Goal: Task Accomplishment & Management: Manage account settings

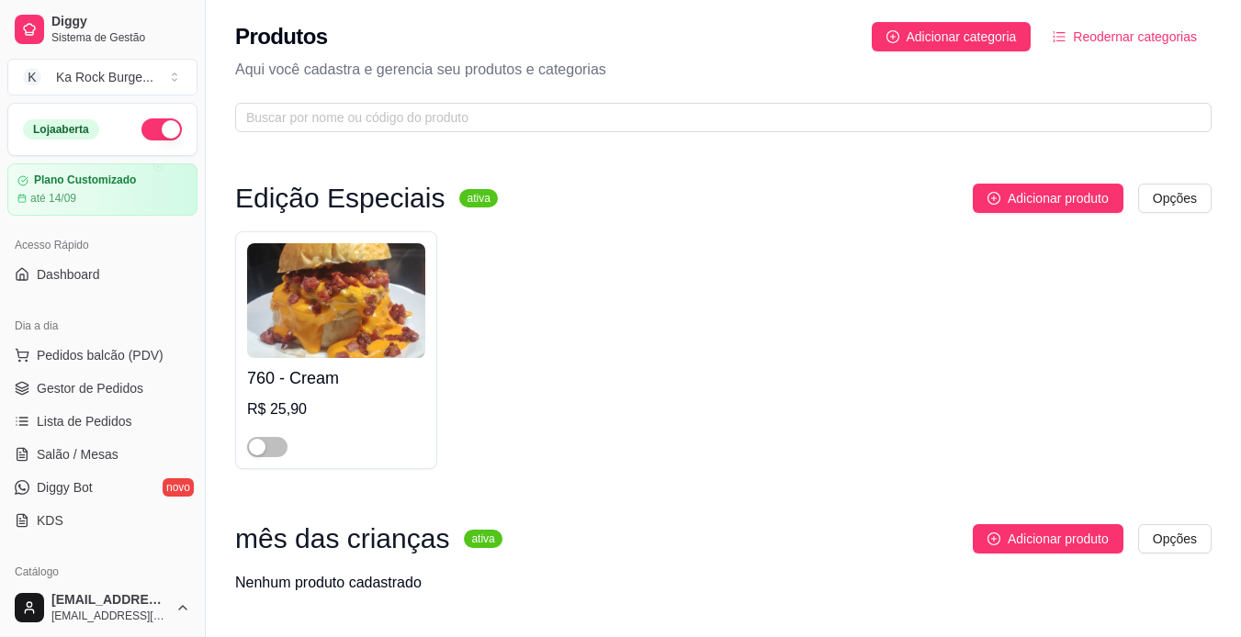
click at [64, 445] on span "Salão / Mesas" at bounding box center [78, 454] width 82 height 18
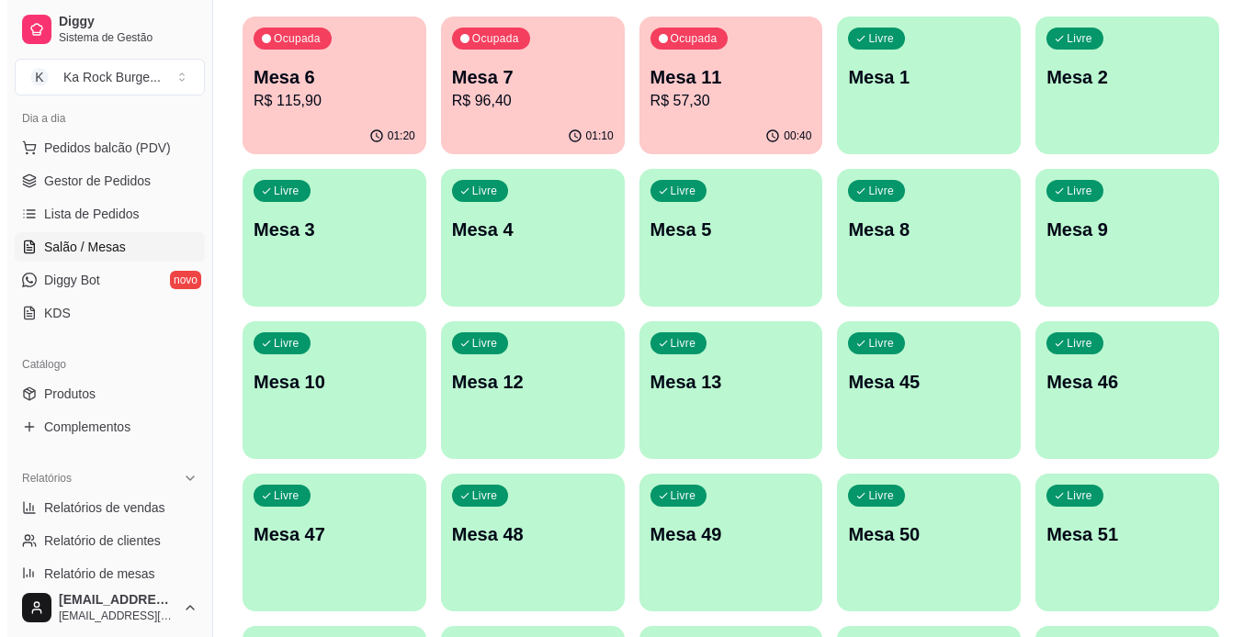
scroll to position [434, 0]
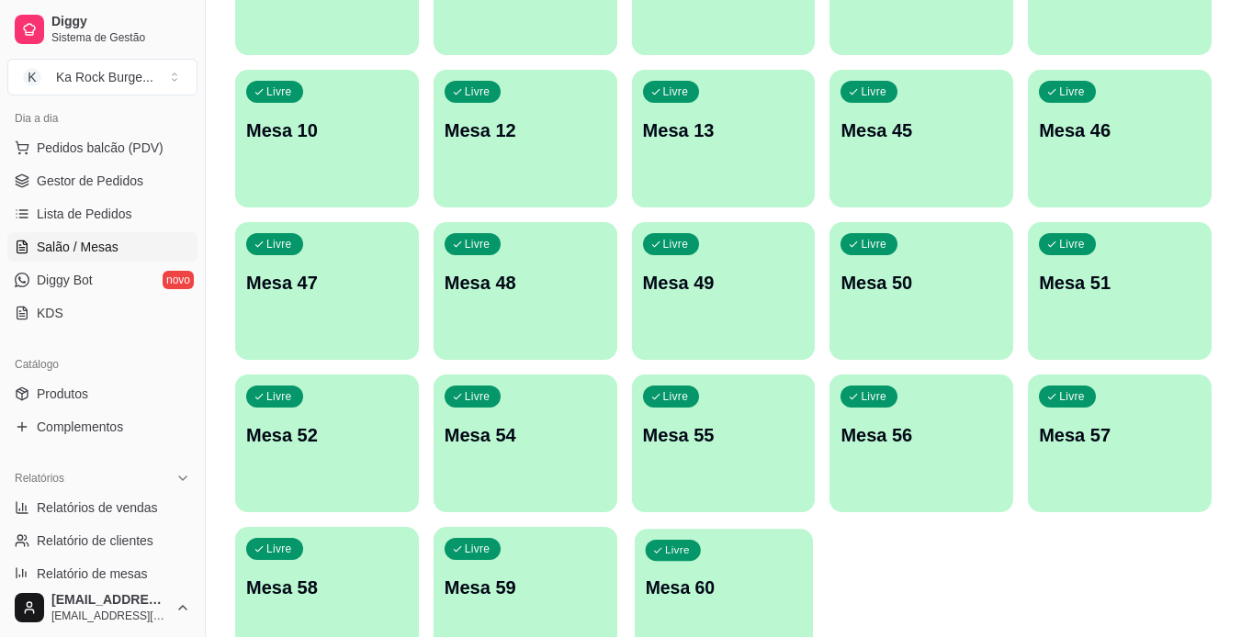
click at [749, 583] on p "Mesa 60" at bounding box center [723, 588] width 157 height 25
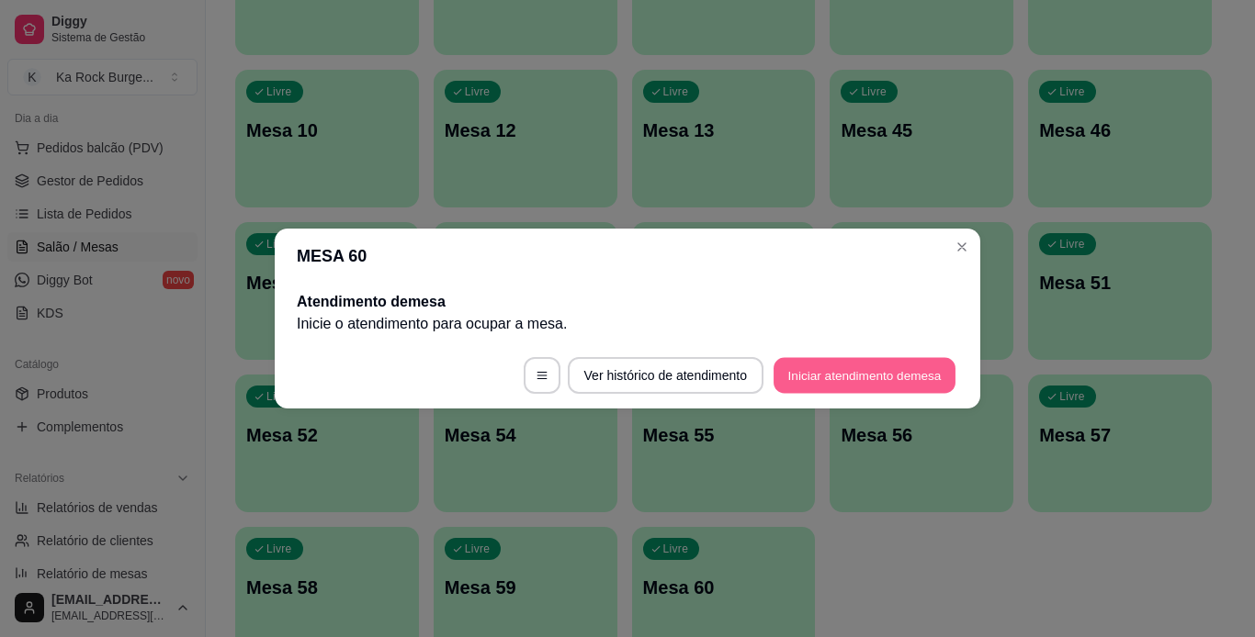
click at [840, 362] on button "Iniciar atendimento de mesa" at bounding box center [864, 376] width 182 height 36
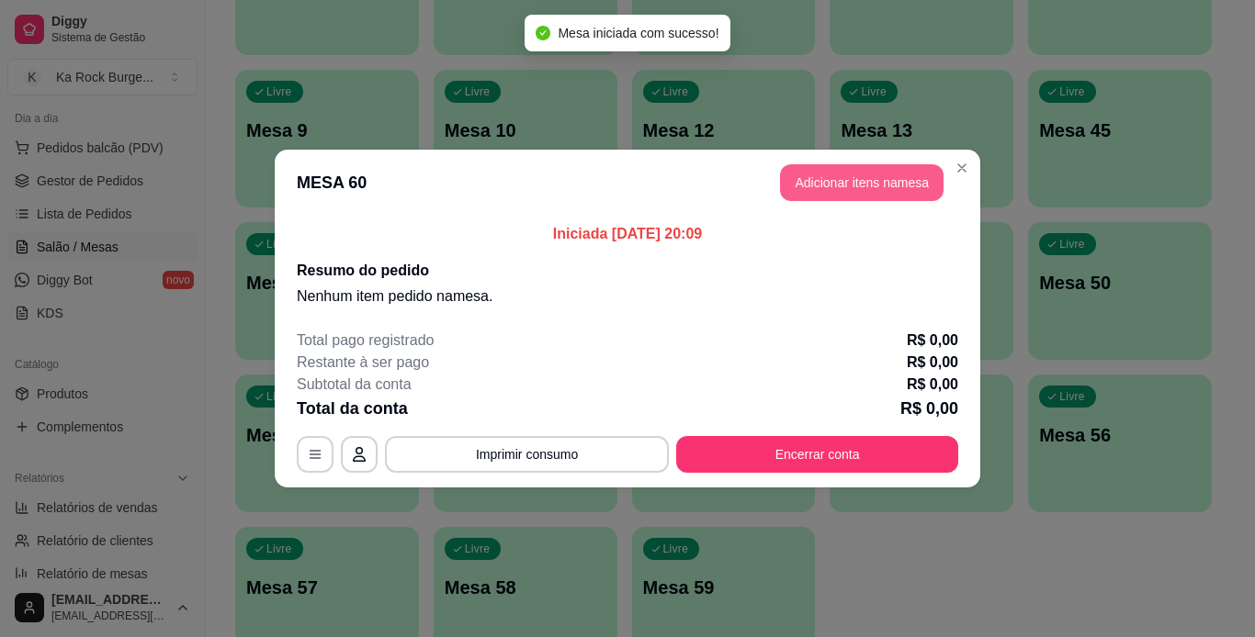
click at [882, 184] on button "Adicionar itens na mesa" at bounding box center [861, 182] width 163 height 37
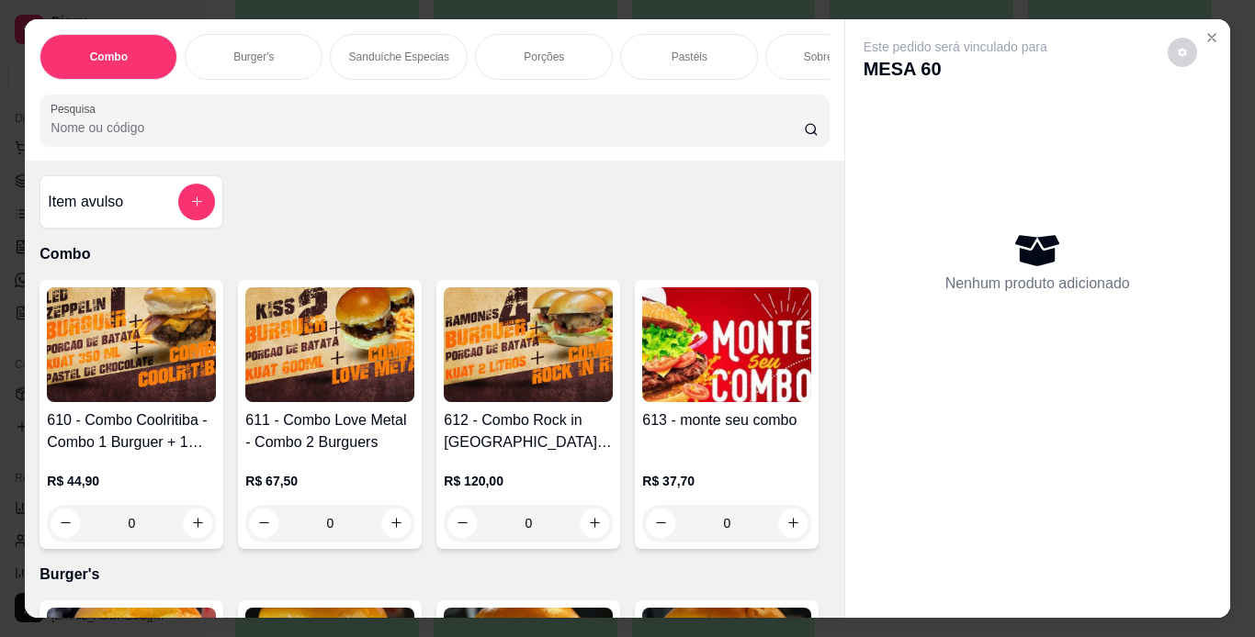
click at [274, 52] on div "Burger's" at bounding box center [254, 57] width 138 height 46
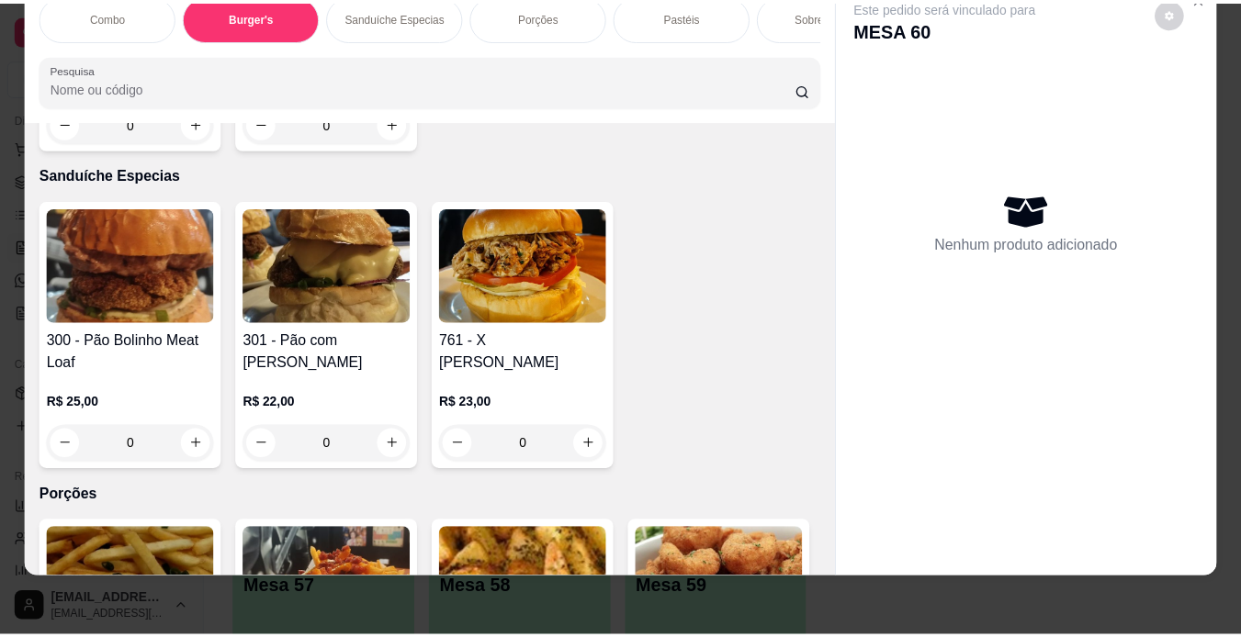
scroll to position [2428, 0]
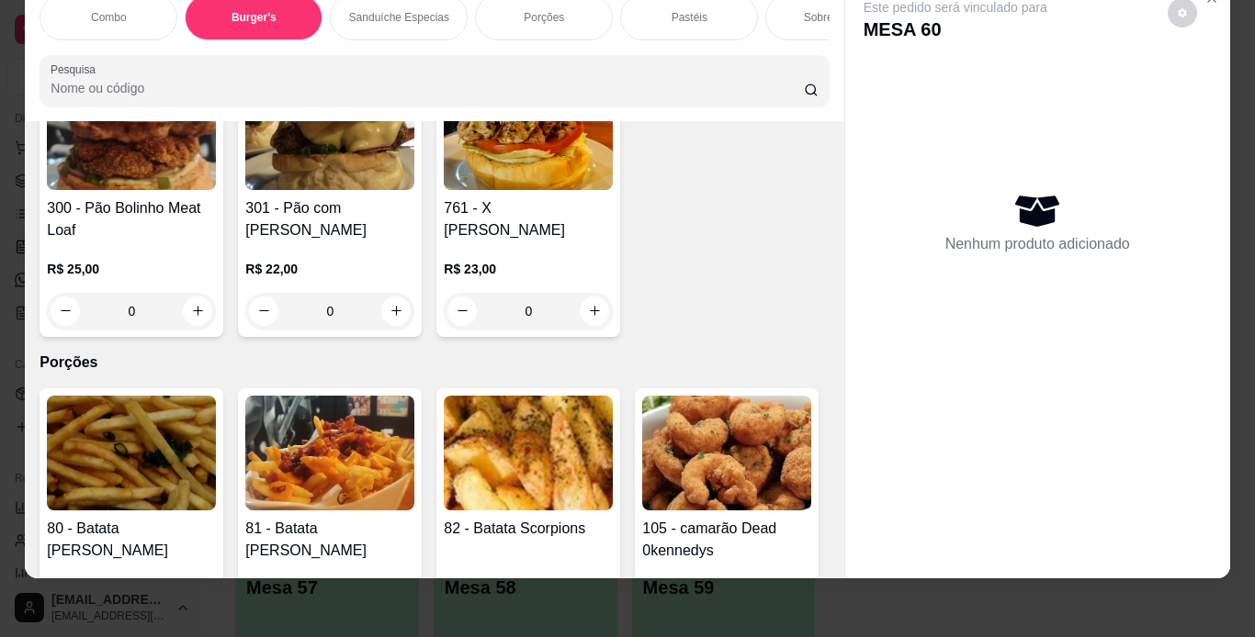
click at [593, 230] on div "ovo R$ 2,00 +" at bounding box center [627, 253] width 485 height 64
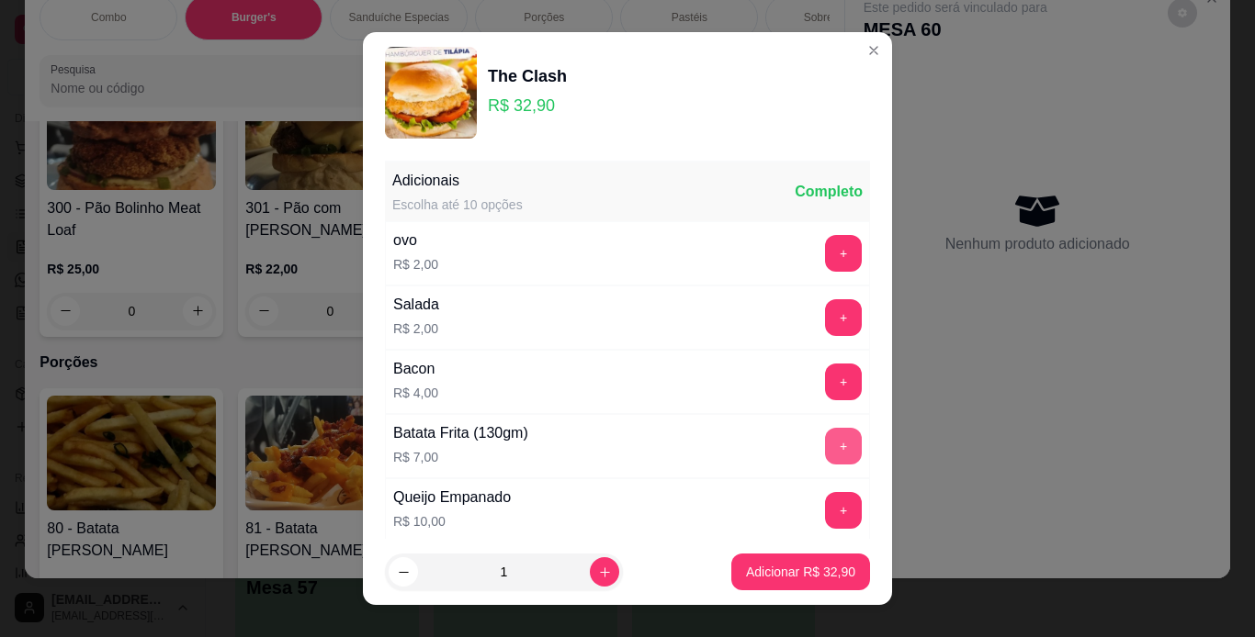
click at [825, 444] on button "+" at bounding box center [843, 446] width 37 height 37
click at [805, 572] on p "Adicionar R$ 39,90" at bounding box center [800, 572] width 109 height 18
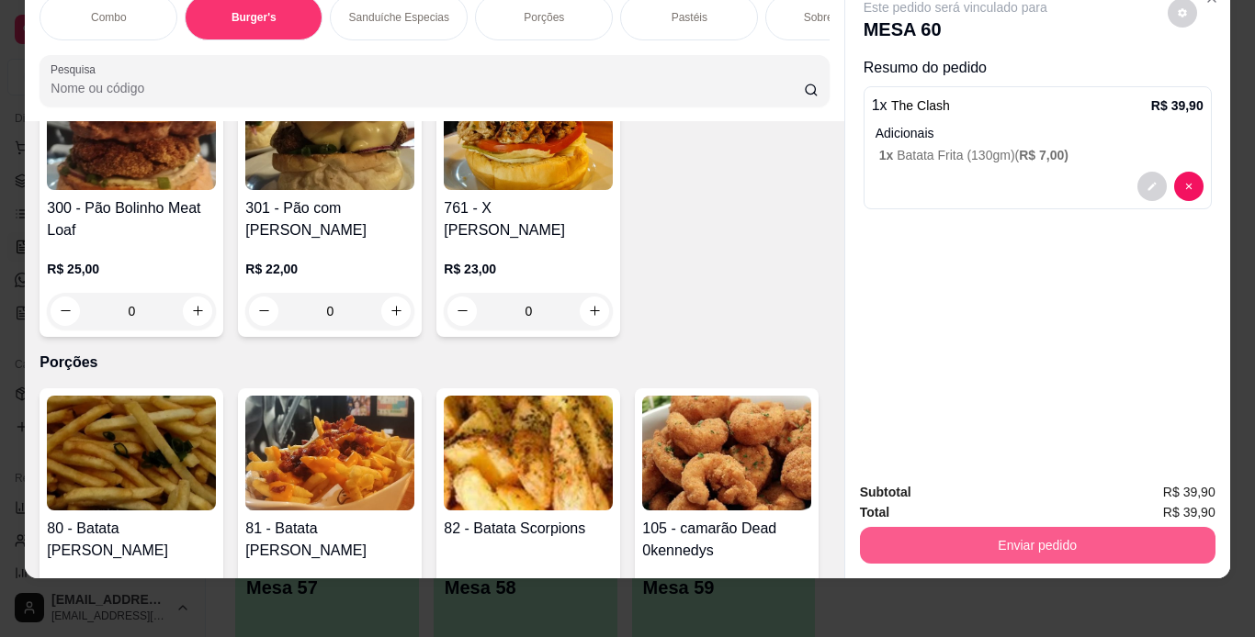
click at [905, 536] on button "Enviar pedido" at bounding box center [1037, 545] width 355 height 37
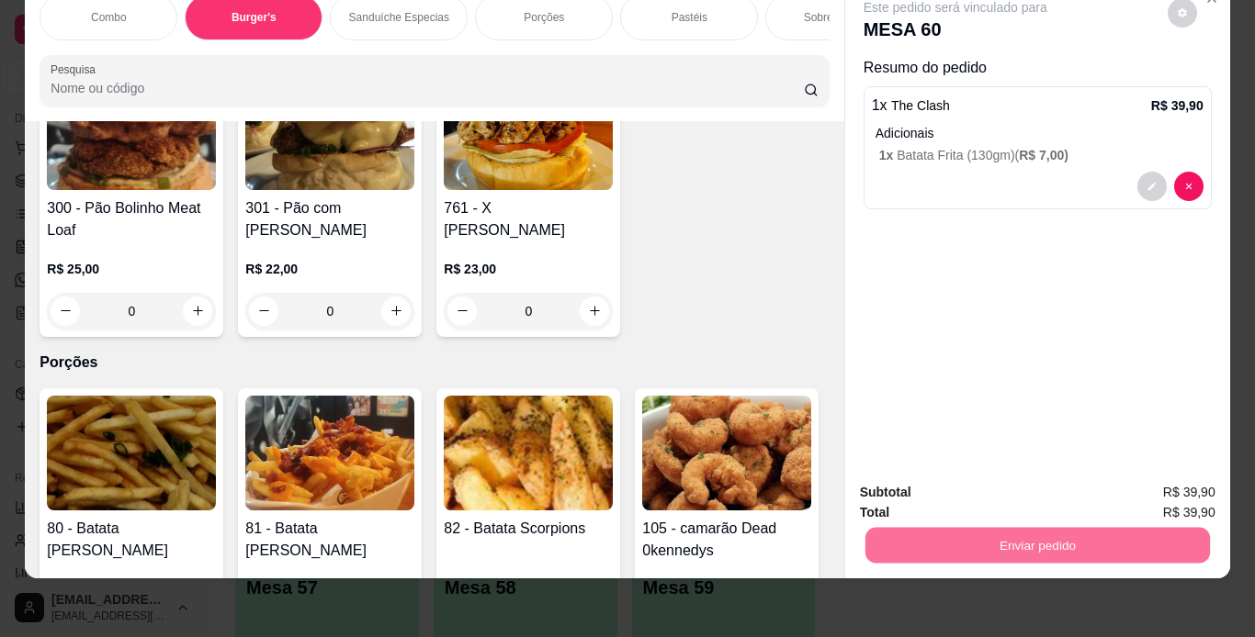
click at [918, 489] on button "Não registrar e enviar pedido" at bounding box center [976, 486] width 191 height 35
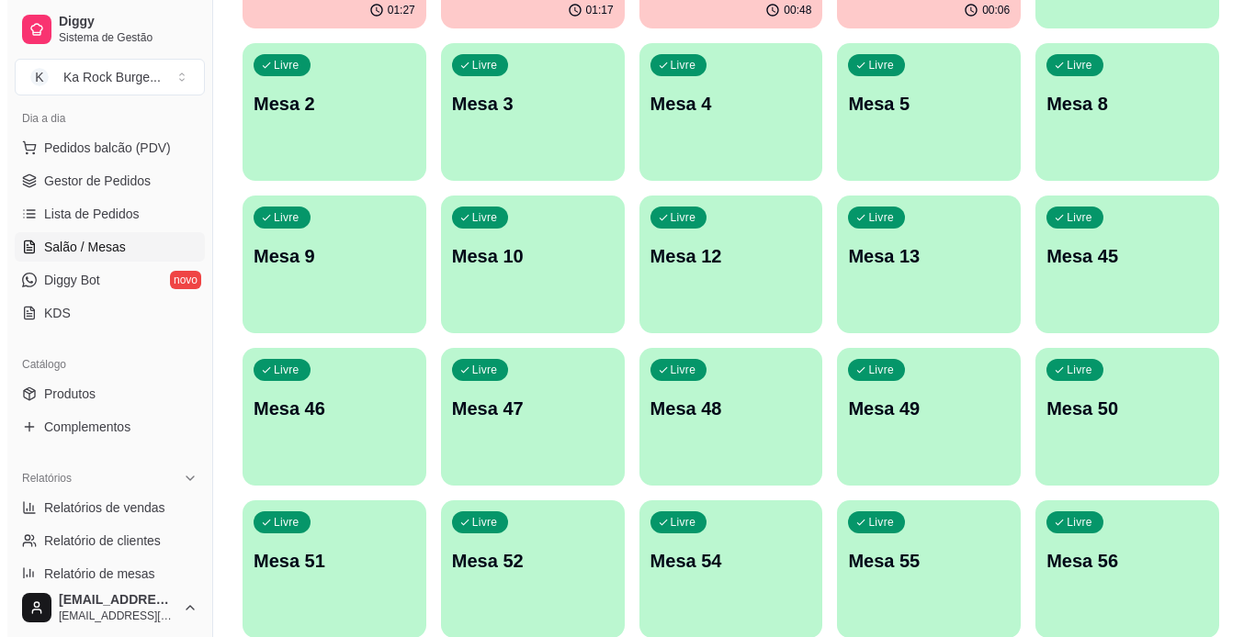
scroll to position [0, 0]
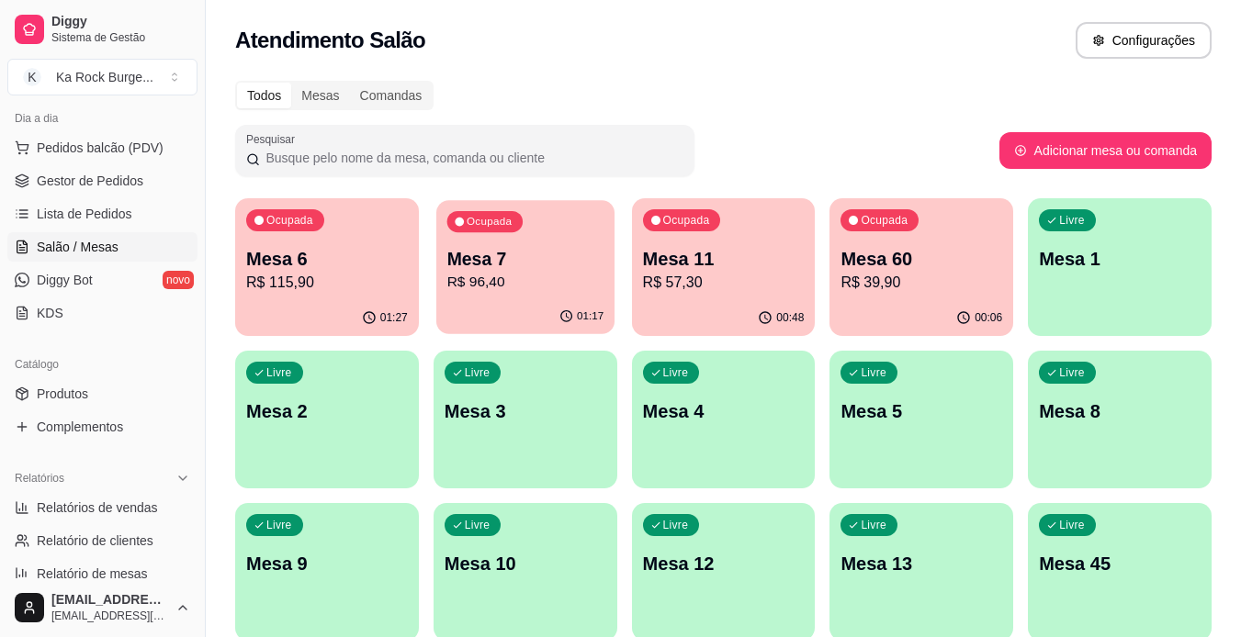
click at [521, 258] on p "Mesa 7" at bounding box center [524, 259] width 157 height 25
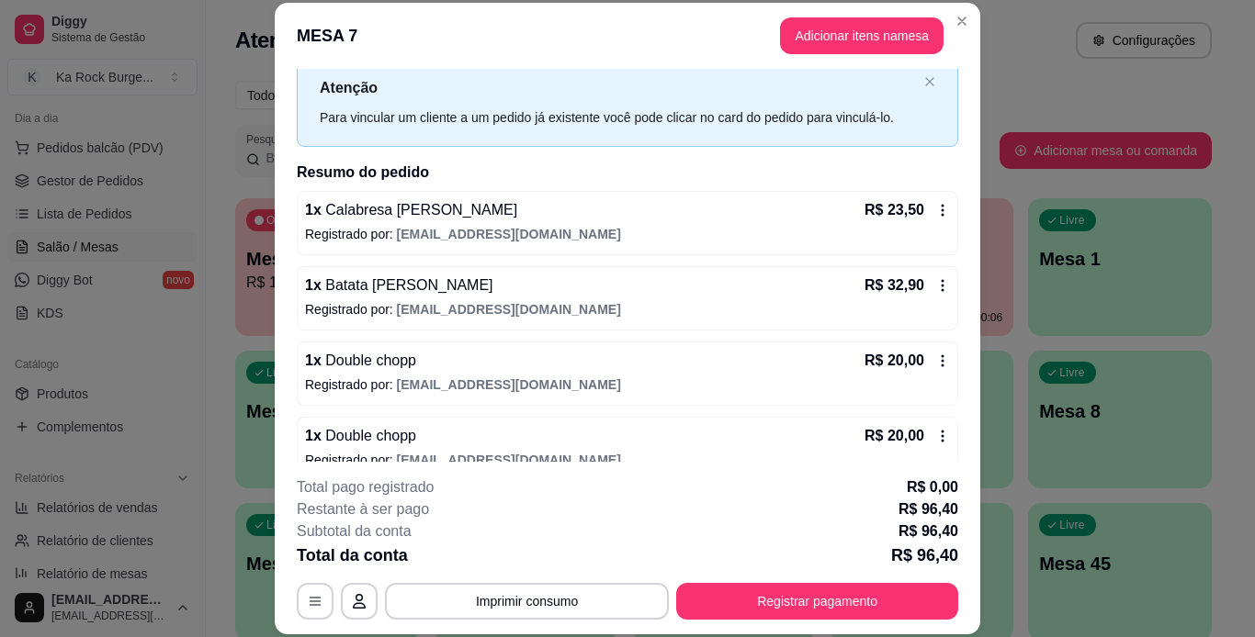
scroll to position [79, 0]
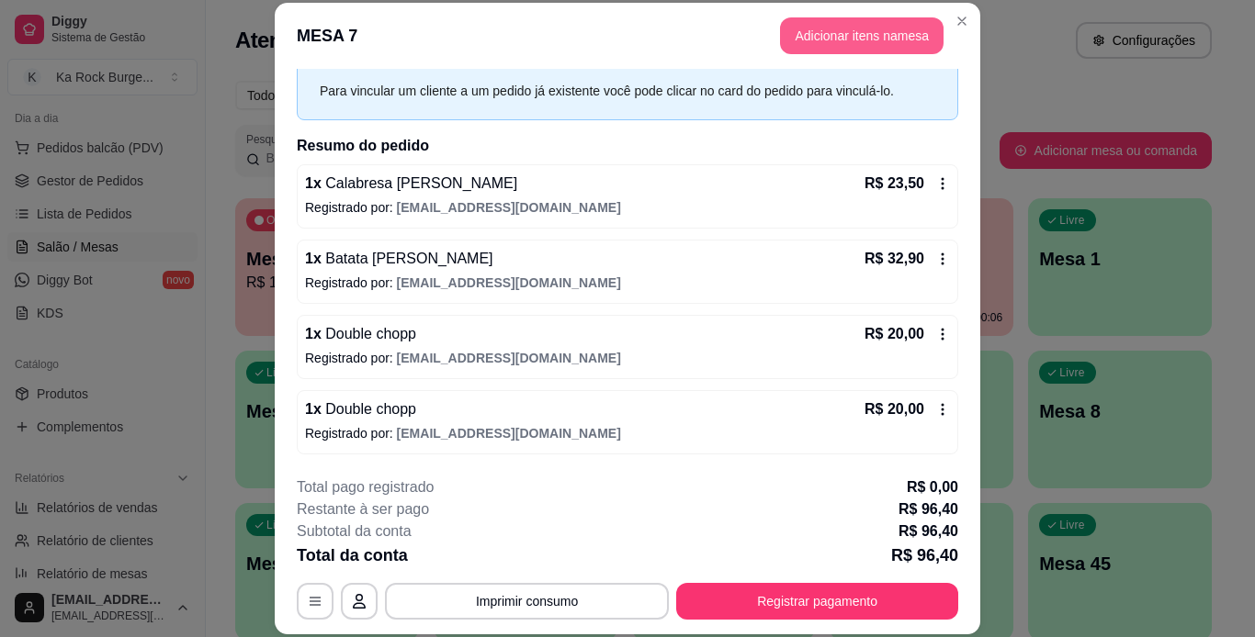
click at [889, 42] on button "Adicionar itens na mesa" at bounding box center [861, 35] width 163 height 37
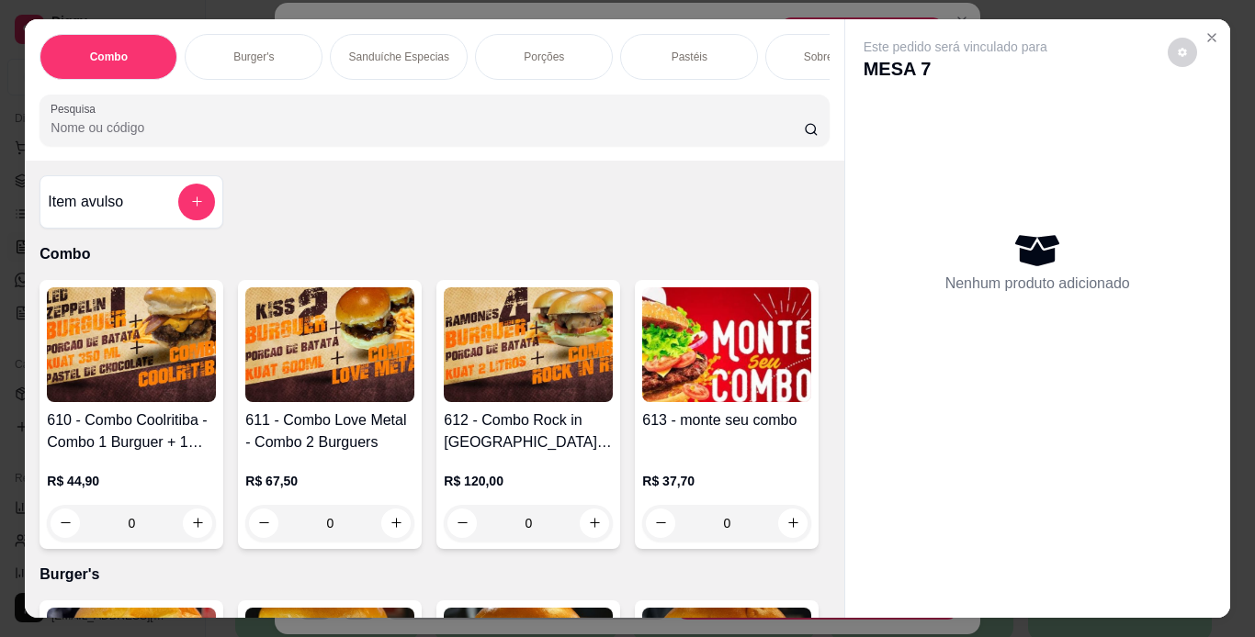
scroll to position [0, 691]
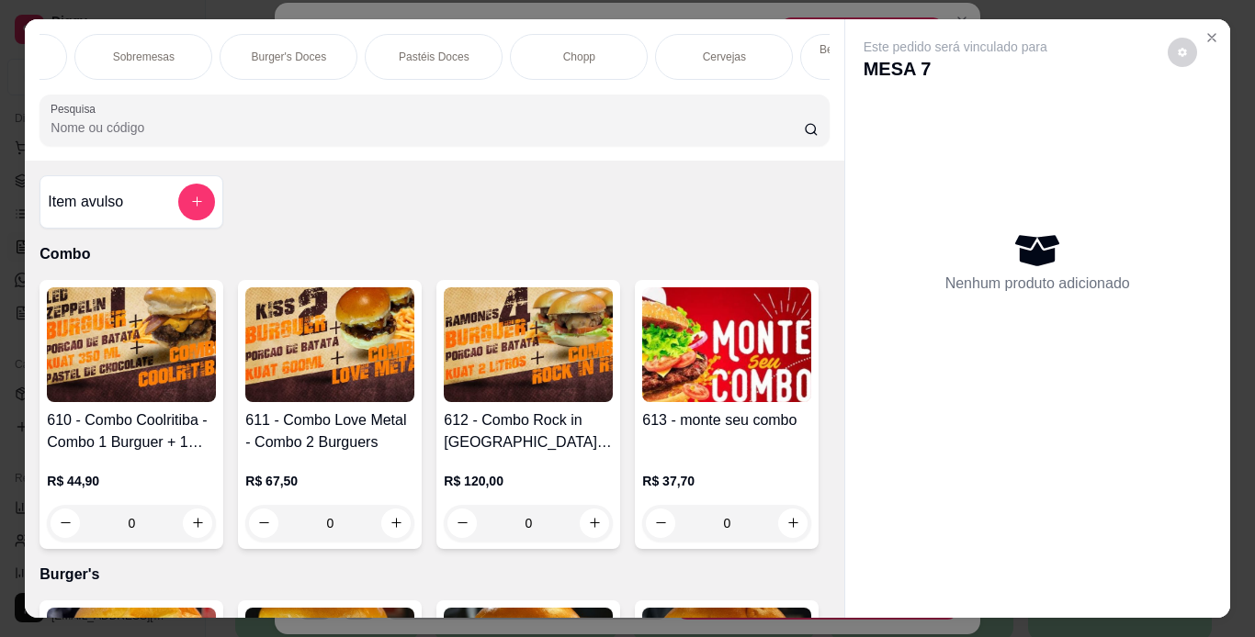
click at [566, 42] on div "Chopp" at bounding box center [579, 57] width 138 height 46
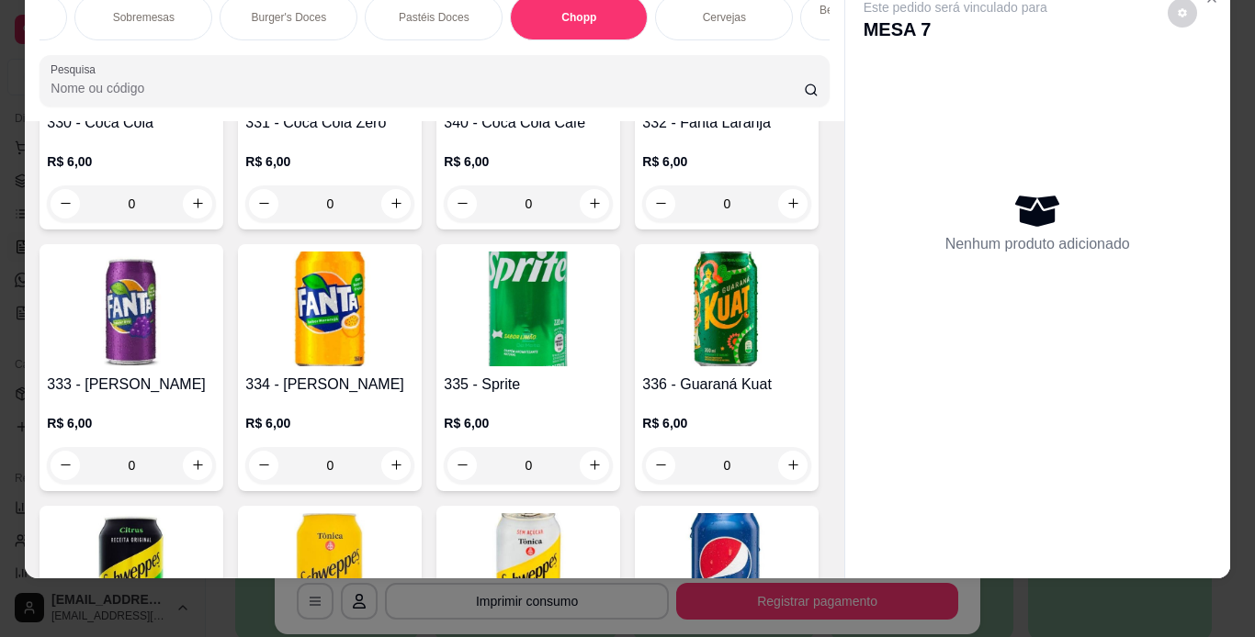
scroll to position [7608, 0]
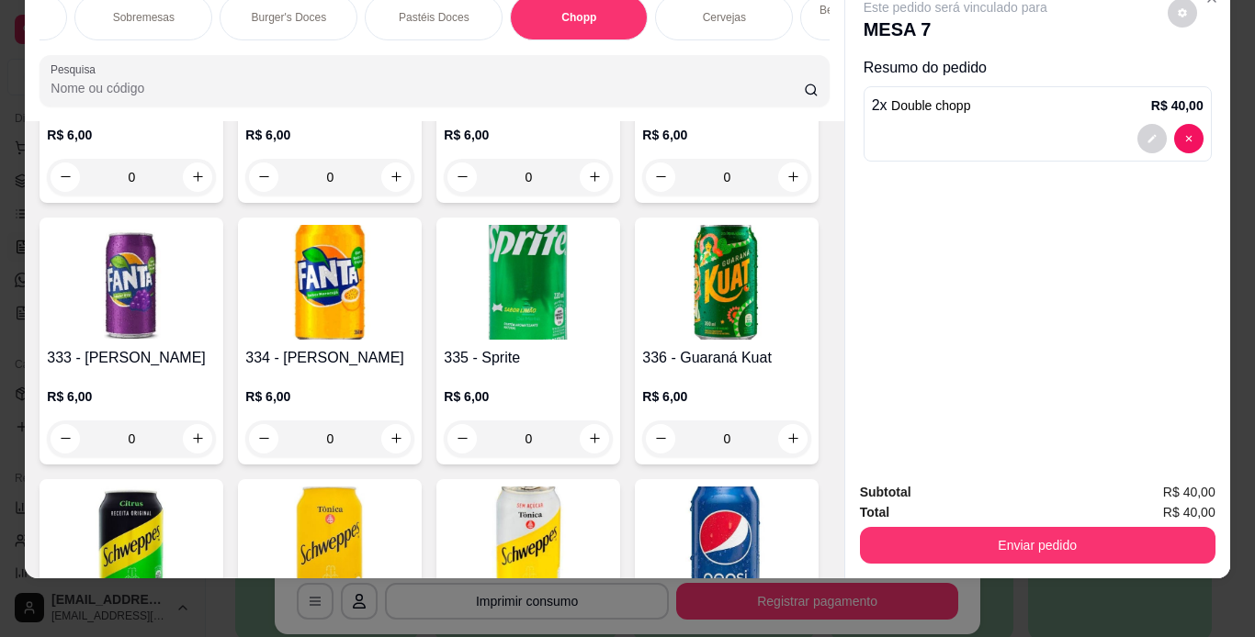
type input "2"
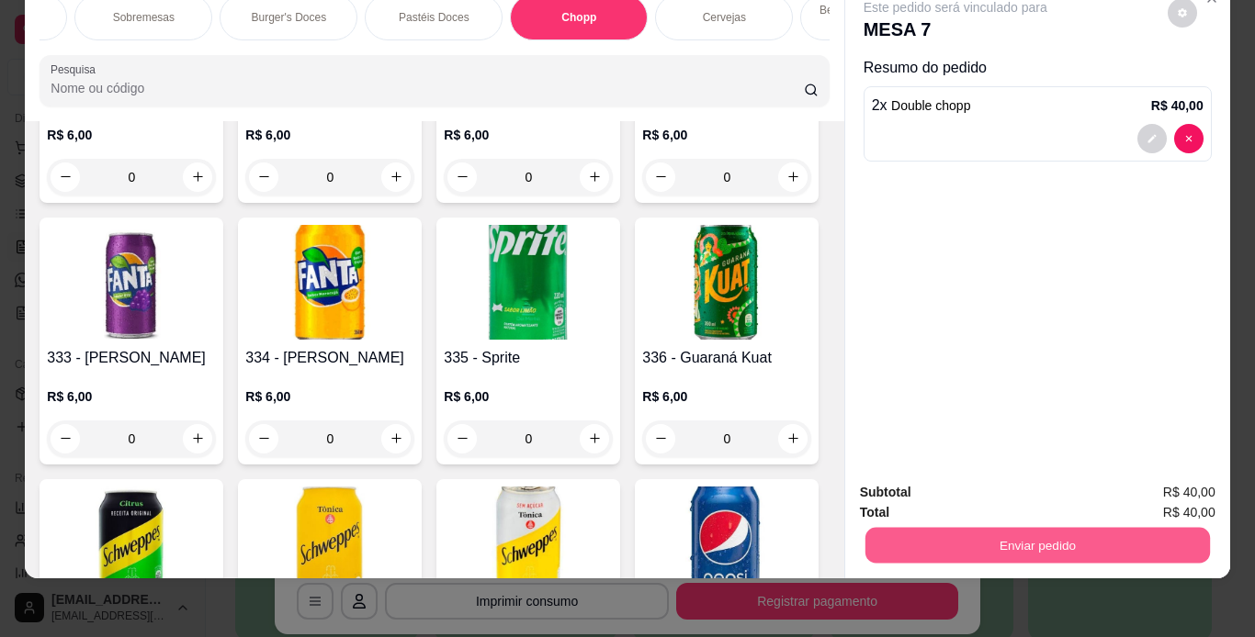
click at [879, 528] on button "Enviar pedido" at bounding box center [1036, 546] width 344 height 36
click at [889, 492] on button "Não registrar e enviar pedido" at bounding box center [976, 486] width 191 height 35
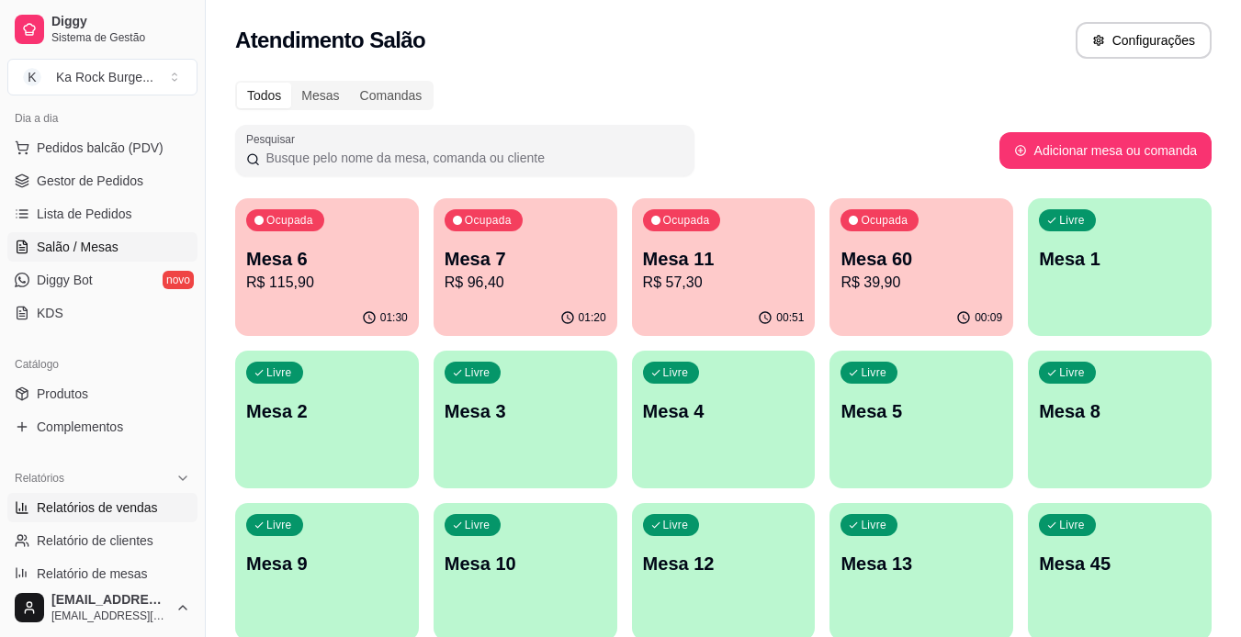
click at [141, 515] on span "Relatórios de vendas" at bounding box center [97, 508] width 121 height 18
select select "ALL"
select select "0"
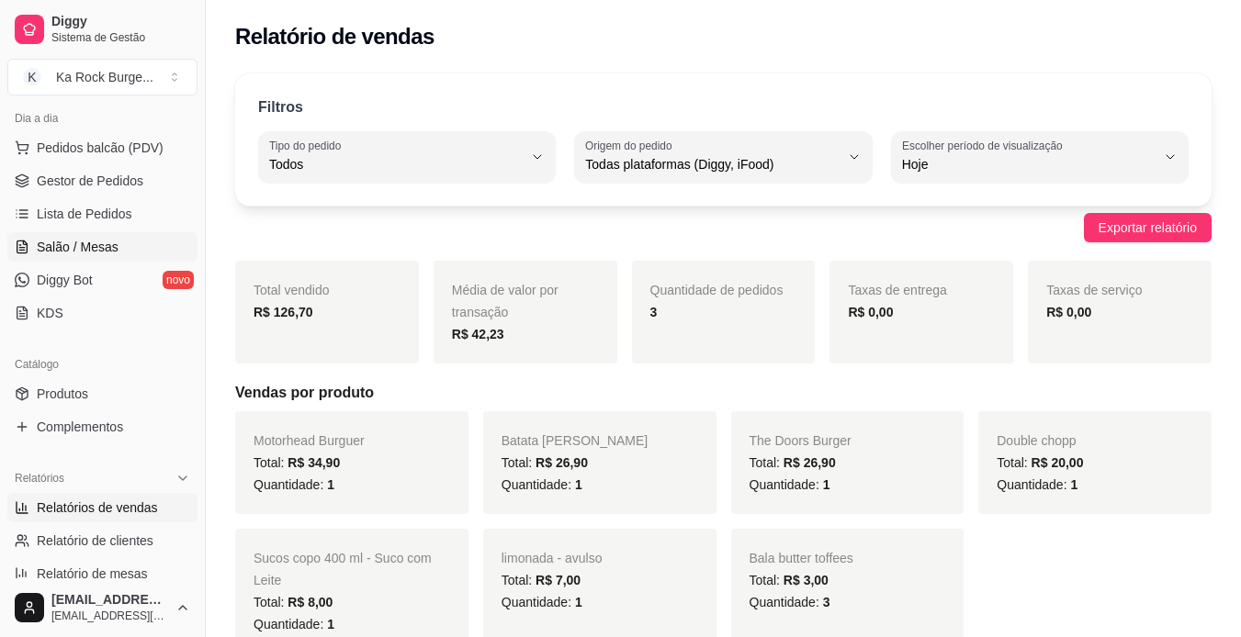
click at [122, 253] on link "Salão / Mesas" at bounding box center [102, 246] width 190 height 29
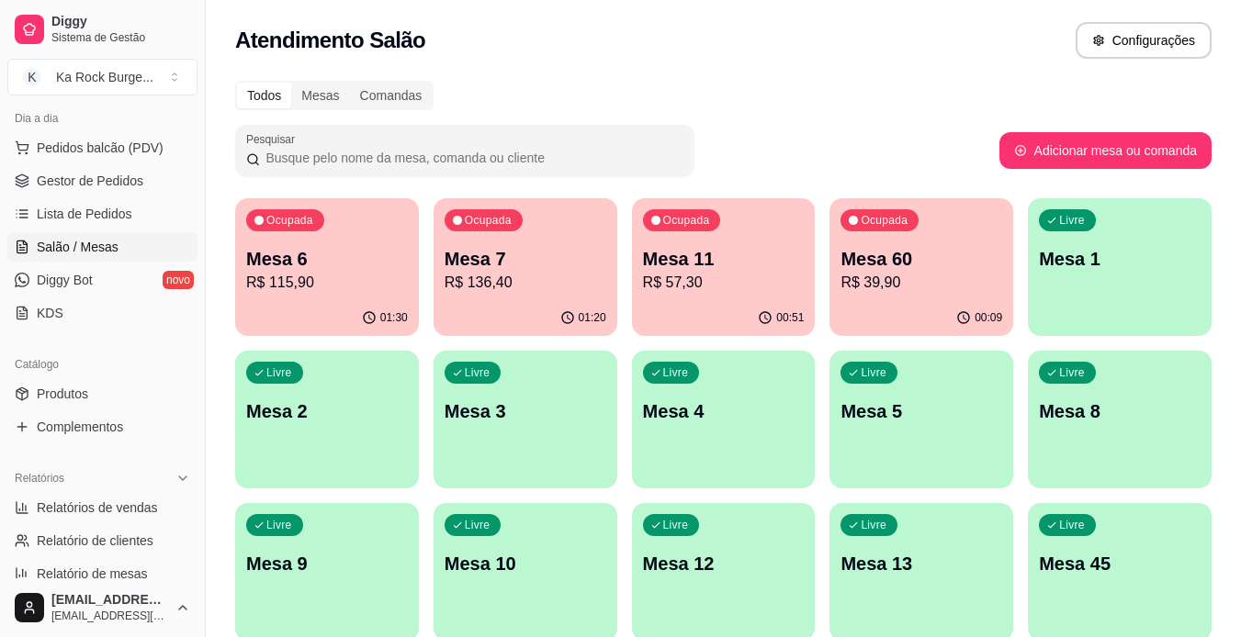
click at [889, 422] on p "Mesa 5" at bounding box center [921, 412] width 162 height 26
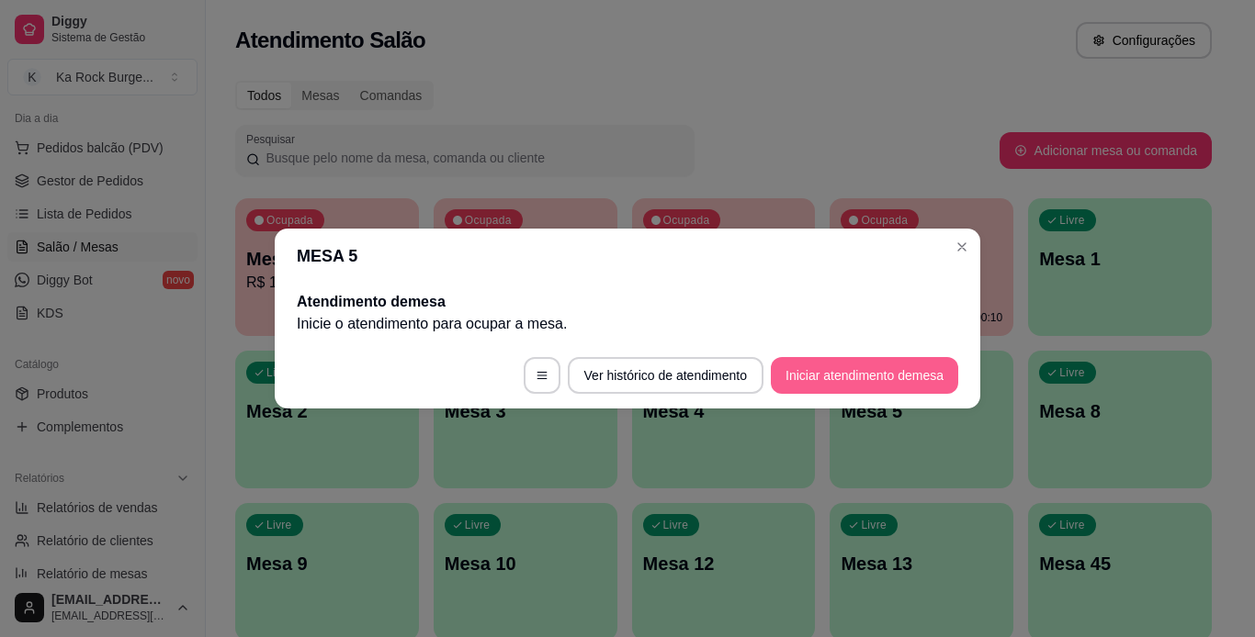
click at [896, 372] on button "Iniciar atendimento de mesa" at bounding box center [864, 375] width 187 height 37
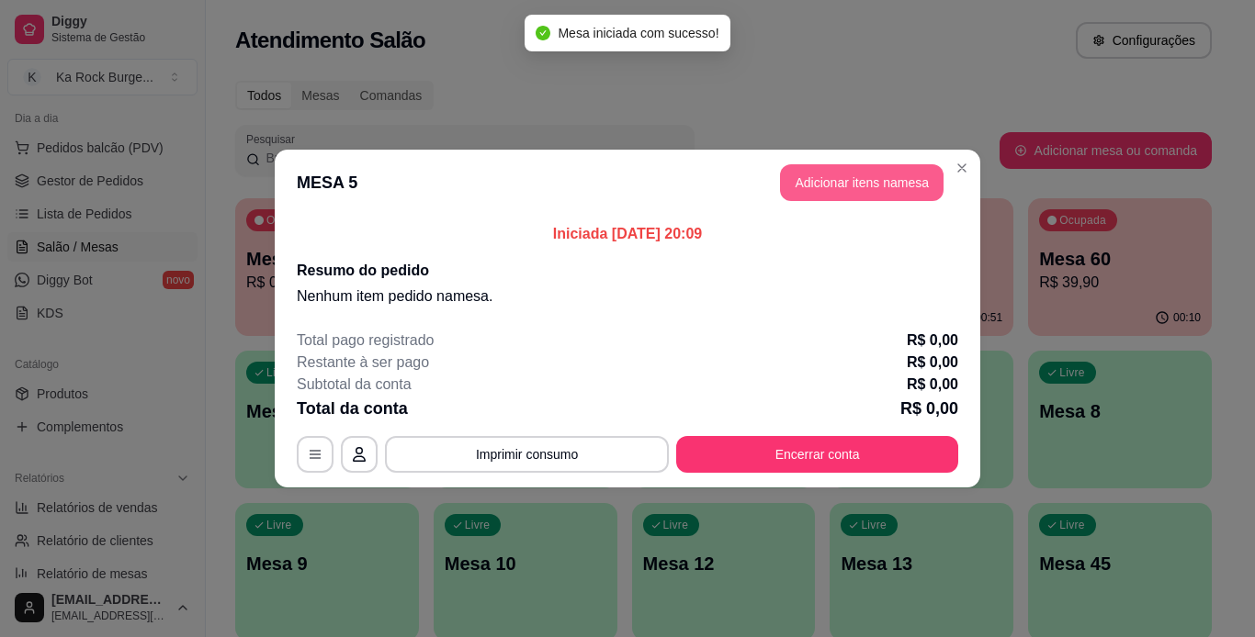
click at [895, 179] on button "Adicionar itens na mesa" at bounding box center [861, 182] width 163 height 37
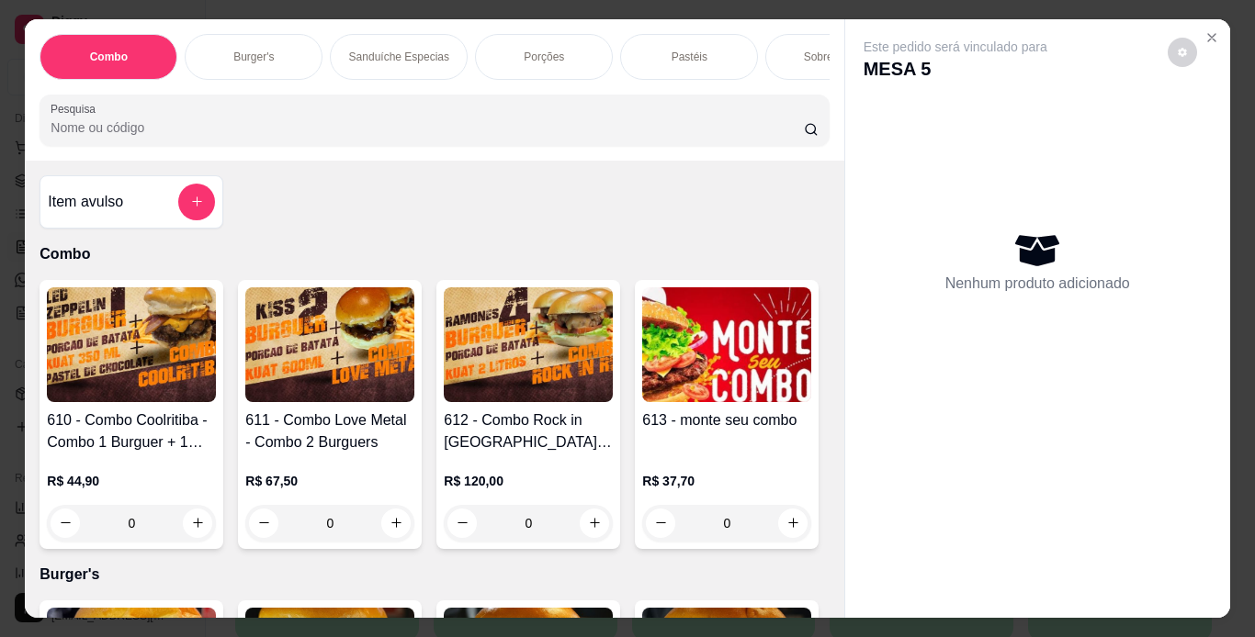
click at [754, 62] on div "Combo Burger's Sanduíche Especias Porções Pastéis Sobremesas Burger's Doces Pas…" at bounding box center [433, 57] width 789 height 46
click at [720, 58] on div "Pastéis" at bounding box center [689, 57] width 138 height 46
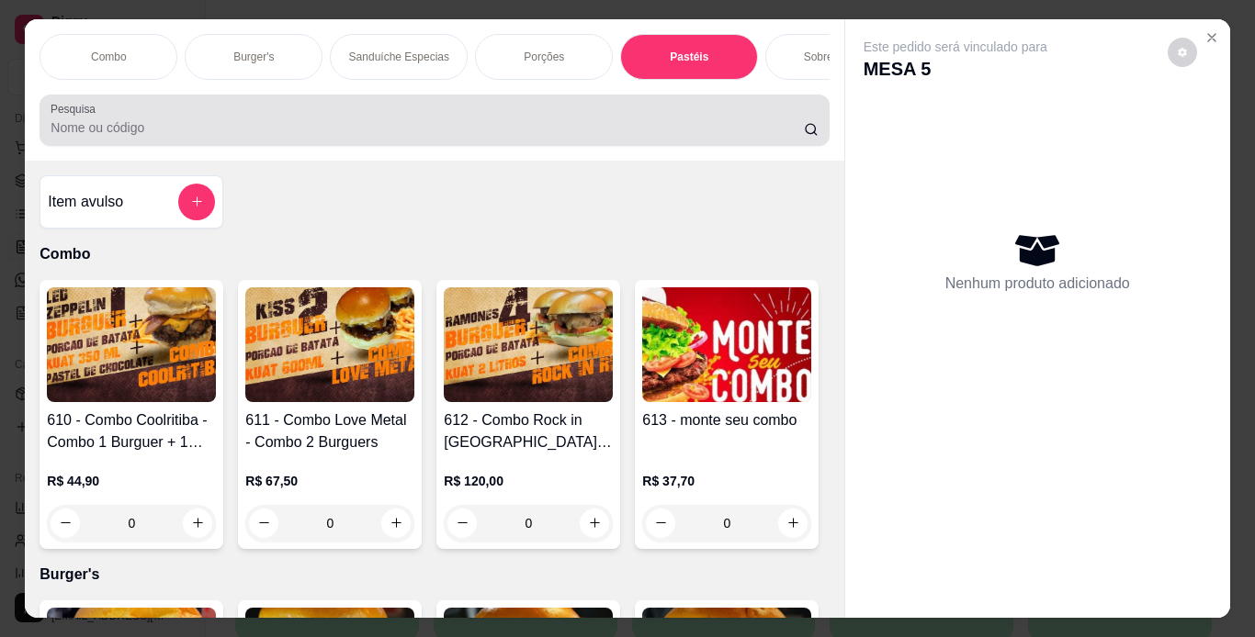
scroll to position [47, 0]
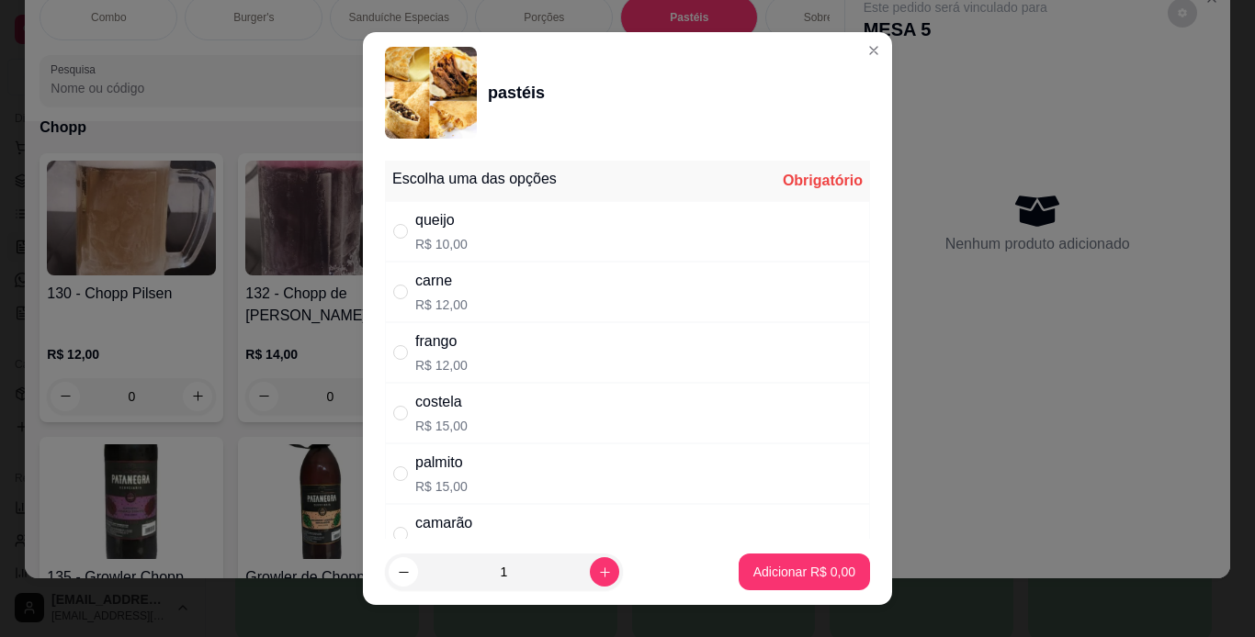
click at [473, 336] on div "frango R$ 12,00" at bounding box center [627, 352] width 485 height 61
radio input "true"
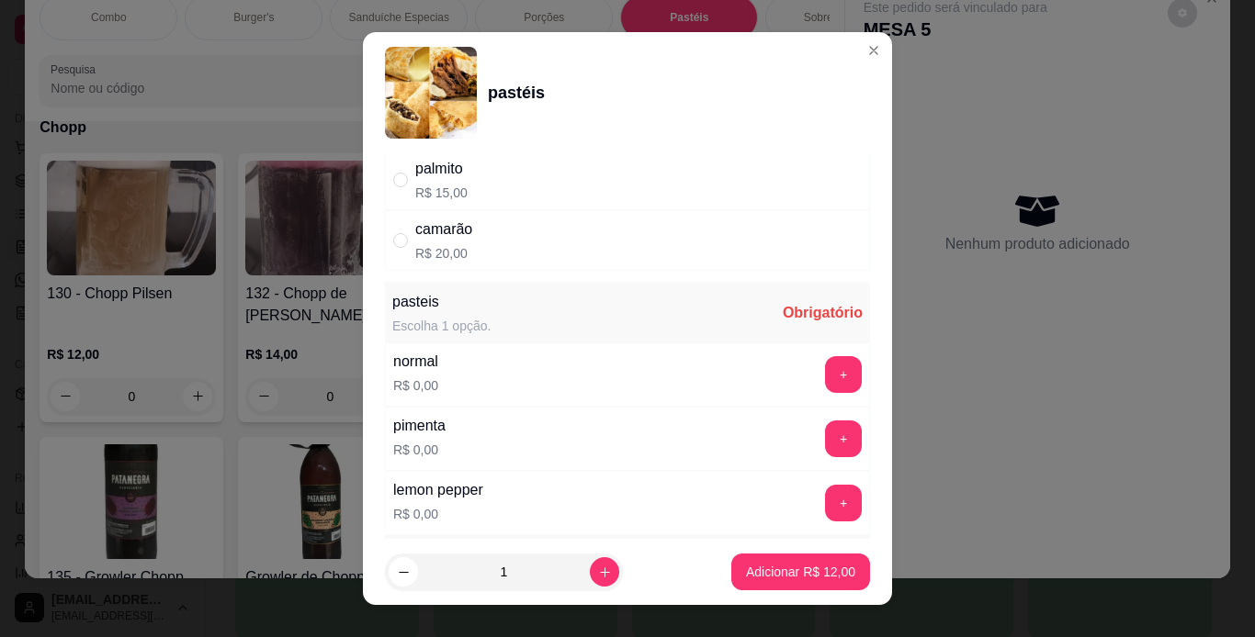
scroll to position [367, 0]
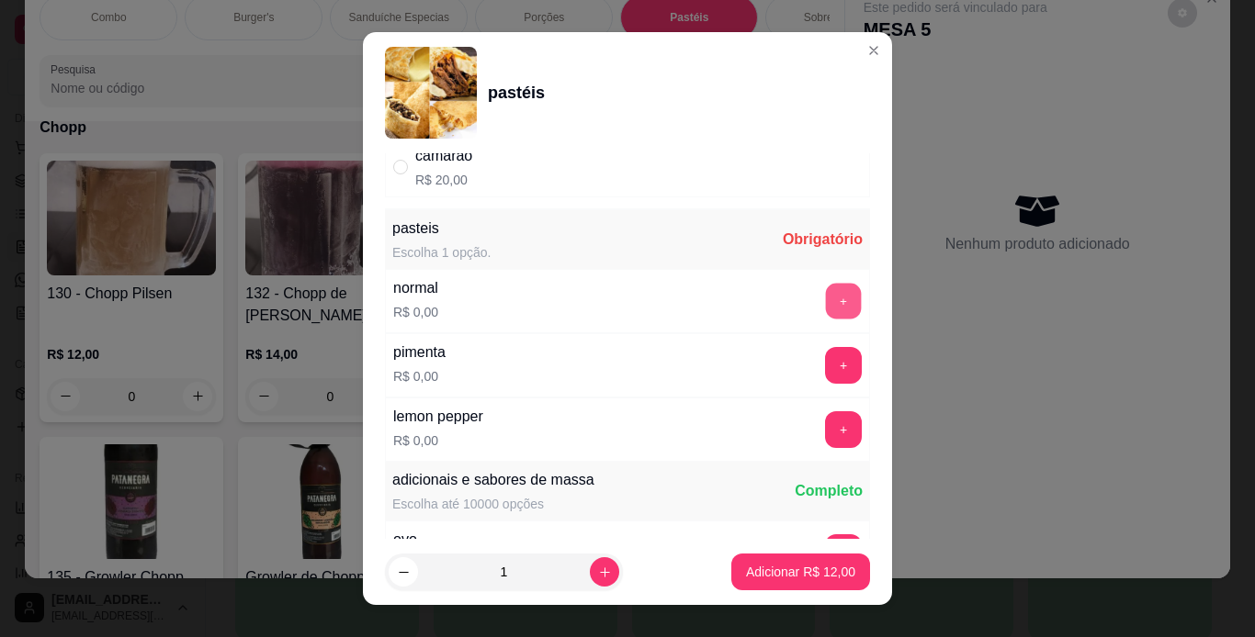
click at [826, 298] on button "+" at bounding box center [844, 301] width 36 height 36
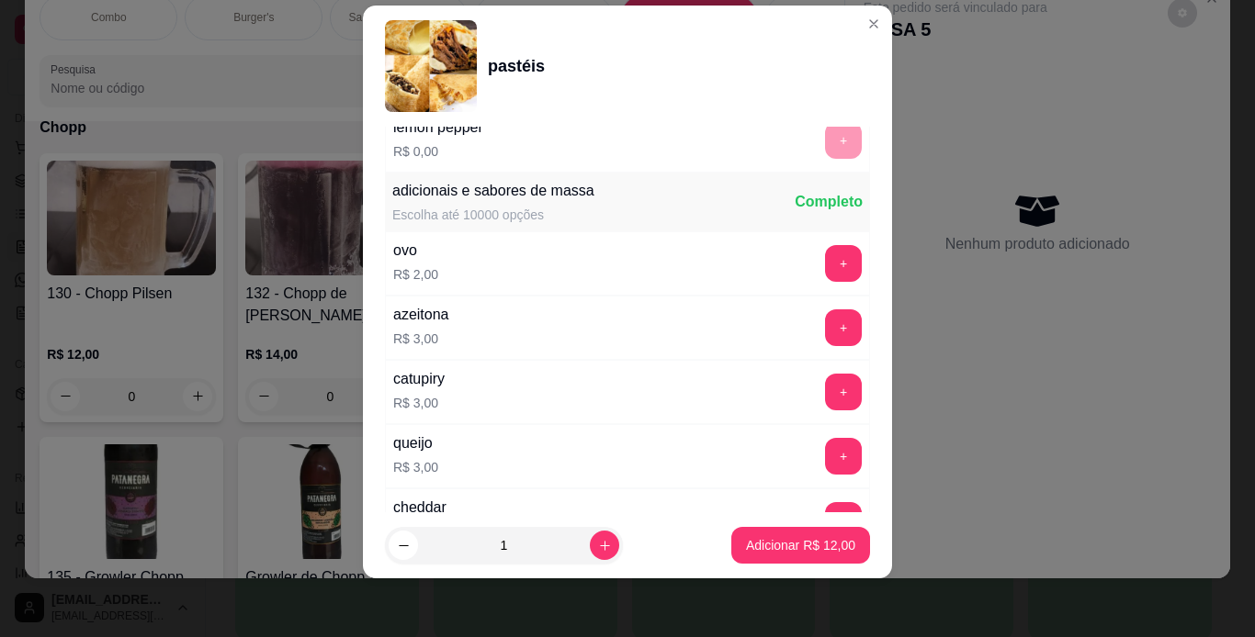
scroll to position [768, 0]
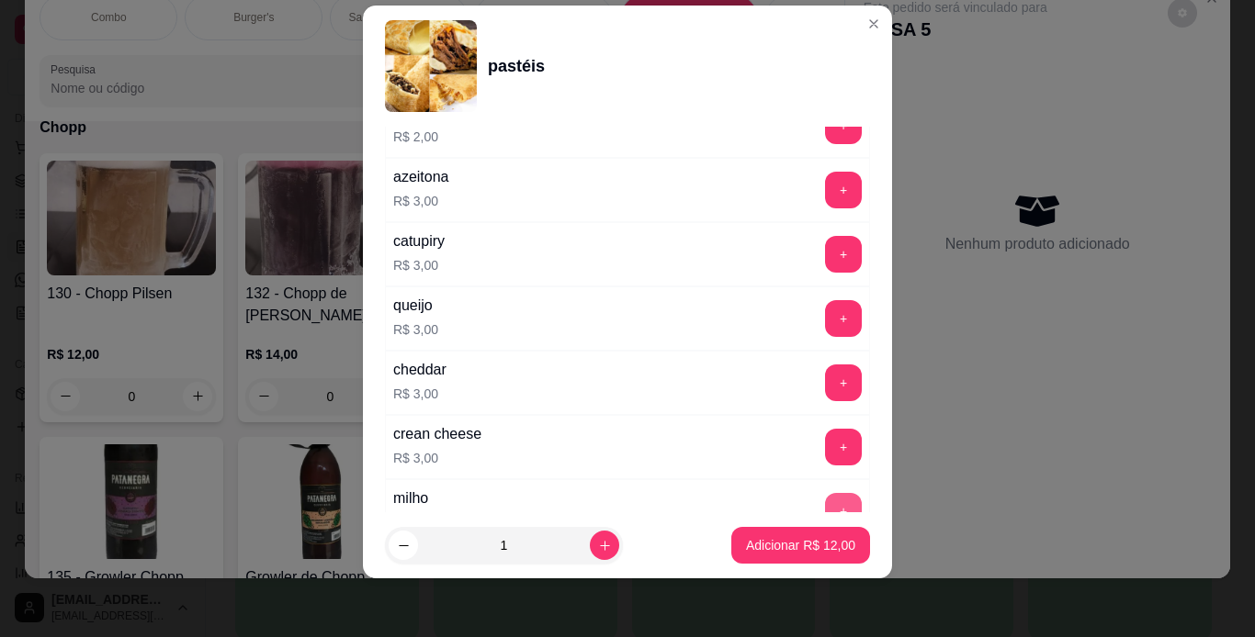
click at [825, 501] on button "+" at bounding box center [843, 511] width 37 height 37
click at [780, 546] on p "Adicionar R$ 15,00" at bounding box center [801, 545] width 107 height 17
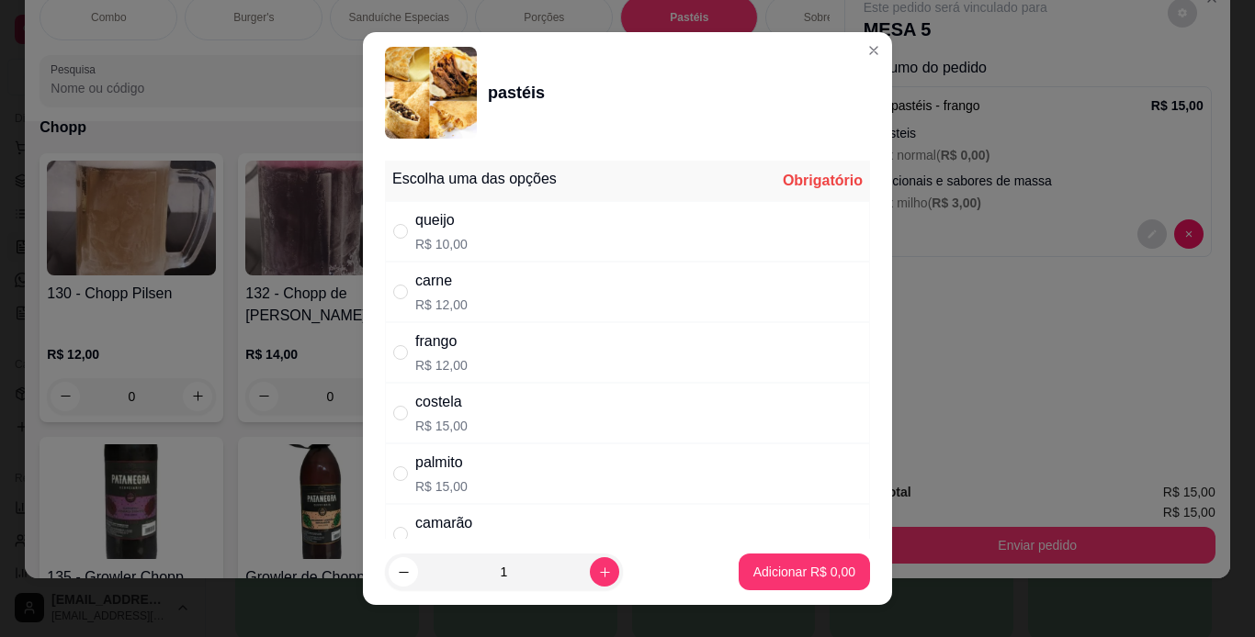
click at [479, 353] on div "frango R$ 12,00" at bounding box center [627, 352] width 485 height 61
radio input "true"
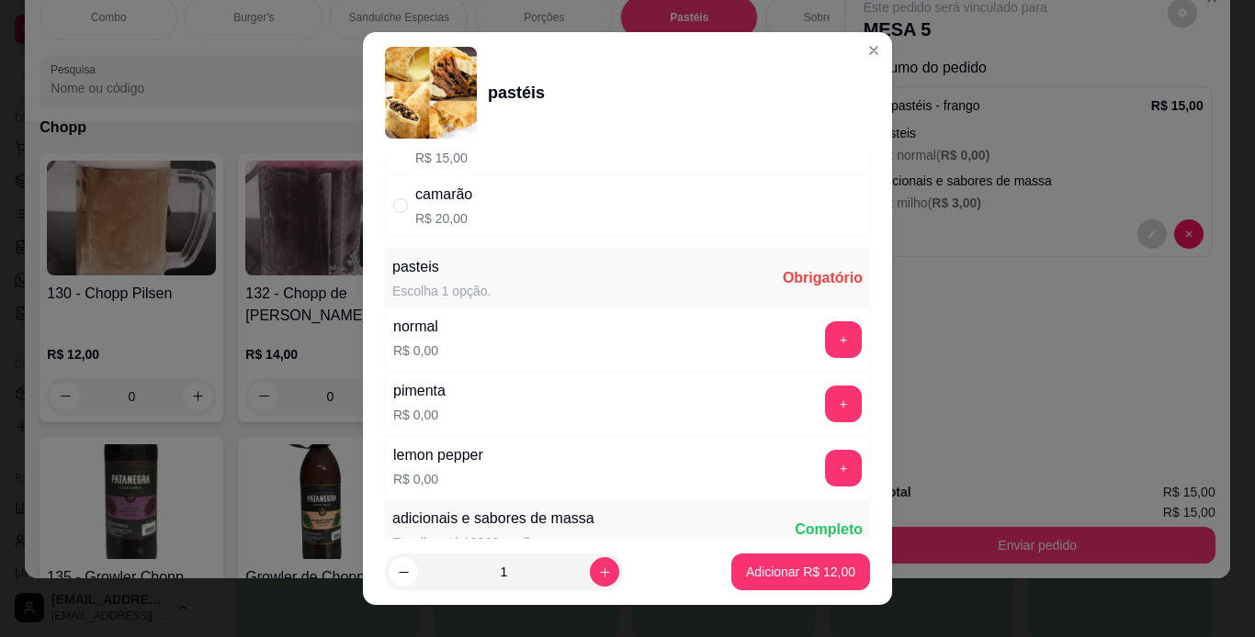
scroll to position [331, 0]
click at [825, 341] on button "+" at bounding box center [843, 338] width 37 height 37
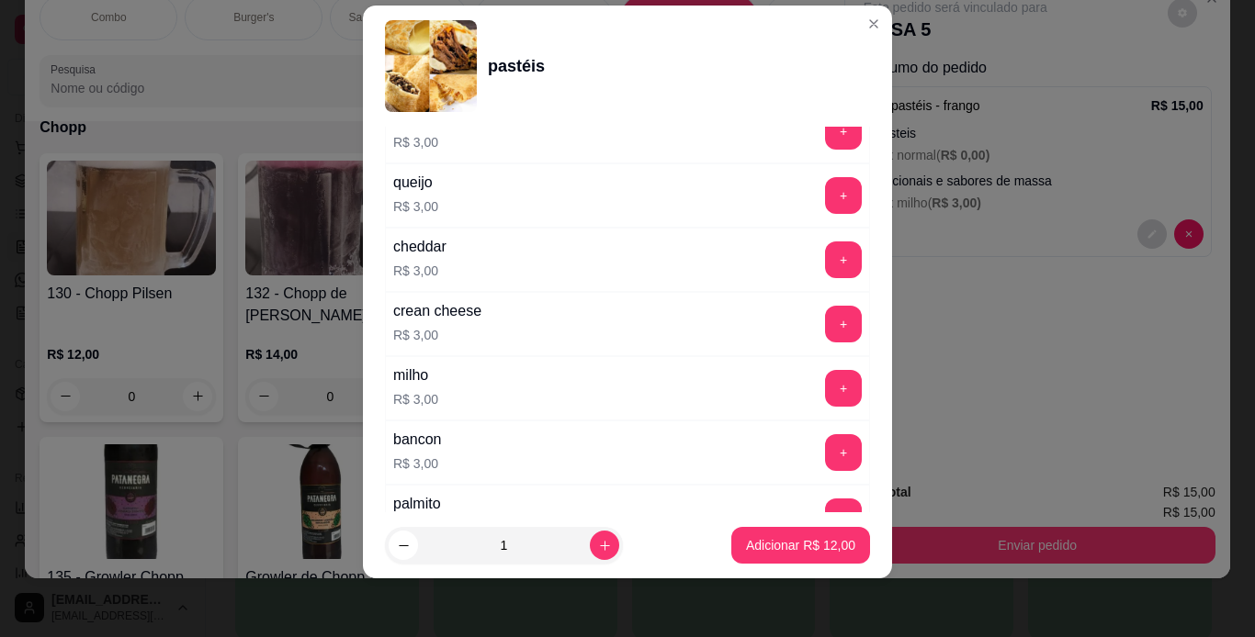
scroll to position [918, 0]
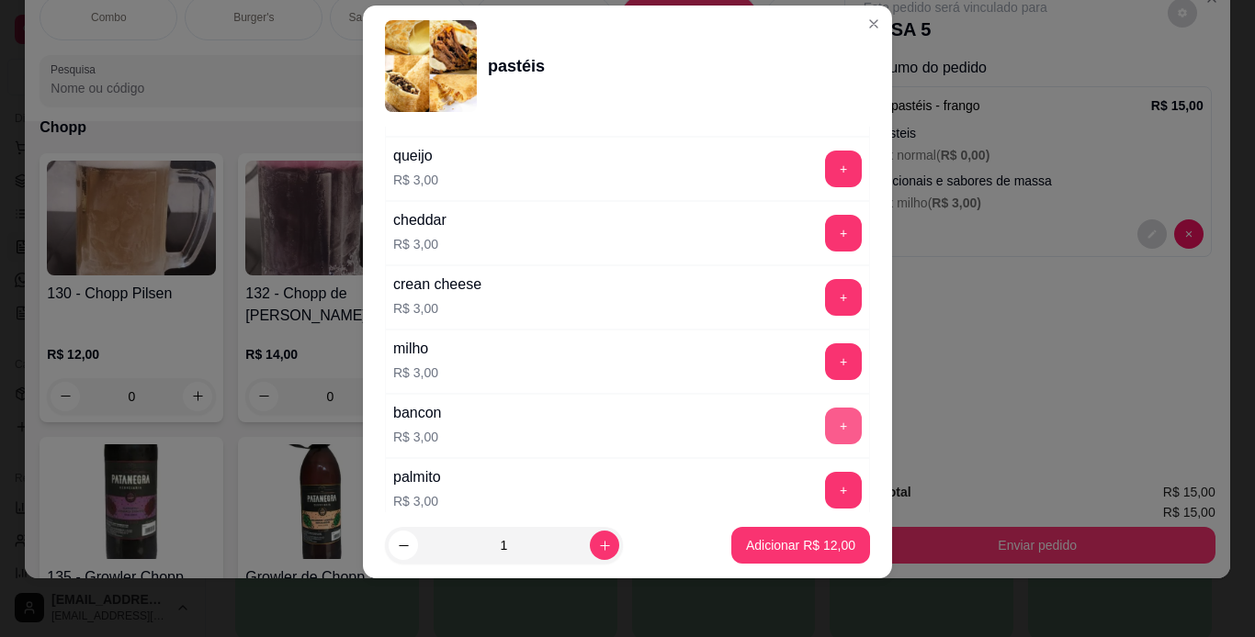
click at [825, 423] on button "+" at bounding box center [843, 426] width 37 height 37
click at [796, 550] on p "Adicionar R$ 15,00" at bounding box center [801, 545] width 107 height 17
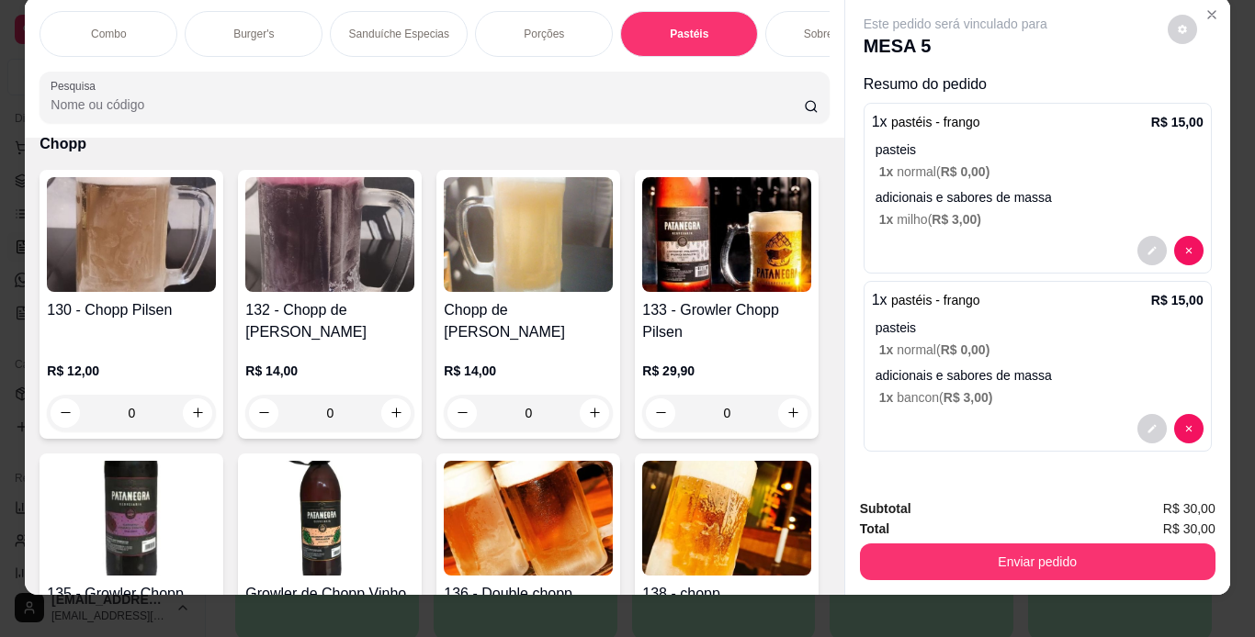
scroll to position [0, 0]
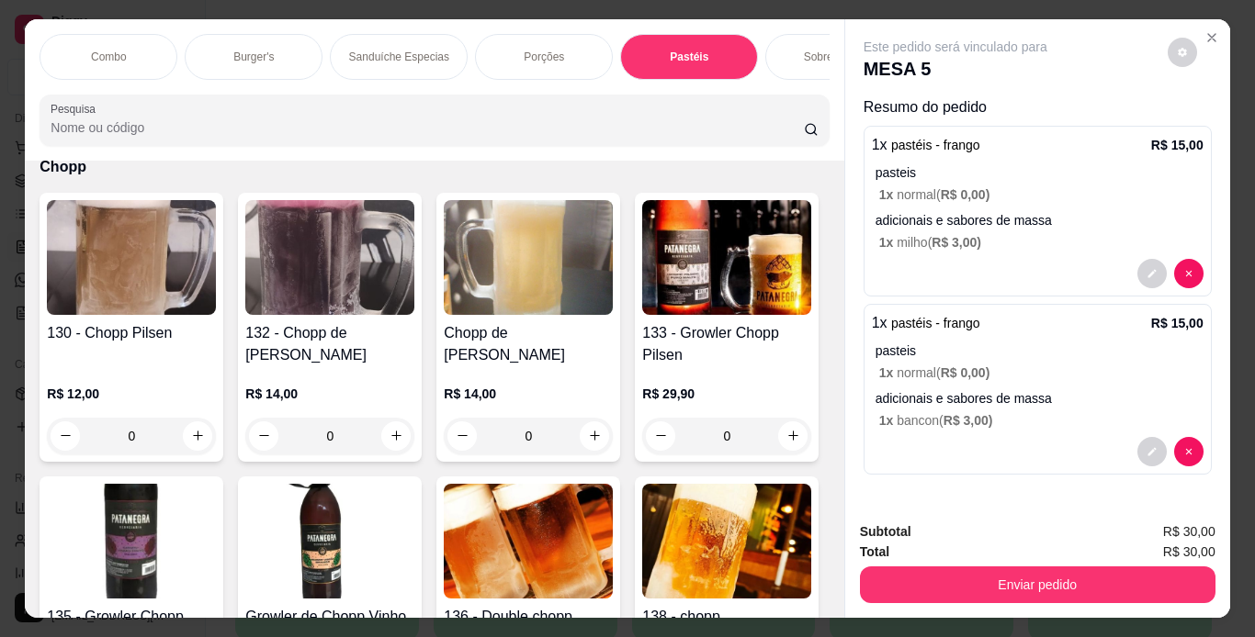
click at [535, 50] on p "Porções" at bounding box center [544, 57] width 40 height 15
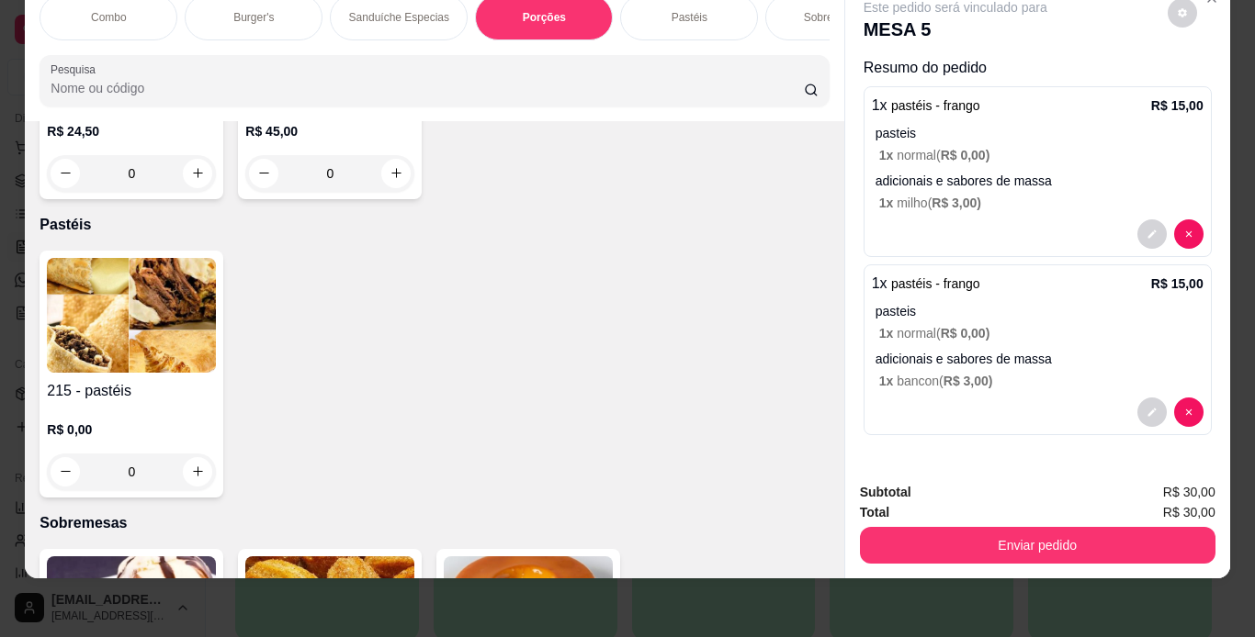
scroll to position [4978, 0]
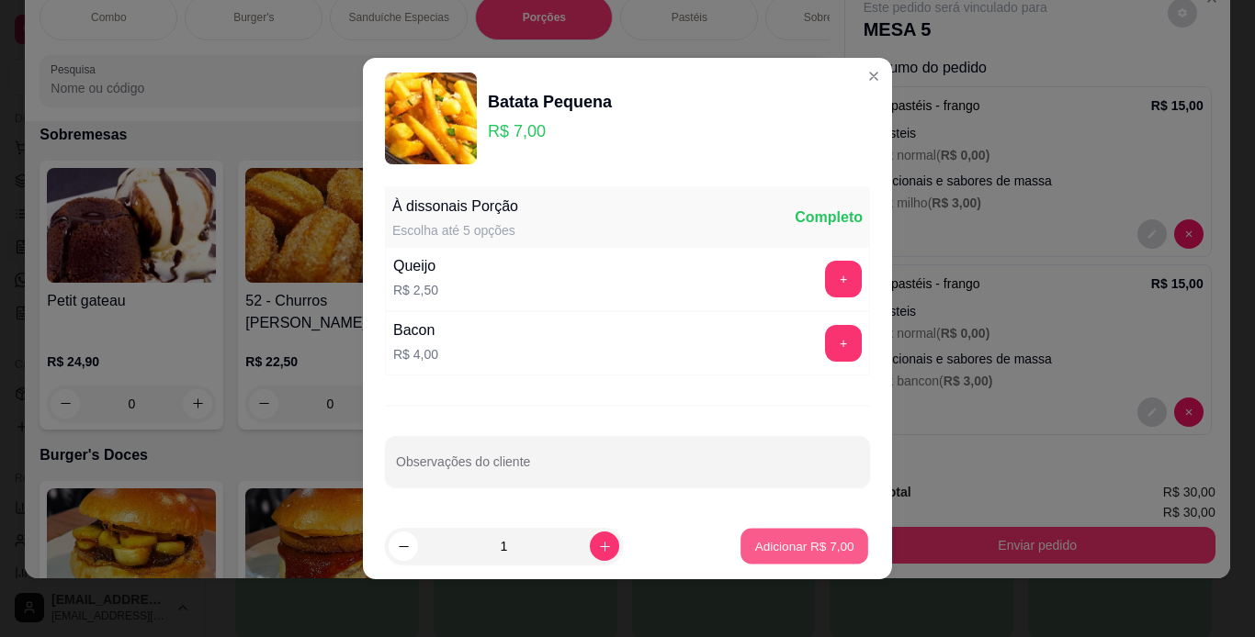
click at [788, 535] on button "Adicionar R$ 7,00" at bounding box center [804, 547] width 128 height 36
type input "1"
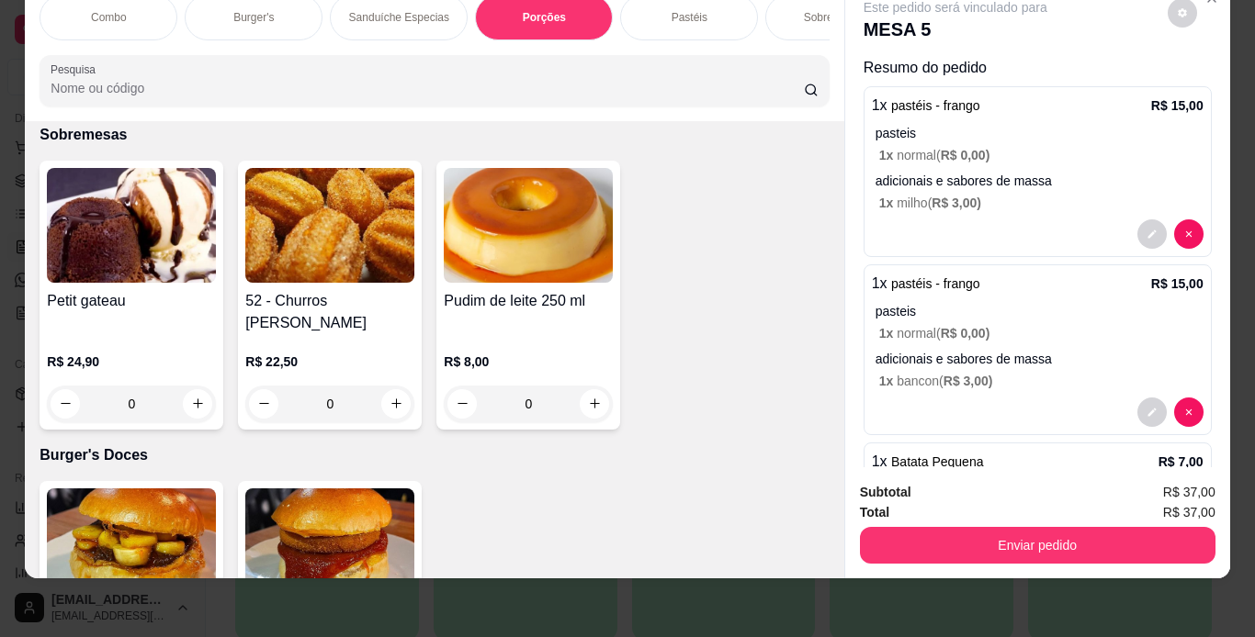
click at [817, 25] on div "Sobremesas" at bounding box center [834, 17] width 138 height 46
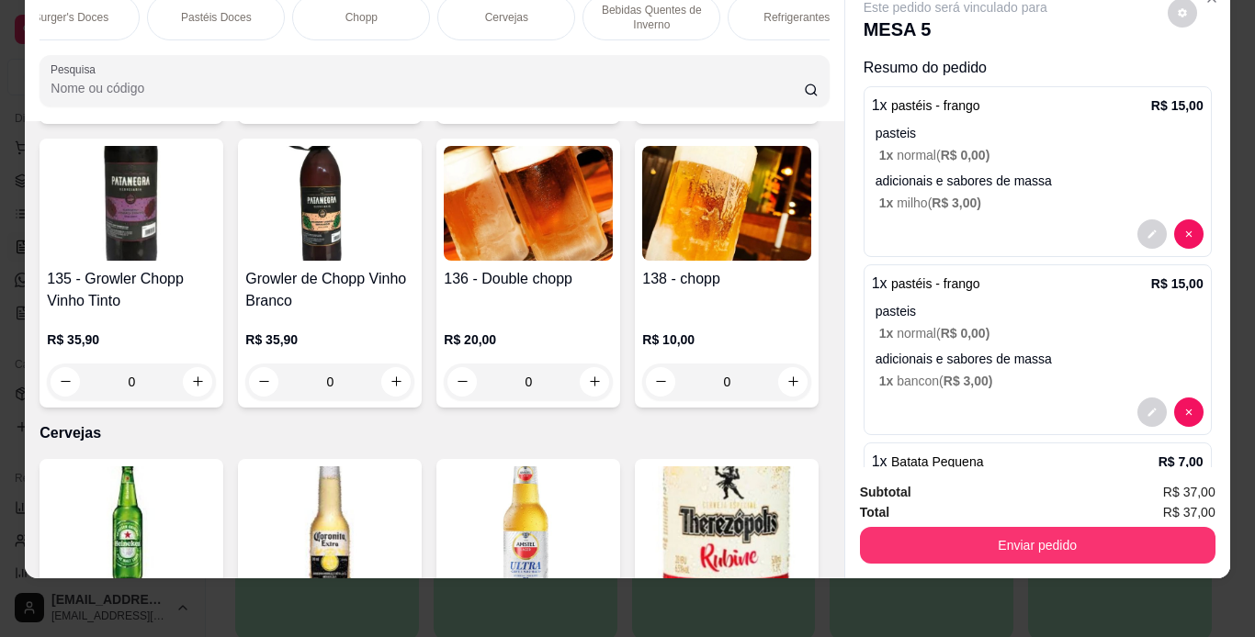
scroll to position [0, 955]
click at [766, 17] on div "Refrigerantes" at bounding box center [750, 17] width 138 height 46
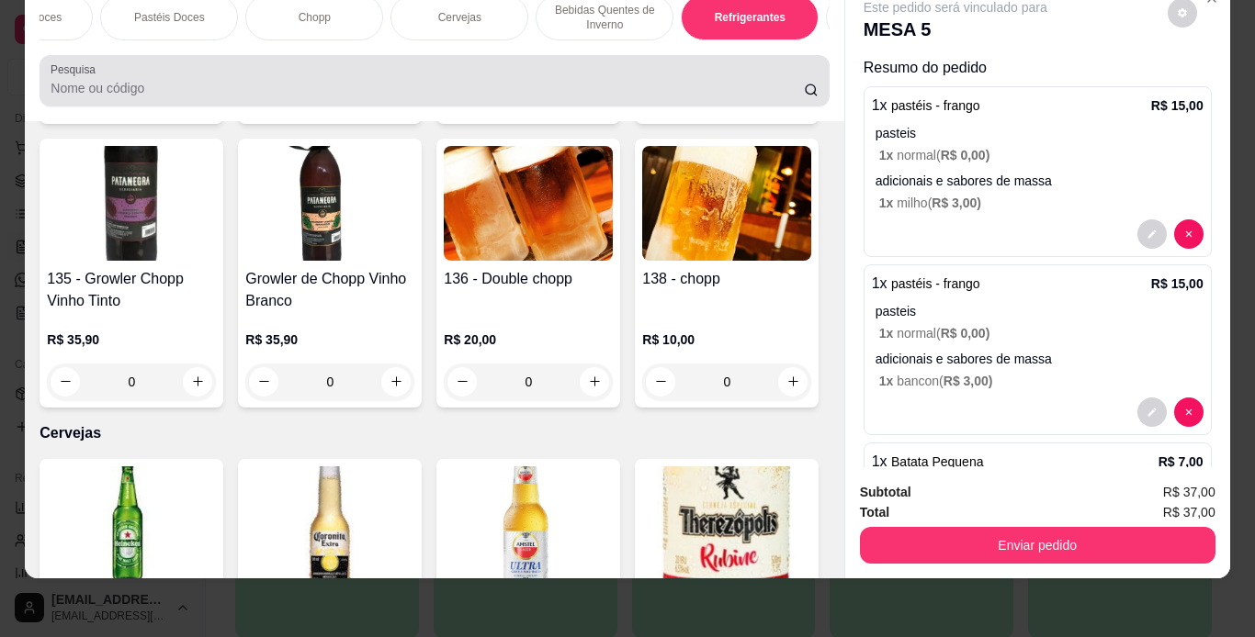
scroll to position [8910, 0]
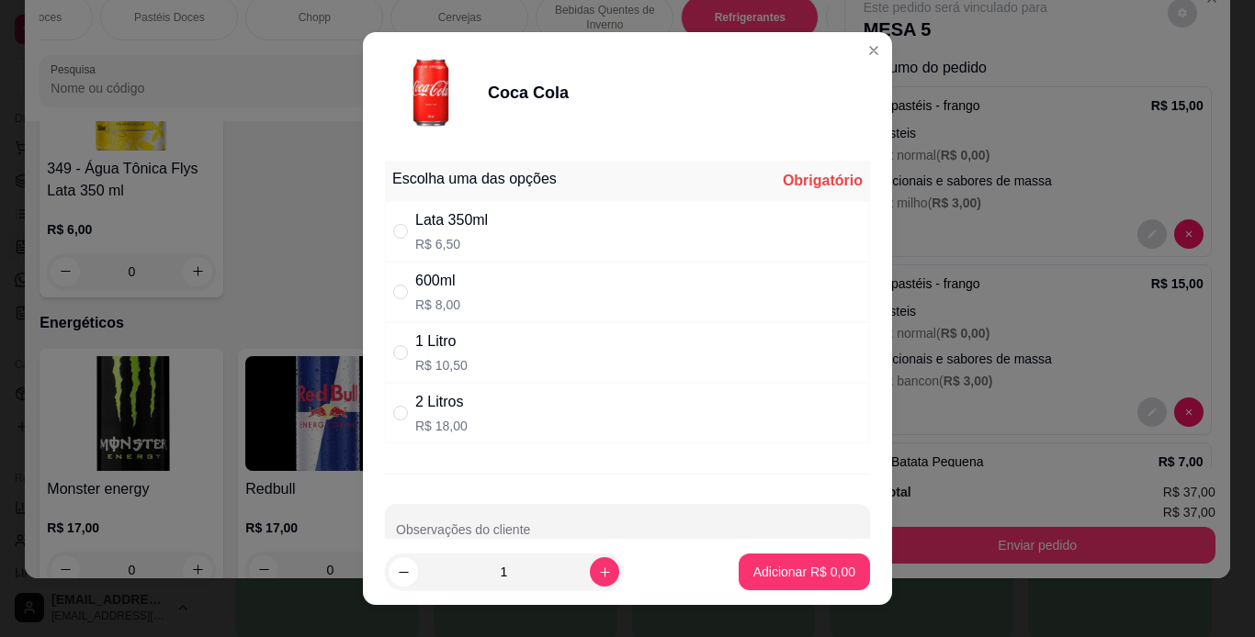
click at [488, 351] on div "1 Litro R$ 10,50" at bounding box center [627, 352] width 485 height 61
radio input "true"
click at [778, 559] on button "Adicionar R$ 10,50" at bounding box center [800, 573] width 135 height 36
type input "1"
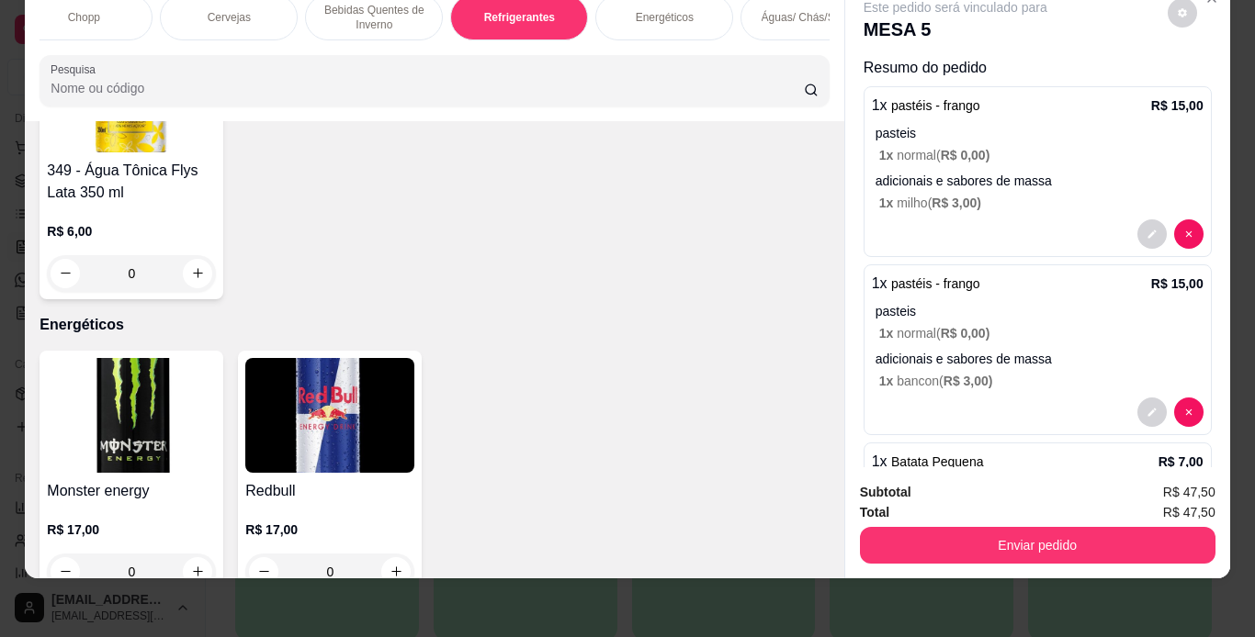
scroll to position [0, 1212]
click at [756, 11] on div "Águas/ Chás/Sucos" at bounding box center [783, 17] width 138 height 46
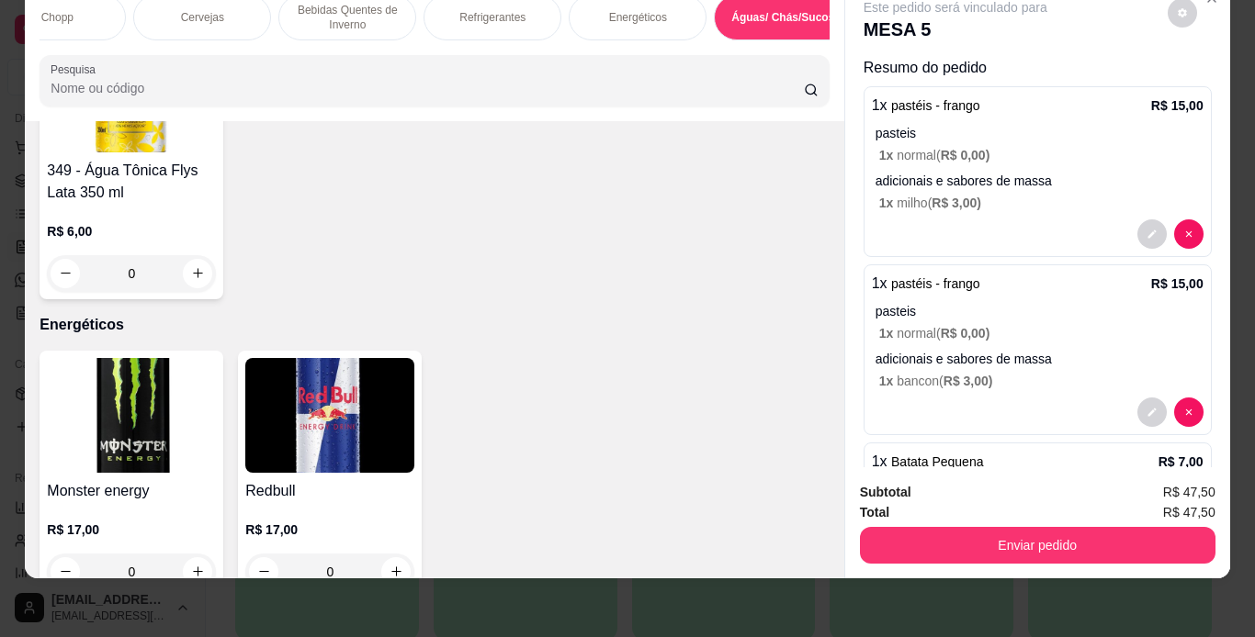
scroll to position [11190, 0]
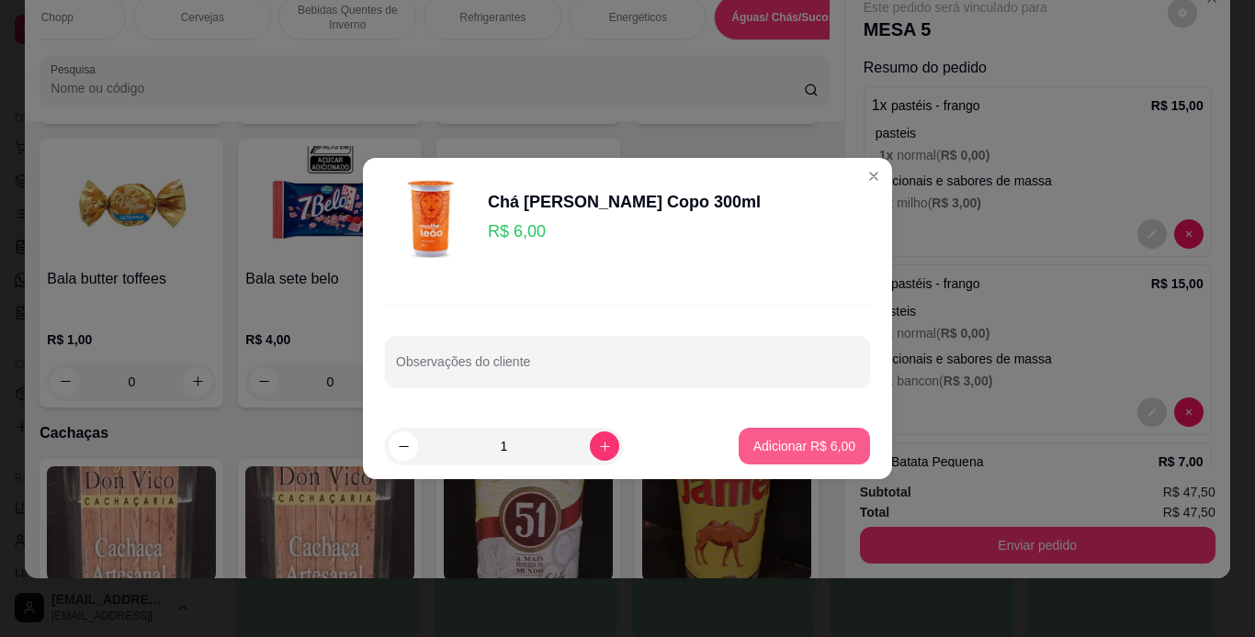
click at [827, 440] on p "Adicionar R$ 6,00" at bounding box center [804, 446] width 102 height 18
type input "1"
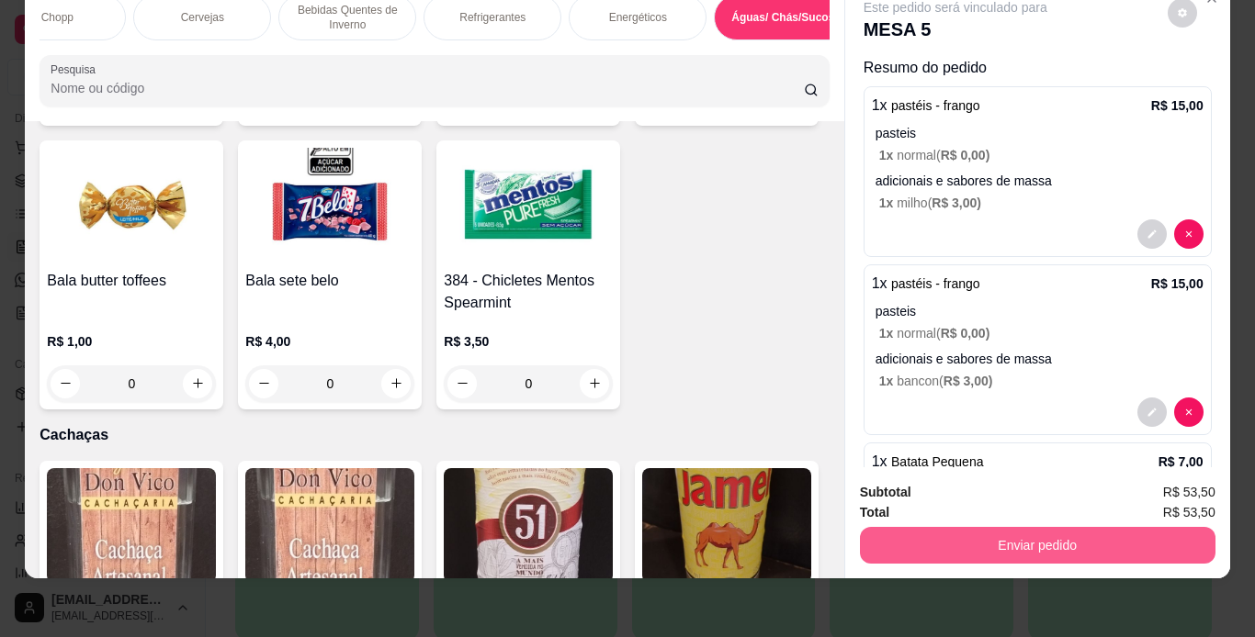
click at [988, 527] on button "Enviar pedido" at bounding box center [1037, 545] width 355 height 37
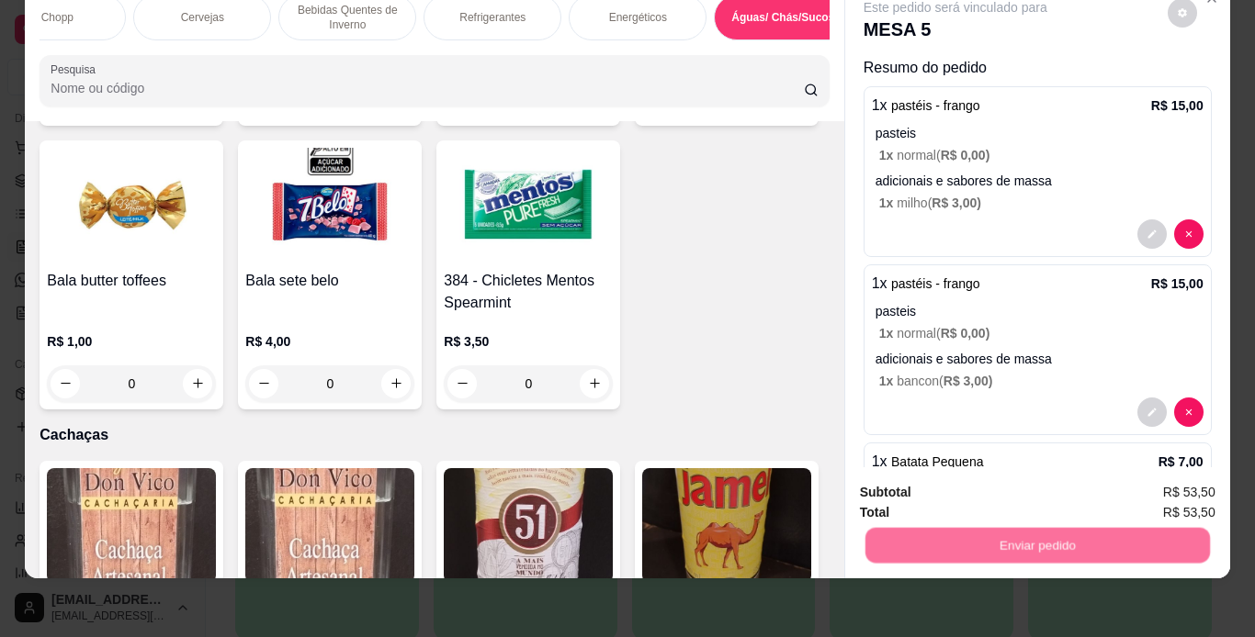
click at [991, 469] on button "Não registrar e enviar pedido" at bounding box center [977, 486] width 186 height 34
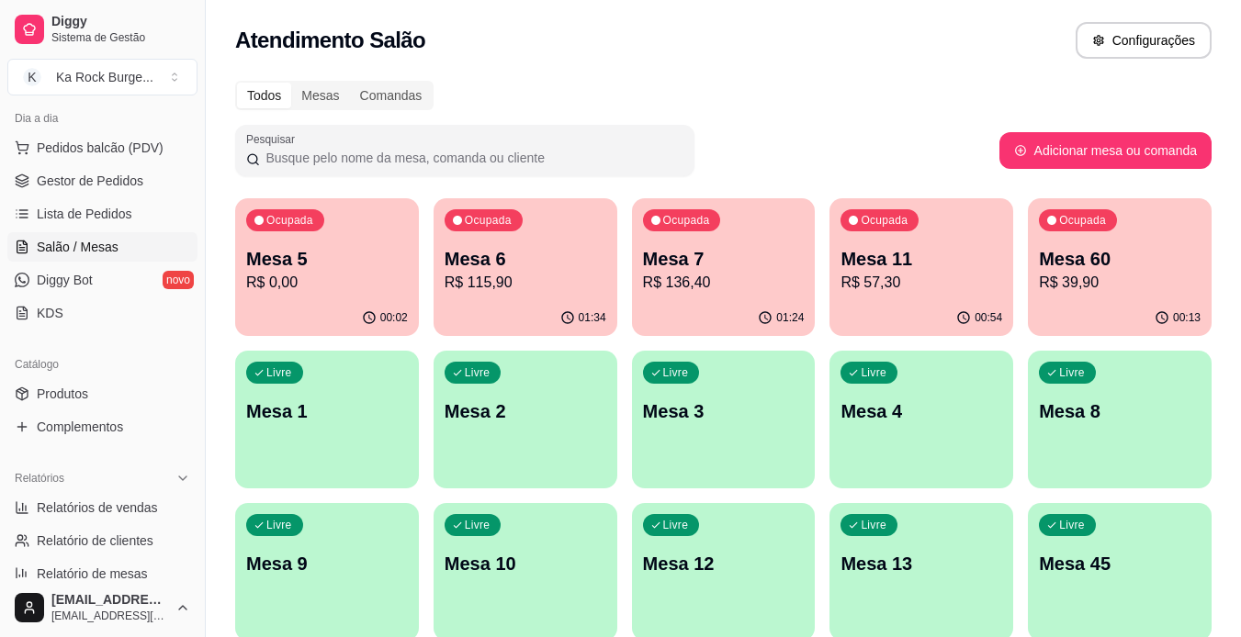
click at [990, 273] on p "R$ 57,30" at bounding box center [921, 283] width 162 height 22
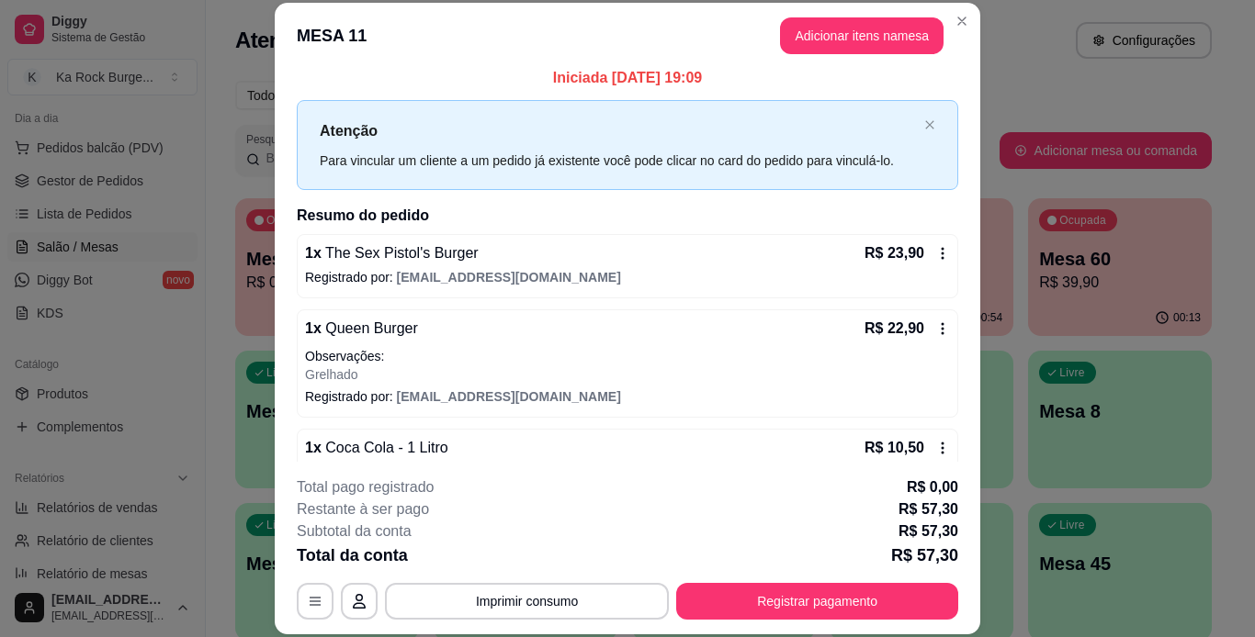
scroll to position [48, 0]
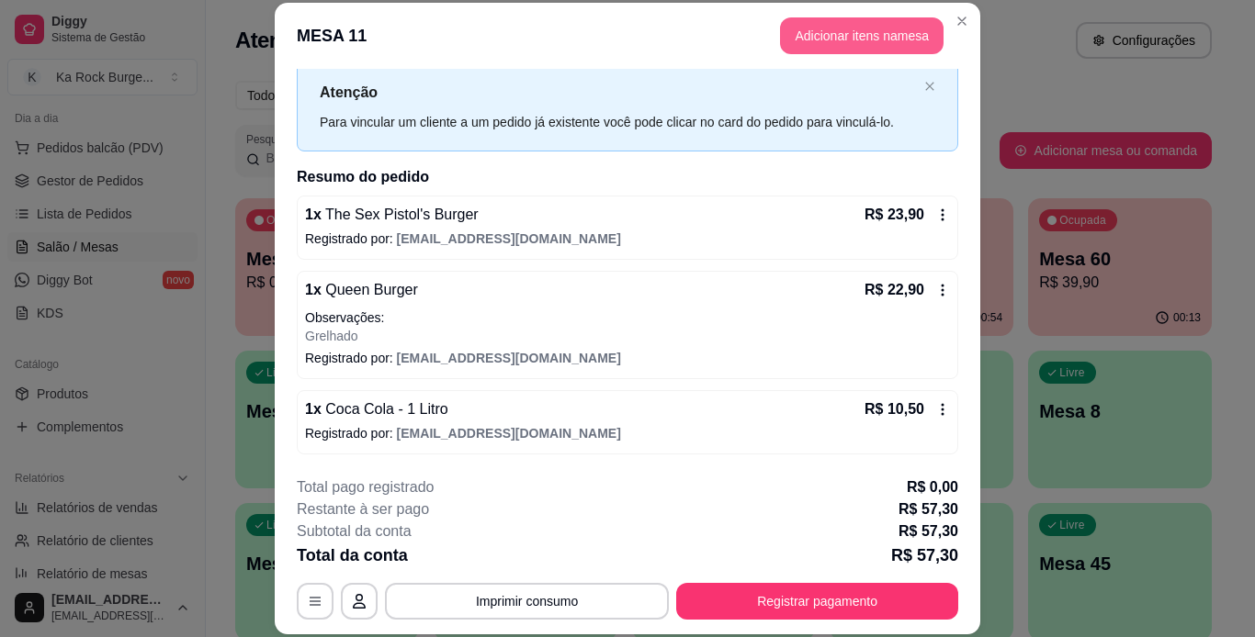
click at [893, 35] on button "Adicionar itens na mesa" at bounding box center [861, 35] width 163 height 37
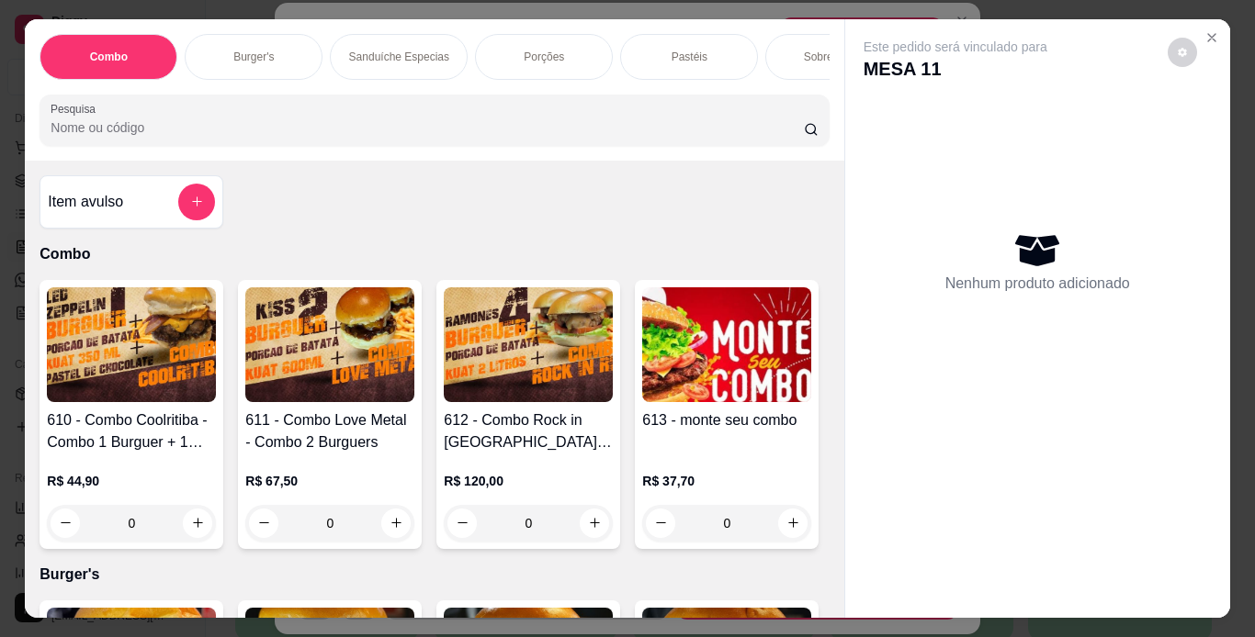
click at [546, 52] on p "Porções" at bounding box center [544, 57] width 40 height 15
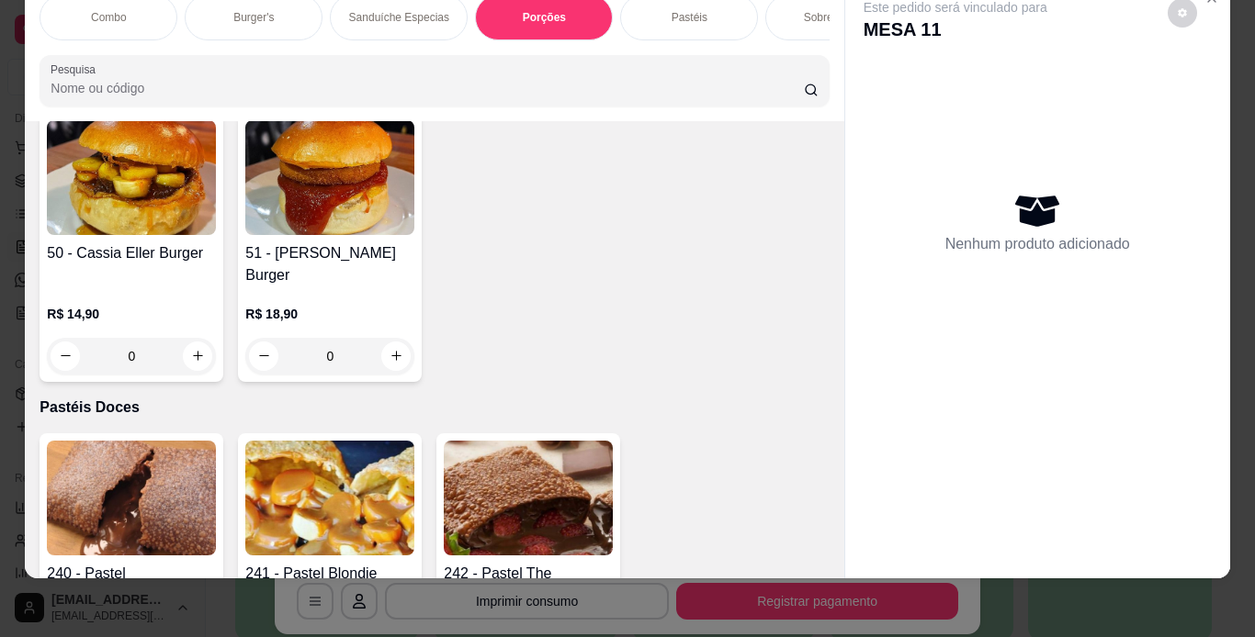
scroll to position [5390, 0]
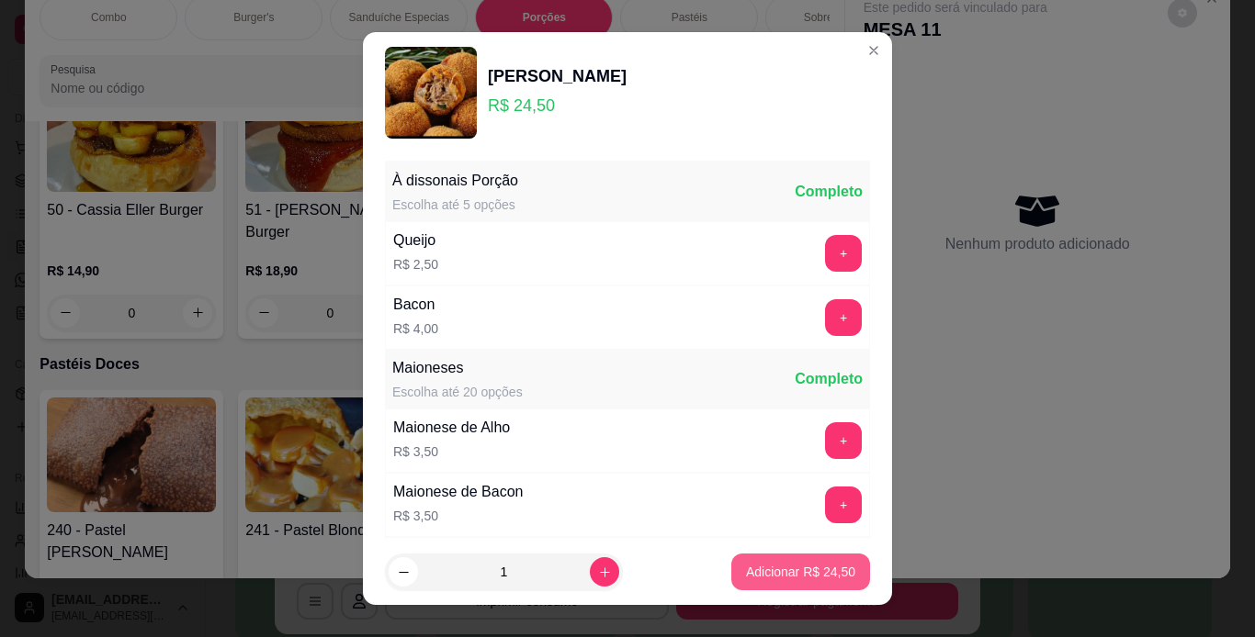
click at [790, 581] on button "Adicionar R$ 24,50" at bounding box center [800, 572] width 139 height 37
type input "1"
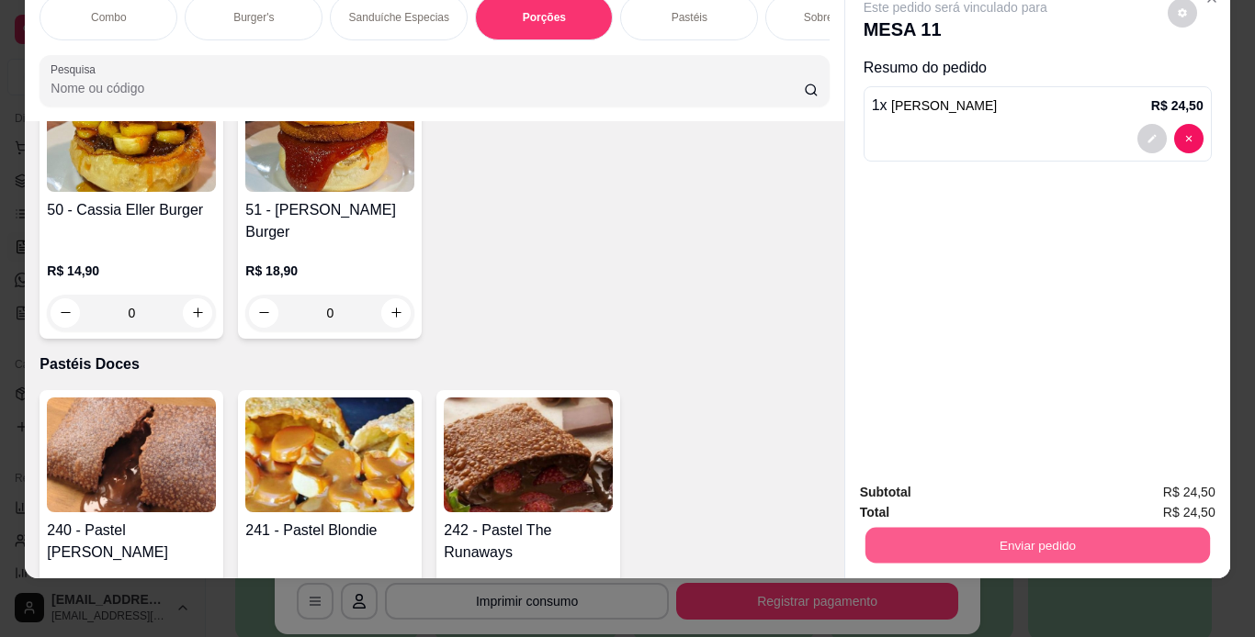
click at [945, 532] on button "Enviar pedido" at bounding box center [1036, 546] width 344 height 36
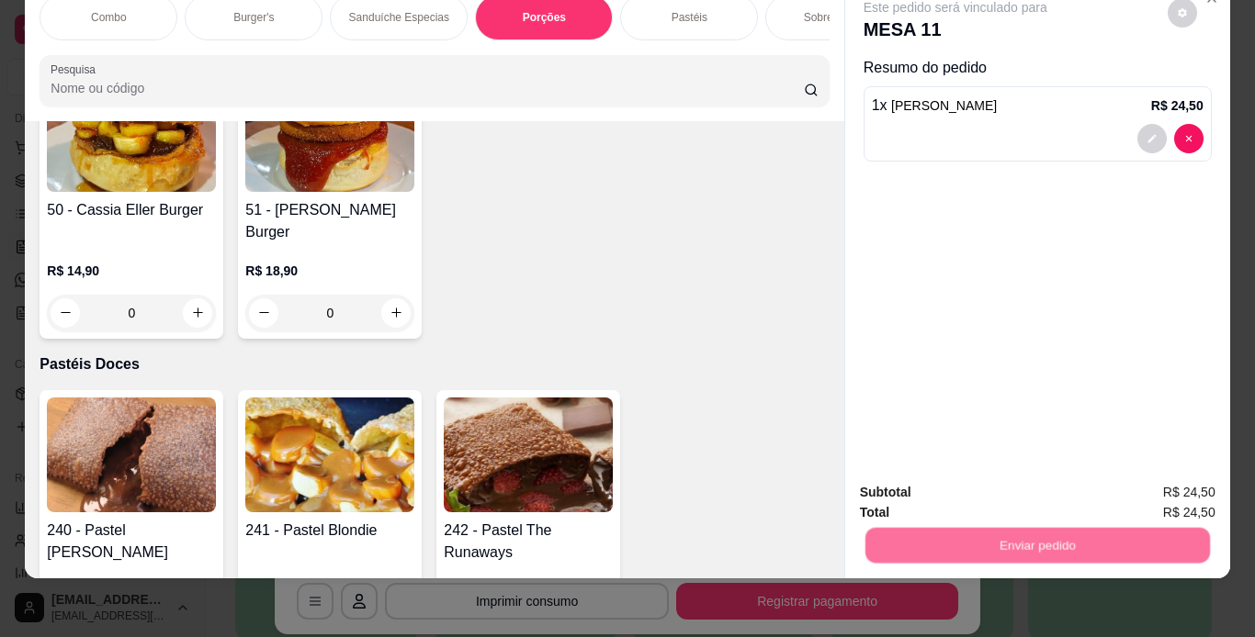
click at [944, 475] on button "Não registrar e enviar pedido" at bounding box center [977, 486] width 186 height 34
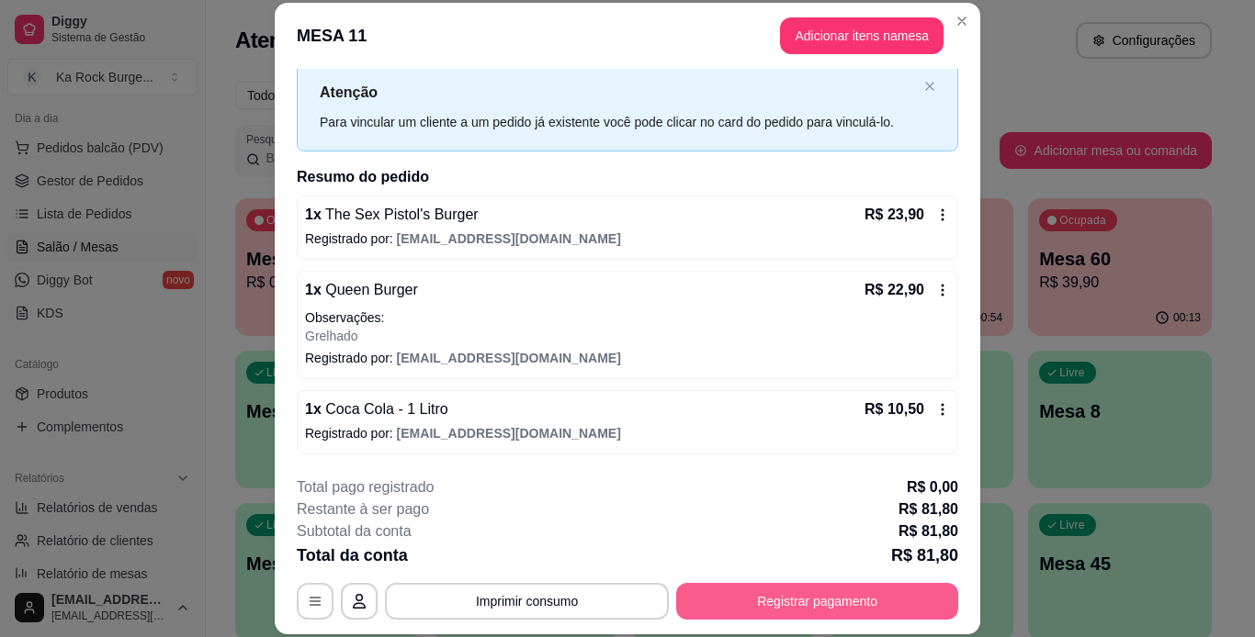
click at [892, 606] on button "Registrar pagamento" at bounding box center [817, 601] width 282 height 37
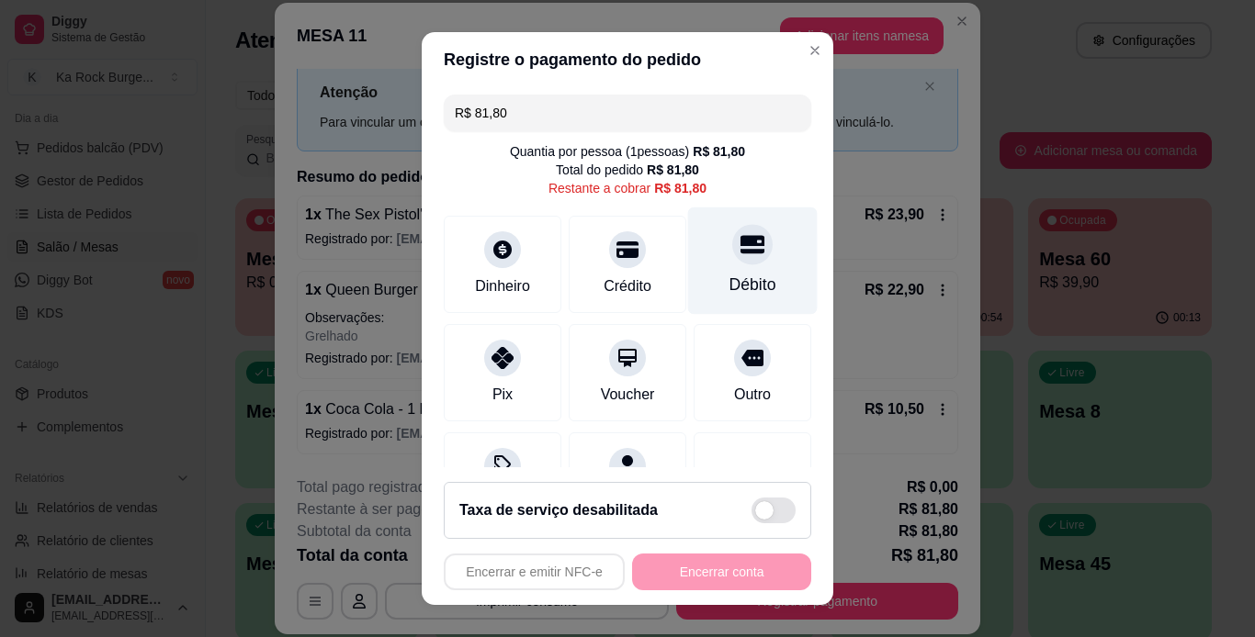
click at [733, 272] on div "Débito" at bounding box center [753, 260] width 130 height 107
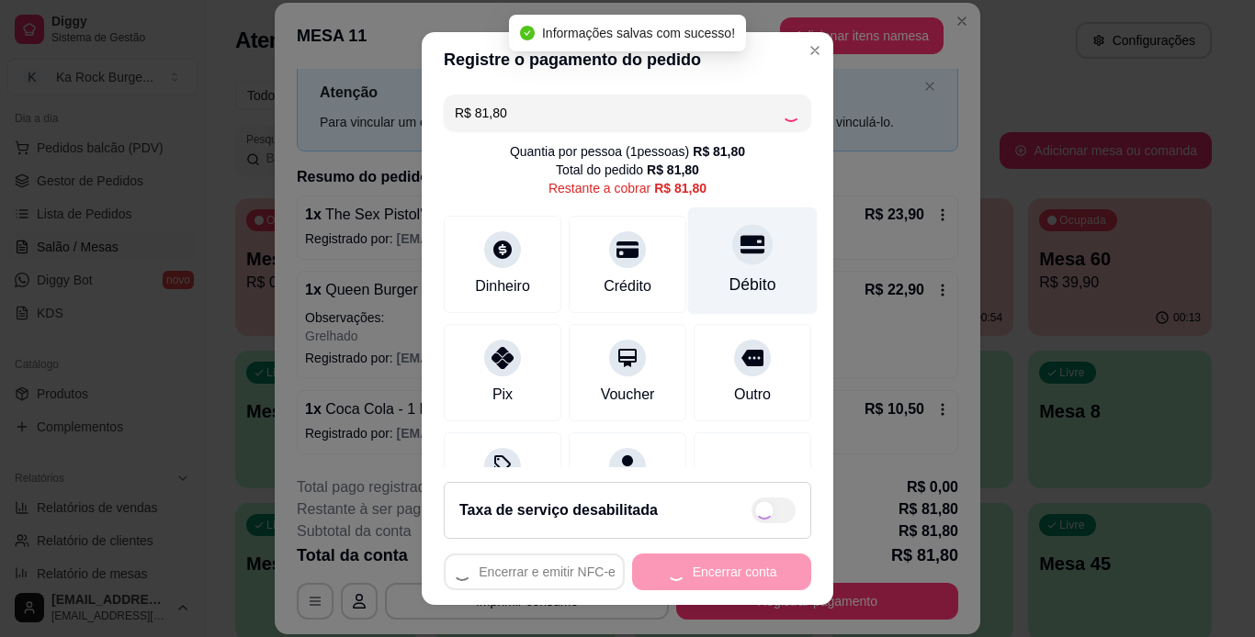
type input "R$ 0,00"
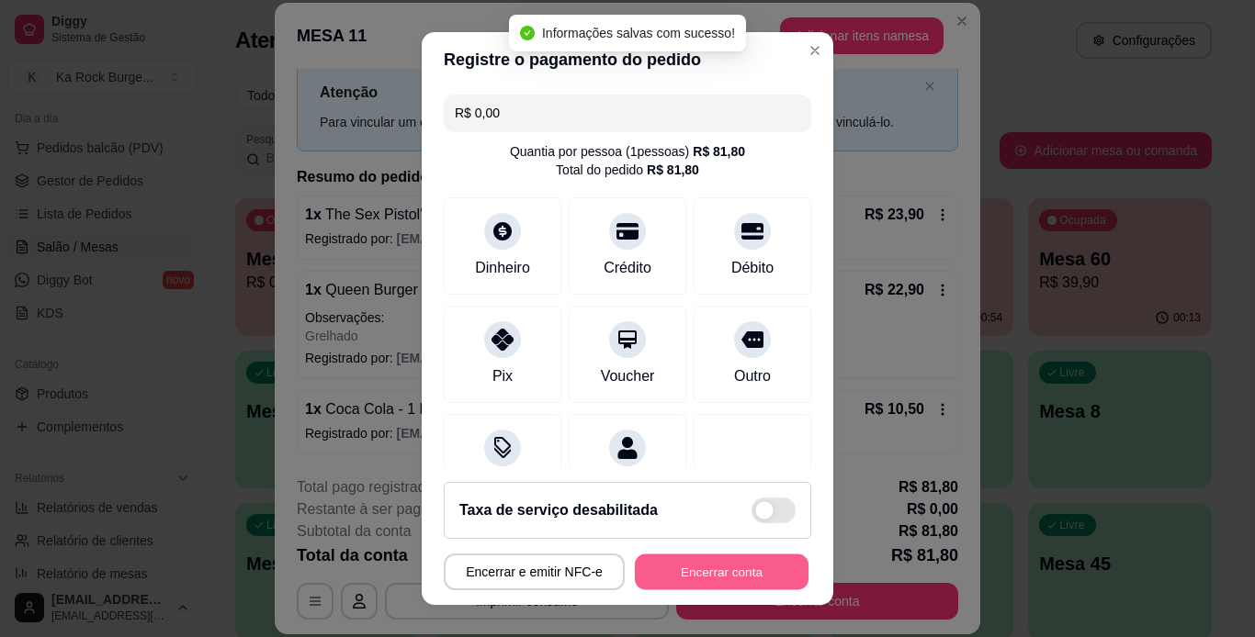
click at [756, 569] on button "Encerrar conta" at bounding box center [722, 573] width 174 height 36
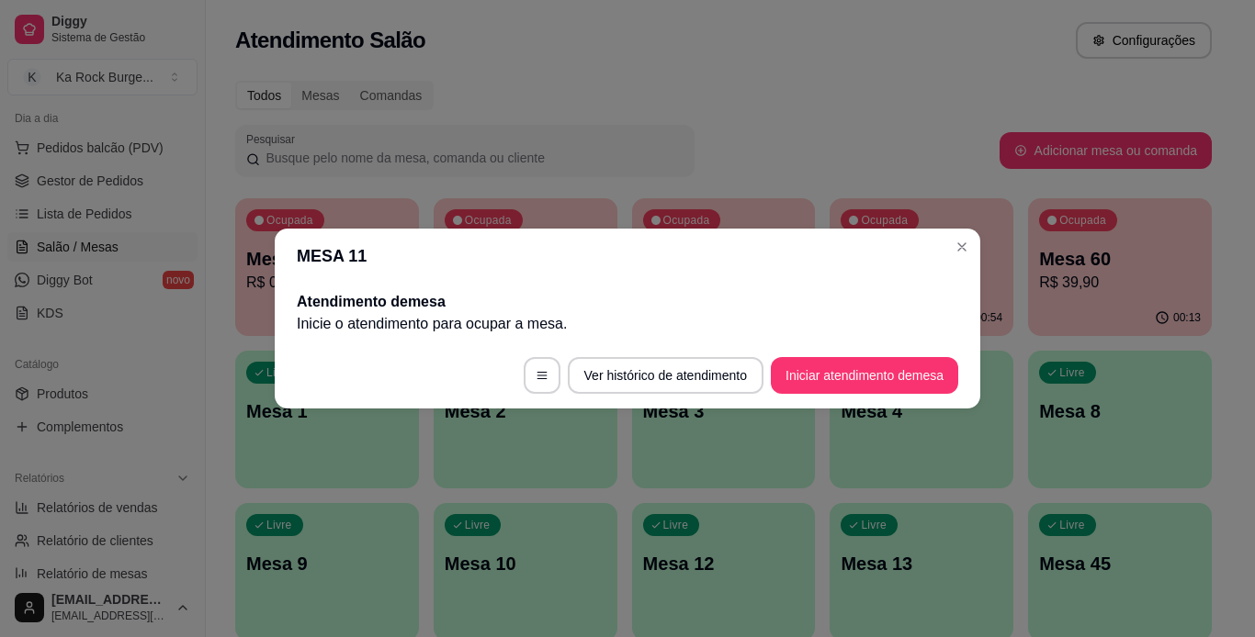
scroll to position [0, 0]
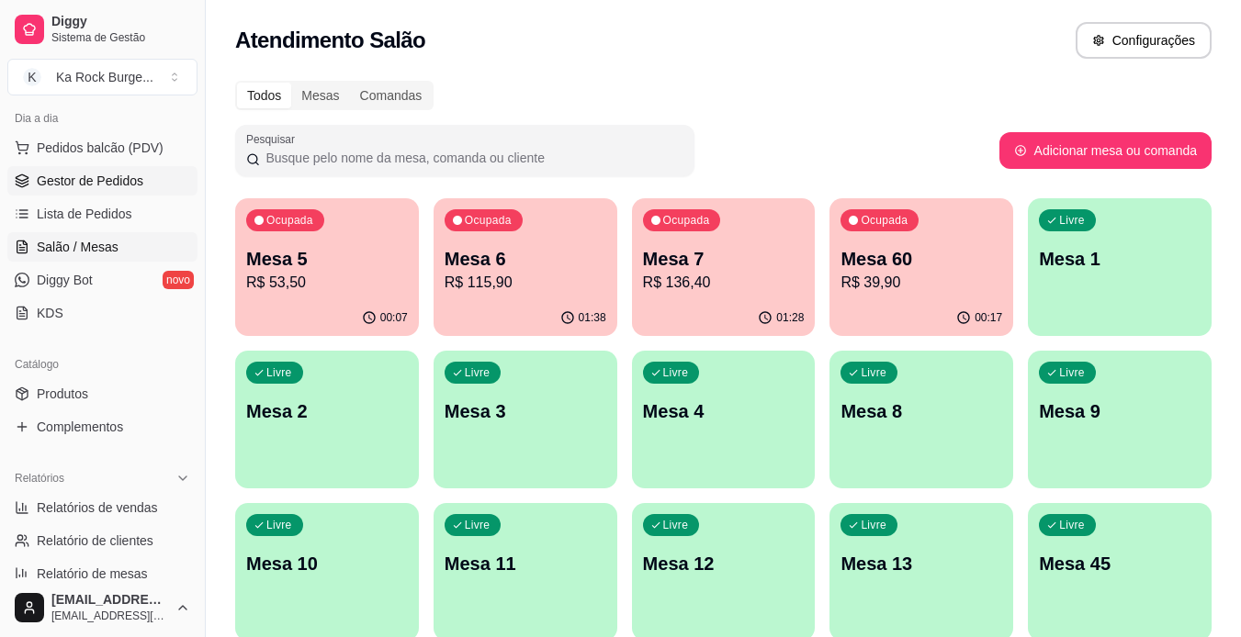
click at [103, 170] on link "Gestor de Pedidos" at bounding box center [102, 180] width 190 height 29
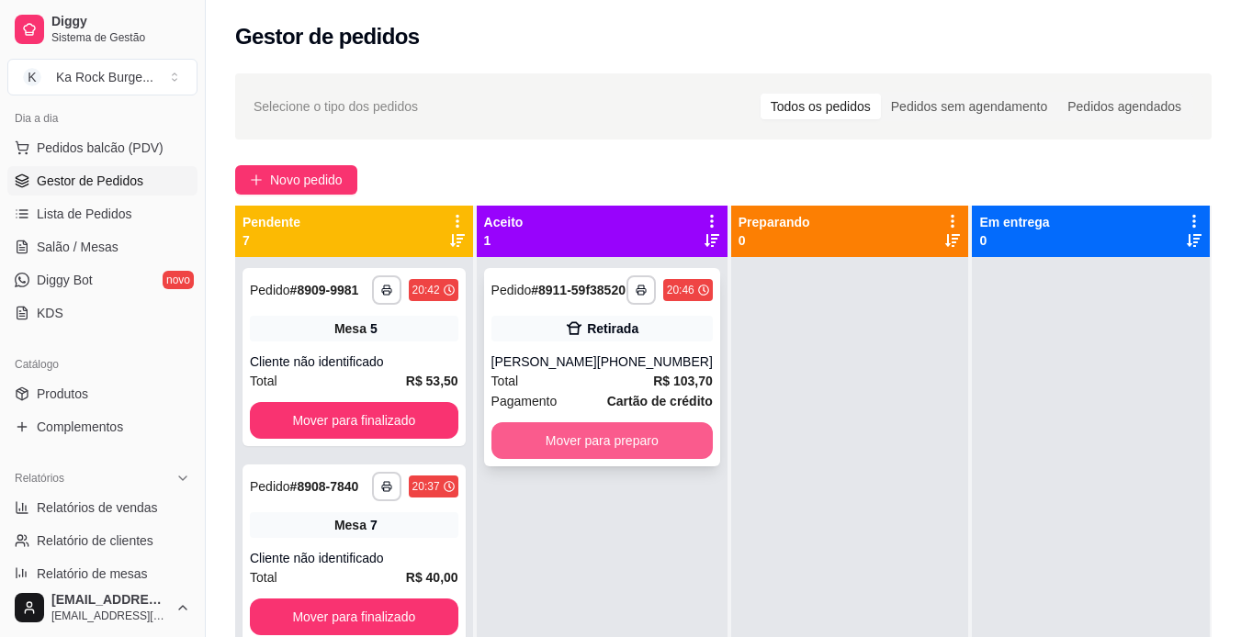
click at [635, 459] on button "Mover para preparo" at bounding box center [601, 440] width 221 height 37
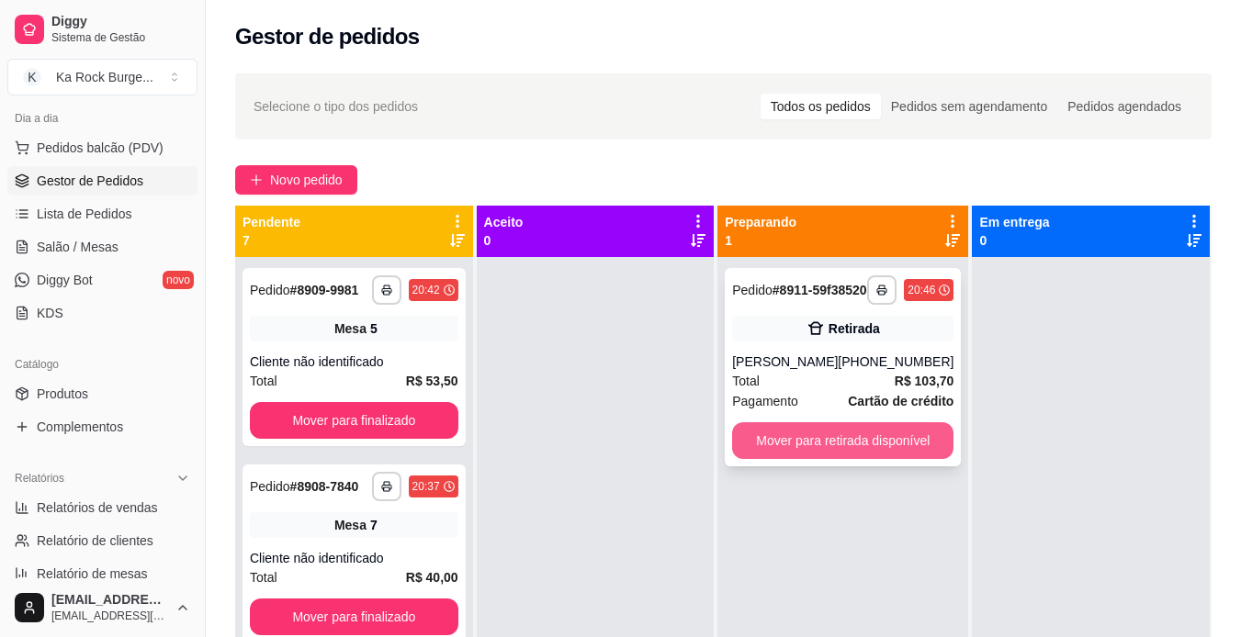
click at [776, 459] on button "Mover para retirada disponível" at bounding box center [842, 440] width 221 height 37
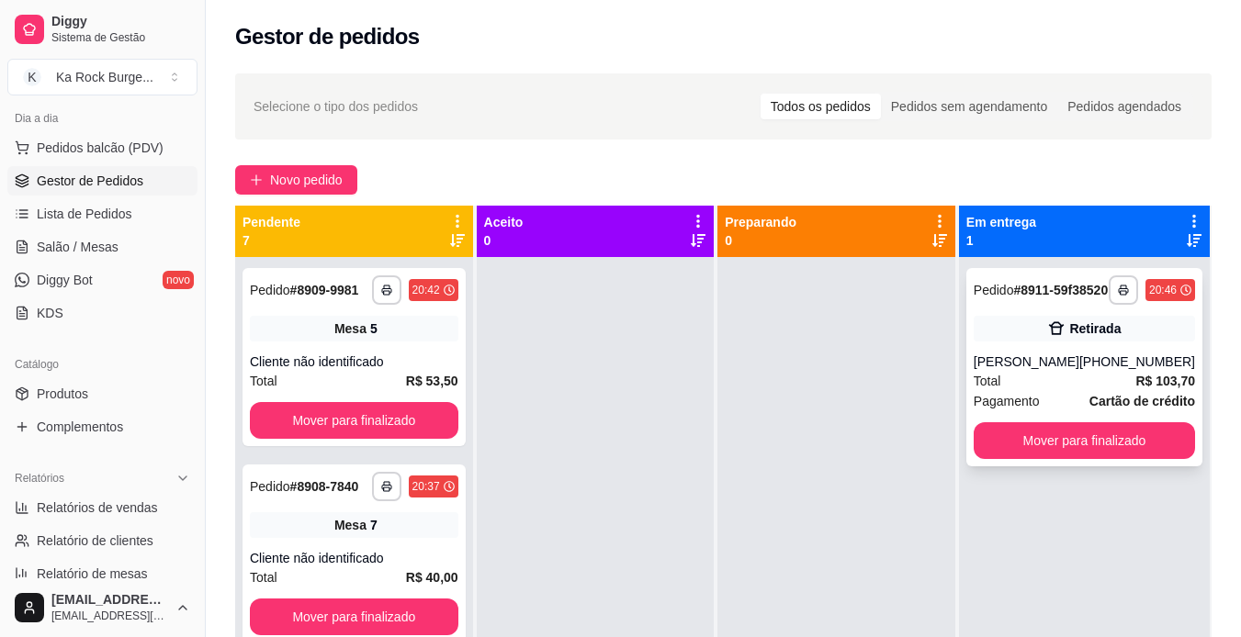
click at [1047, 410] on div "Pagamento Cartão de crédito" at bounding box center [1084, 401] width 221 height 20
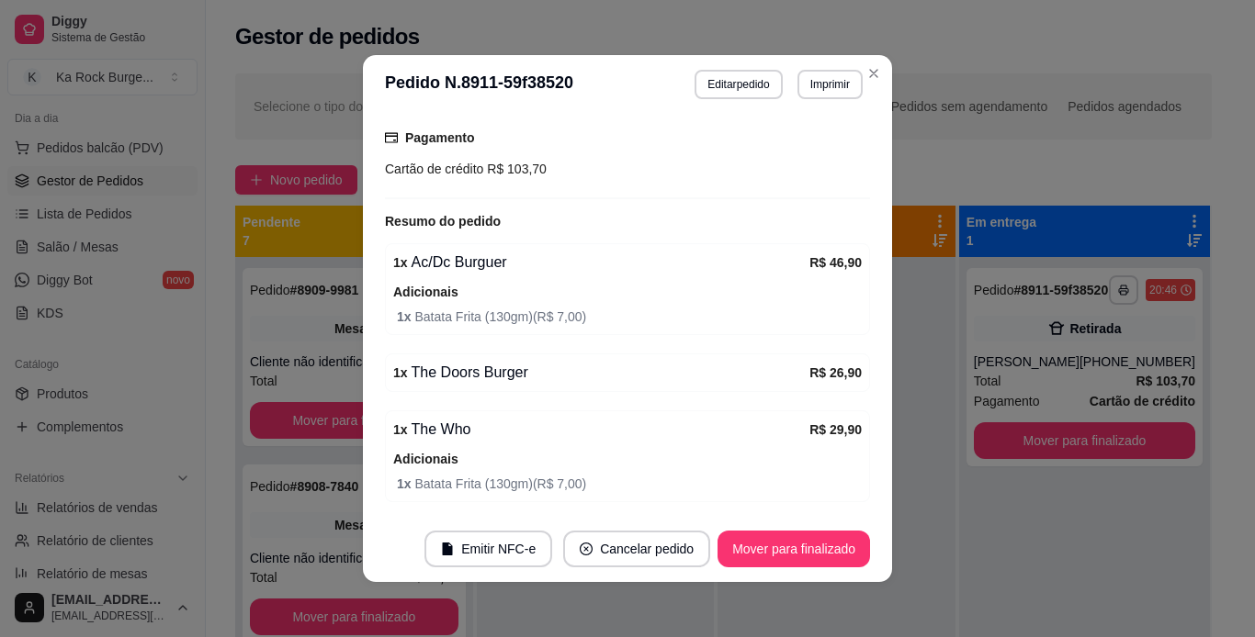
scroll to position [348, 0]
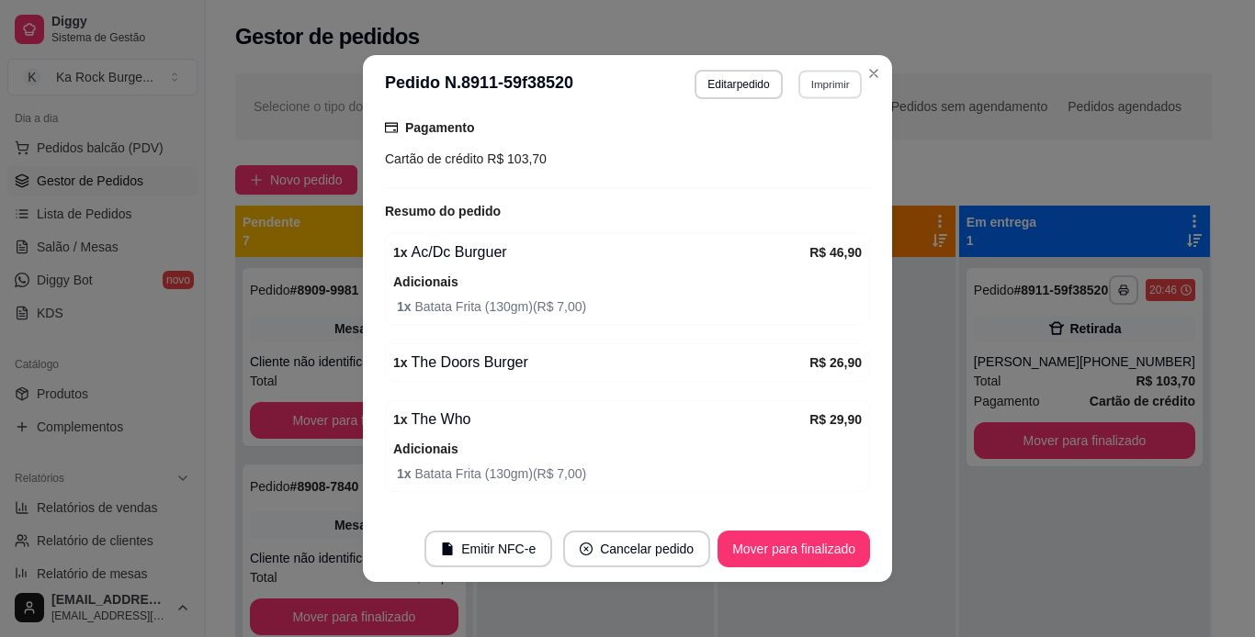
click at [809, 88] on button "Imprimir" at bounding box center [829, 84] width 63 height 28
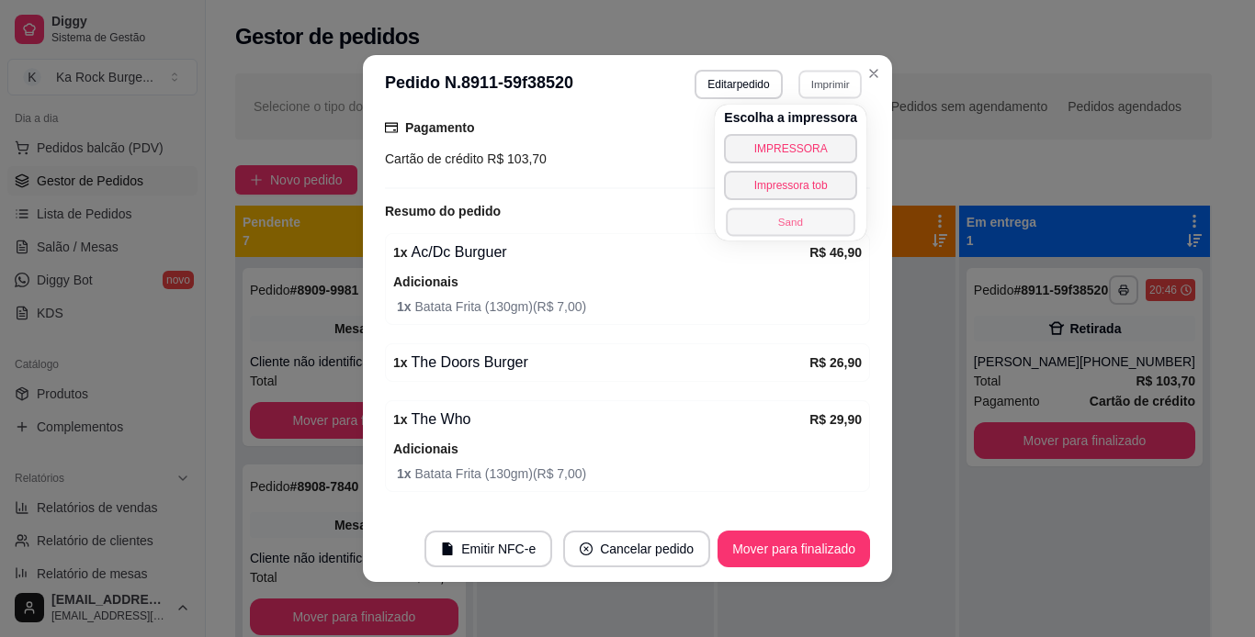
click at [772, 219] on button "Sand" at bounding box center [790, 222] width 129 height 28
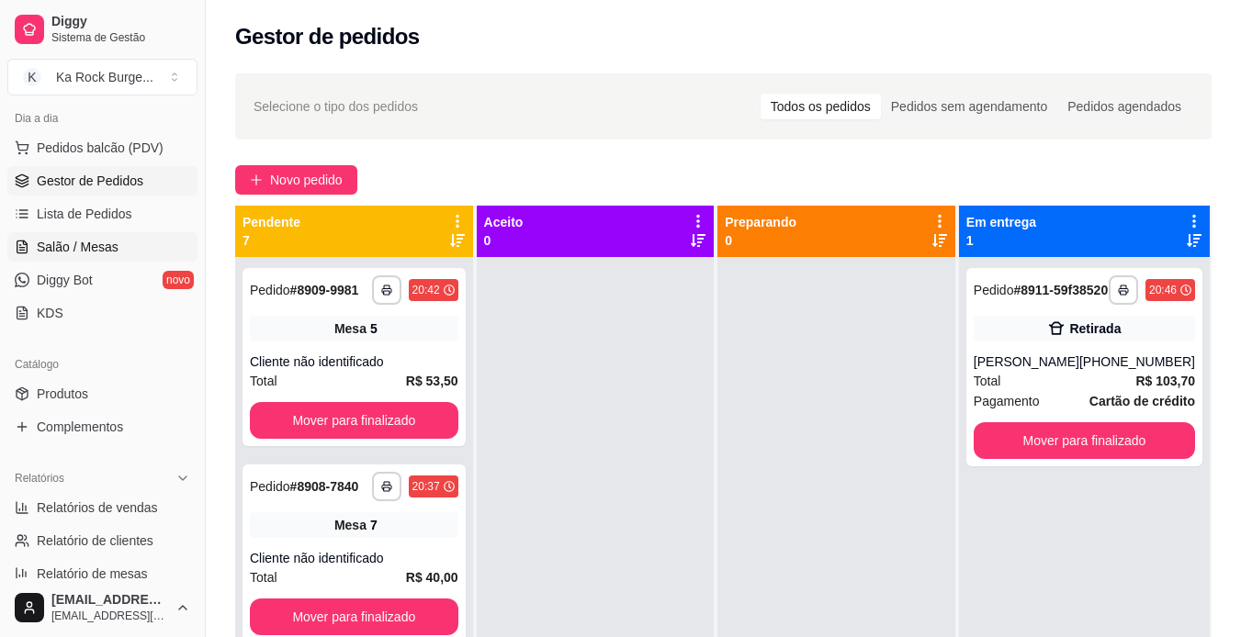
click at [96, 245] on span "Salão / Mesas" at bounding box center [78, 247] width 82 height 18
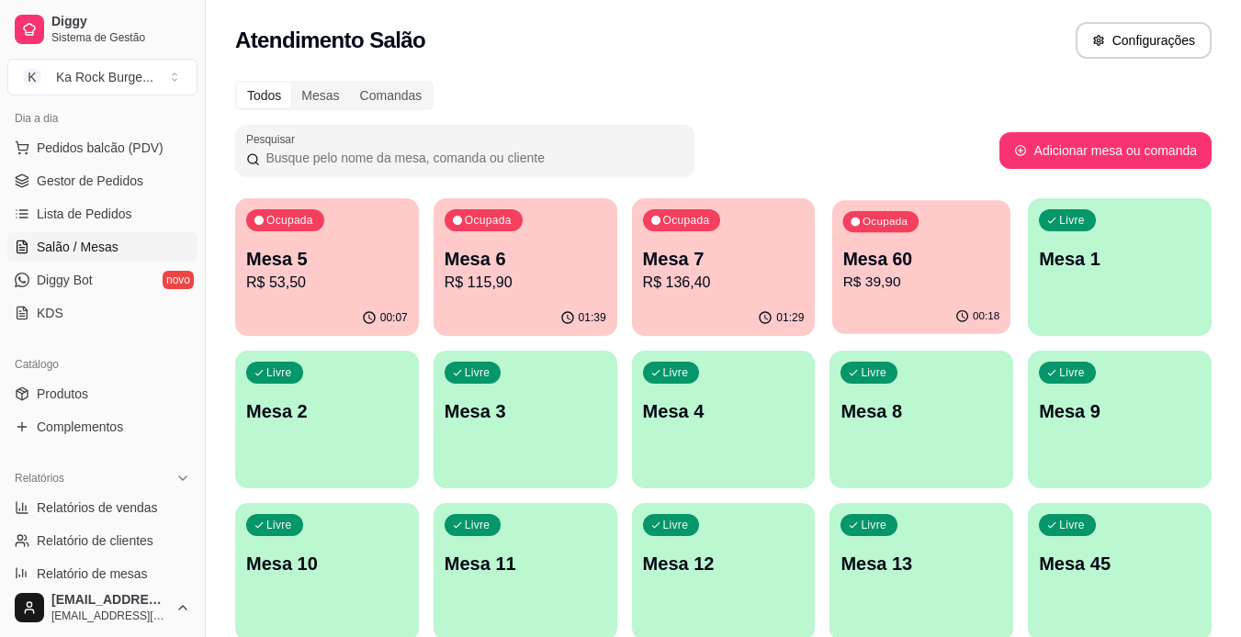
click at [945, 281] on p "R$ 39,90" at bounding box center [921, 282] width 157 height 21
click at [975, 294] on div "Ocupada Mesa 60 R$ 39,90" at bounding box center [921, 249] width 178 height 99
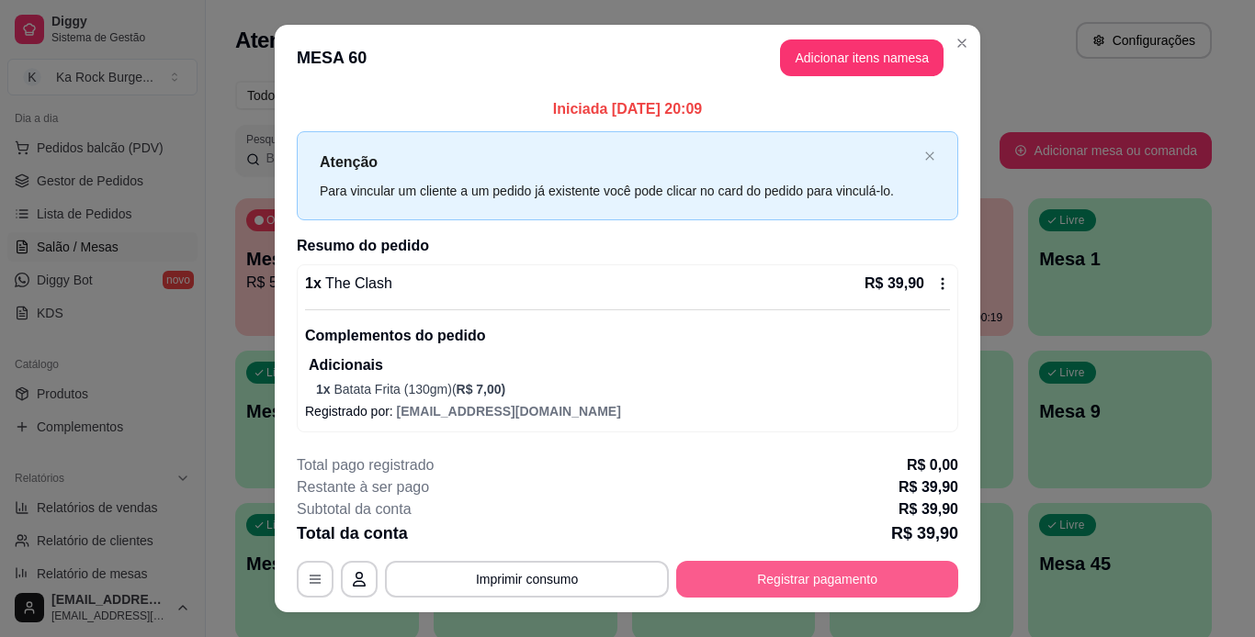
click at [772, 574] on button "Registrar pagamento" at bounding box center [817, 579] width 282 height 37
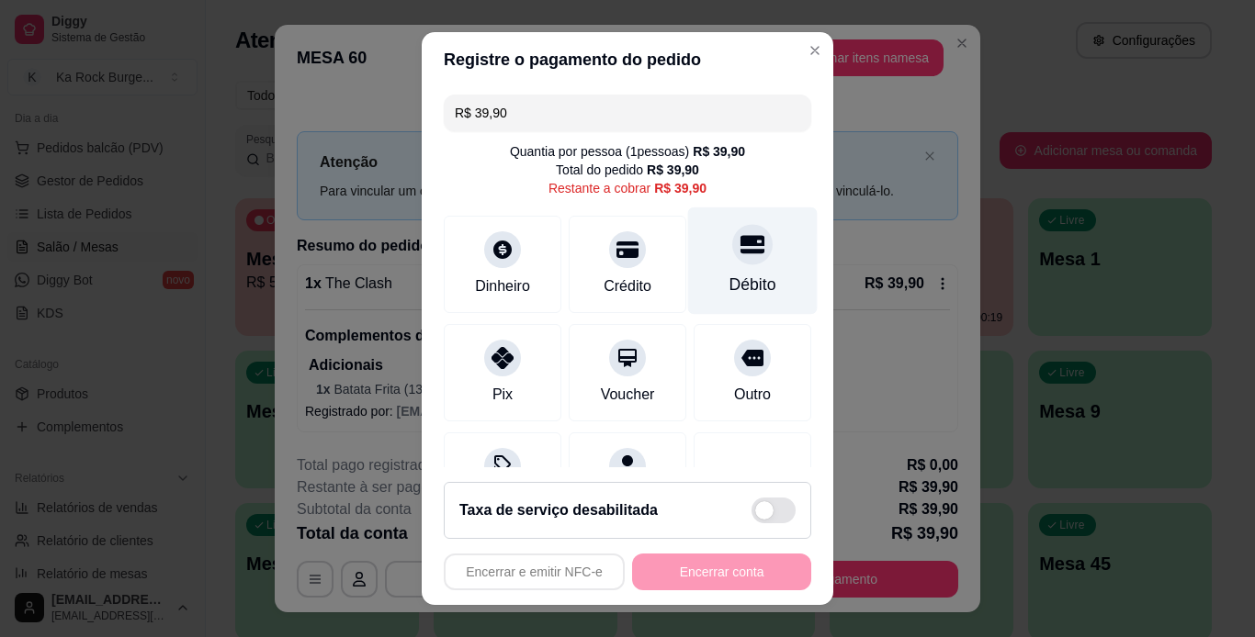
click at [740, 254] on icon at bounding box center [752, 244] width 24 height 24
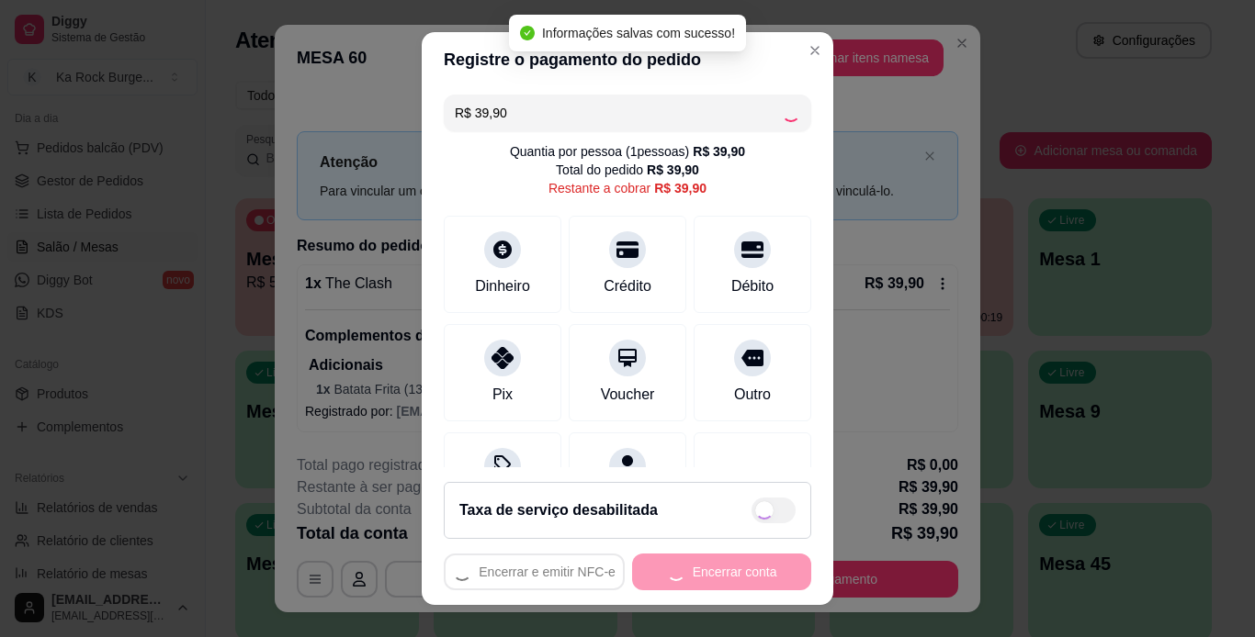
type input "R$ 0,00"
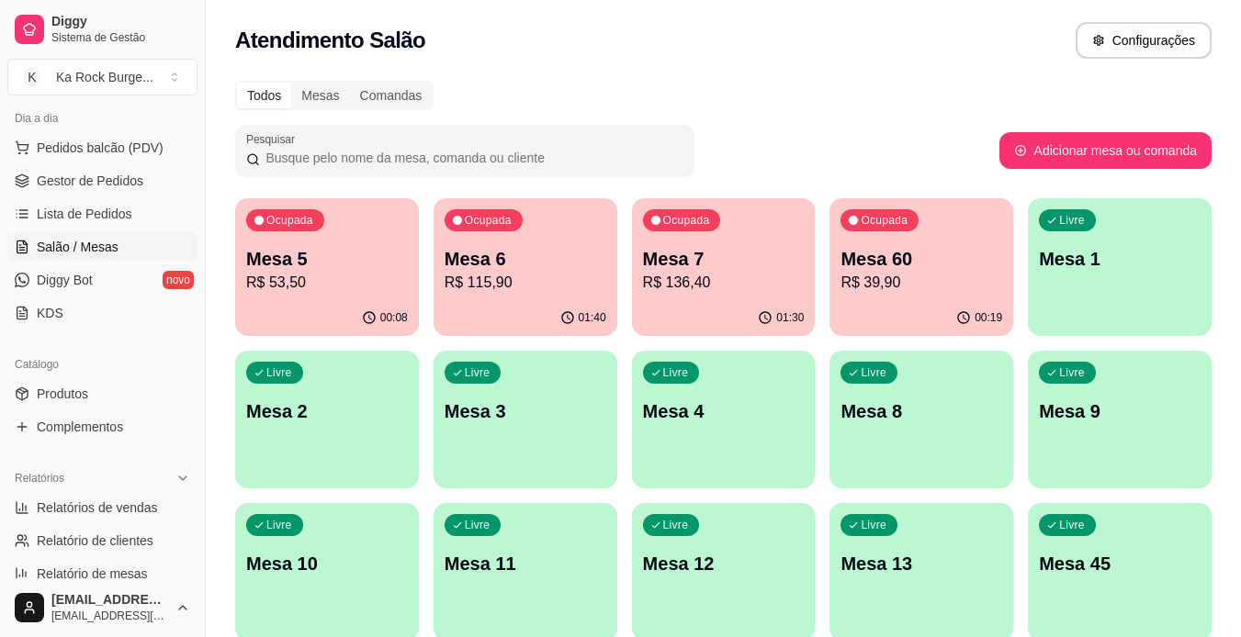
click at [770, 569] on p "Mesa 12" at bounding box center [724, 564] width 162 height 26
click at [342, 280] on p "R$ 53,50" at bounding box center [327, 282] width 157 height 21
click at [715, 601] on div "Livre Mesa 12" at bounding box center [724, 561] width 184 height 116
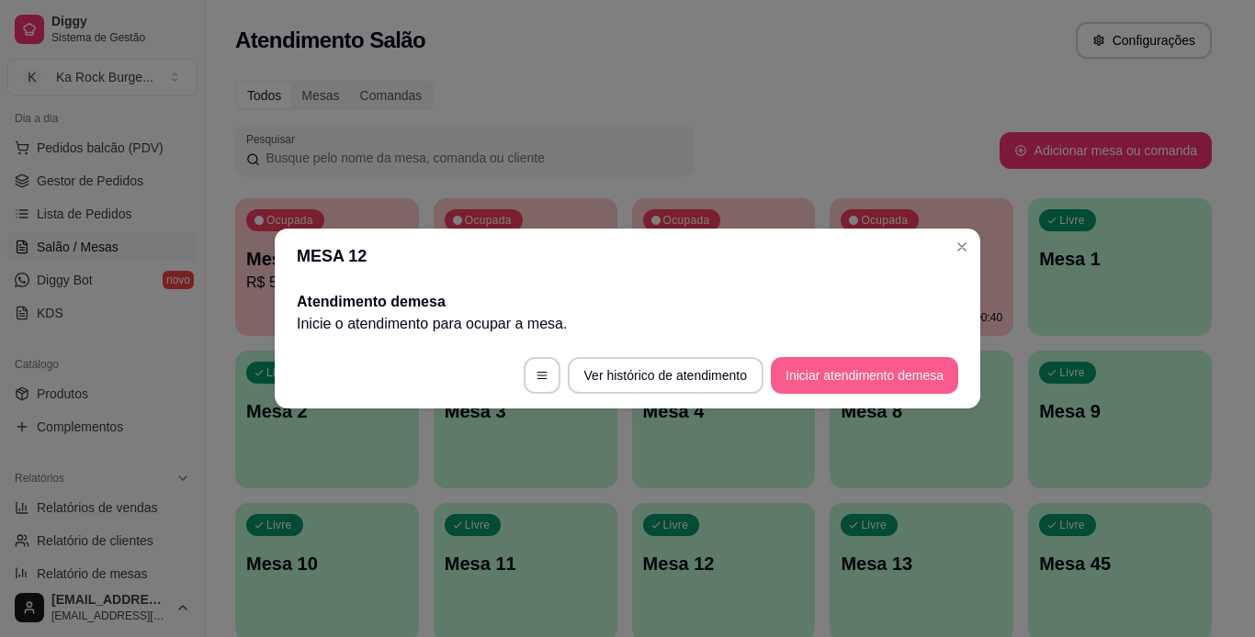
click at [918, 379] on button "Iniciar atendimento de mesa" at bounding box center [864, 375] width 187 height 37
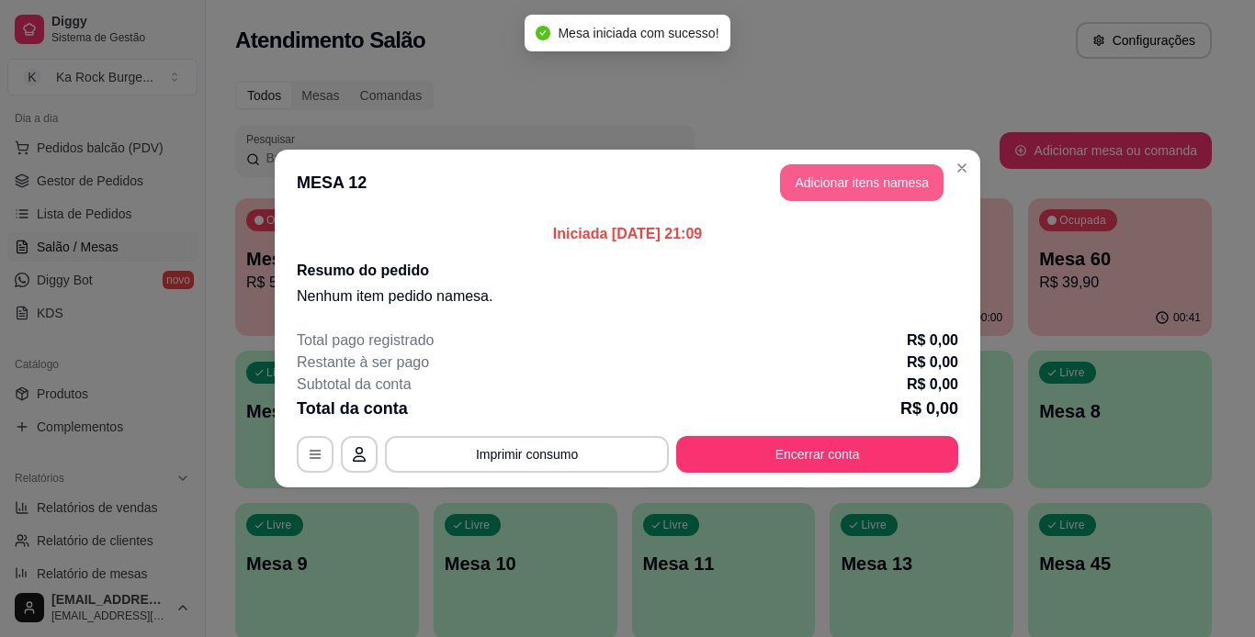
click at [901, 175] on button "Adicionar itens na mesa" at bounding box center [861, 182] width 163 height 37
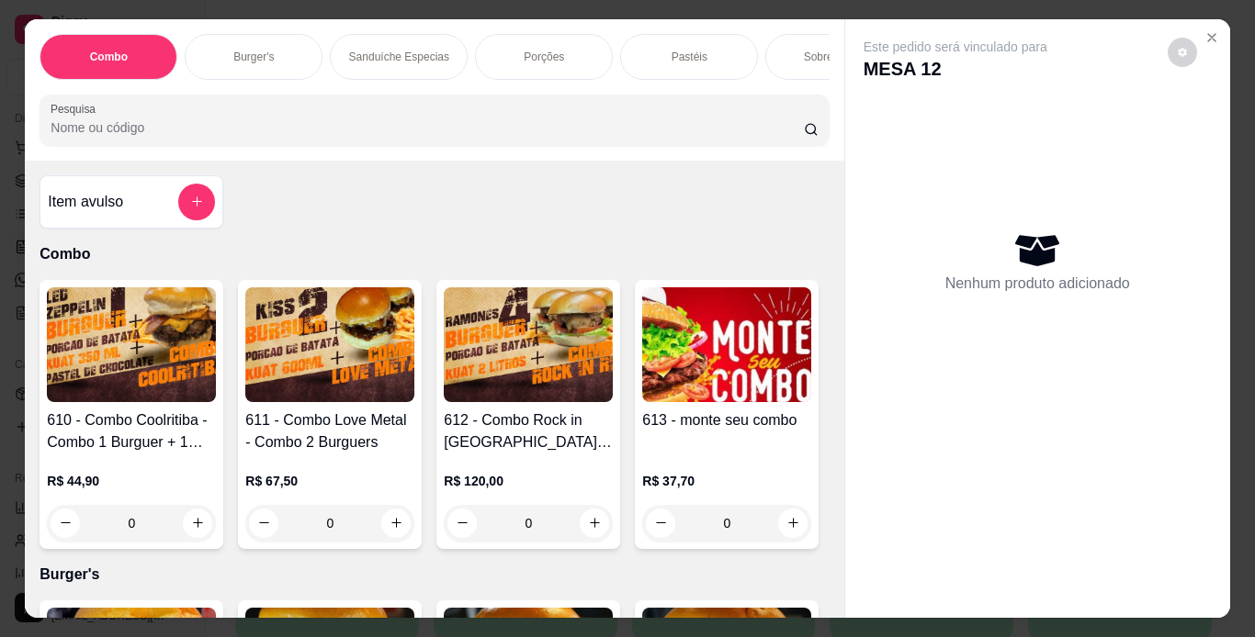
scroll to position [0, 691]
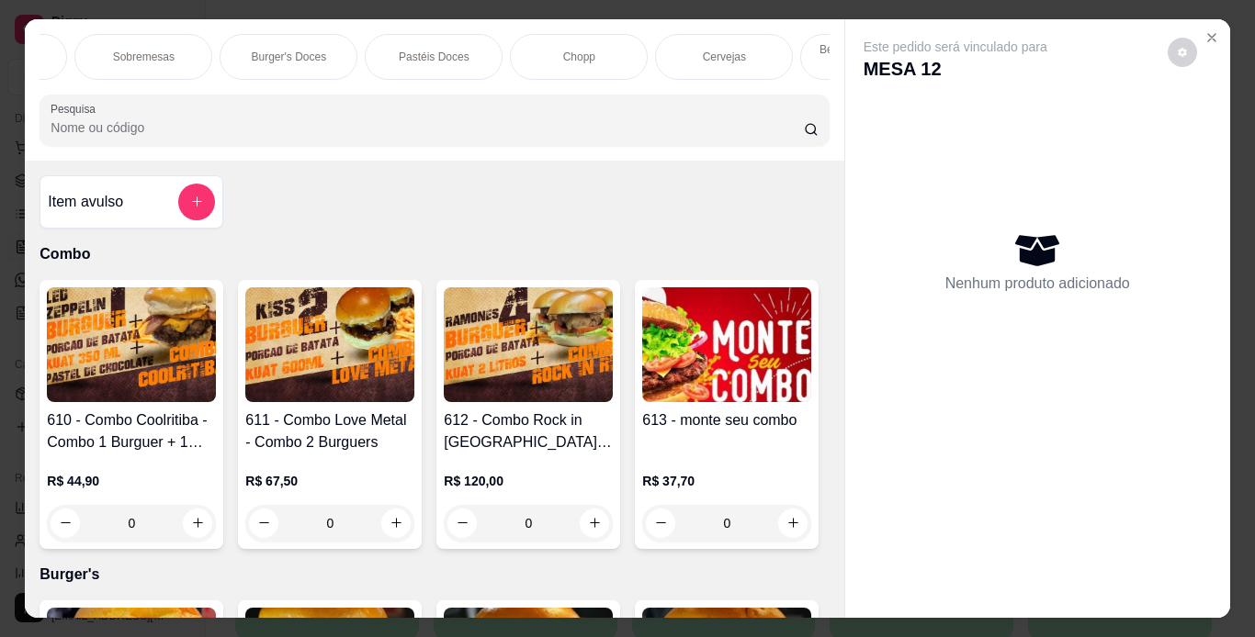
click at [592, 54] on div "Chopp" at bounding box center [579, 57] width 138 height 46
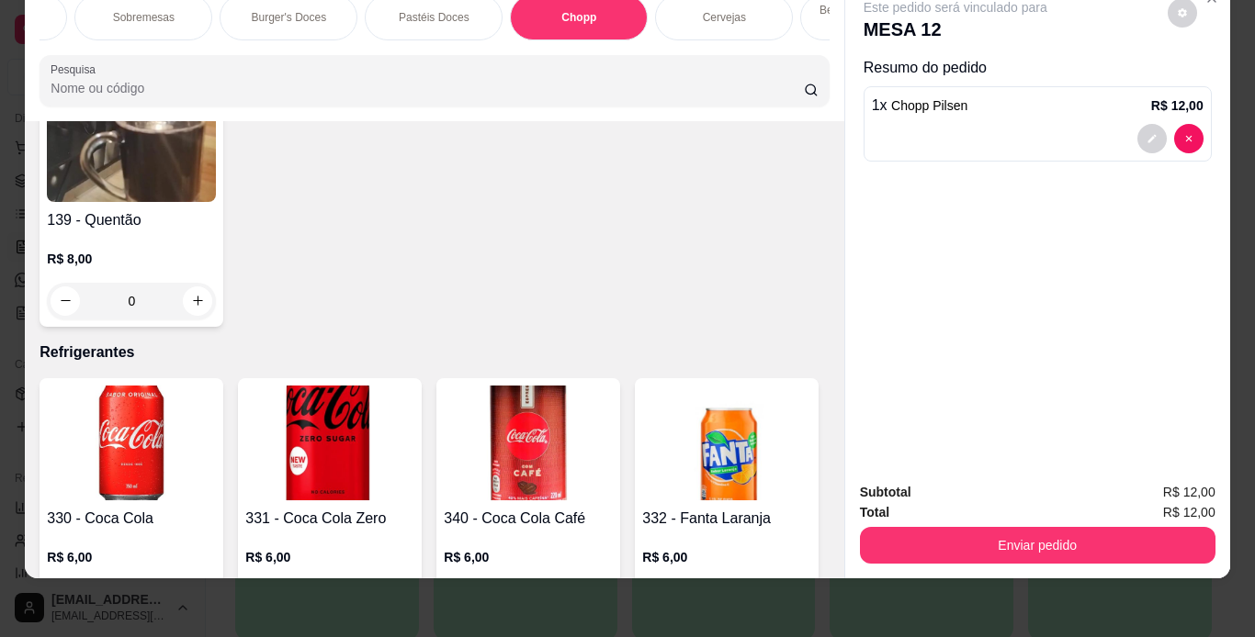
type input "3"
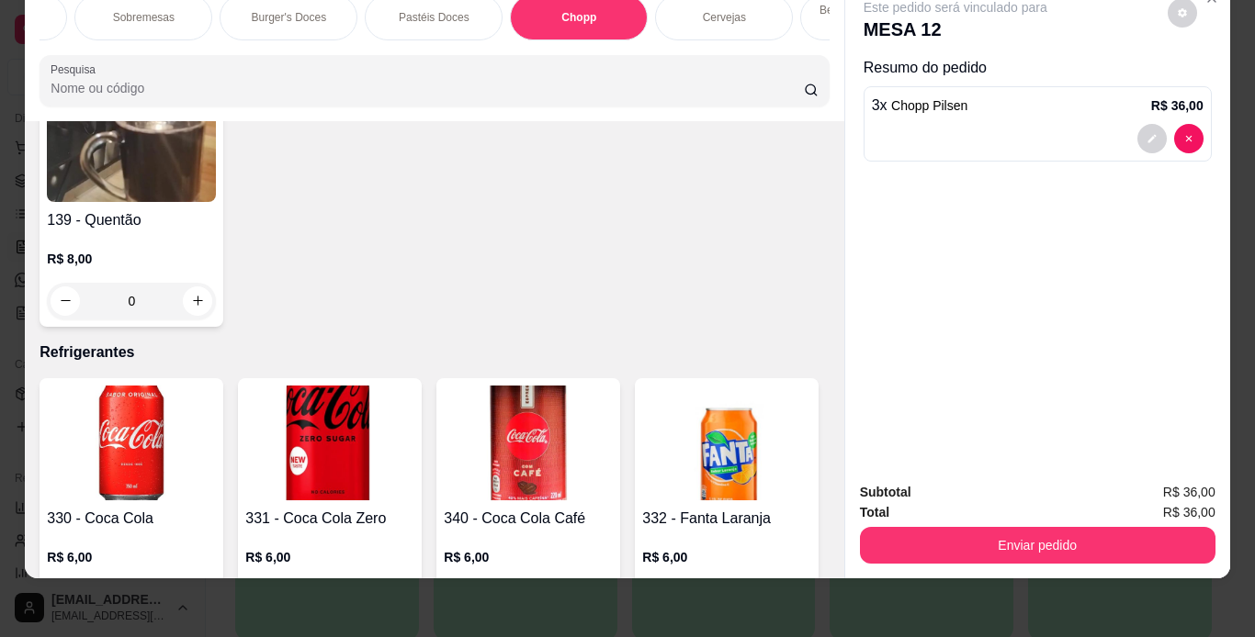
type input "1"
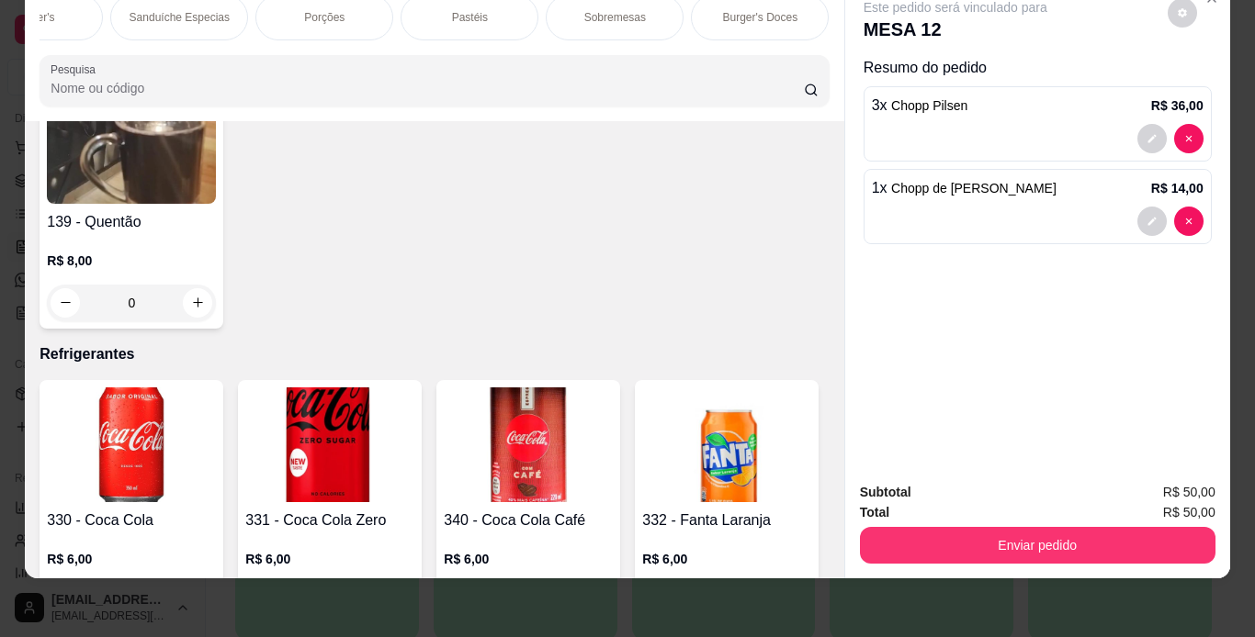
scroll to position [0, 211]
click at [324, 12] on div "Porções" at bounding box center [333, 17] width 138 height 46
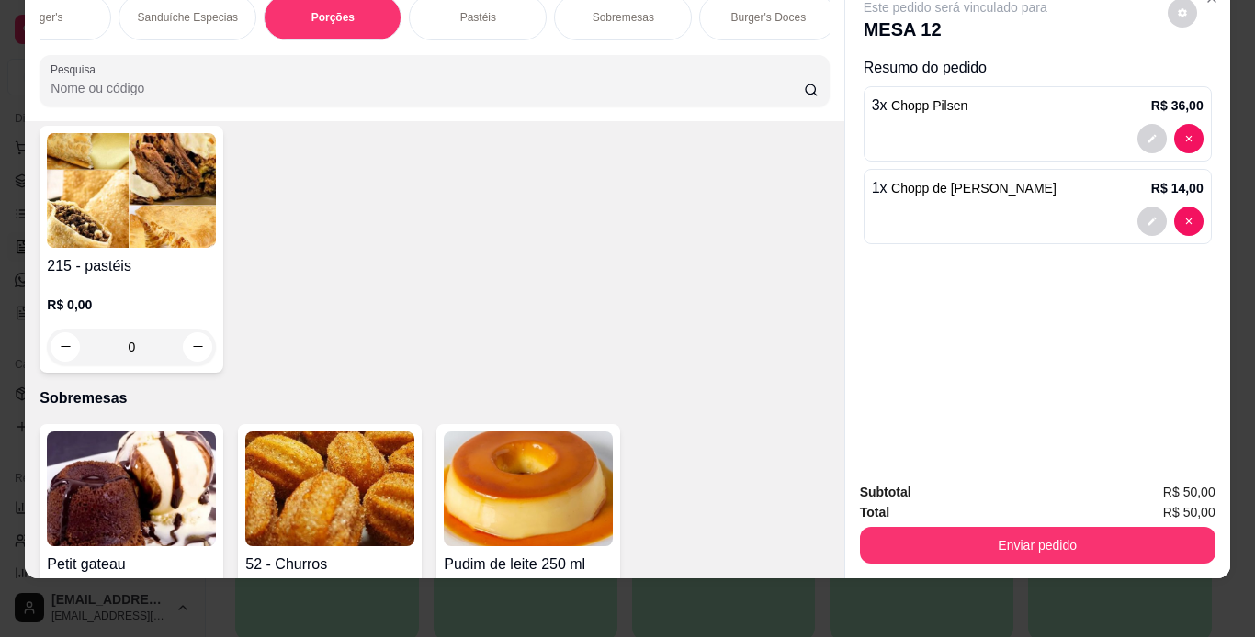
scroll to position [4726, 0]
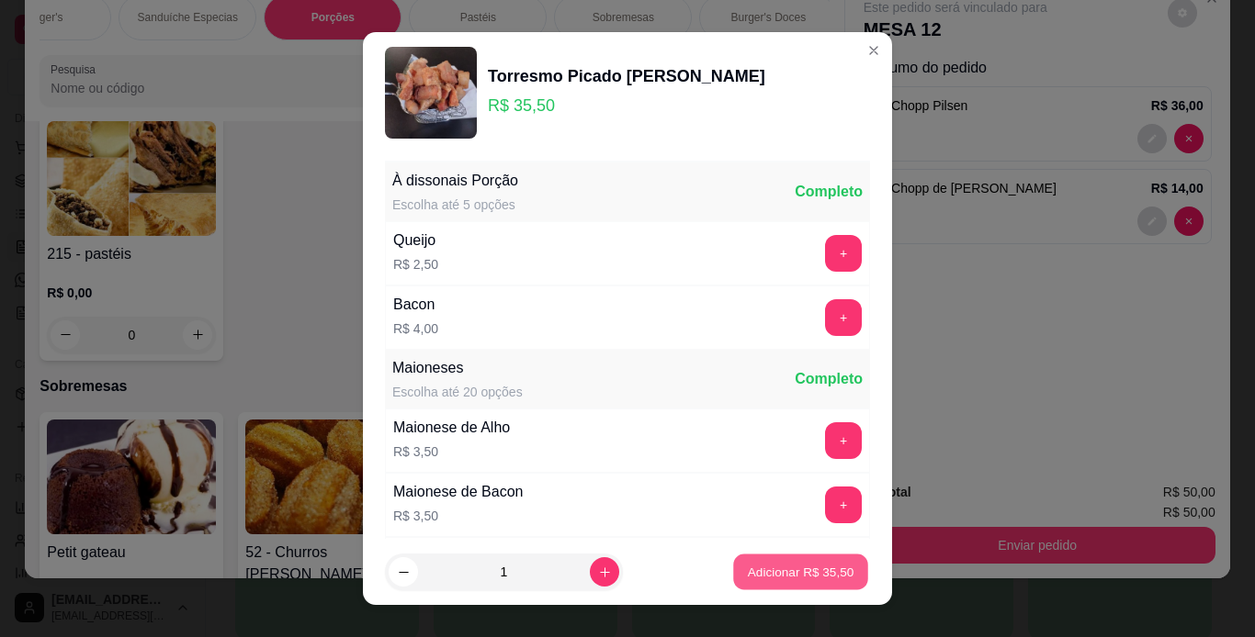
click at [772, 562] on button "Adicionar R$ 35,50" at bounding box center [800, 573] width 135 height 36
type input "1"
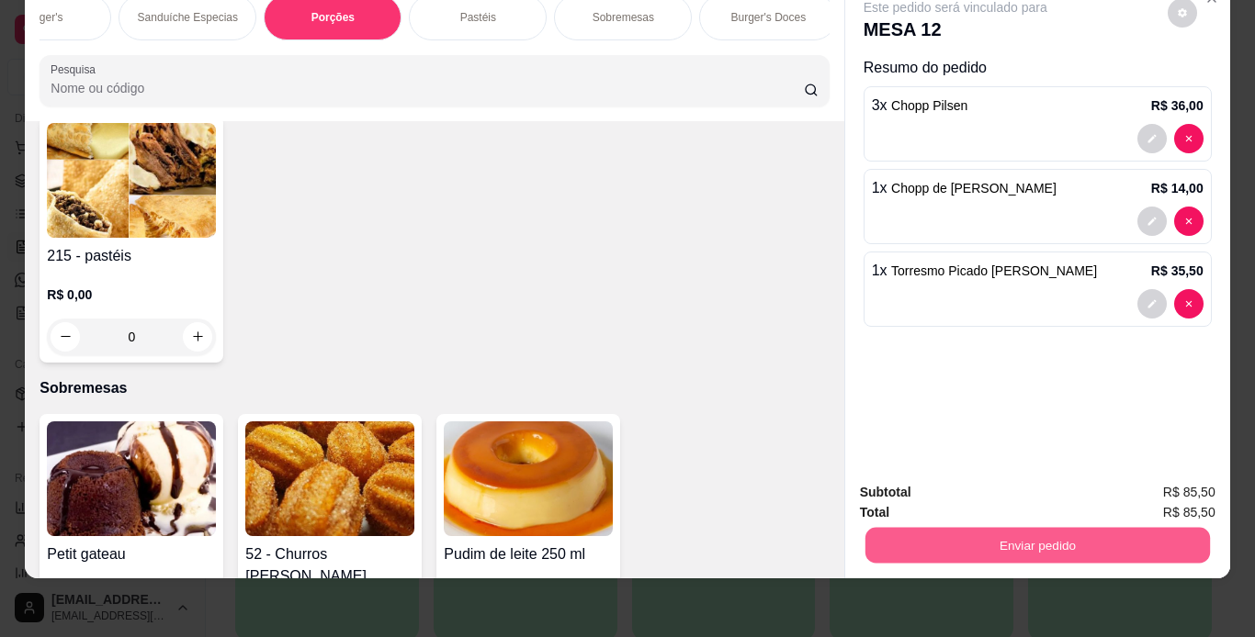
click at [954, 528] on button "Enviar pedido" at bounding box center [1036, 546] width 344 height 36
click at [954, 488] on button "Não registrar e enviar pedido" at bounding box center [977, 486] width 186 height 34
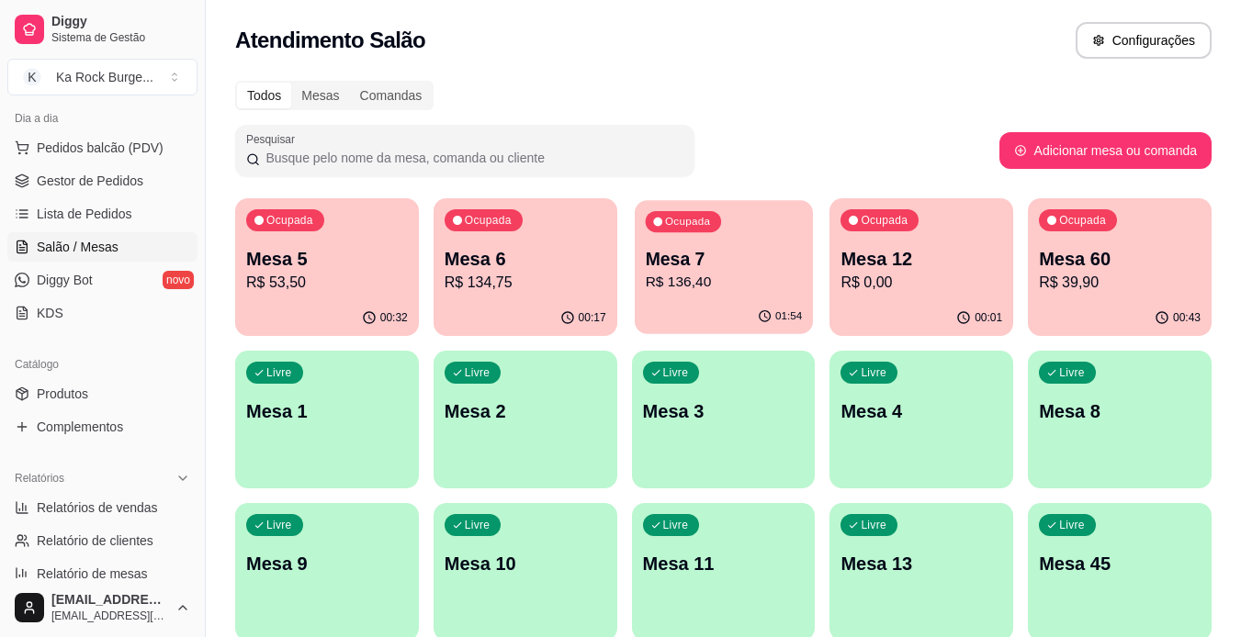
click at [745, 238] on div "Ocupada Mesa 7 R$ 136,40" at bounding box center [724, 249] width 178 height 99
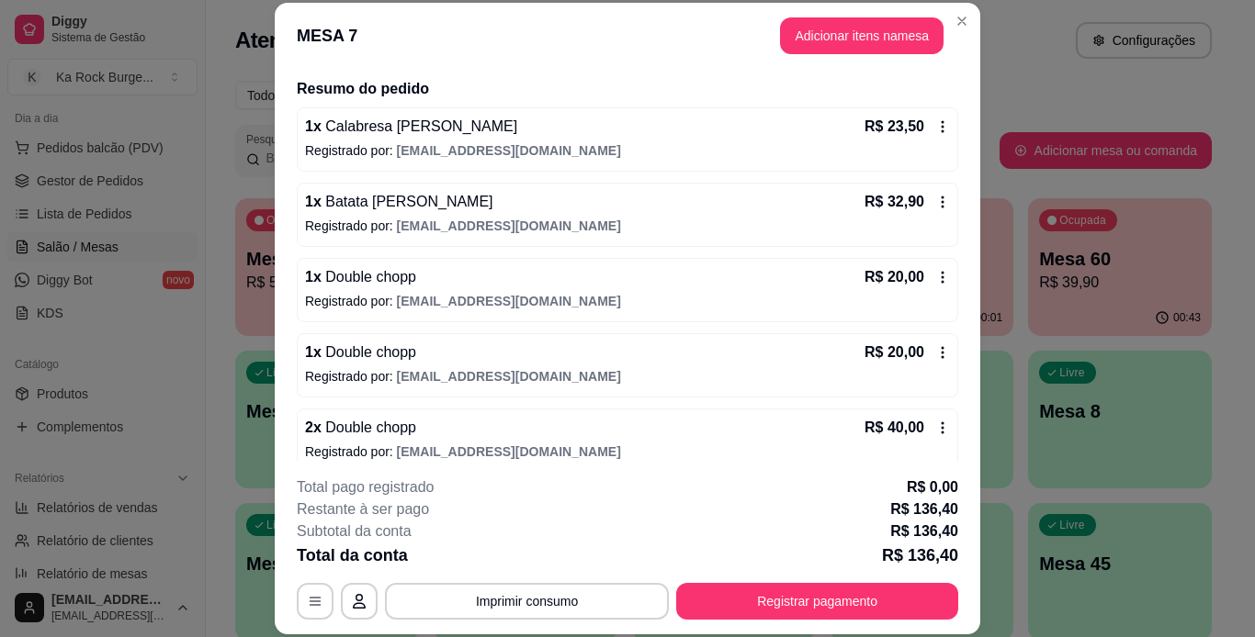
scroll to position [154, 0]
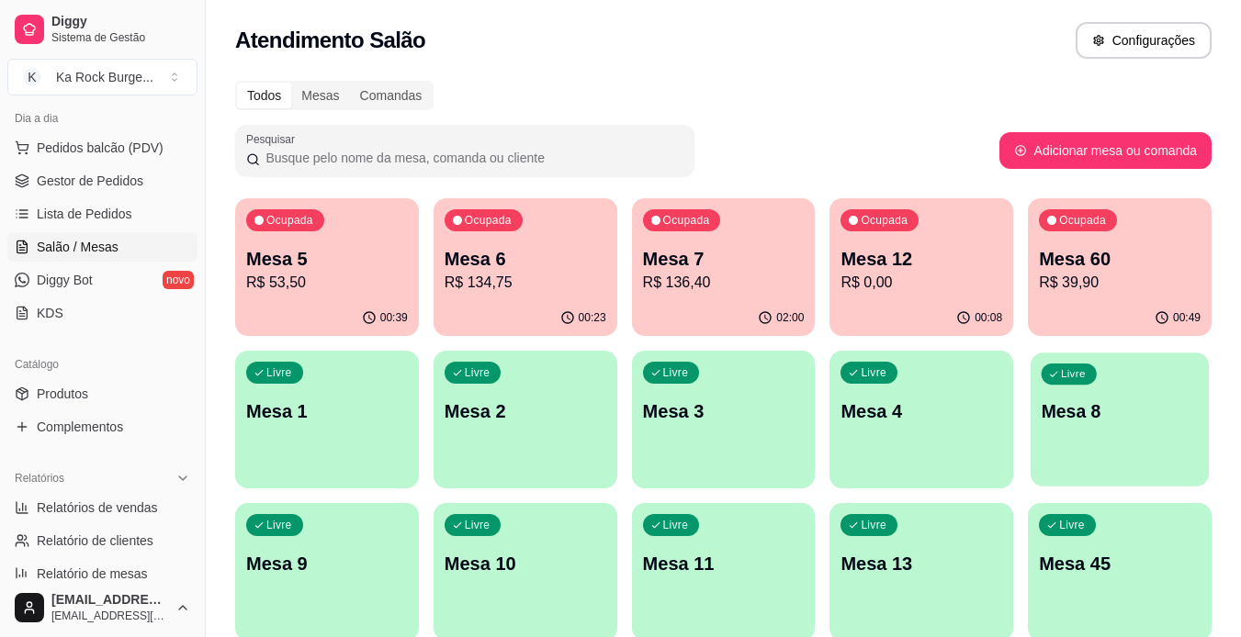
click at [1132, 420] on p "Mesa 8" at bounding box center [1120, 412] width 157 height 25
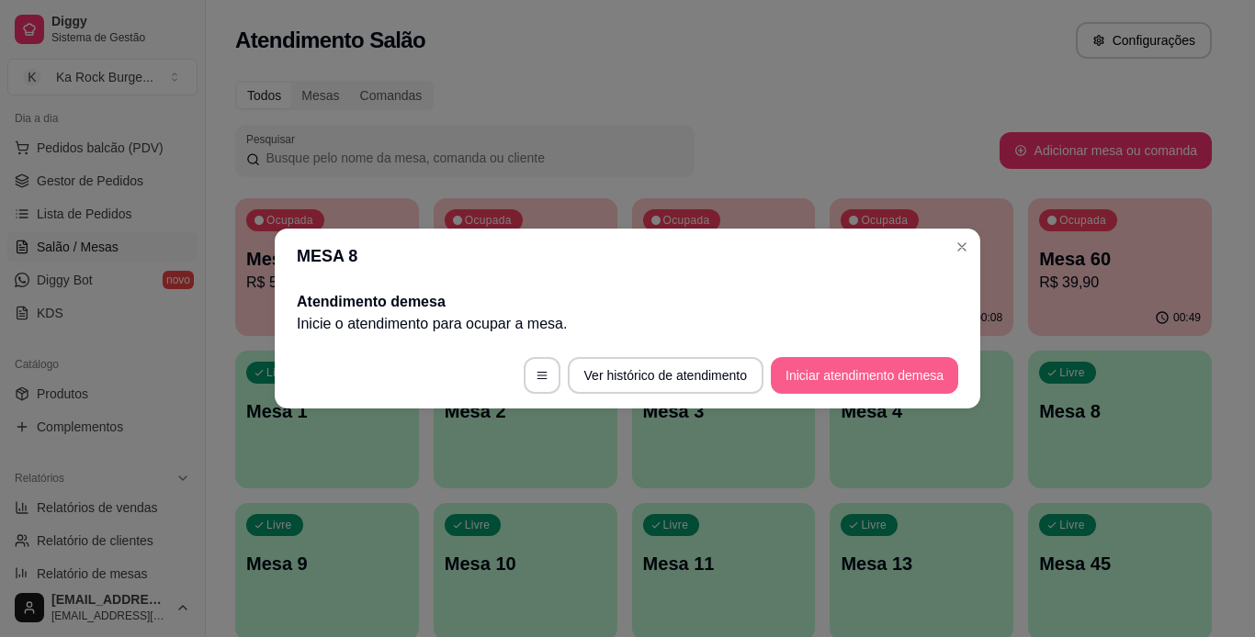
click at [929, 386] on button "Iniciar atendimento de mesa" at bounding box center [864, 375] width 187 height 37
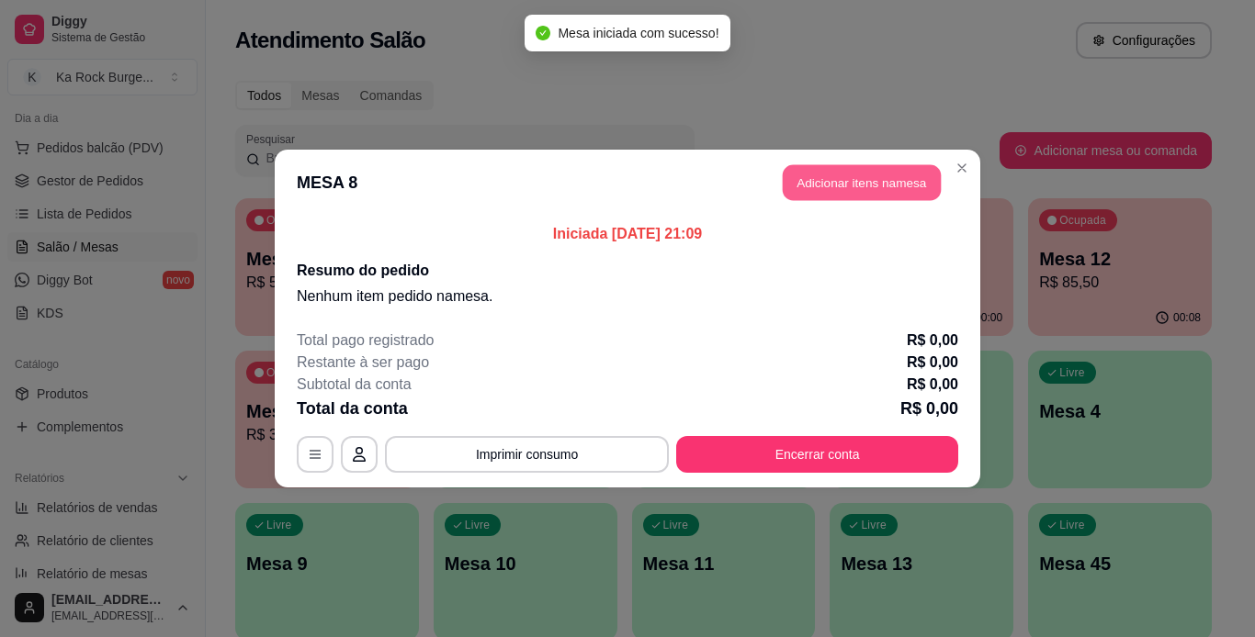
click at [876, 182] on button "Adicionar itens na mesa" at bounding box center [862, 183] width 158 height 36
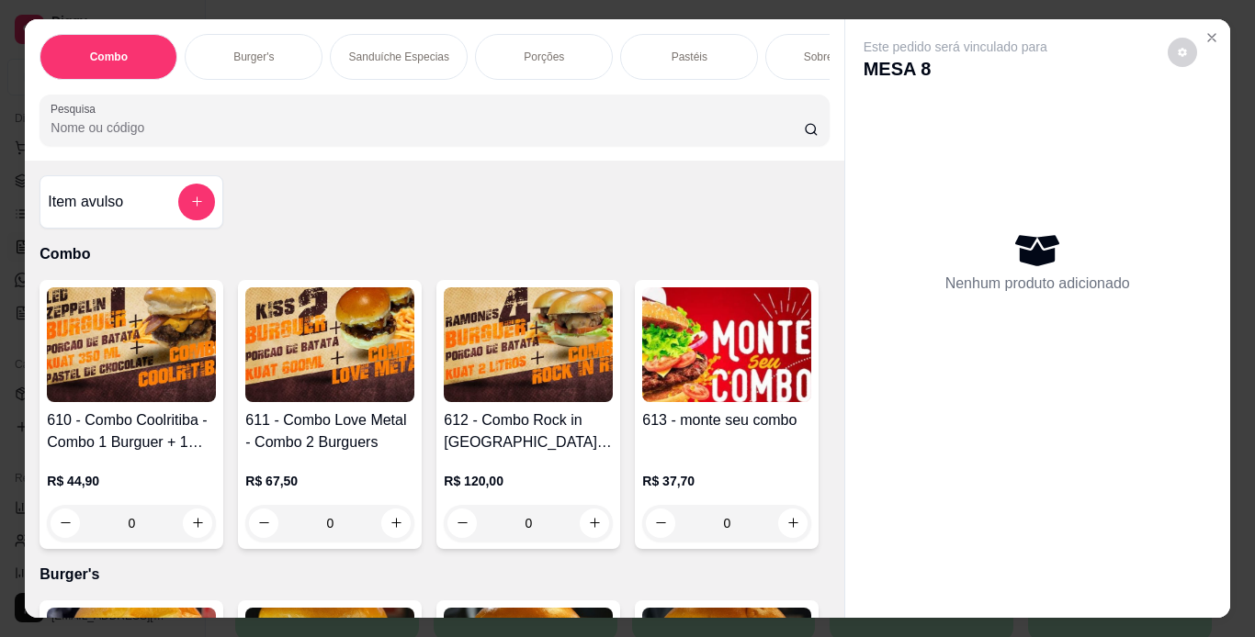
click at [267, 66] on div "Burger's" at bounding box center [254, 57] width 138 height 46
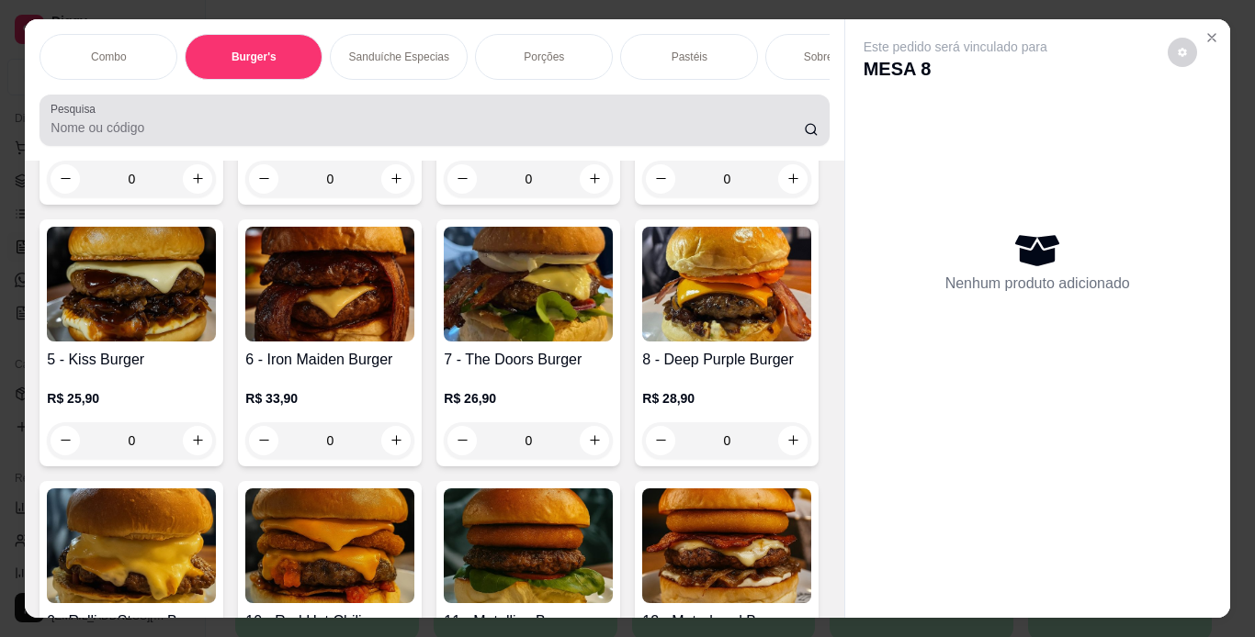
scroll to position [47, 0]
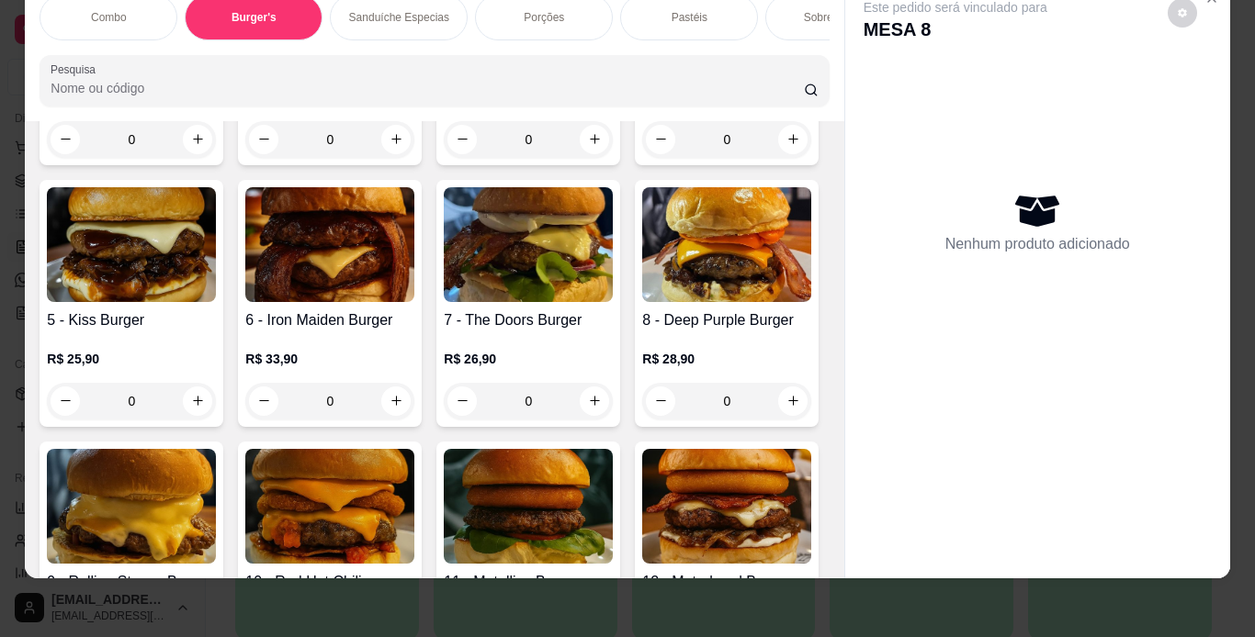
click at [192, 158] on div "0" at bounding box center [131, 139] width 169 height 37
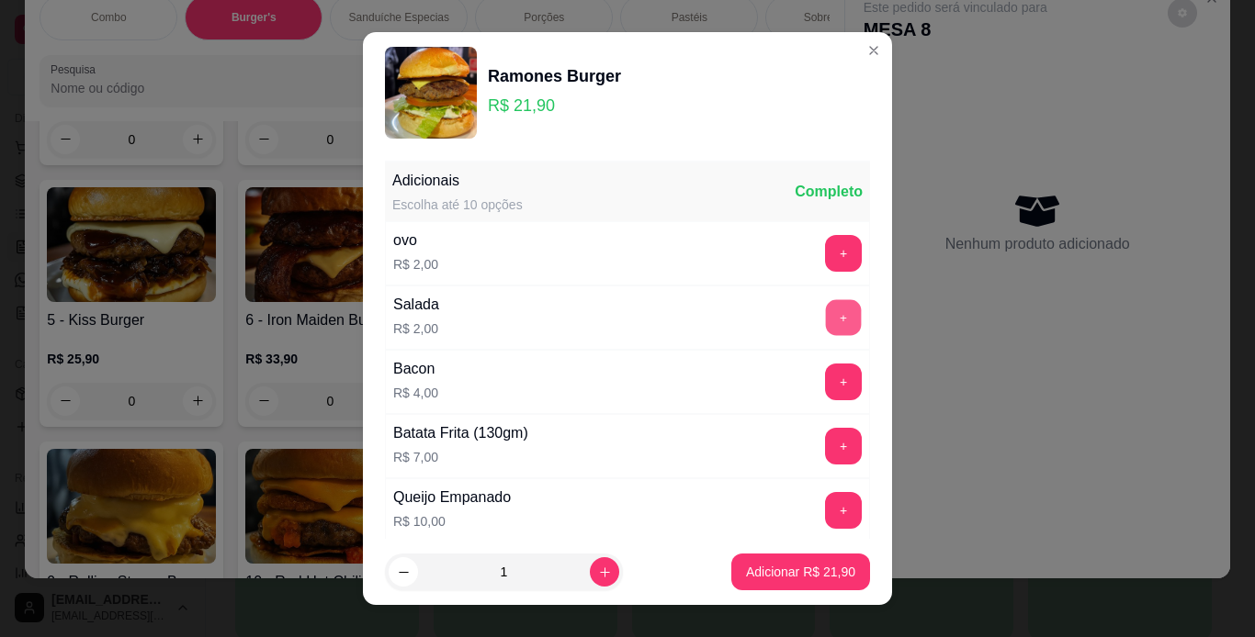
click at [826, 310] on button "+" at bounding box center [844, 317] width 36 height 36
click at [784, 574] on p "Adicionar R$ 23,90" at bounding box center [800, 572] width 109 height 18
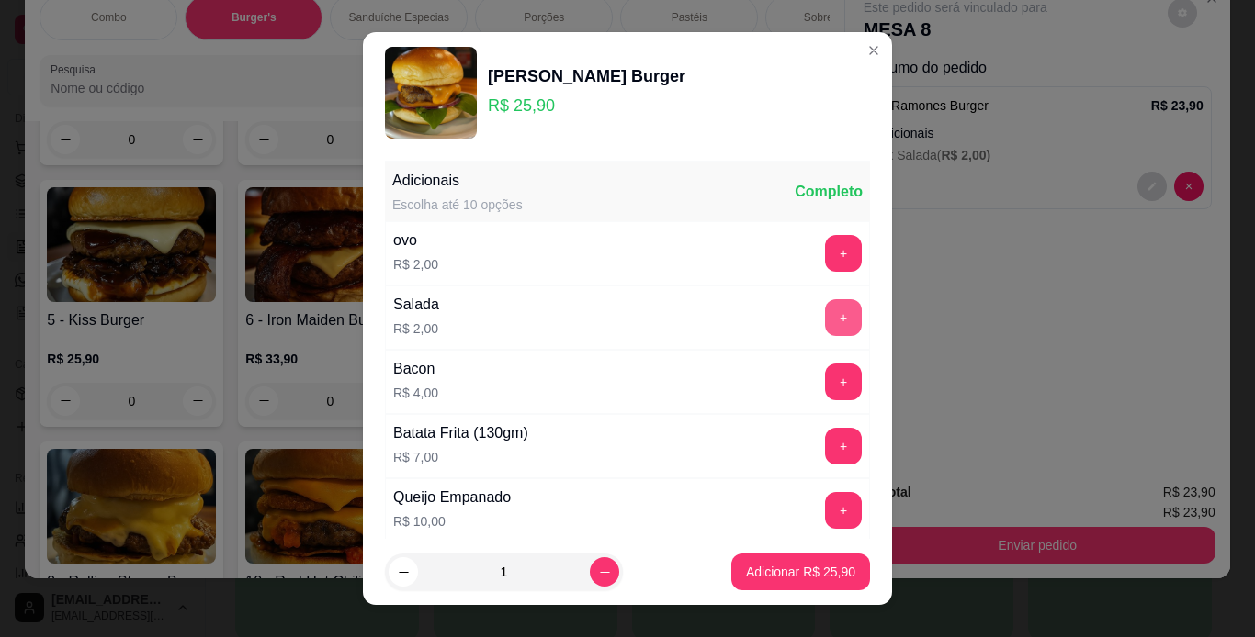
click at [825, 313] on button "+" at bounding box center [843, 317] width 37 height 37
click at [799, 570] on p "Adicionar R$ 27,90" at bounding box center [801, 572] width 107 height 17
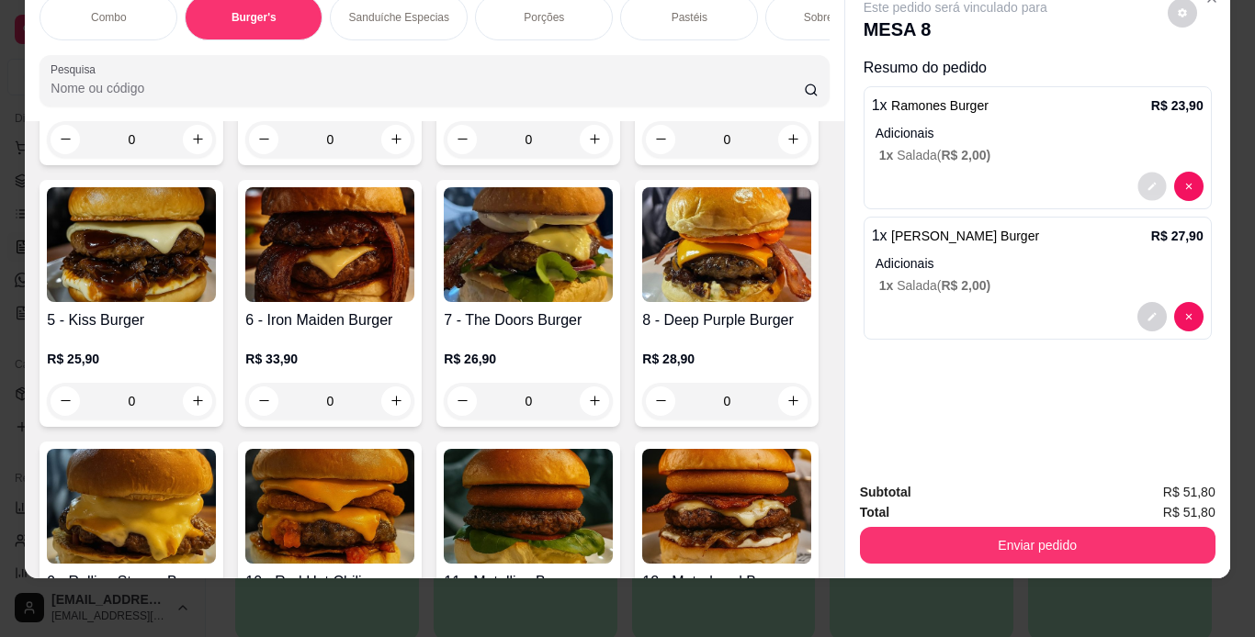
click at [1146, 181] on icon "decrease-product-quantity" at bounding box center [1151, 186] width 11 height 11
click at [1149, 311] on icon "decrease-product-quantity" at bounding box center [1151, 316] width 11 height 11
click at [1146, 181] on icon "decrease-product-quantity" at bounding box center [1151, 186] width 11 height 11
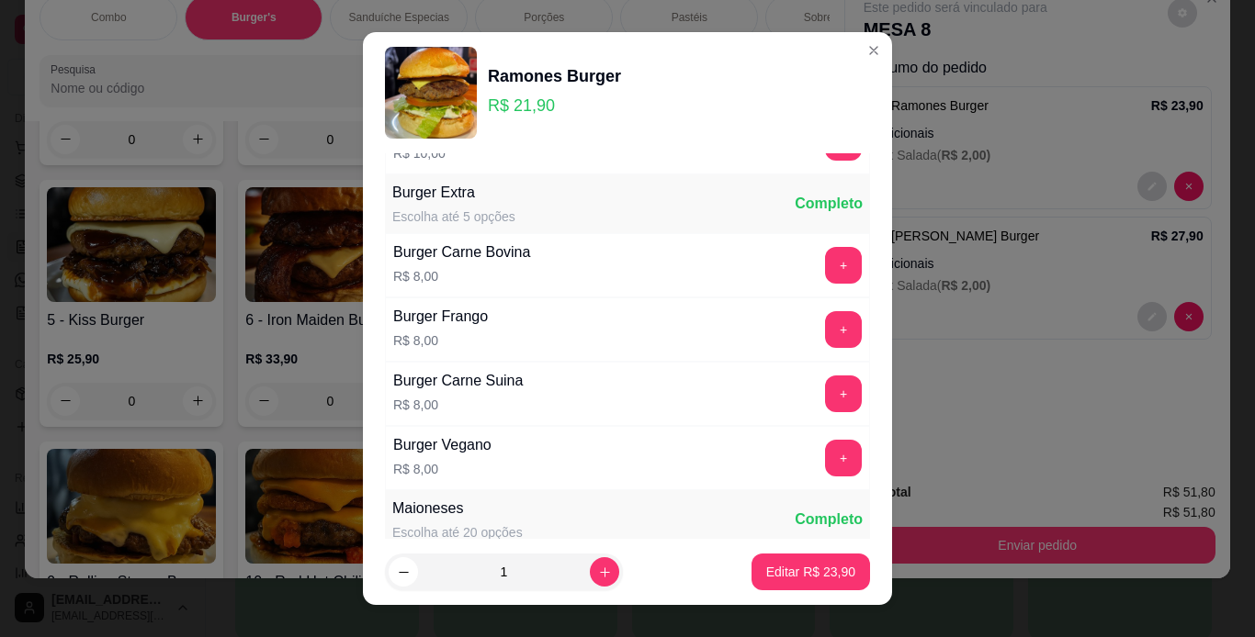
scroll to position [772, 0]
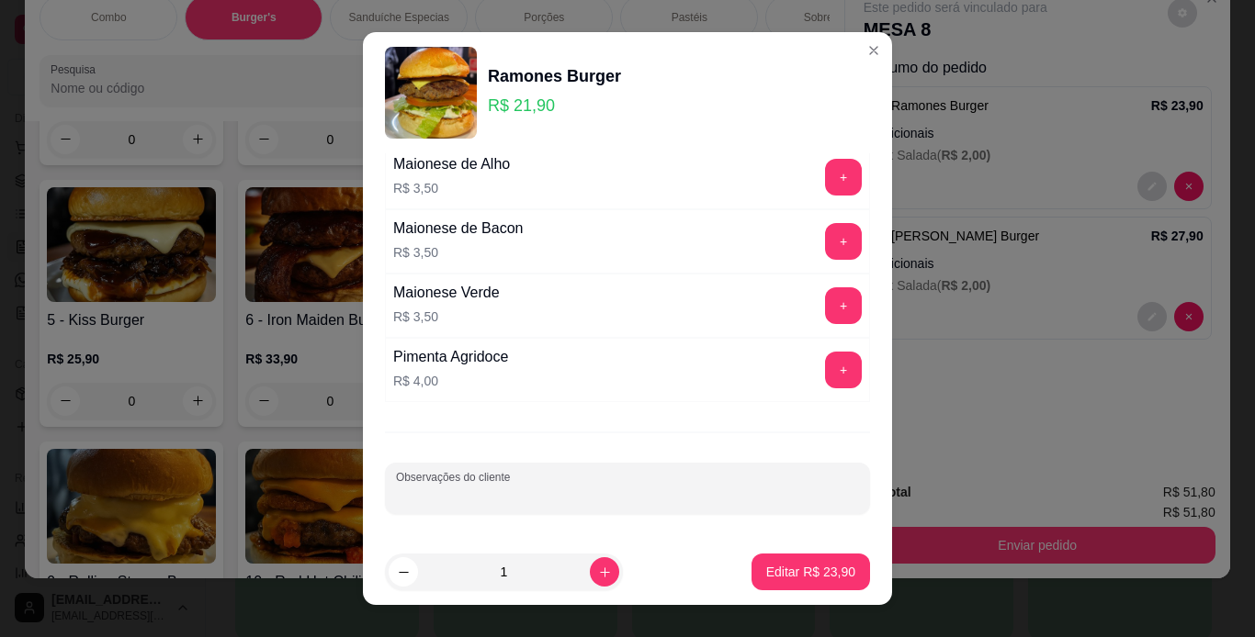
click at [692, 497] on input "Observações do cliente" at bounding box center [627, 496] width 463 height 18
type input "bem passado"
click at [767, 566] on p "Editar R$ 23,90" at bounding box center [810, 572] width 86 height 17
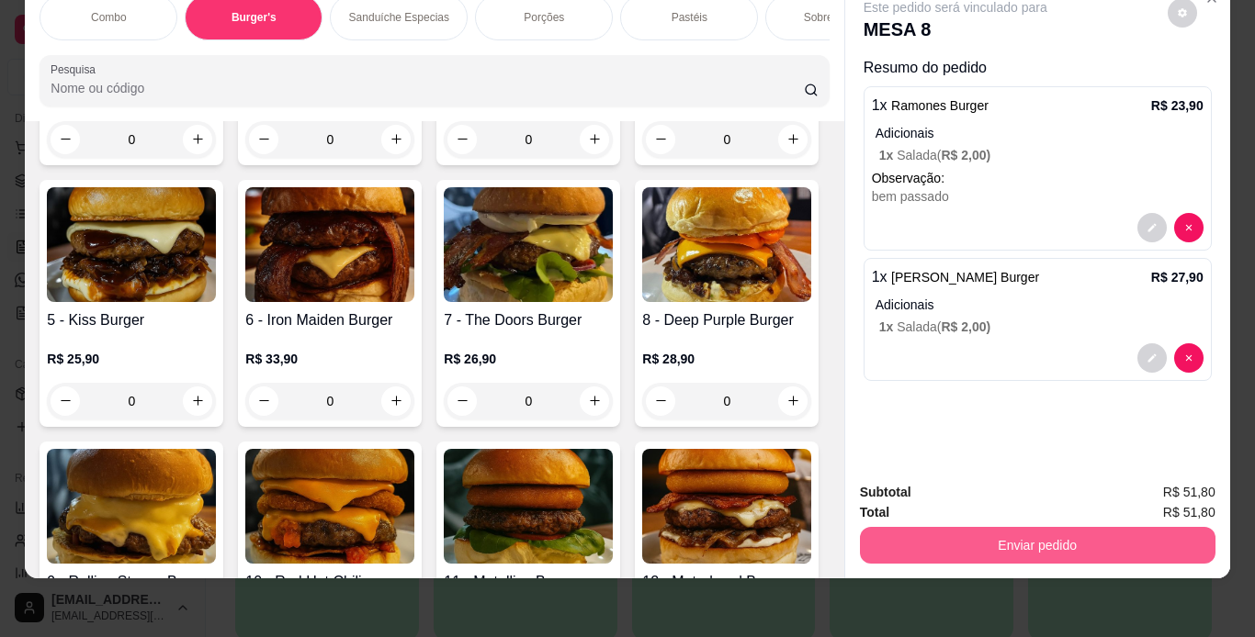
click at [1004, 545] on button "Enviar pedido" at bounding box center [1037, 545] width 355 height 37
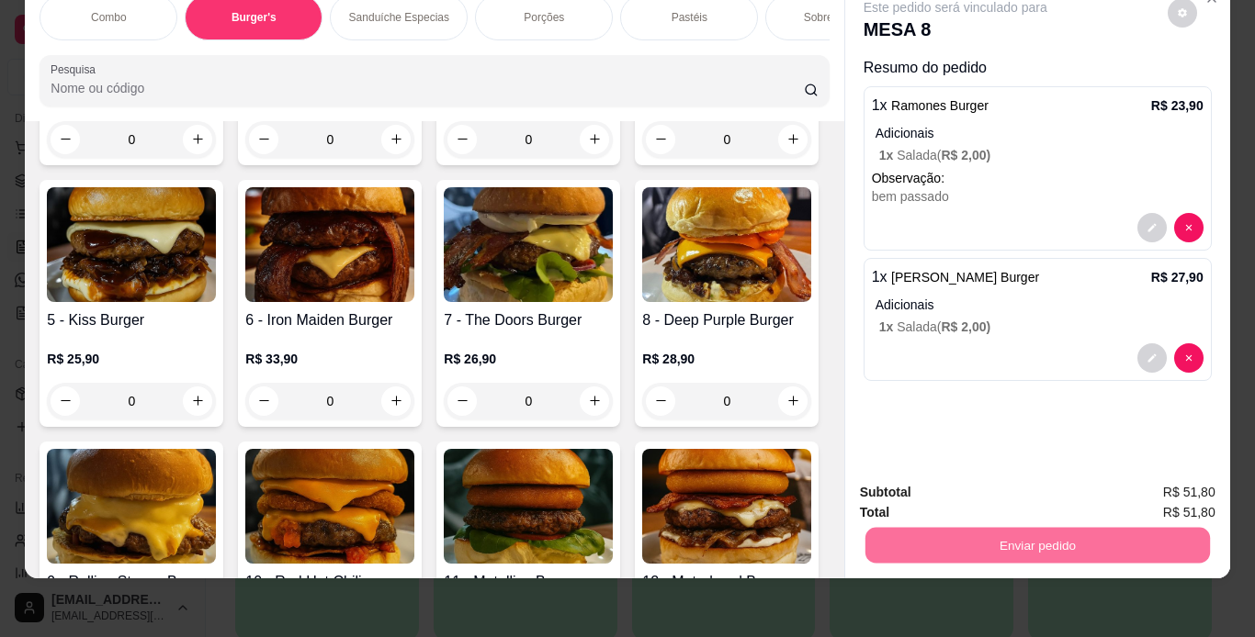
click at [1004, 500] on button "Não registrar e enviar pedido" at bounding box center [976, 486] width 191 height 35
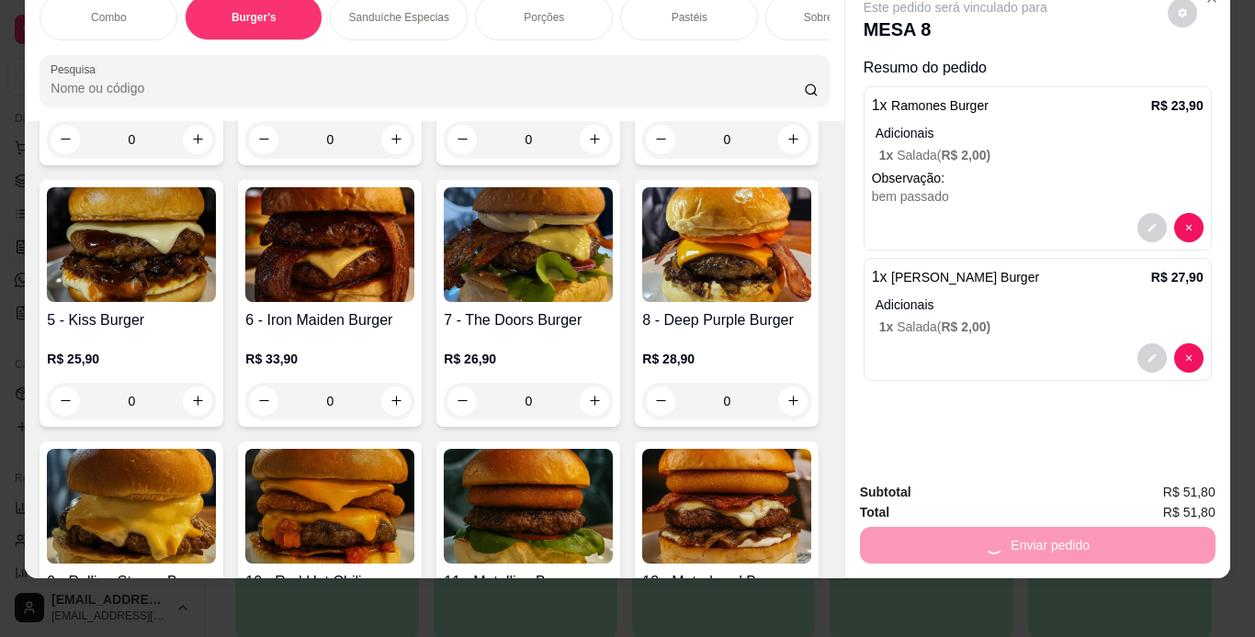
click at [996, 592] on div "Combo Burger's Sanduíche Especias Porções Pastéis Sobremesas Burger's Doces Pas…" at bounding box center [627, 318] width 1255 height 637
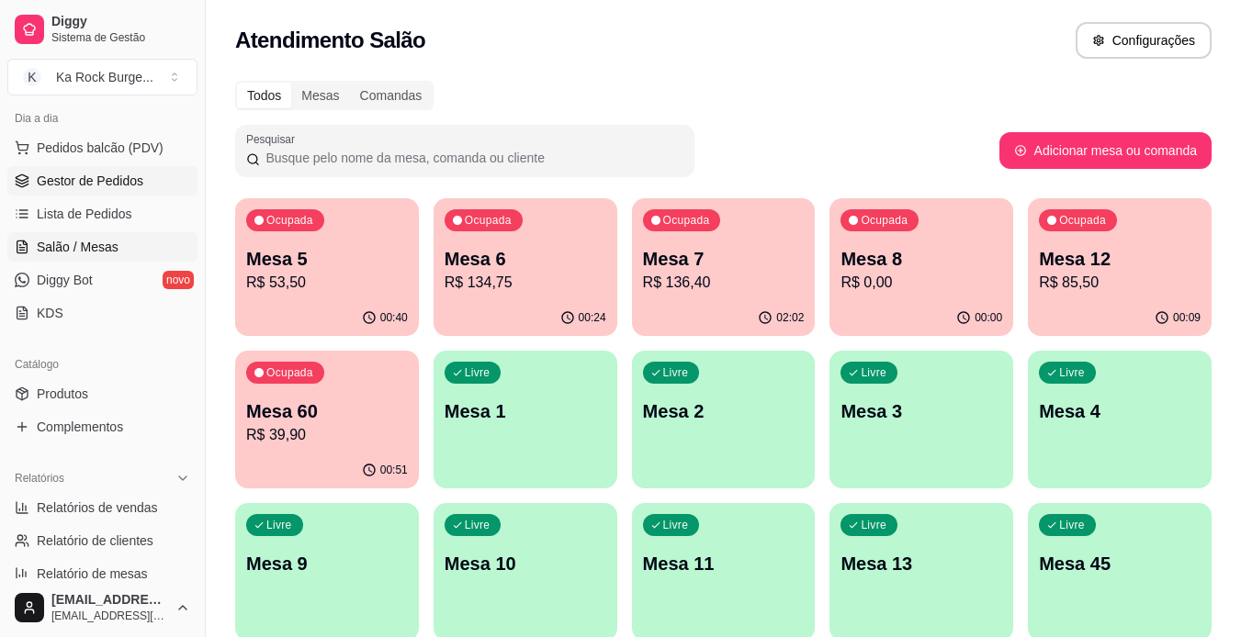
click at [109, 181] on span "Gestor de Pedidos" at bounding box center [90, 181] width 107 height 18
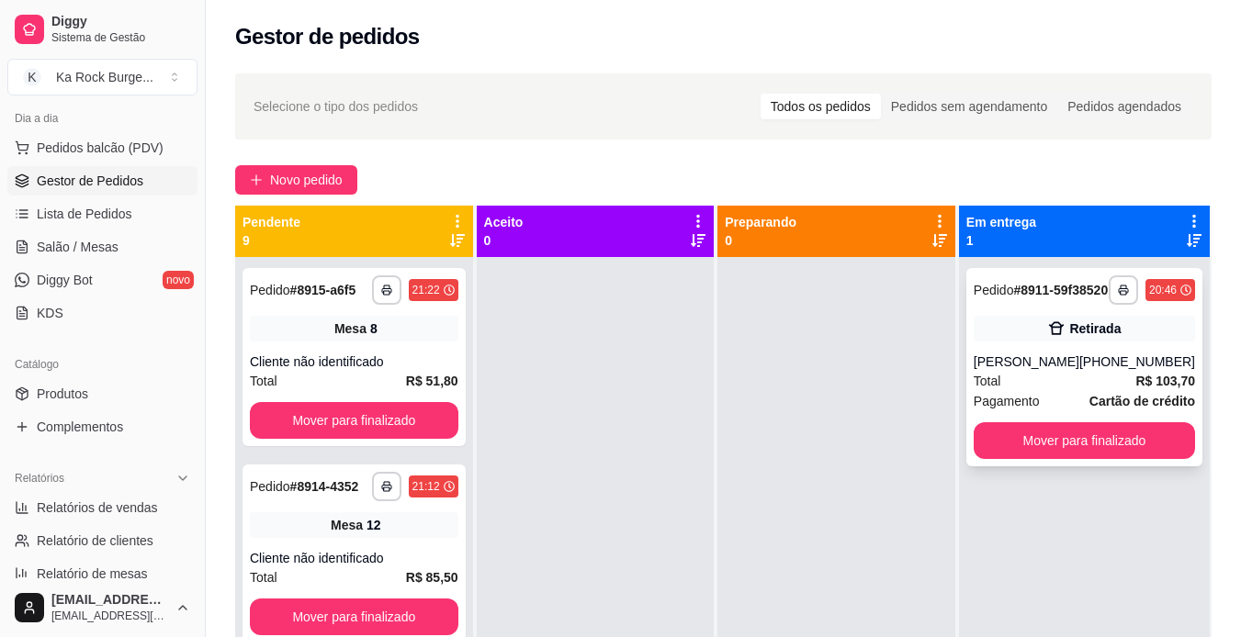
click at [1119, 342] on div "Retirada" at bounding box center [1084, 329] width 221 height 26
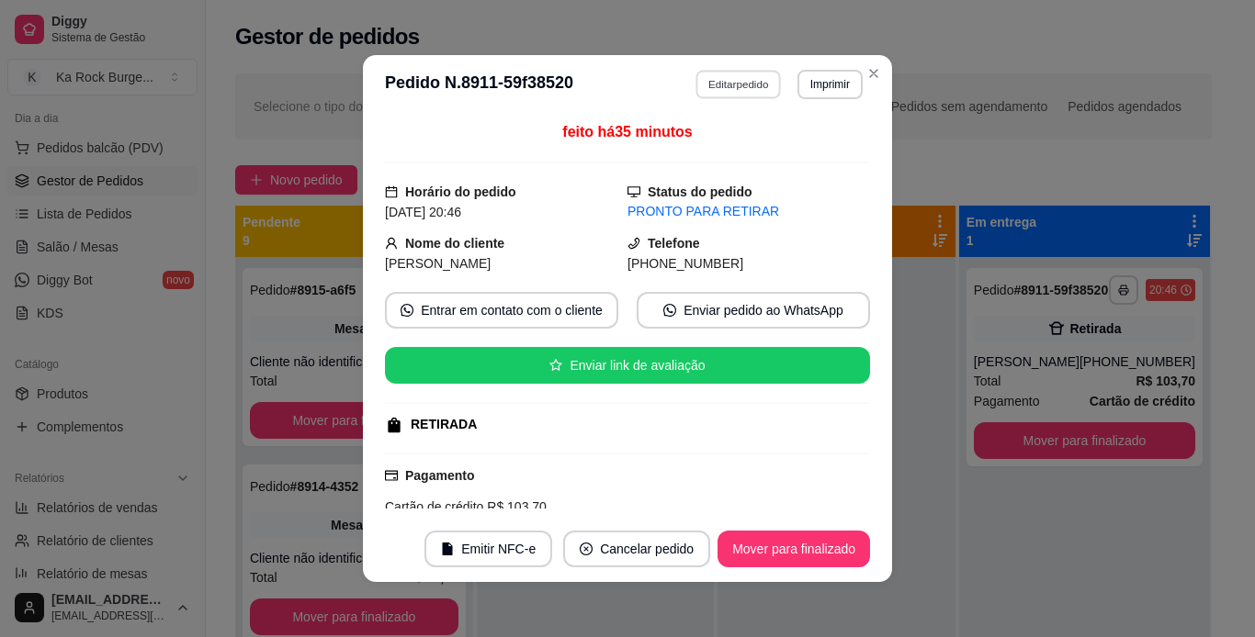
click at [739, 81] on button "Editar pedido" at bounding box center [738, 84] width 85 height 28
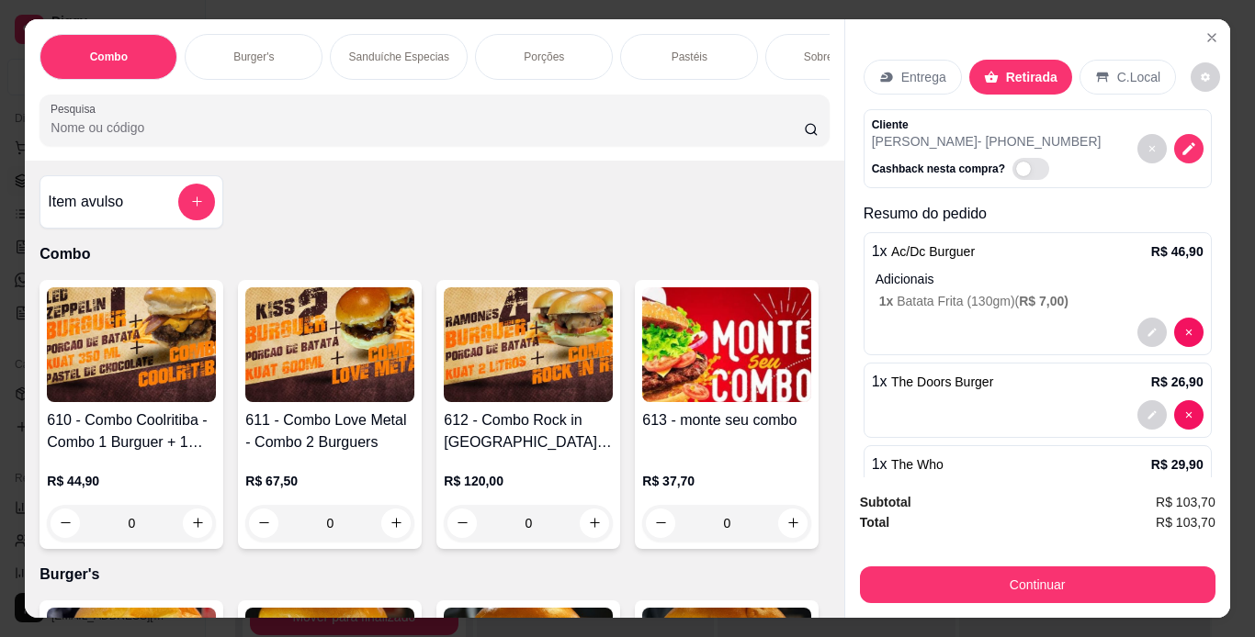
click at [170, 206] on div "Item avulso" at bounding box center [131, 202] width 167 height 37
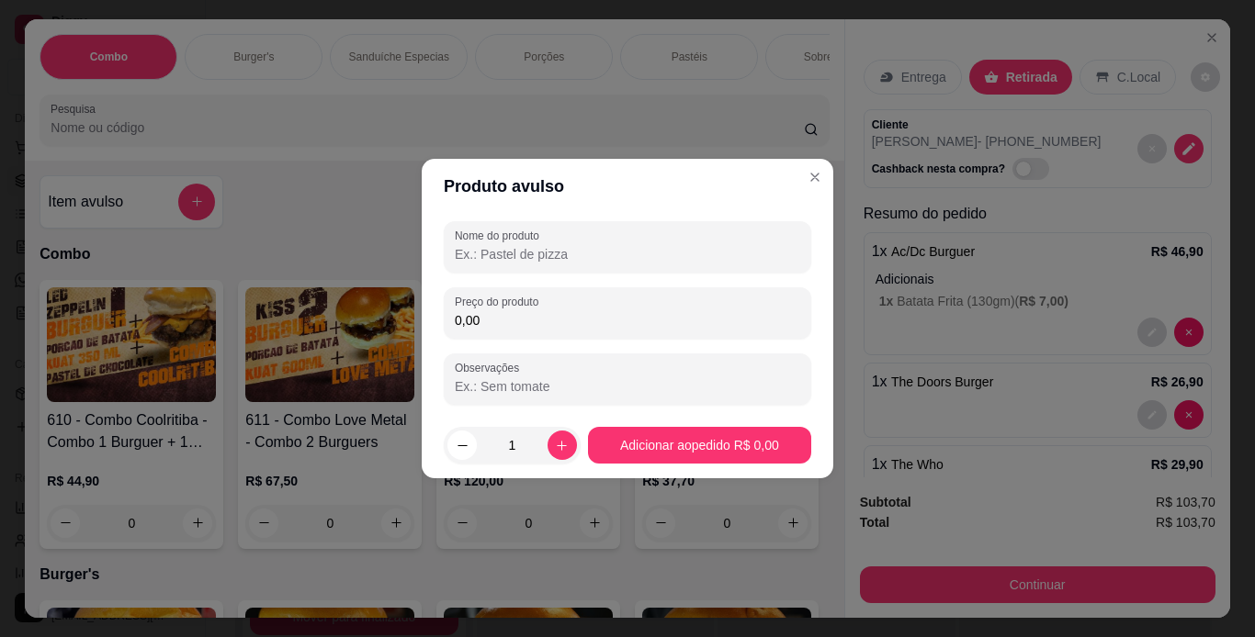
drag, startPoint x: 523, startPoint y: 254, endPoint x: 512, endPoint y: 242, distance: 16.9
click at [524, 253] on input "Nome do produto" at bounding box center [627, 254] width 345 height 18
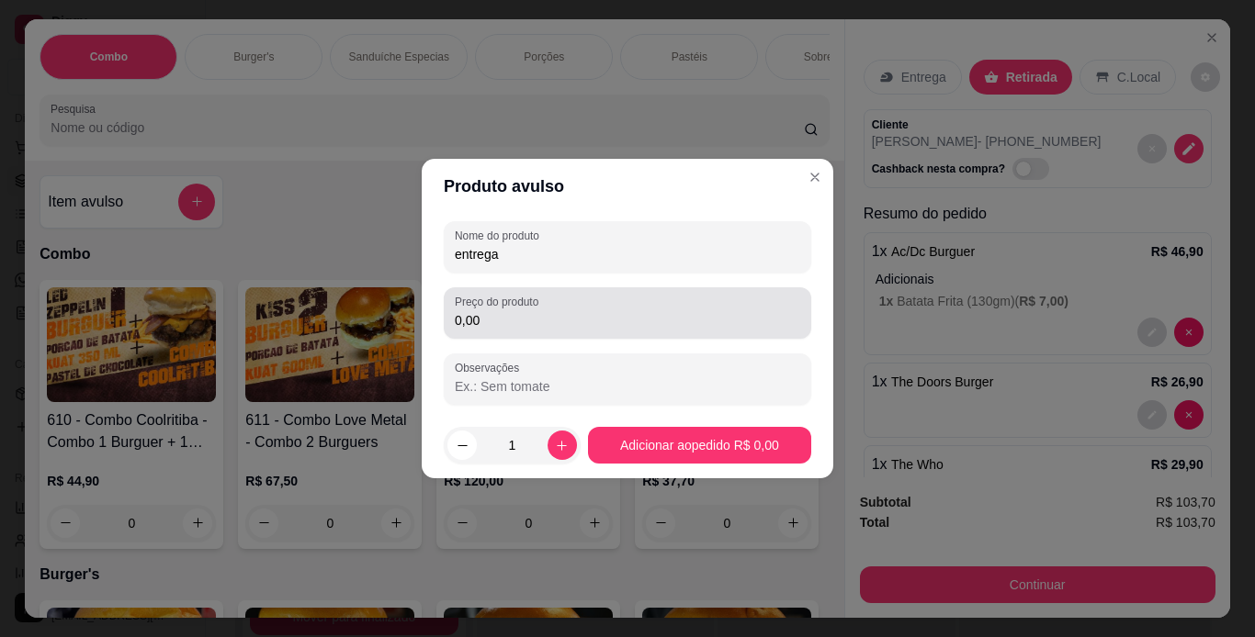
type input "entrega"
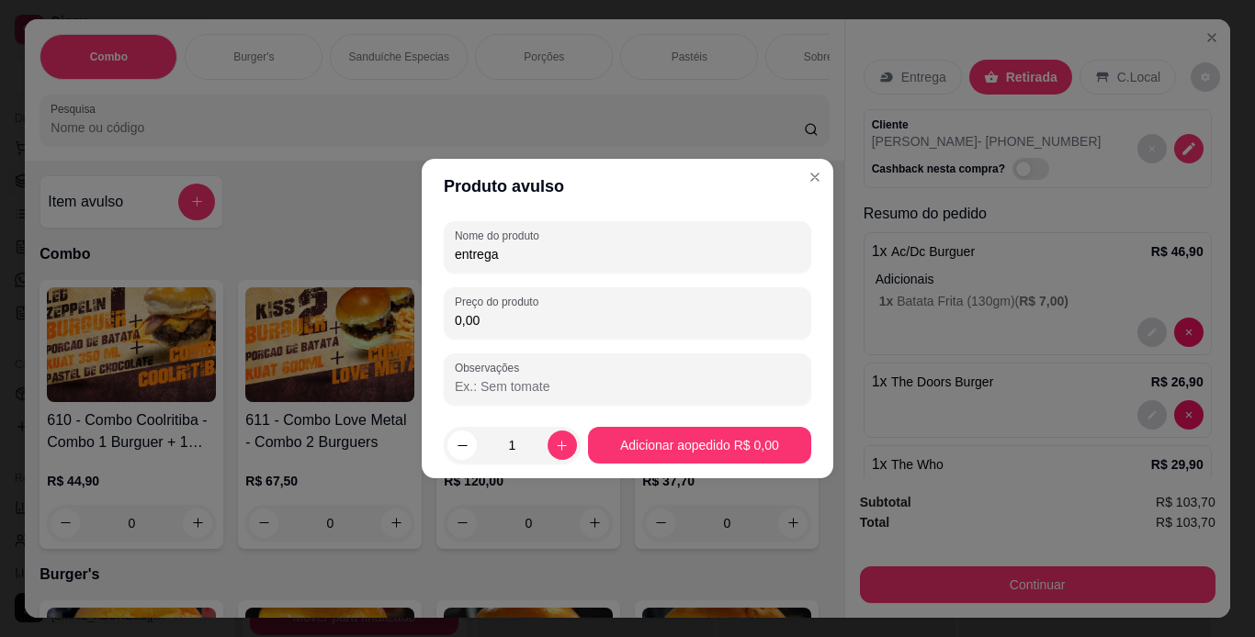
click at [588, 326] on input "0,00" at bounding box center [627, 320] width 345 height 18
type input "8,00"
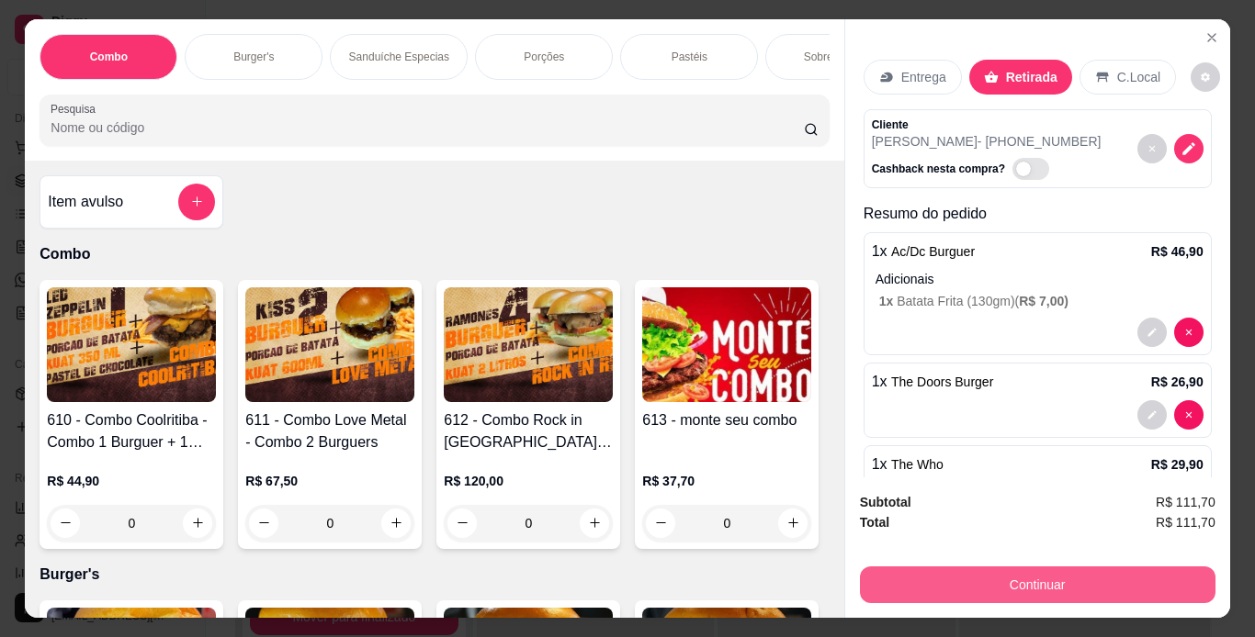
click at [1003, 573] on button "Continuar" at bounding box center [1037, 585] width 355 height 37
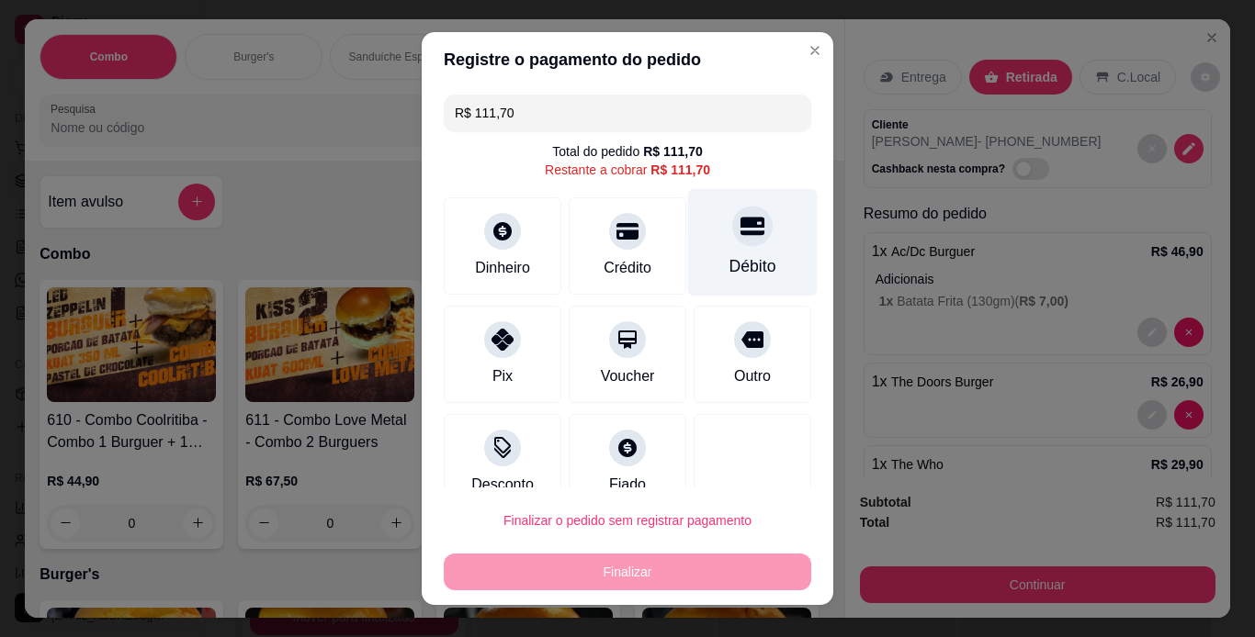
click at [732, 259] on div "Débito" at bounding box center [752, 266] width 47 height 24
type input "R$ 0,00"
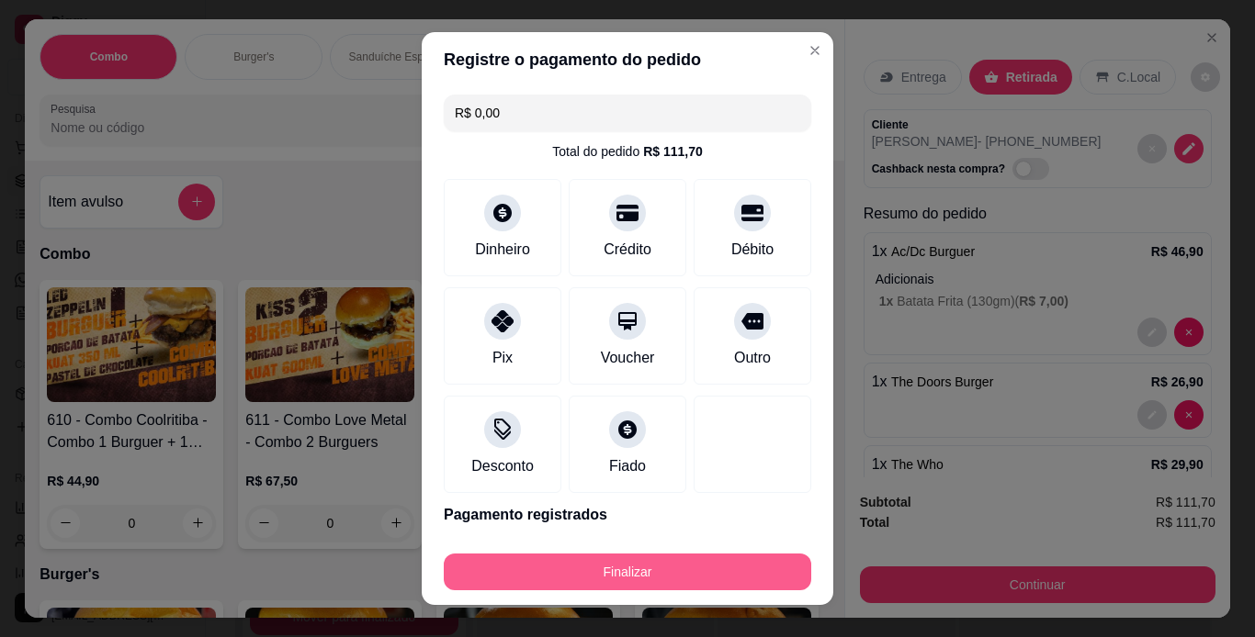
click at [689, 562] on button "Finalizar" at bounding box center [627, 572] width 367 height 37
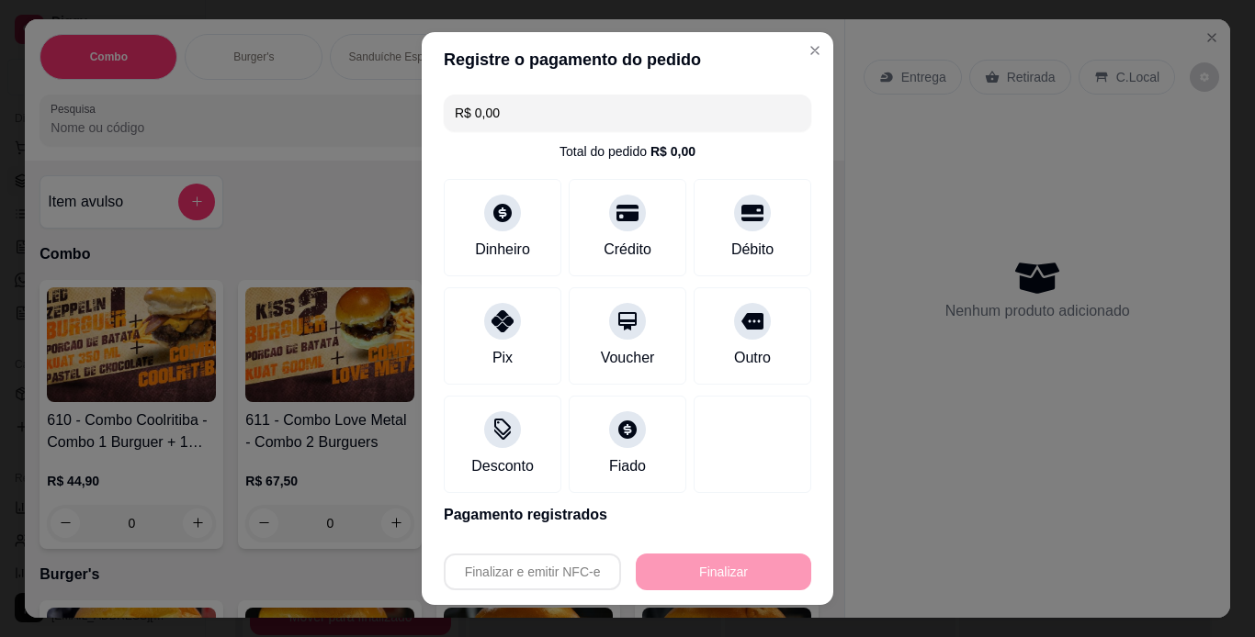
type input "0"
type input "-R$ 111,70"
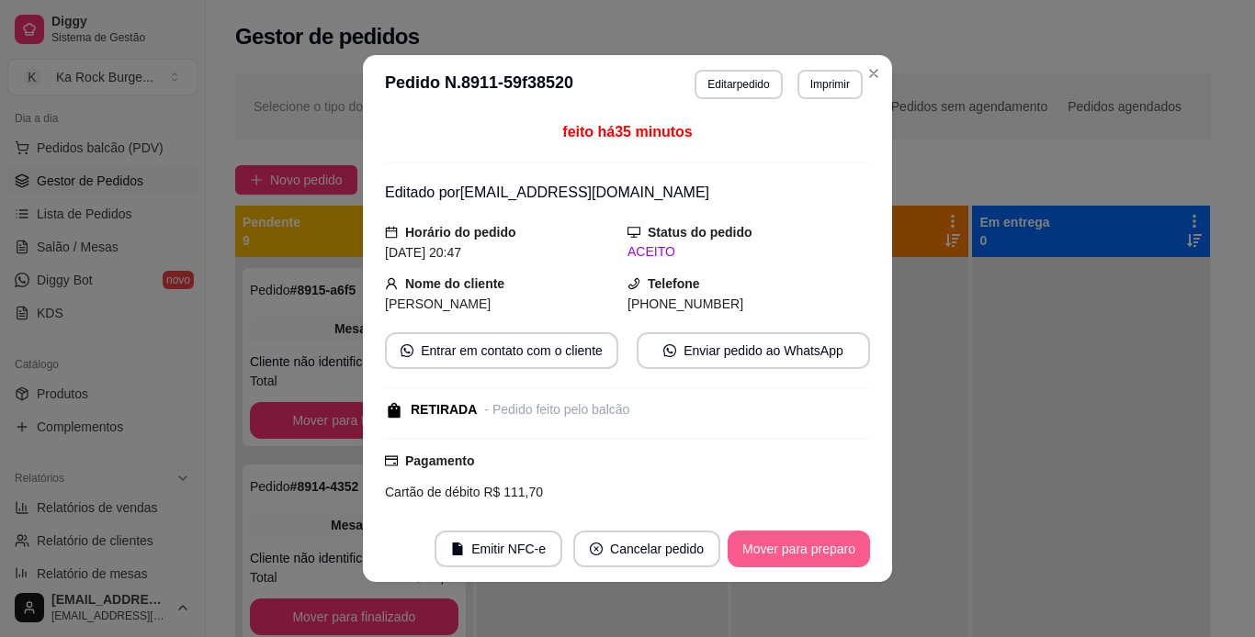
click at [811, 554] on button "Mover para preparo" at bounding box center [798, 549] width 142 height 37
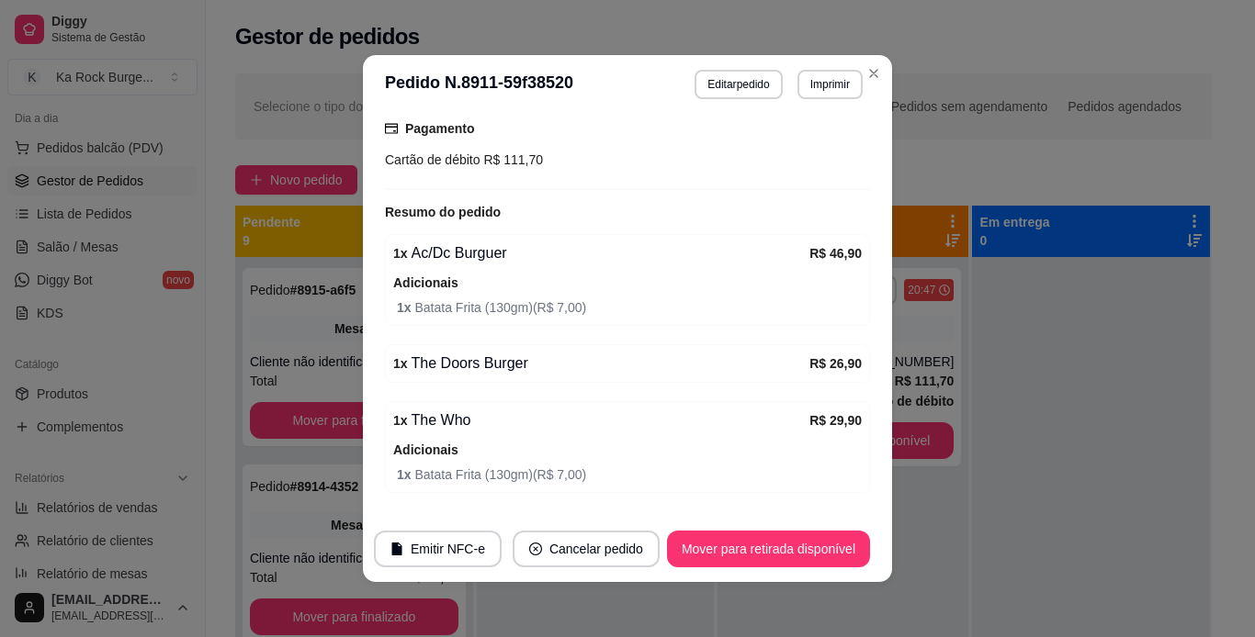
scroll to position [445, 0]
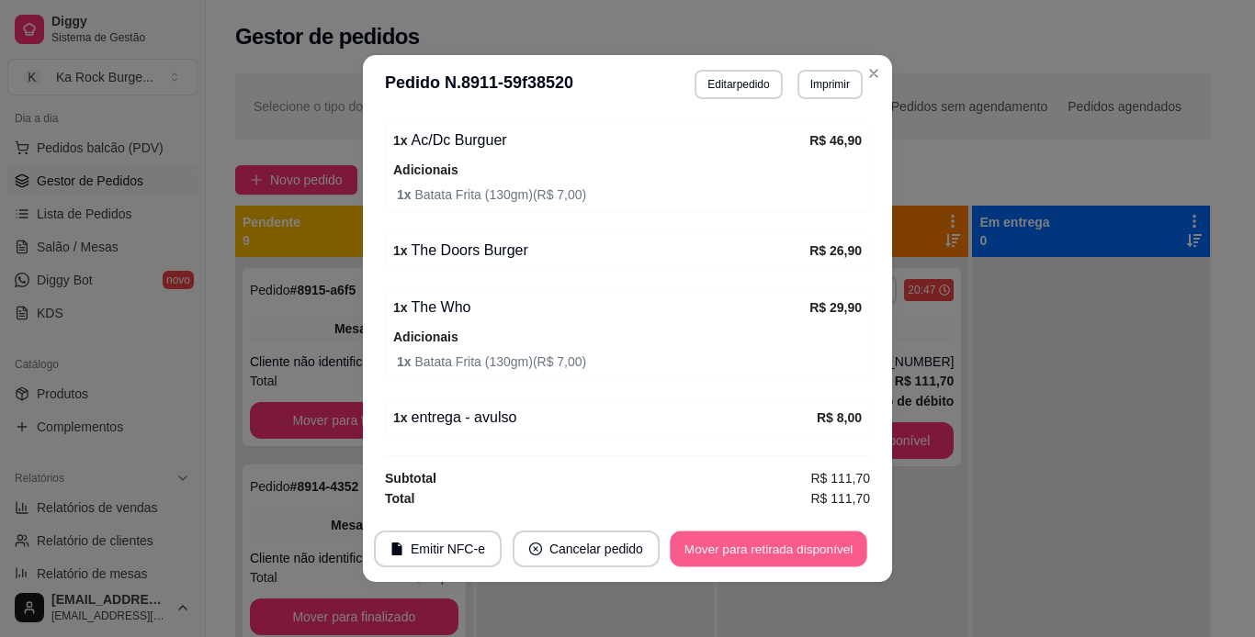
click at [775, 553] on button "Mover para retirada disponível" at bounding box center [768, 550] width 197 height 36
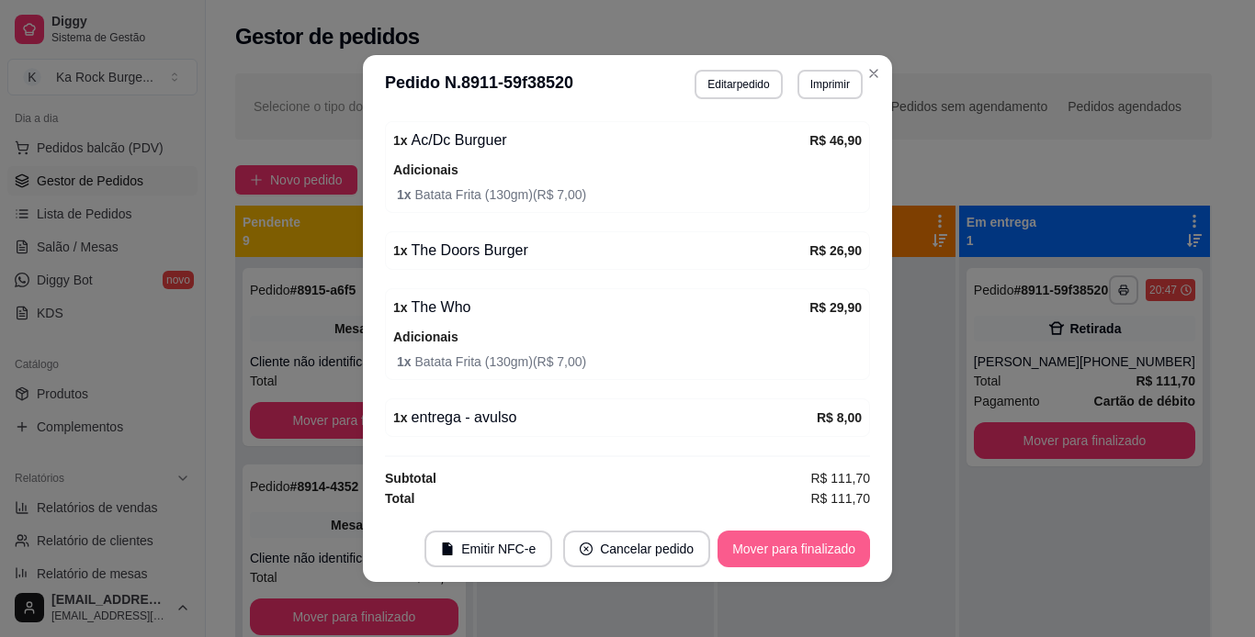
click at [818, 552] on button "Mover para finalizado" at bounding box center [793, 549] width 152 height 37
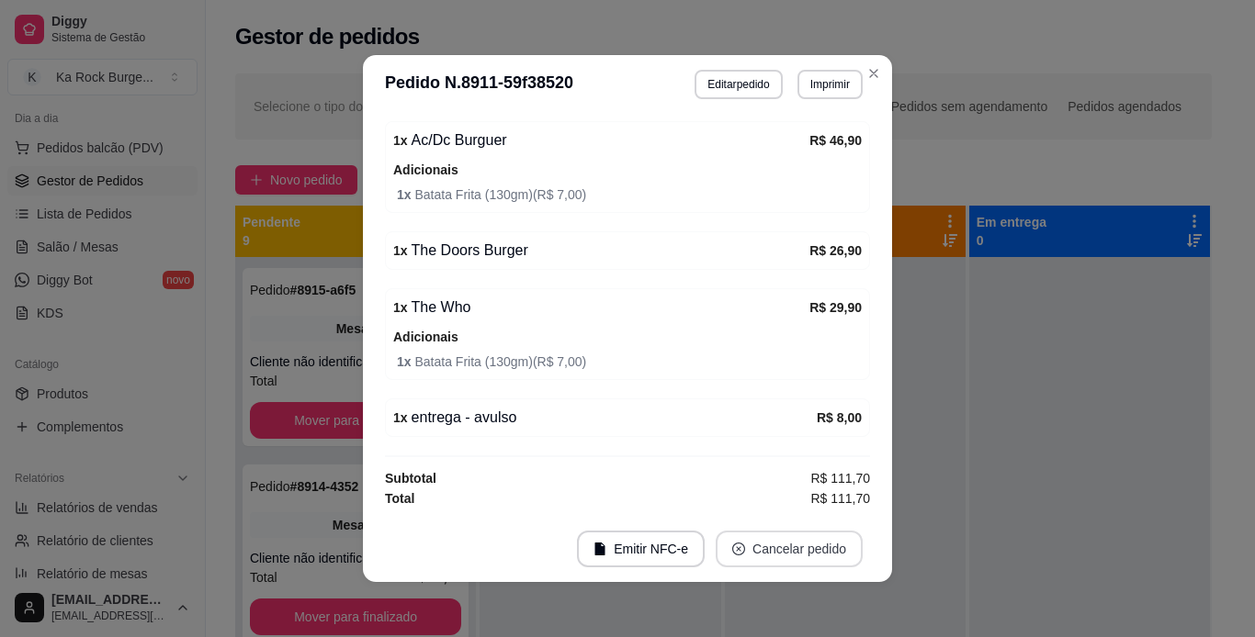
scroll to position [385, 0]
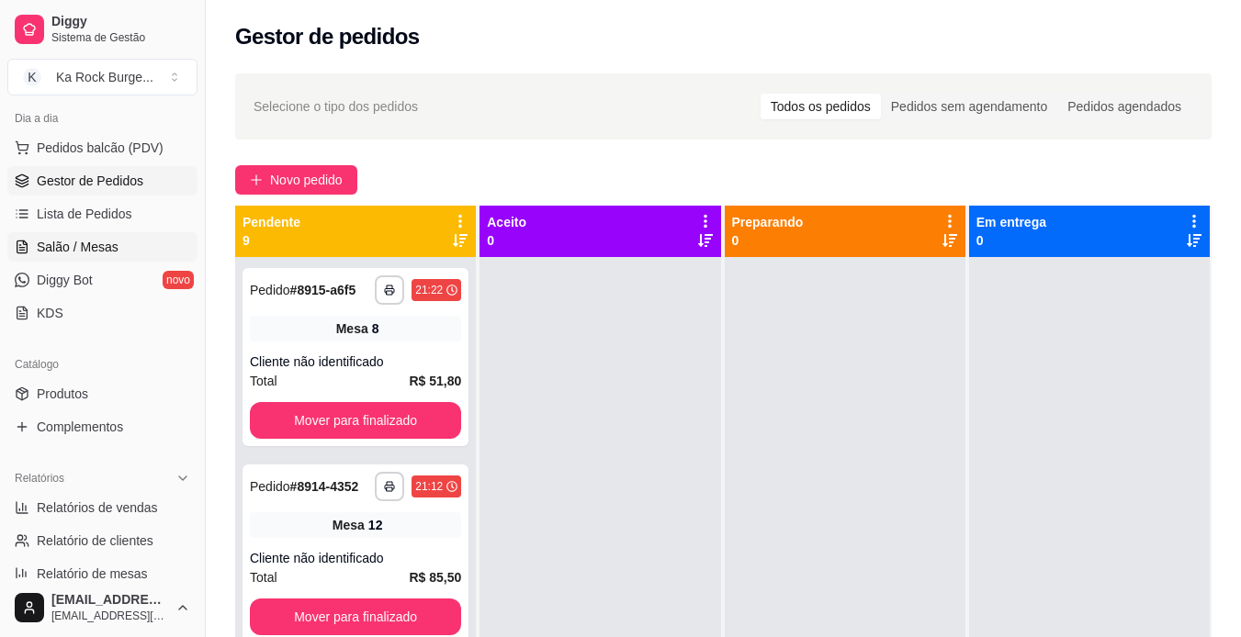
click at [89, 243] on span "Salão / Mesas" at bounding box center [78, 247] width 82 height 18
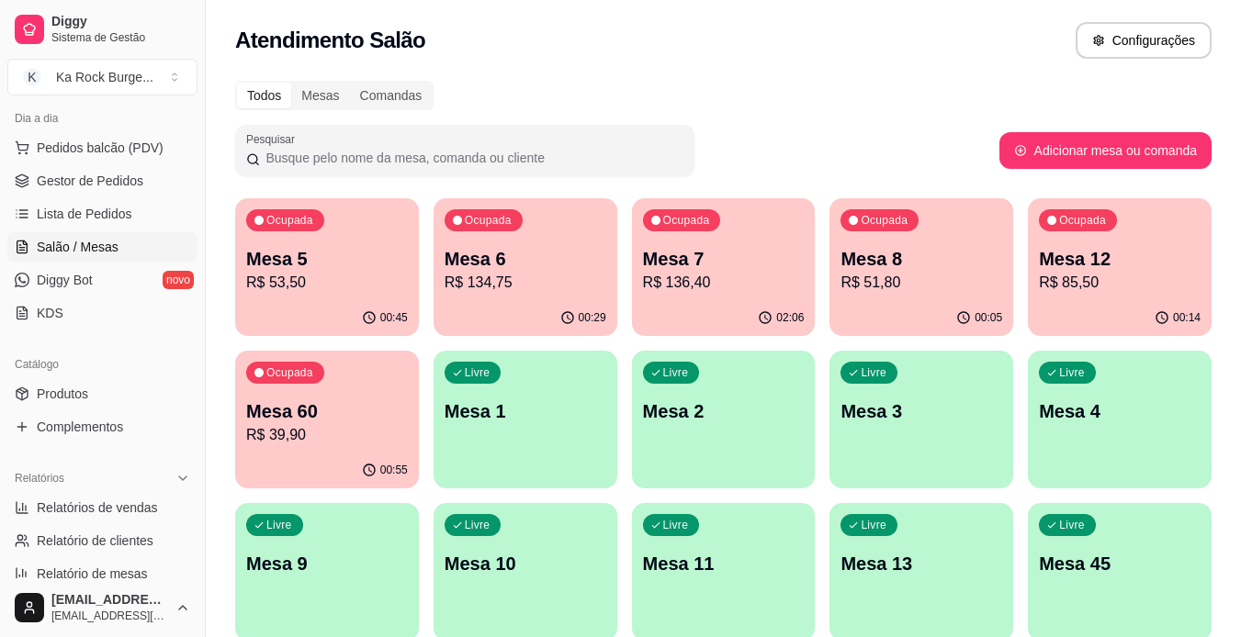
click at [400, 290] on p "R$ 53,50" at bounding box center [327, 283] width 162 height 22
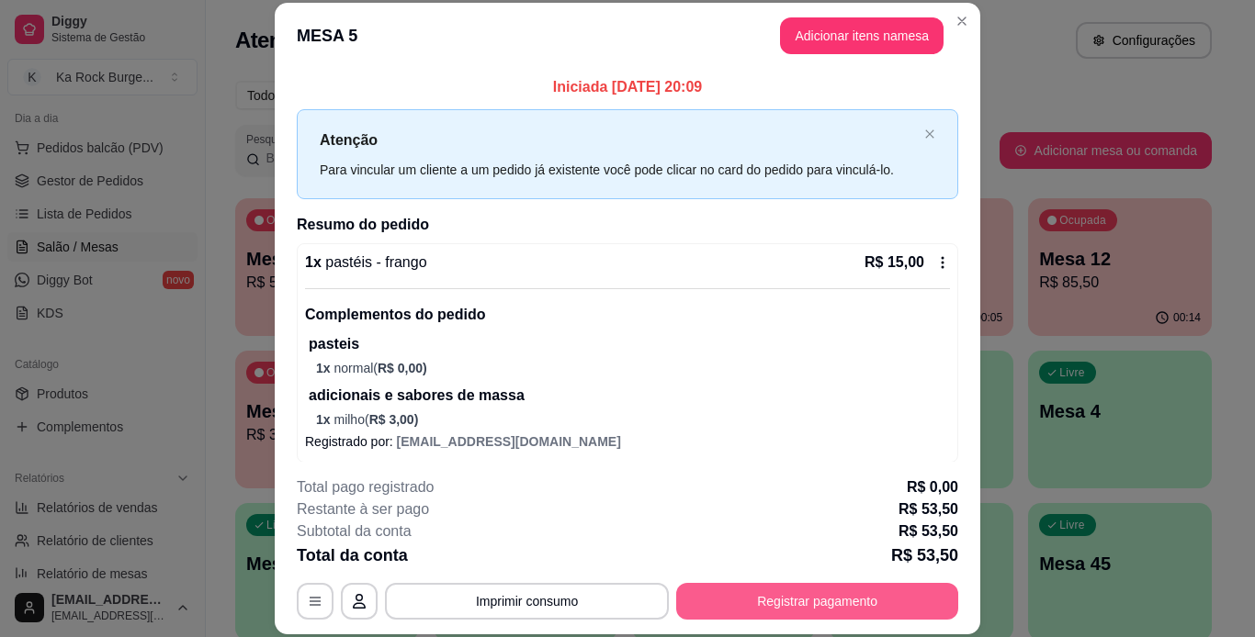
click at [866, 586] on button "Registrar pagamento" at bounding box center [817, 601] width 282 height 37
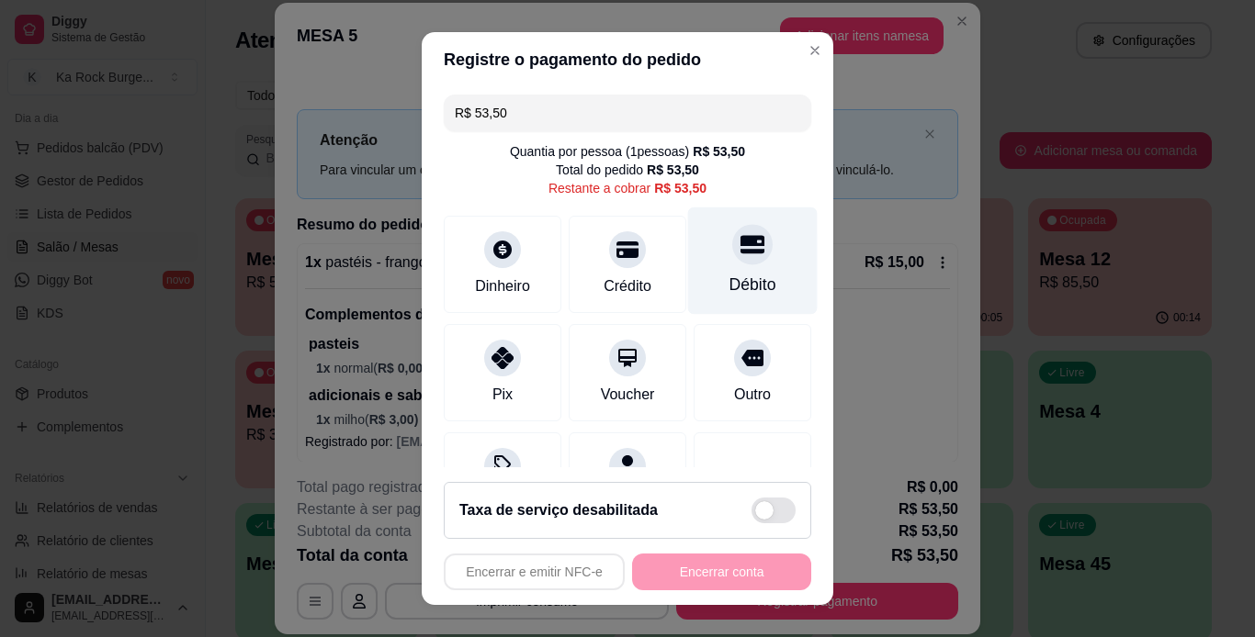
click at [740, 248] on icon at bounding box center [752, 244] width 24 height 24
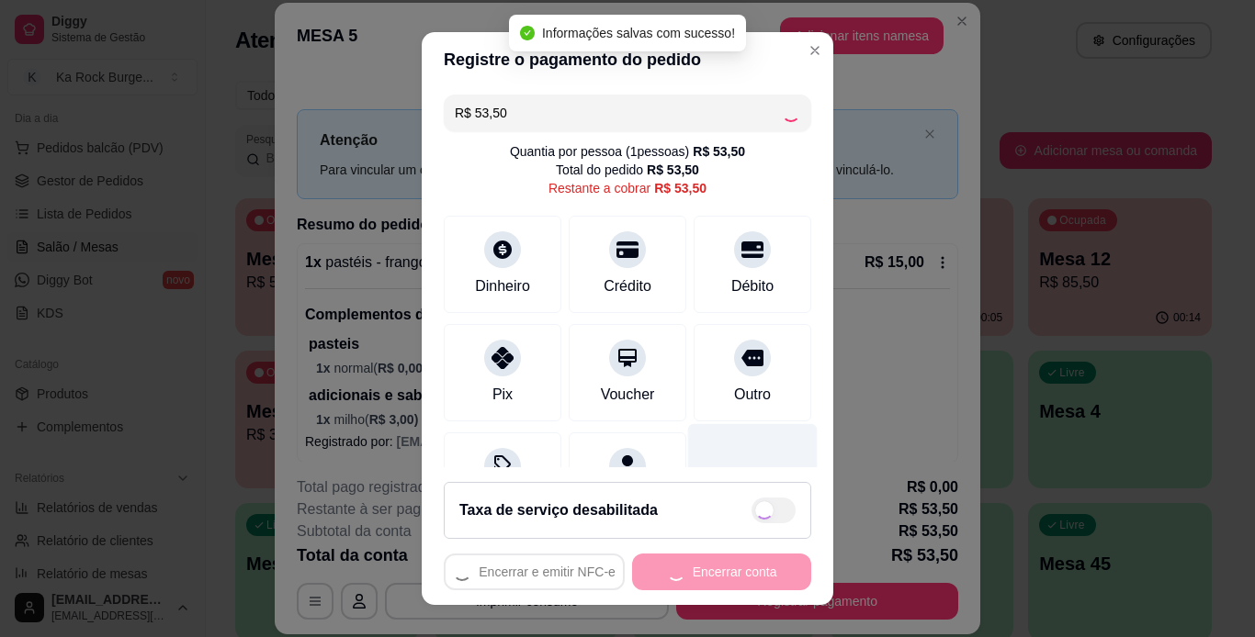
type input "R$ 0,00"
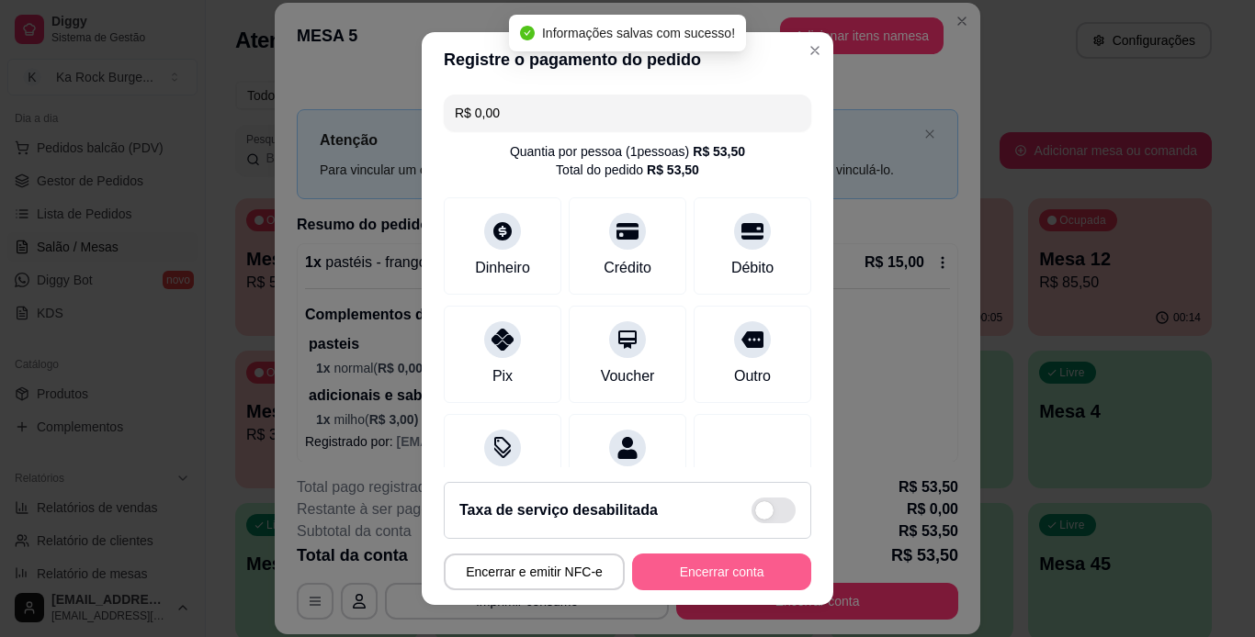
click at [693, 573] on button "Encerrar conta" at bounding box center [721, 572] width 179 height 37
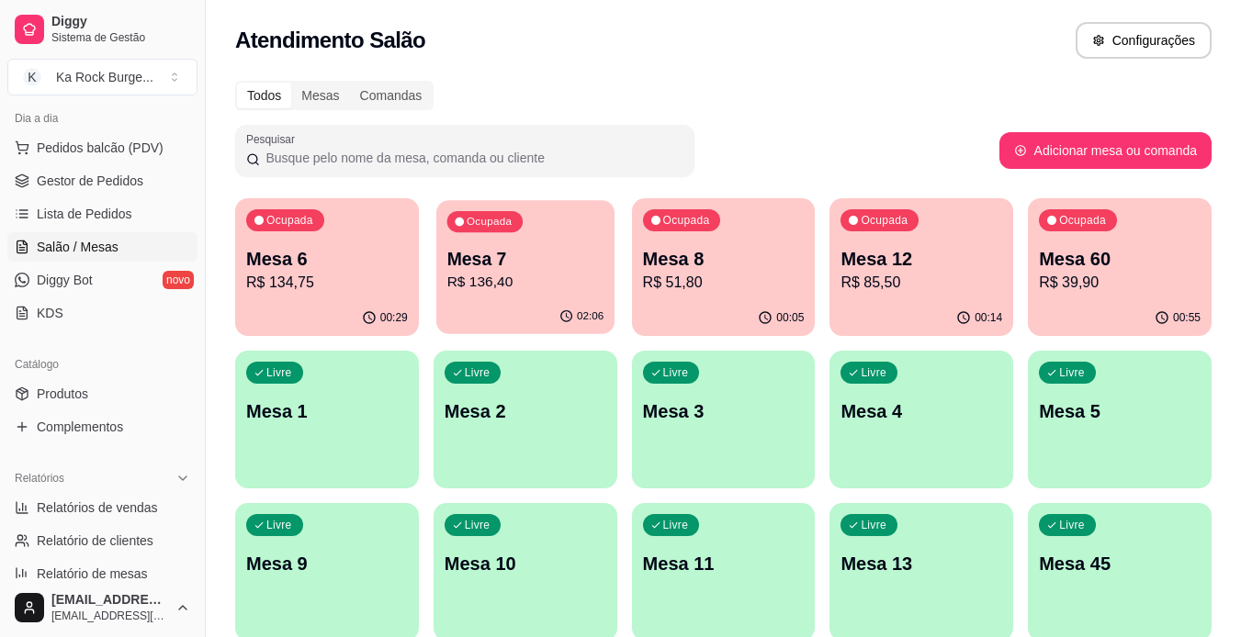
click at [529, 298] on div "Ocupada Mesa 7 R$ 136,40" at bounding box center [525, 249] width 178 height 99
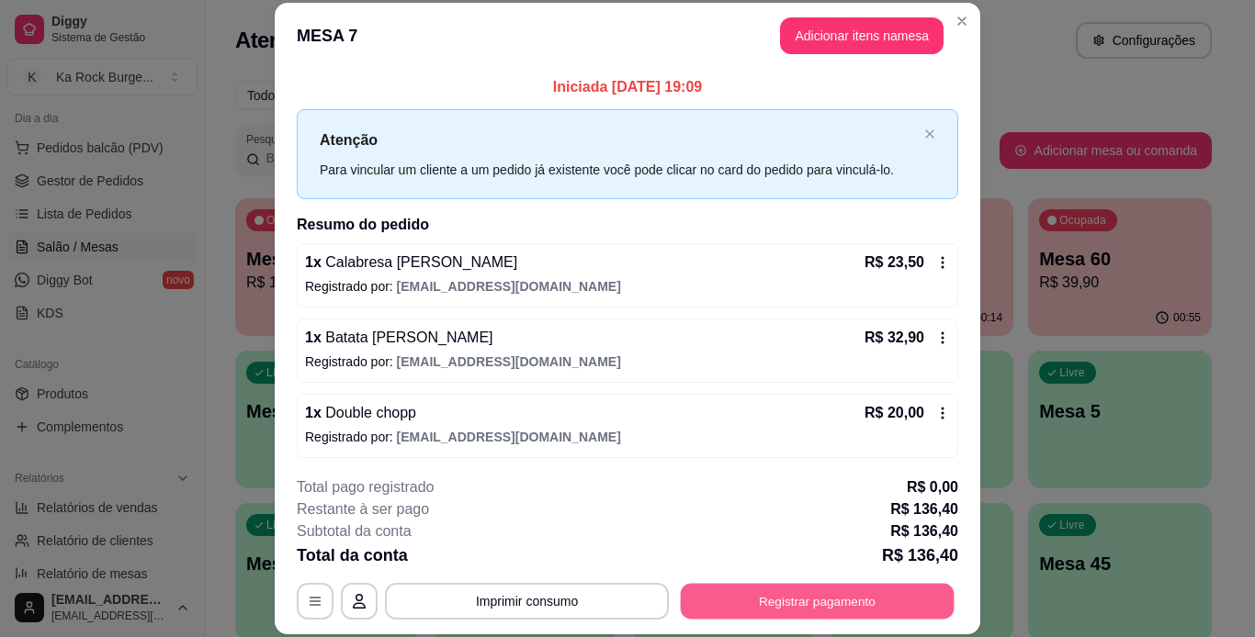
click at [890, 609] on button "Registrar pagamento" at bounding box center [818, 601] width 274 height 36
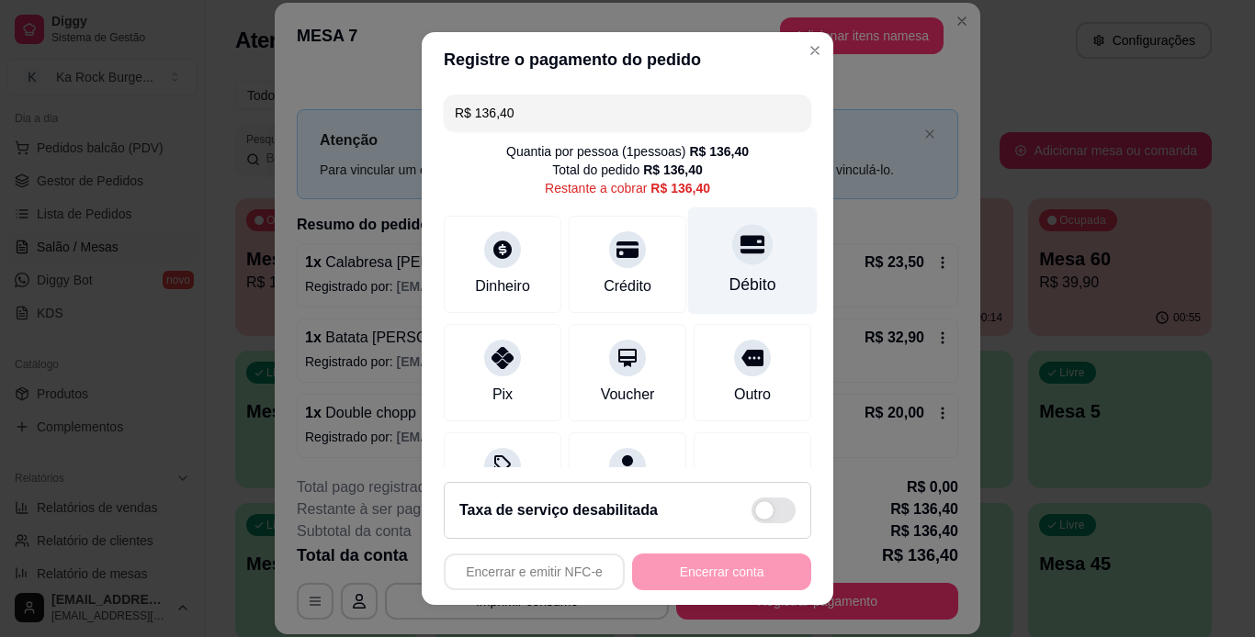
click at [728, 265] on div "Débito" at bounding box center [753, 260] width 130 height 107
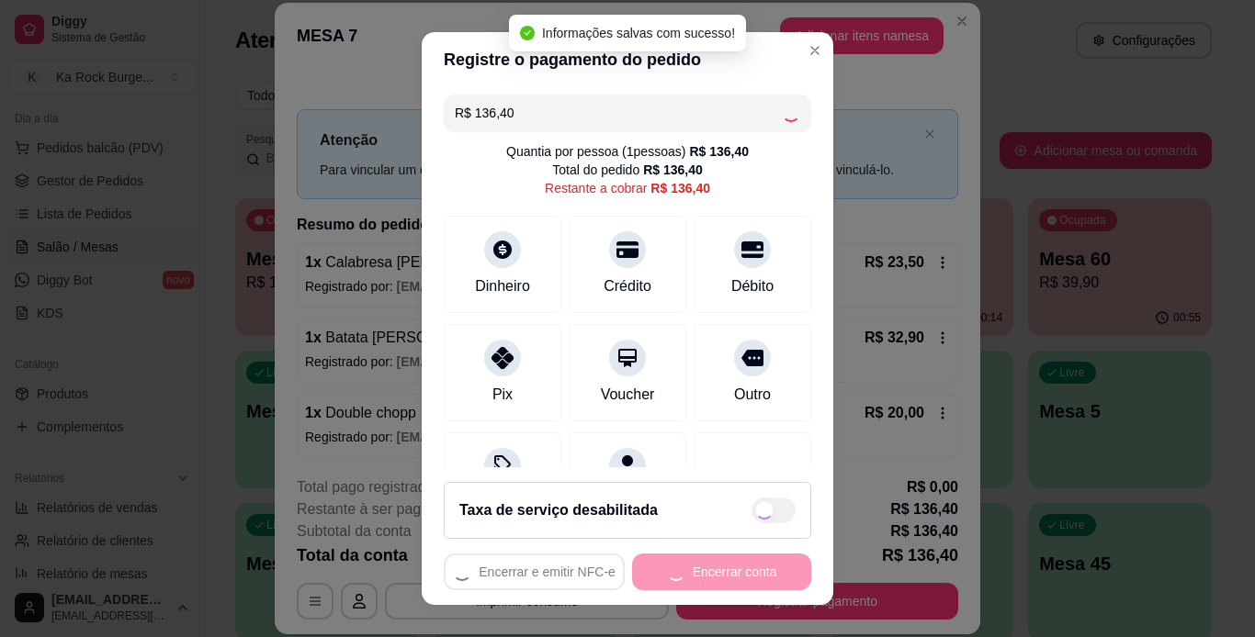
type input "R$ 0,00"
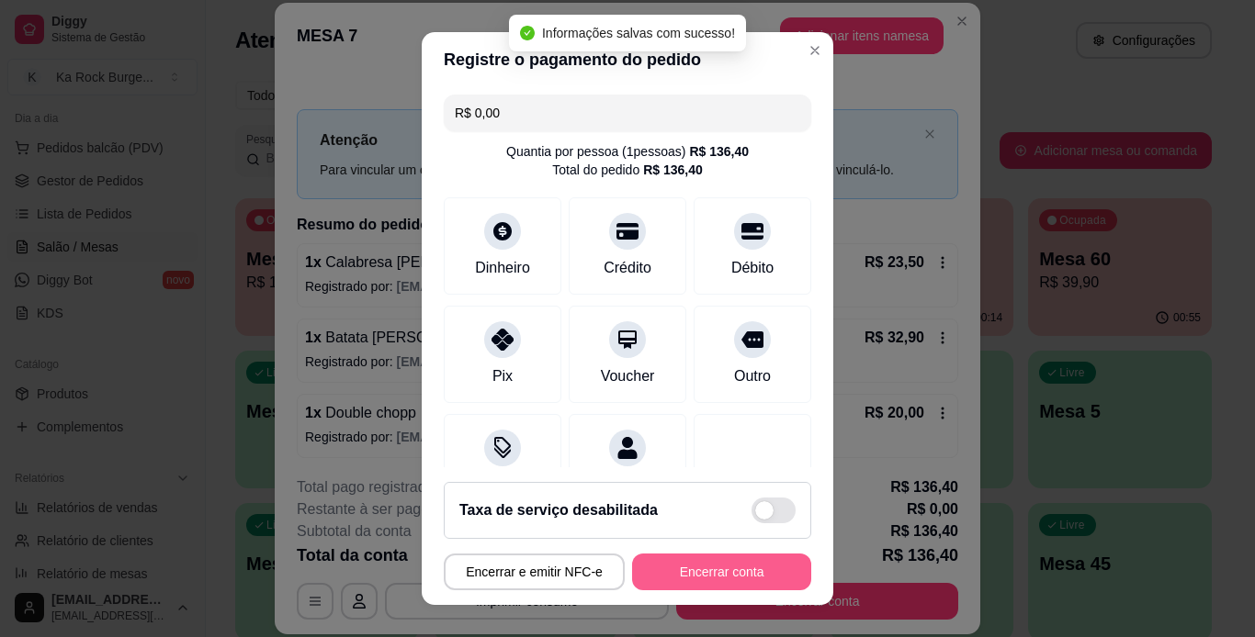
click at [723, 574] on button "Encerrar conta" at bounding box center [721, 572] width 179 height 37
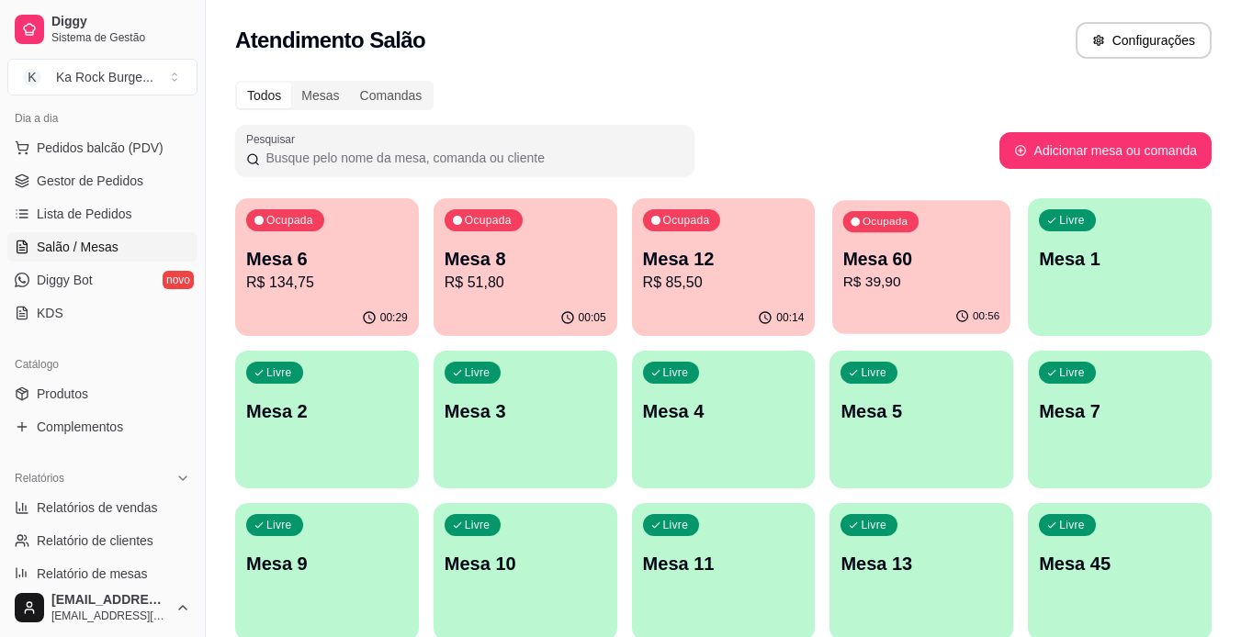
click at [874, 274] on p "R$ 39,90" at bounding box center [921, 282] width 157 height 21
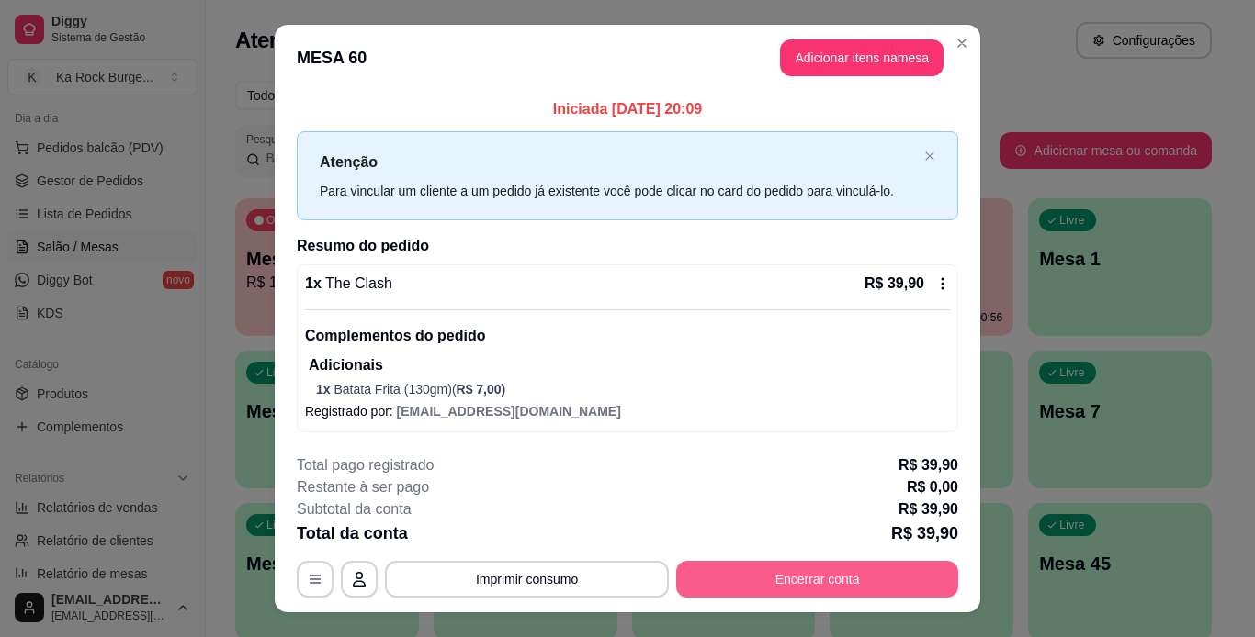
click at [728, 582] on button "Encerrar conta" at bounding box center [817, 579] width 282 height 37
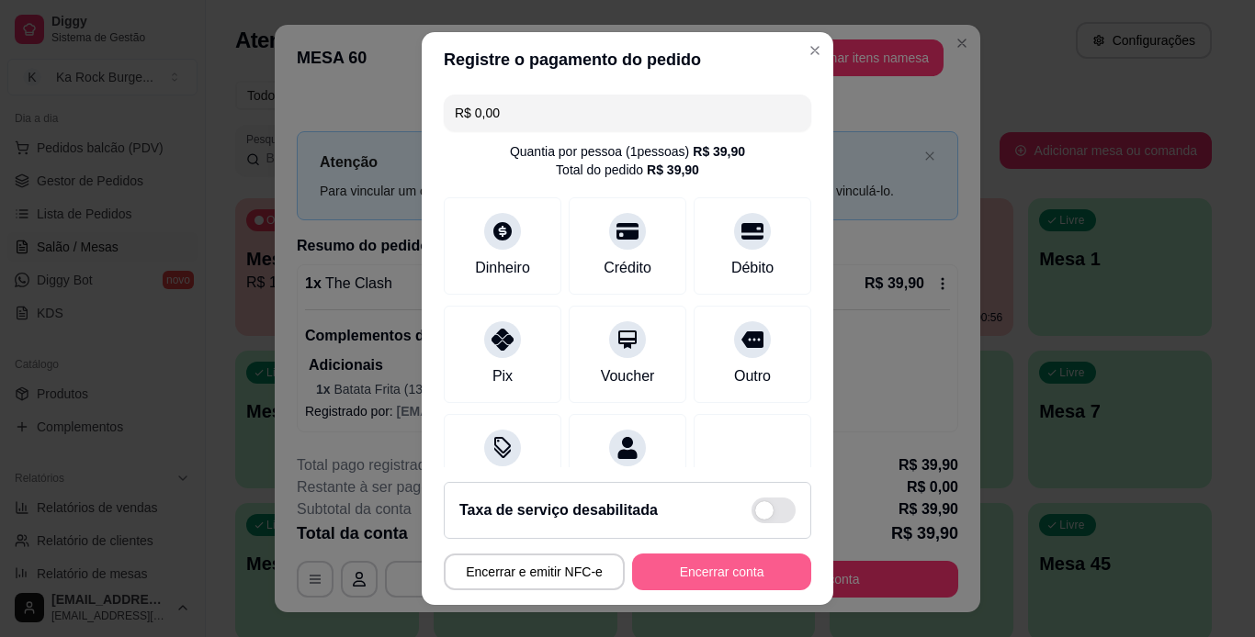
click at [739, 575] on button "Encerrar conta" at bounding box center [721, 572] width 179 height 37
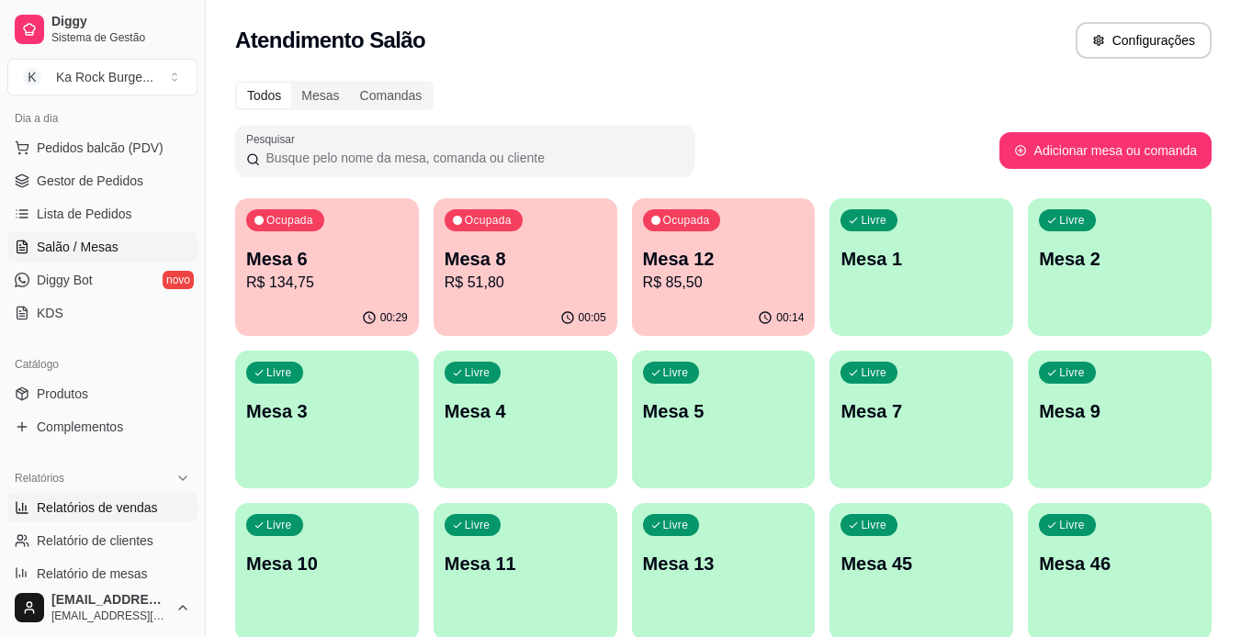
click at [102, 504] on span "Relatórios de vendas" at bounding box center [97, 508] width 121 height 18
select select "ALL"
select select "0"
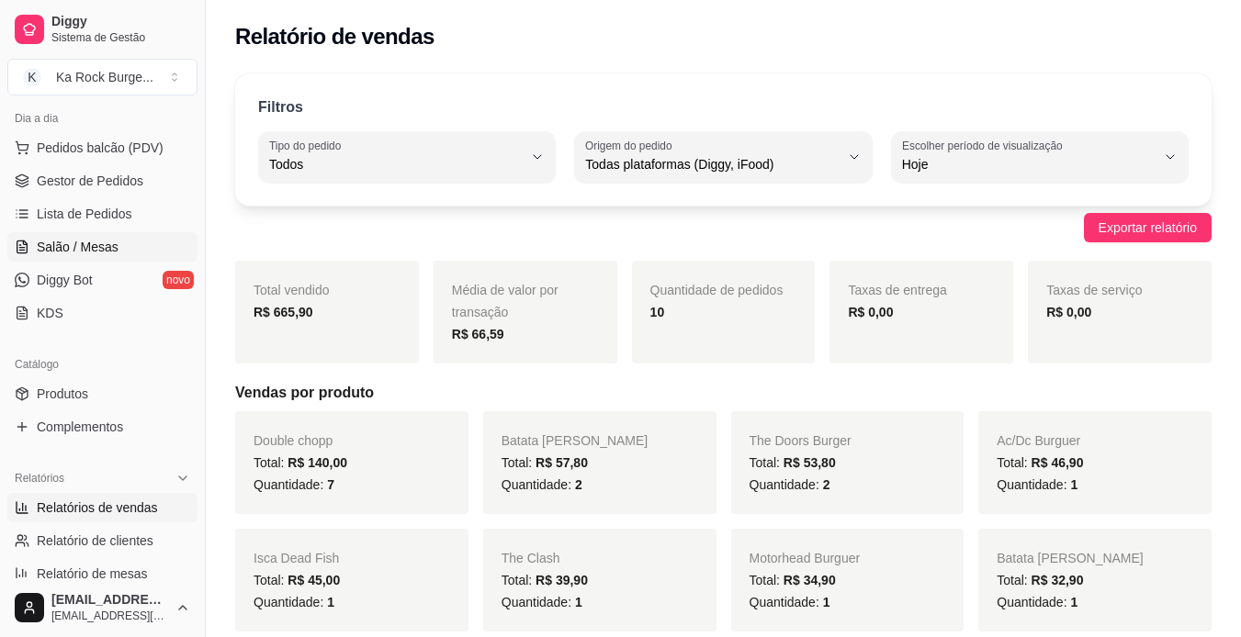
click at [84, 236] on link "Salão / Mesas" at bounding box center [102, 246] width 190 height 29
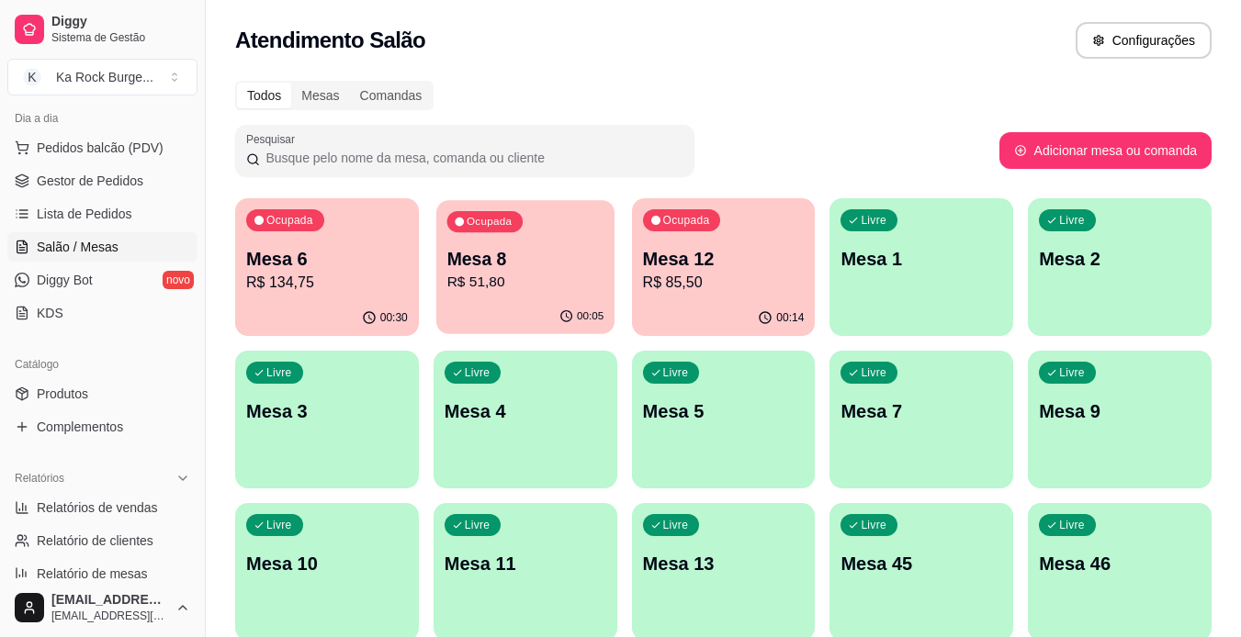
click at [566, 294] on div "Ocupada Mesa 8 R$ 51,80" at bounding box center [525, 249] width 178 height 99
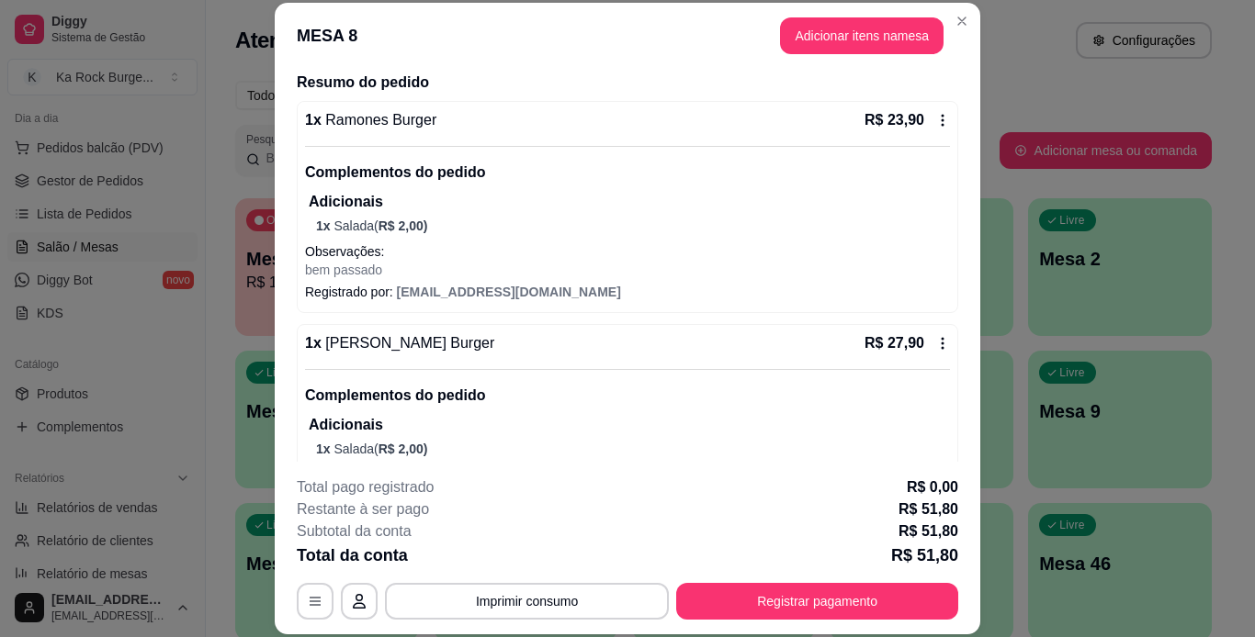
scroll to position [180, 0]
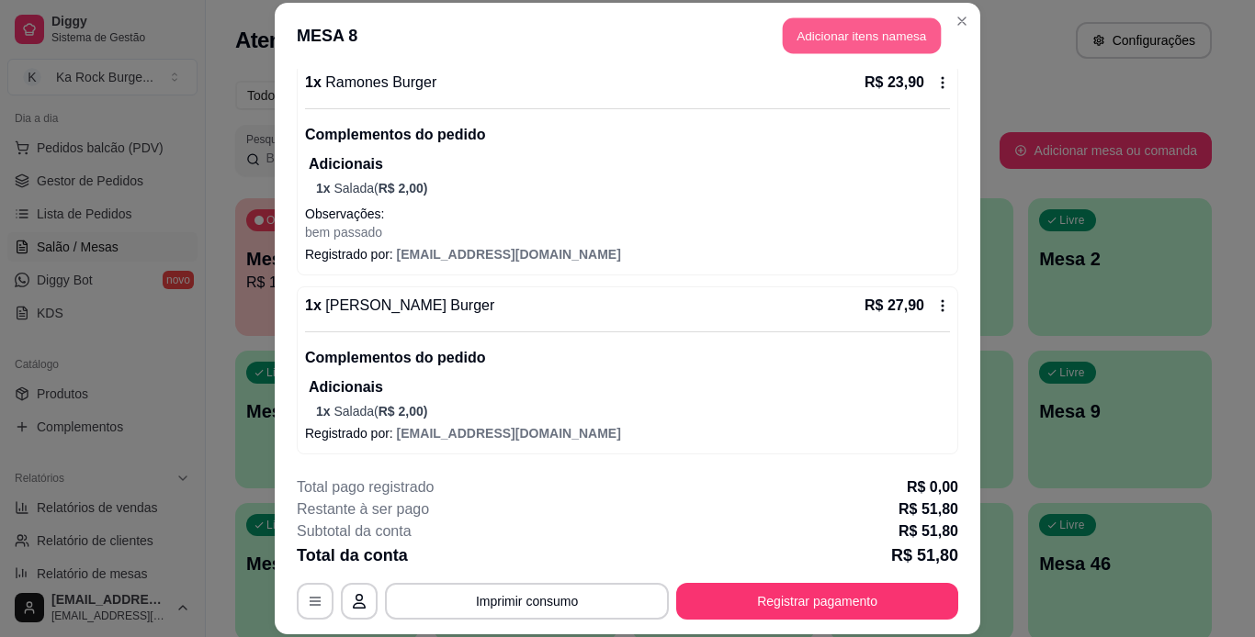
click at [886, 47] on button "Adicionar itens na mesa" at bounding box center [862, 36] width 158 height 36
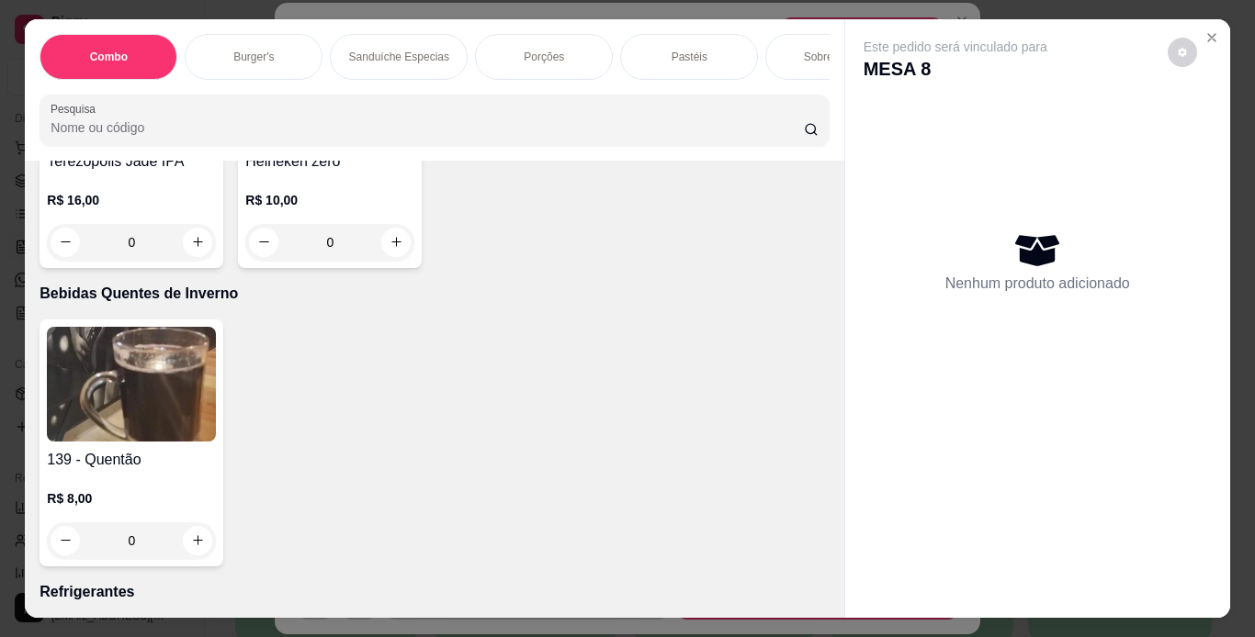
scroll to position [7804, 0]
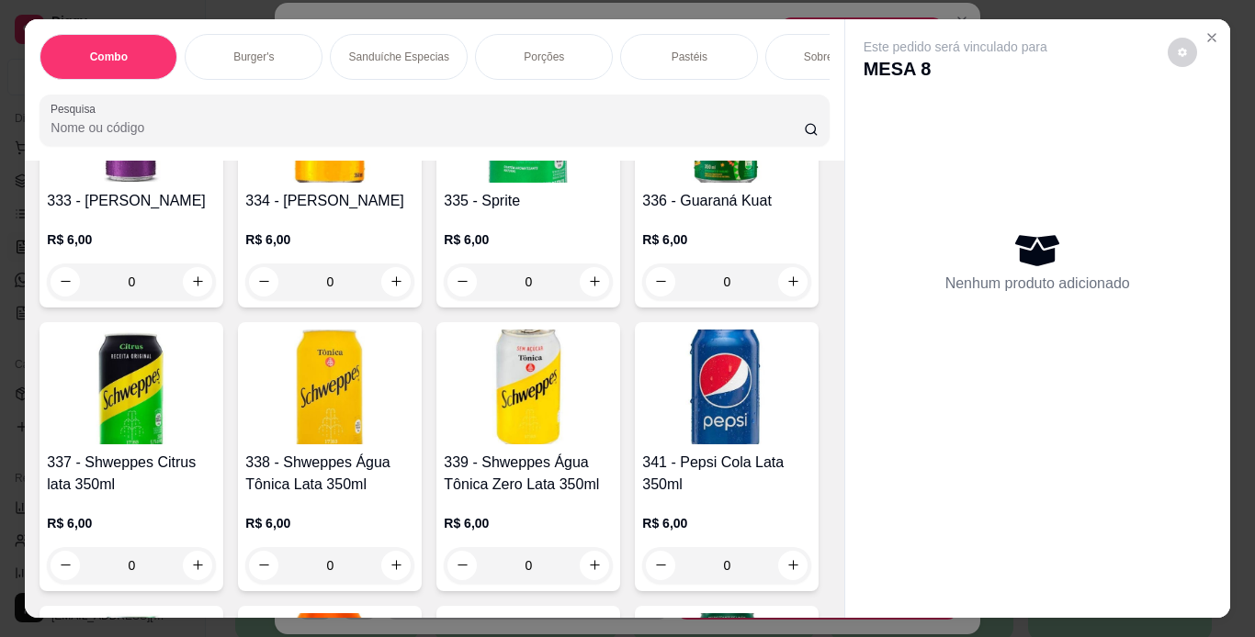
type input "1"
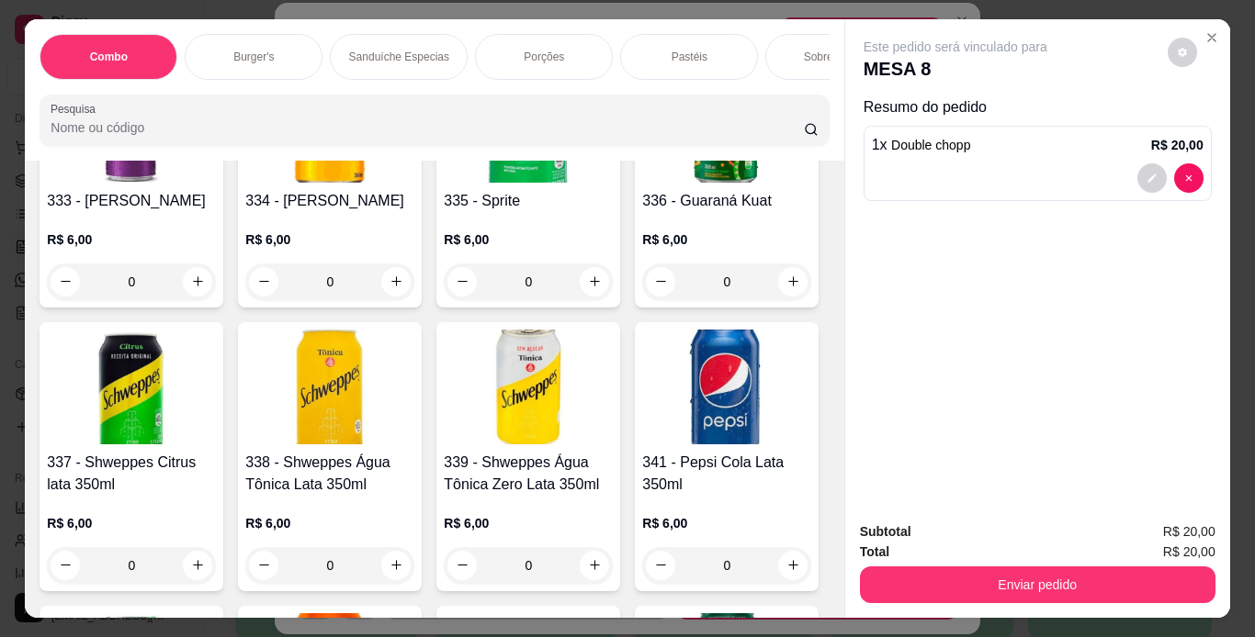
scroll to position [7805, 0]
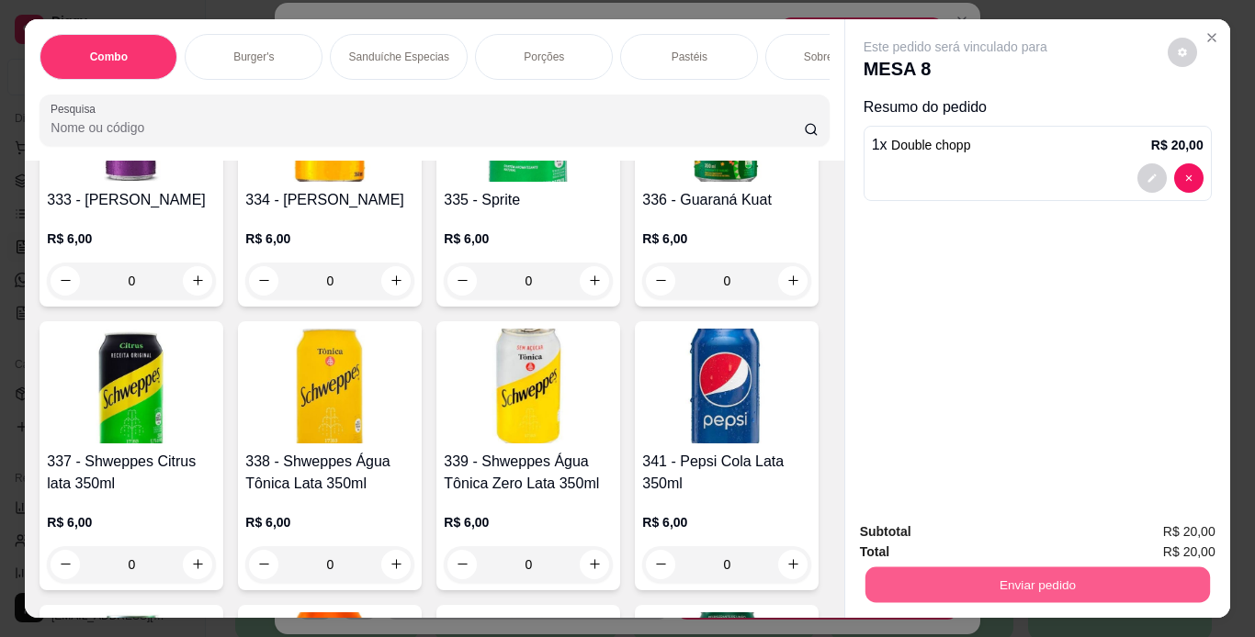
click at [920, 588] on button "Enviar pedido" at bounding box center [1036, 586] width 344 height 36
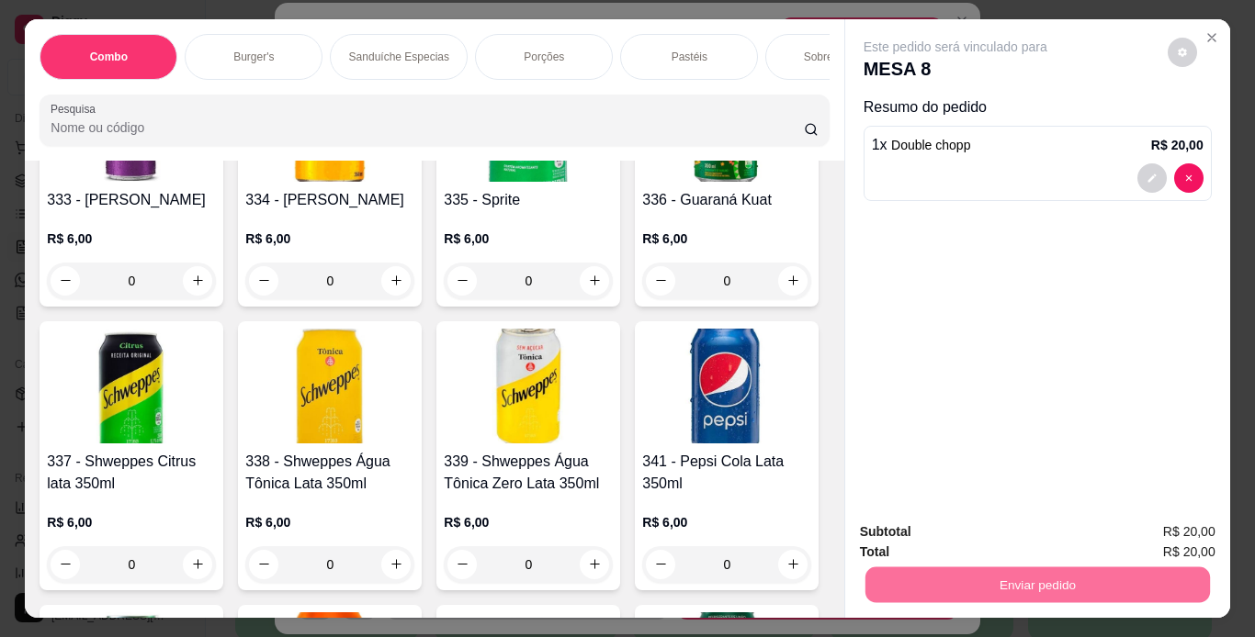
click at [993, 524] on button "Não registrar e enviar pedido" at bounding box center [977, 533] width 186 height 34
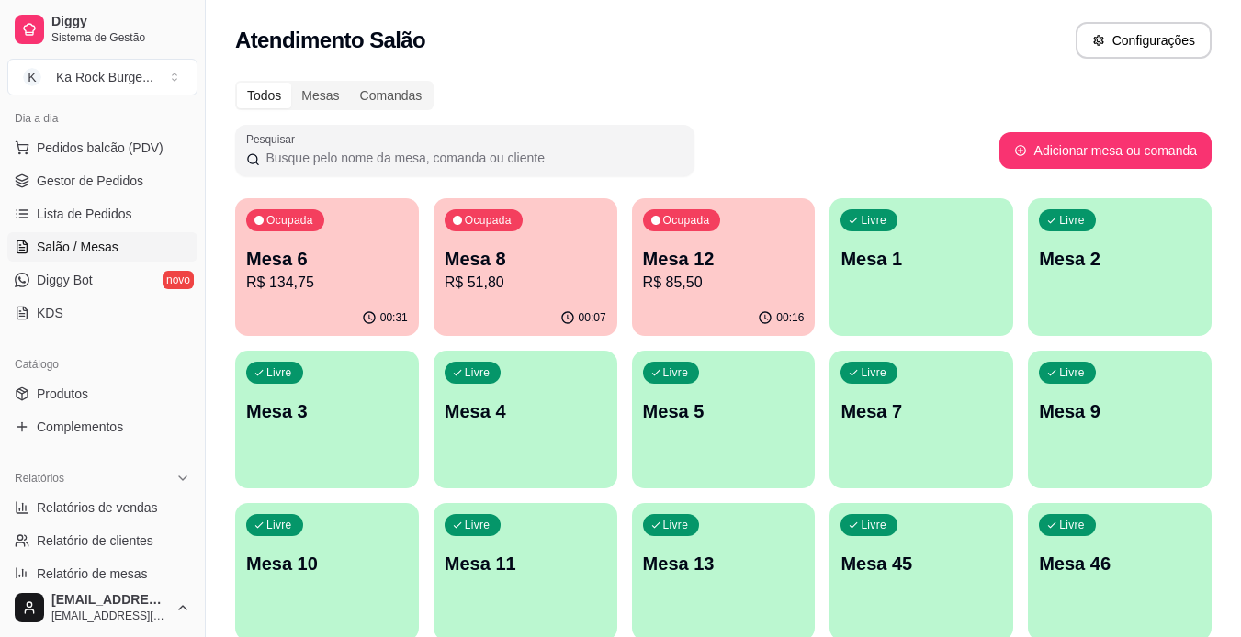
click at [543, 301] on div "00:07" at bounding box center [526, 318] width 184 height 36
click at [687, 292] on p "R$ 85,50" at bounding box center [724, 283] width 162 height 22
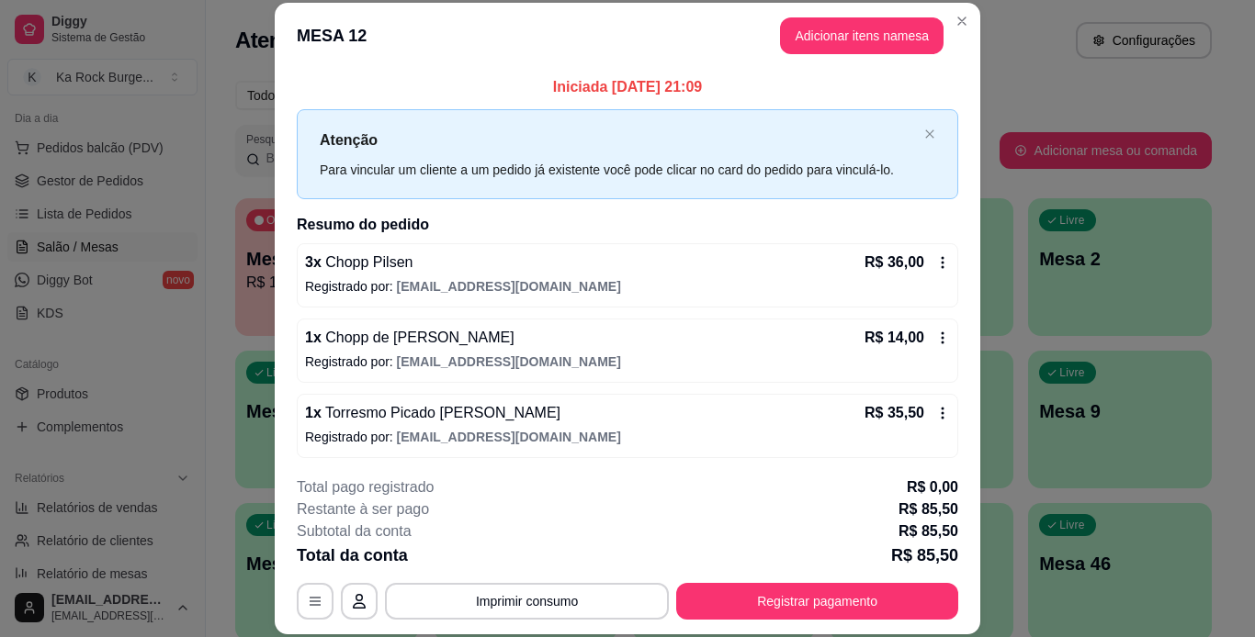
scroll to position [4, 0]
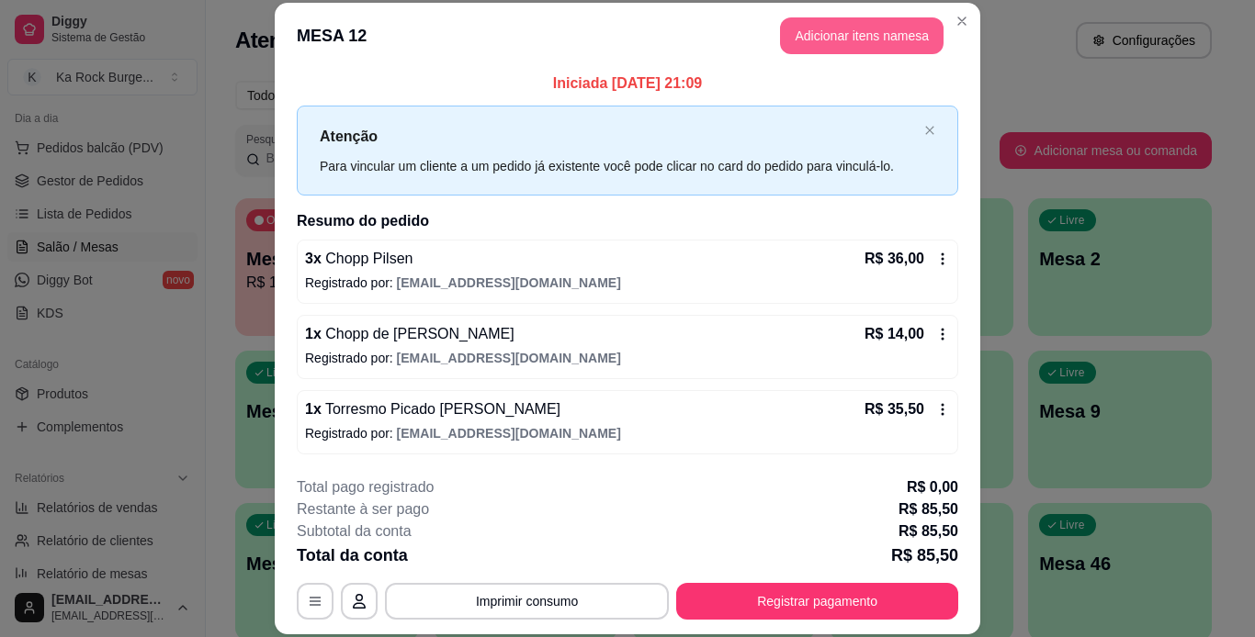
click at [861, 38] on button "Adicionar itens na mesa" at bounding box center [861, 35] width 163 height 37
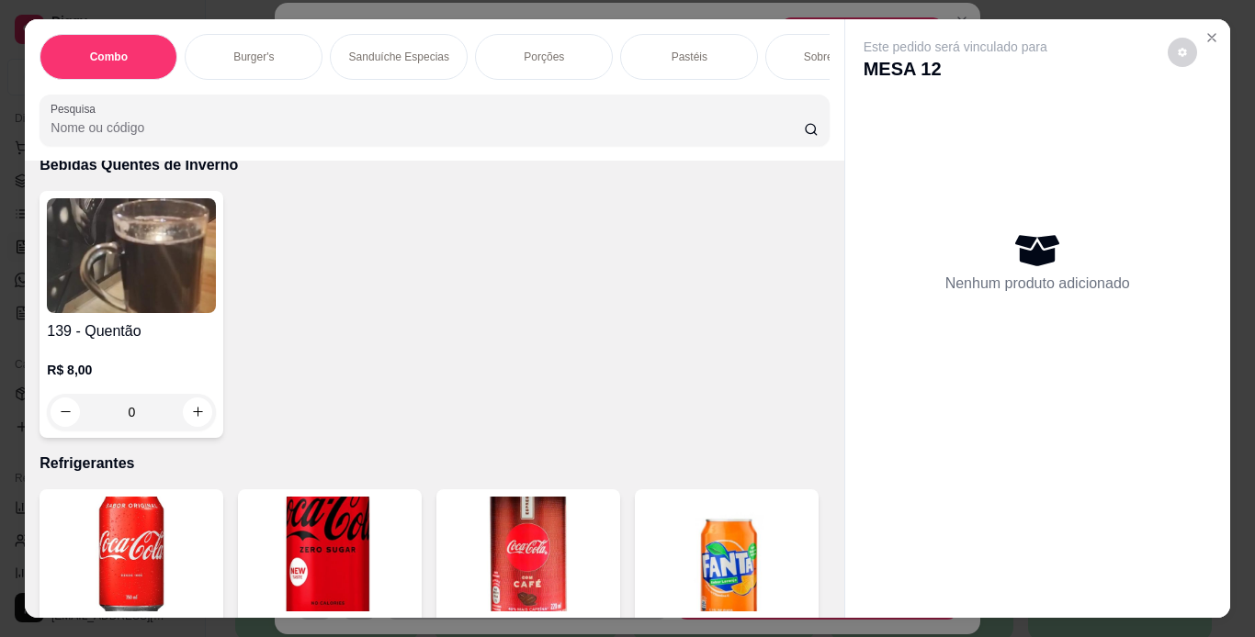
scroll to position [7158, 0]
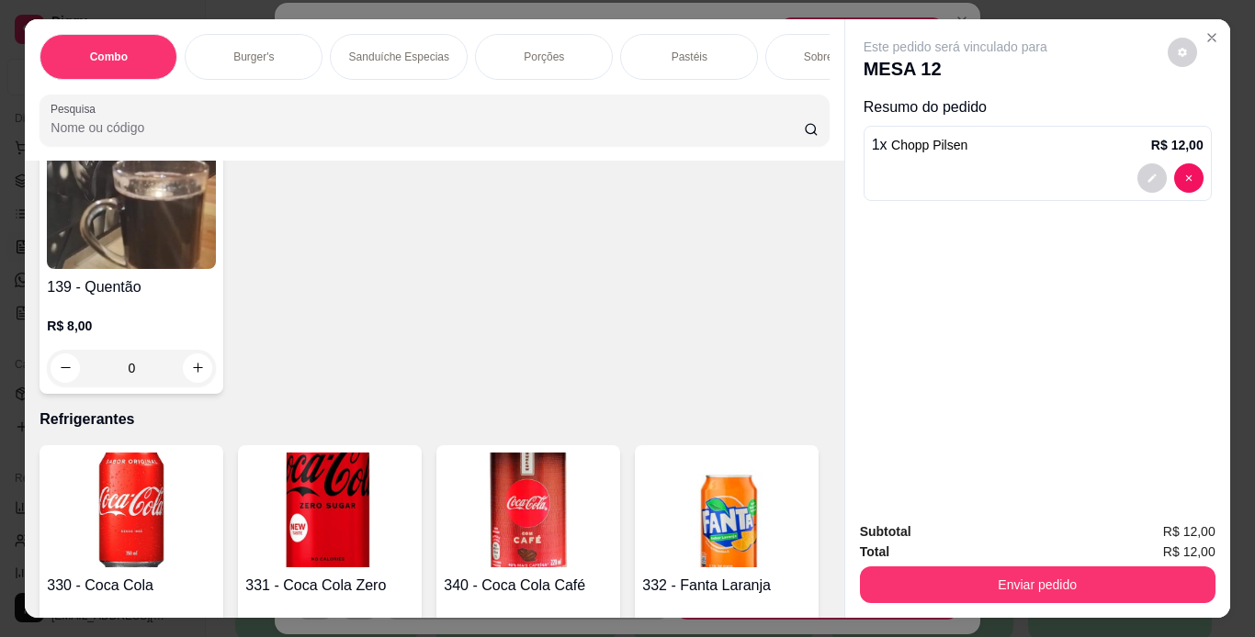
type input "2"
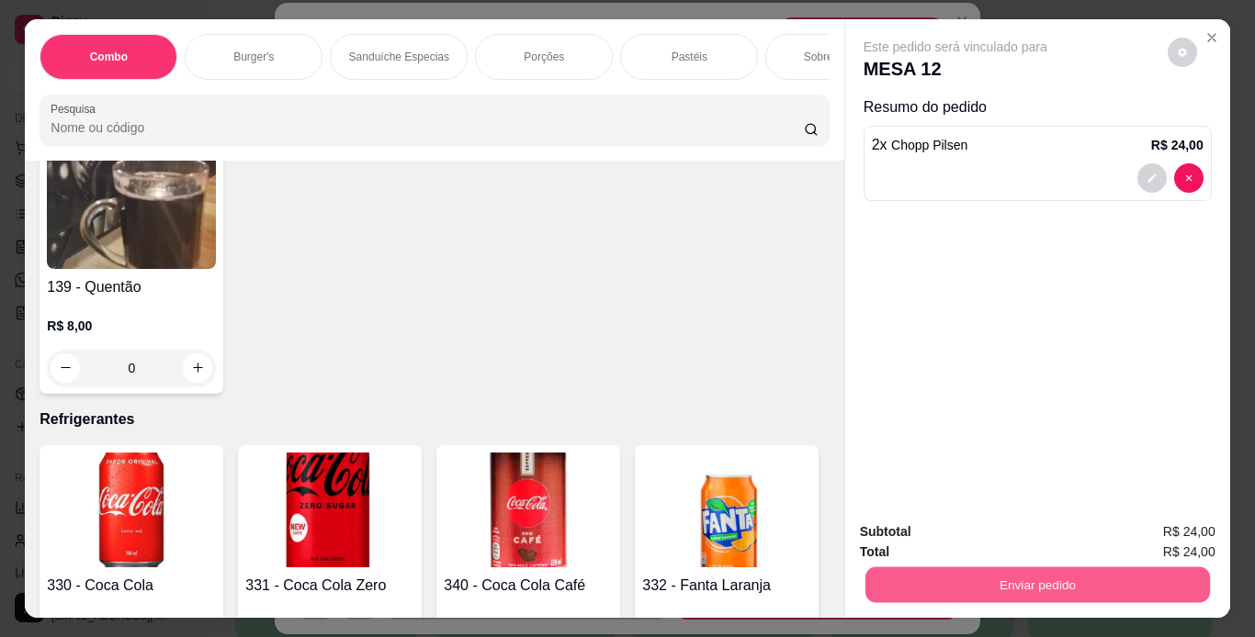
click at [1034, 568] on button "Enviar pedido" at bounding box center [1036, 586] width 344 height 36
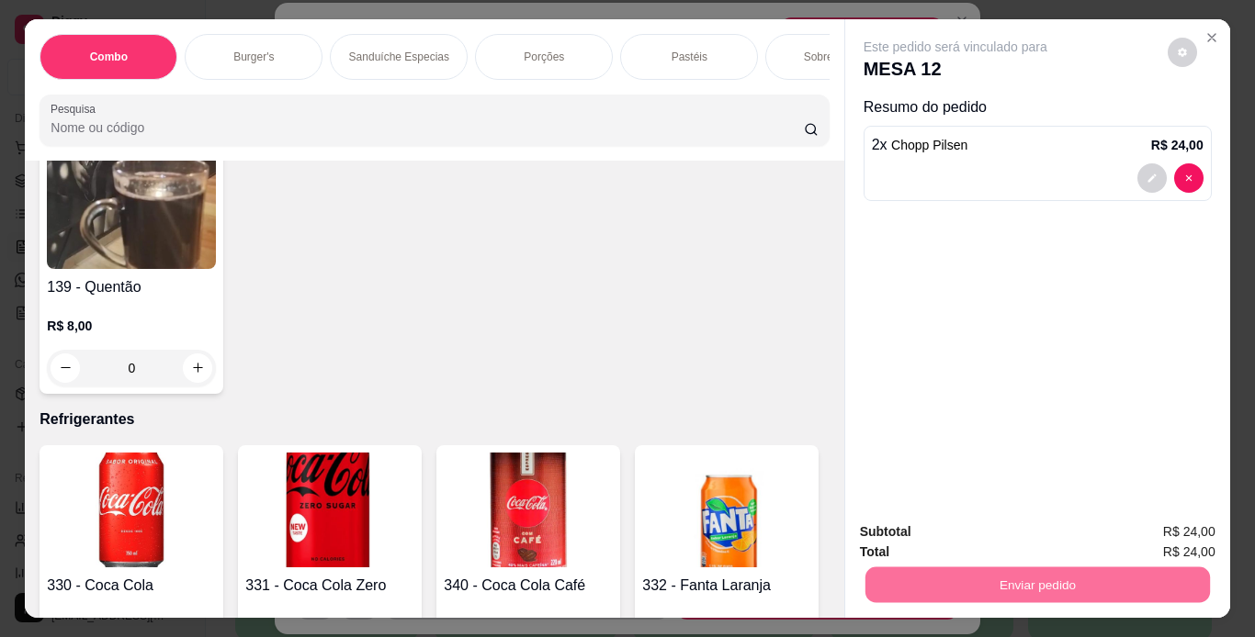
click at [986, 533] on button "Não registrar e enviar pedido" at bounding box center [977, 533] width 186 height 34
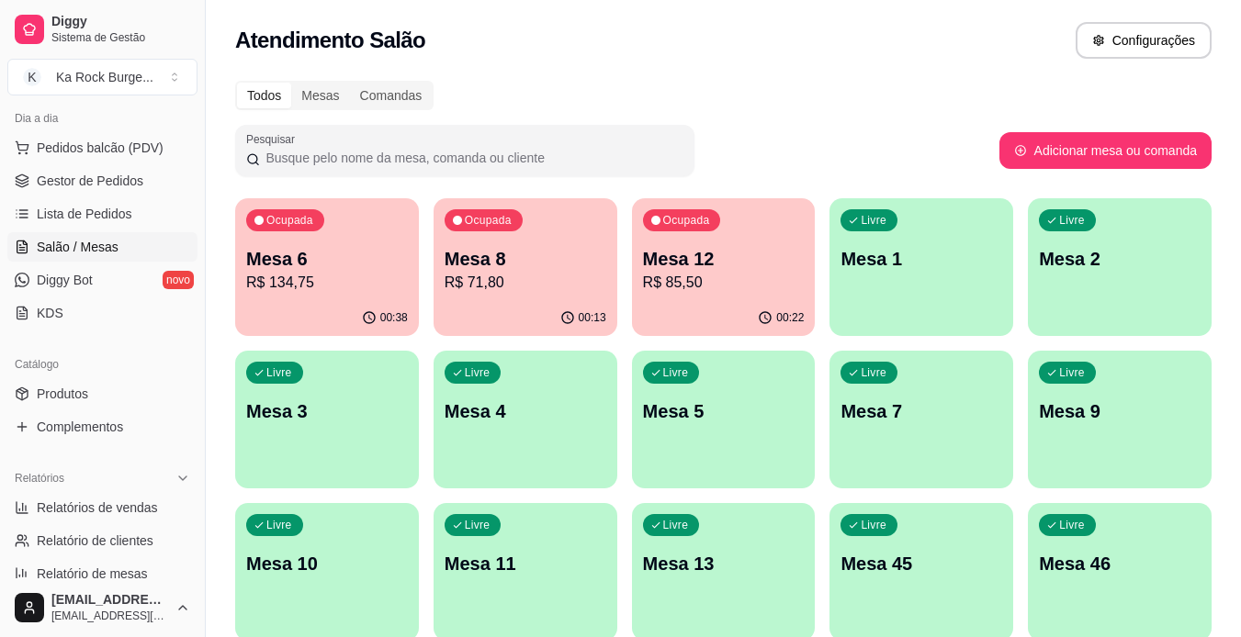
click at [278, 295] on div "Ocupada Mesa 6 R$ 134,75" at bounding box center [327, 249] width 184 height 102
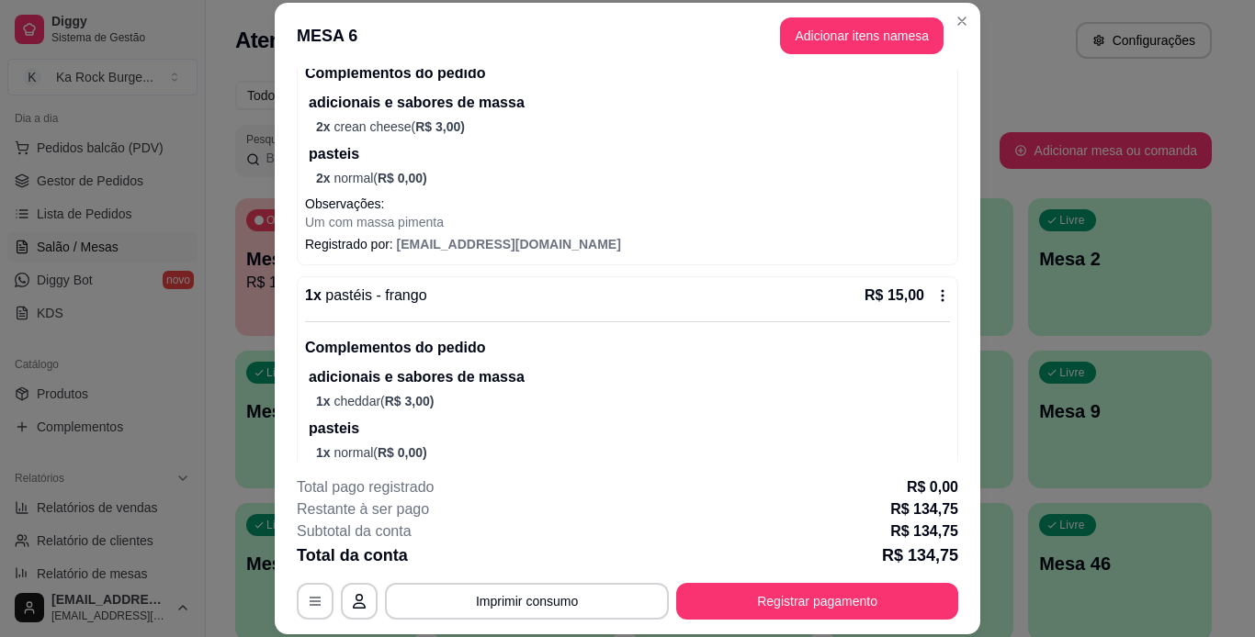
scroll to position [320, 0]
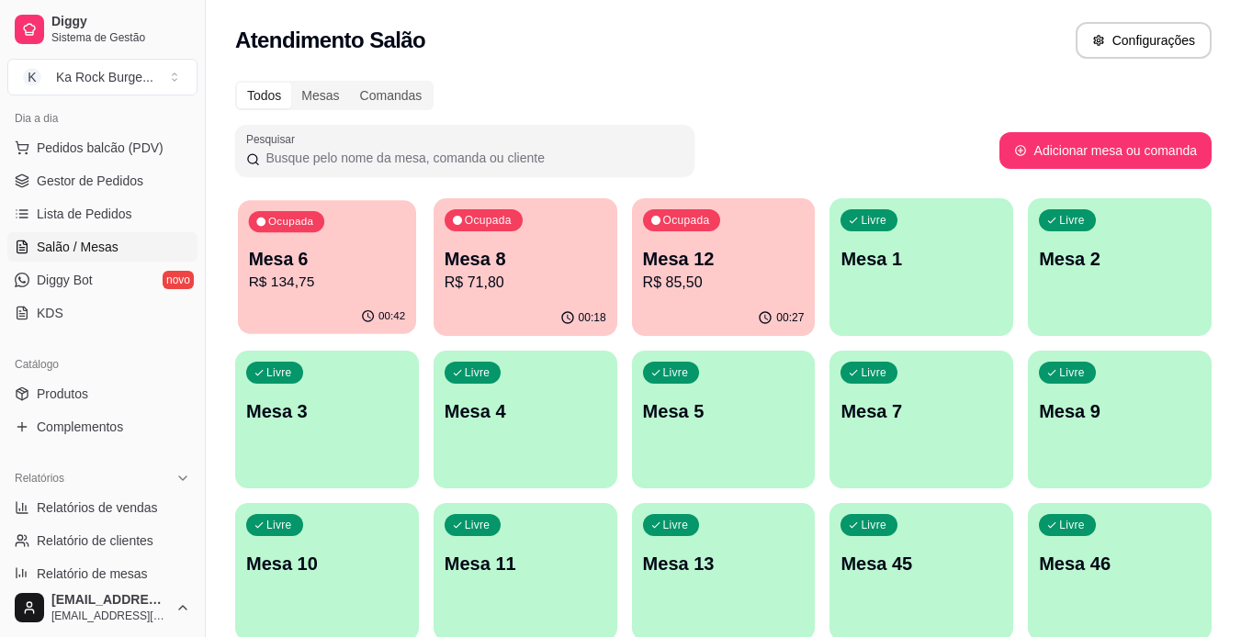
click at [322, 275] on p "R$ 134,75" at bounding box center [327, 282] width 157 height 21
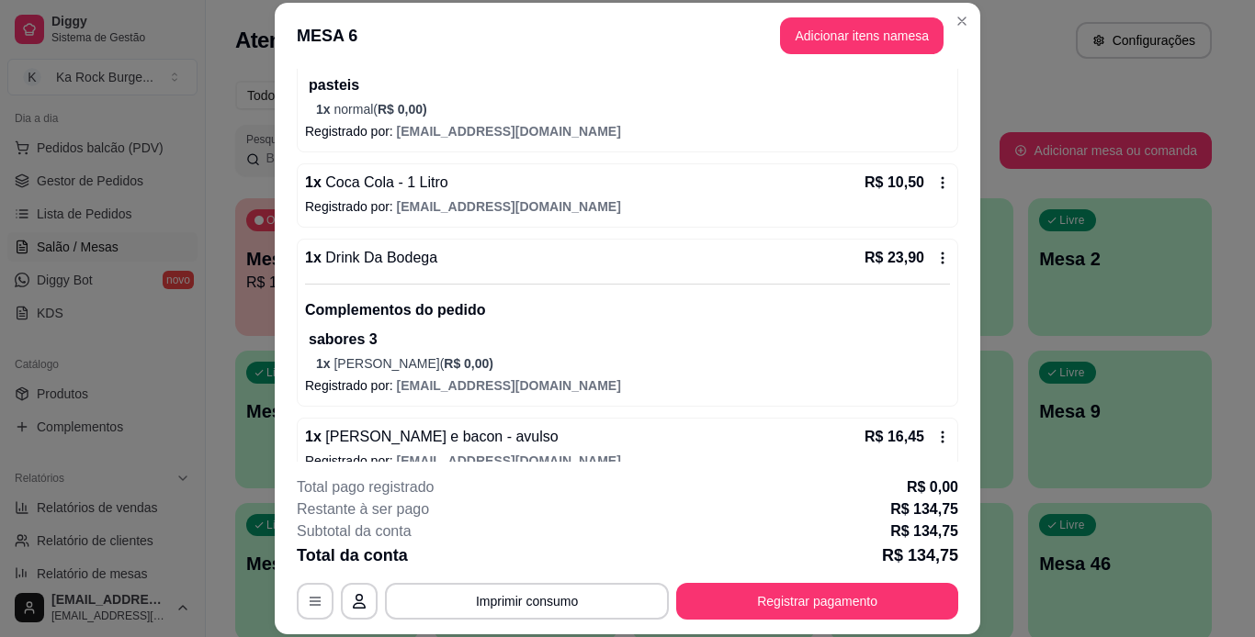
scroll to position [688, 0]
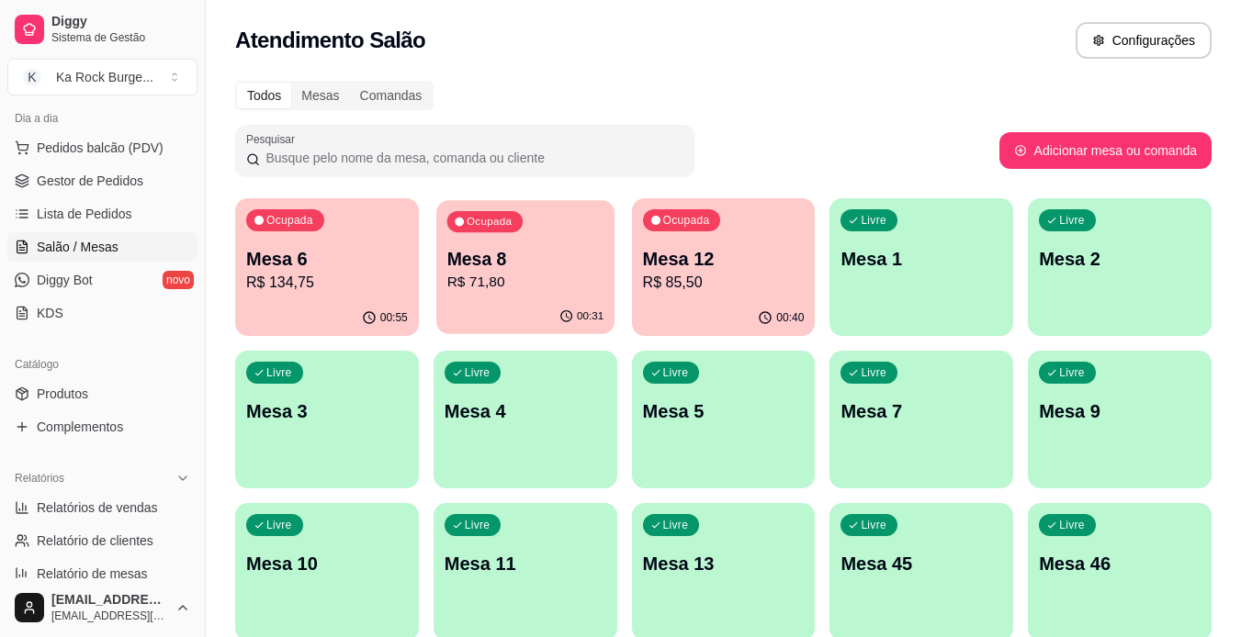
click at [527, 295] on div "Ocupada Mesa 8 R$ 71,80" at bounding box center [525, 249] width 178 height 99
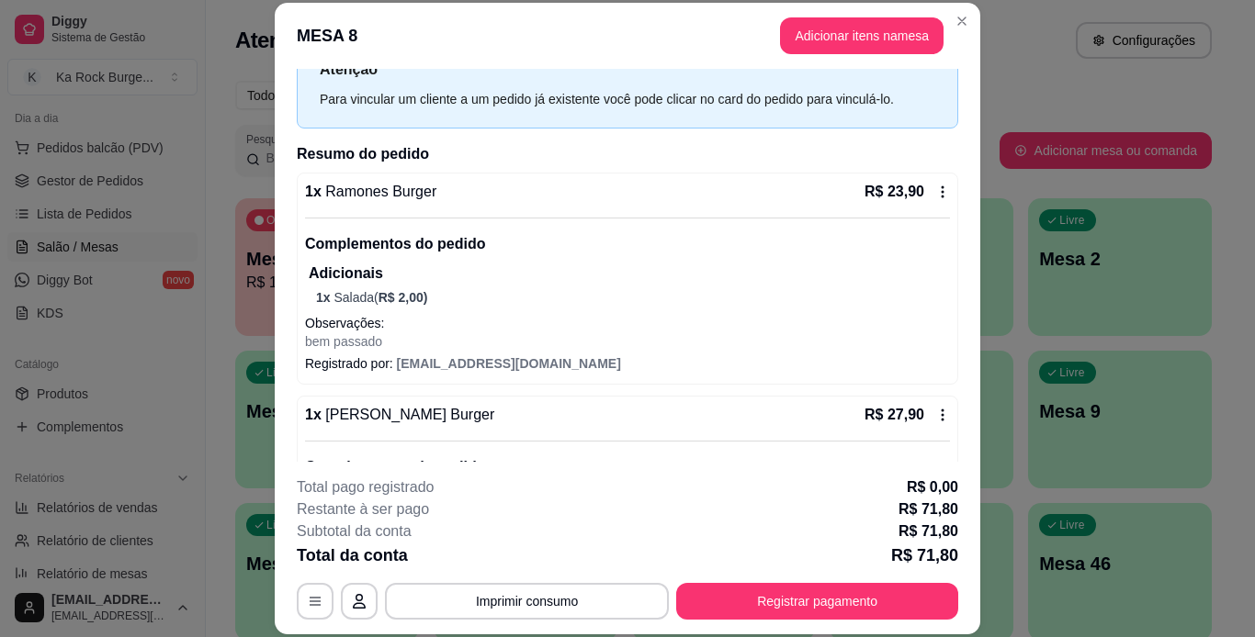
scroll to position [44, 0]
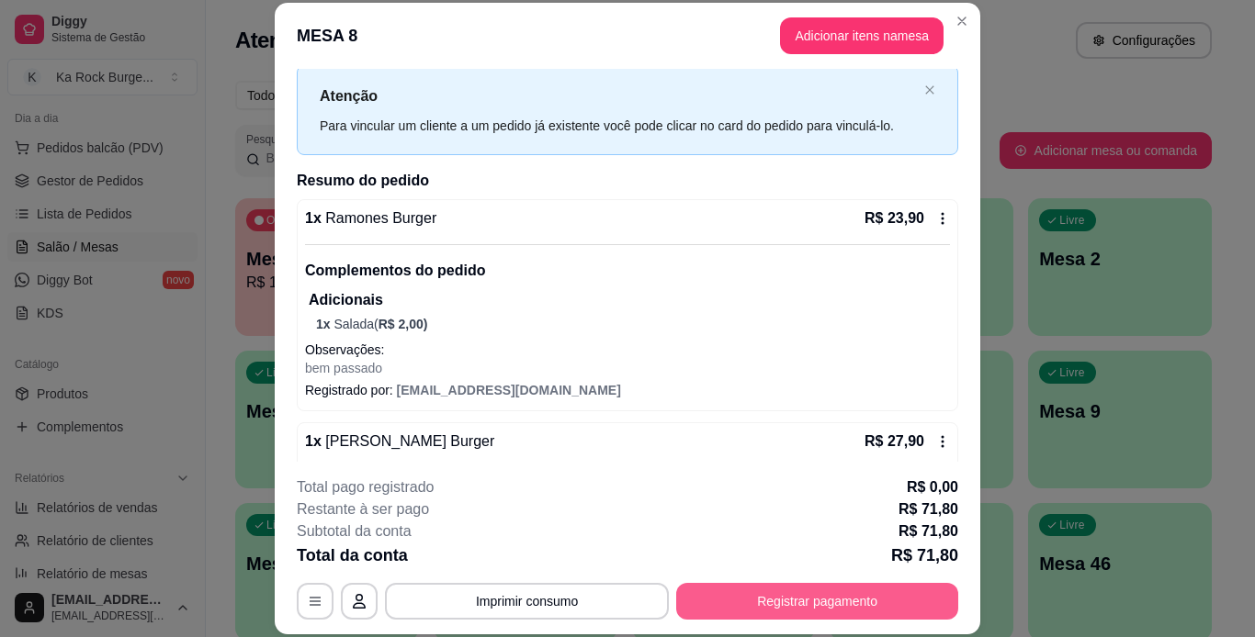
click at [852, 607] on button "Registrar pagamento" at bounding box center [817, 601] width 282 height 37
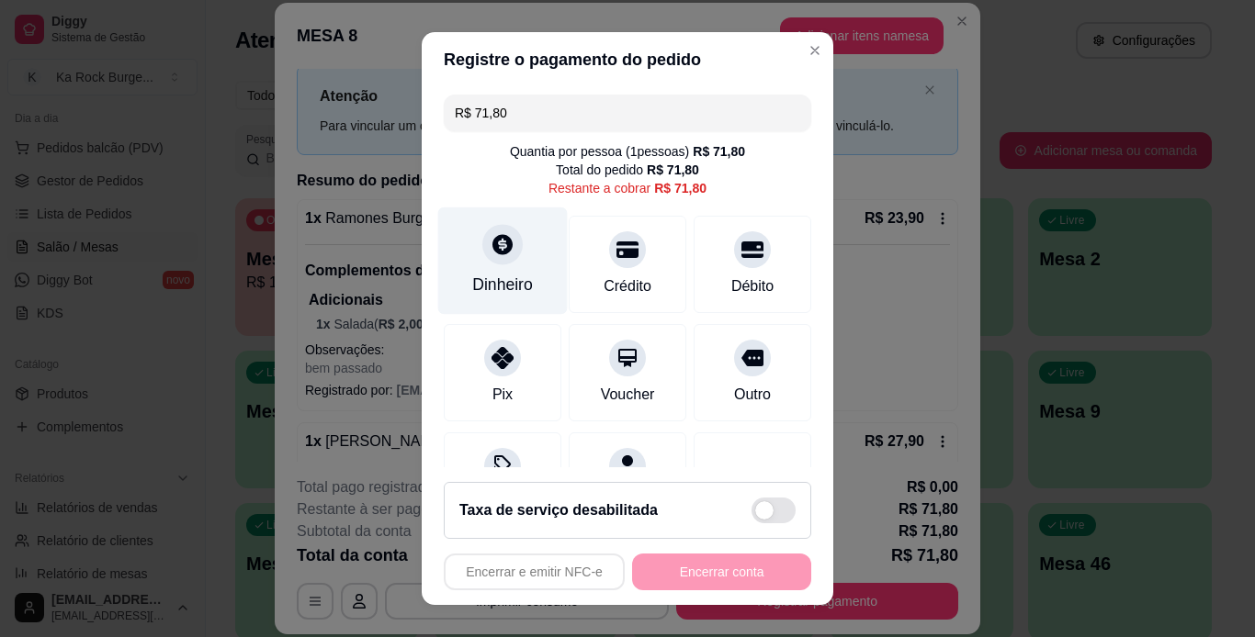
click at [466, 246] on div "Dinheiro" at bounding box center [503, 260] width 130 height 107
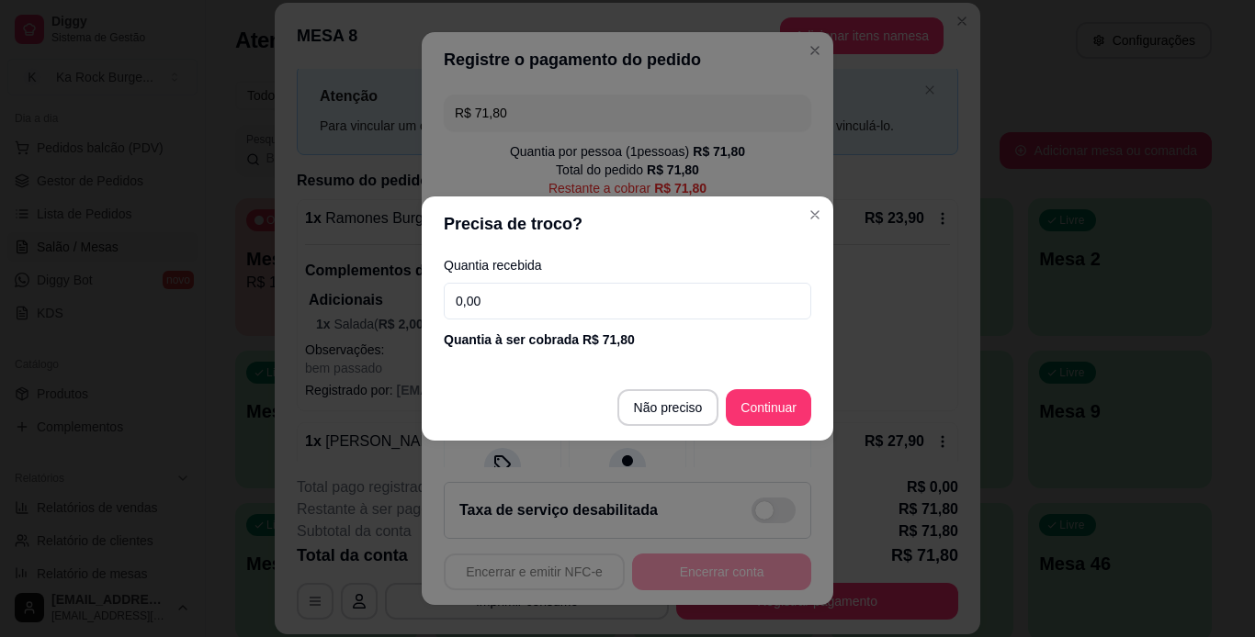
click at [540, 308] on input "0,00" at bounding box center [627, 301] width 367 height 37
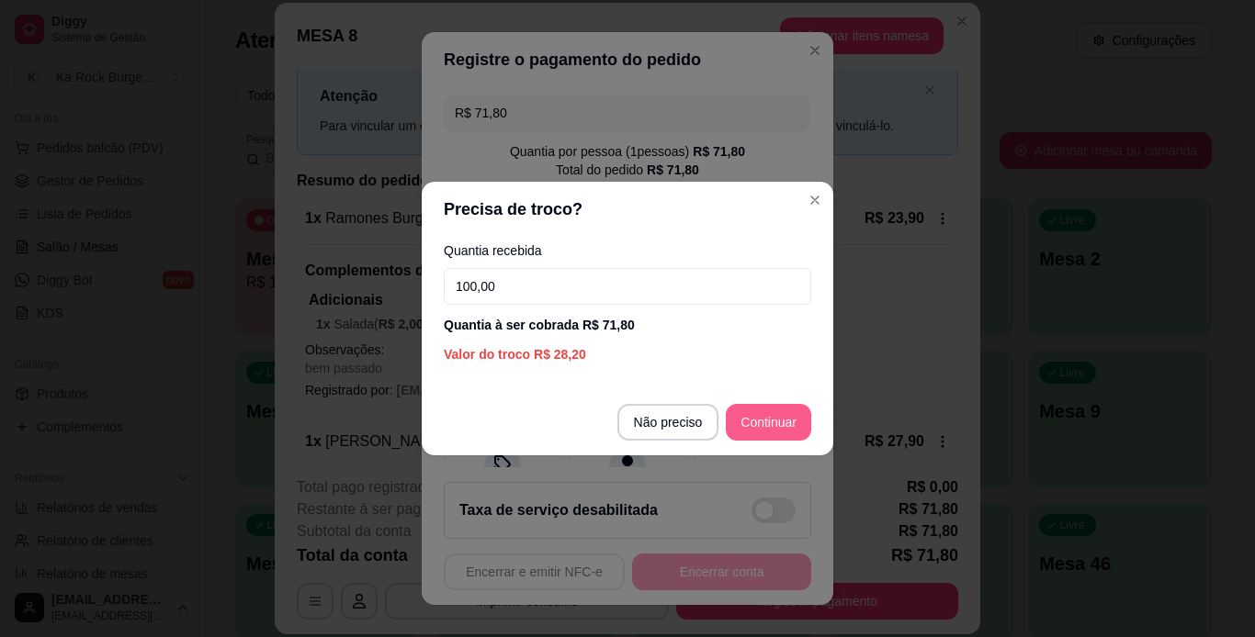
type input "100,00"
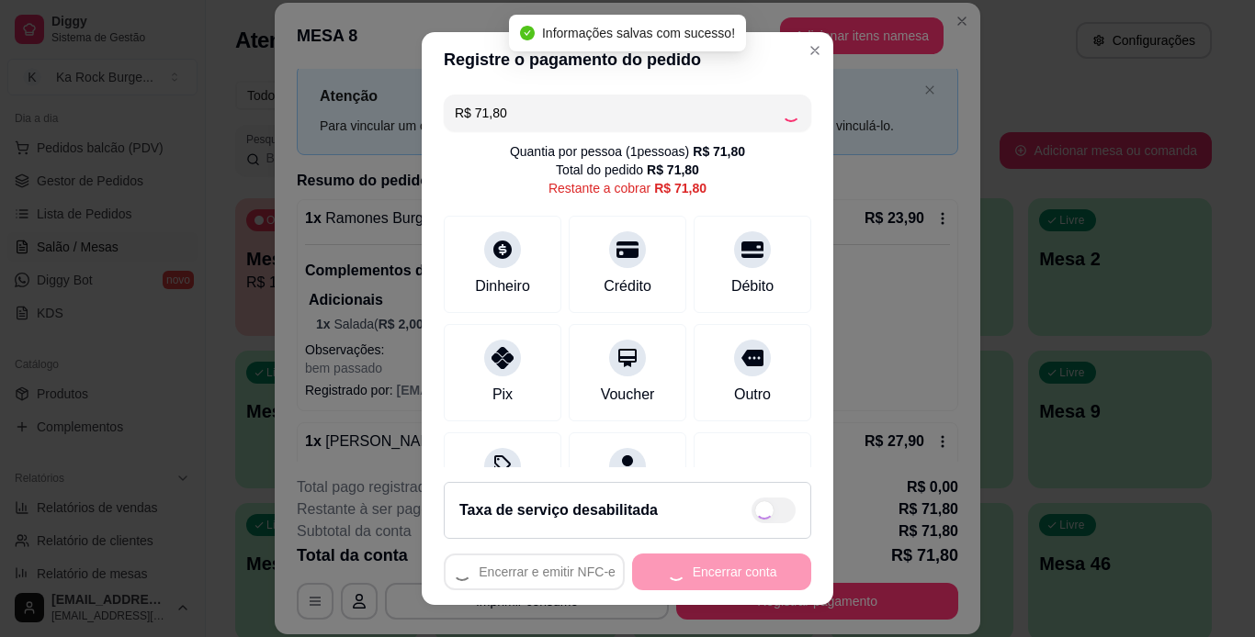
type input "R$ 0,00"
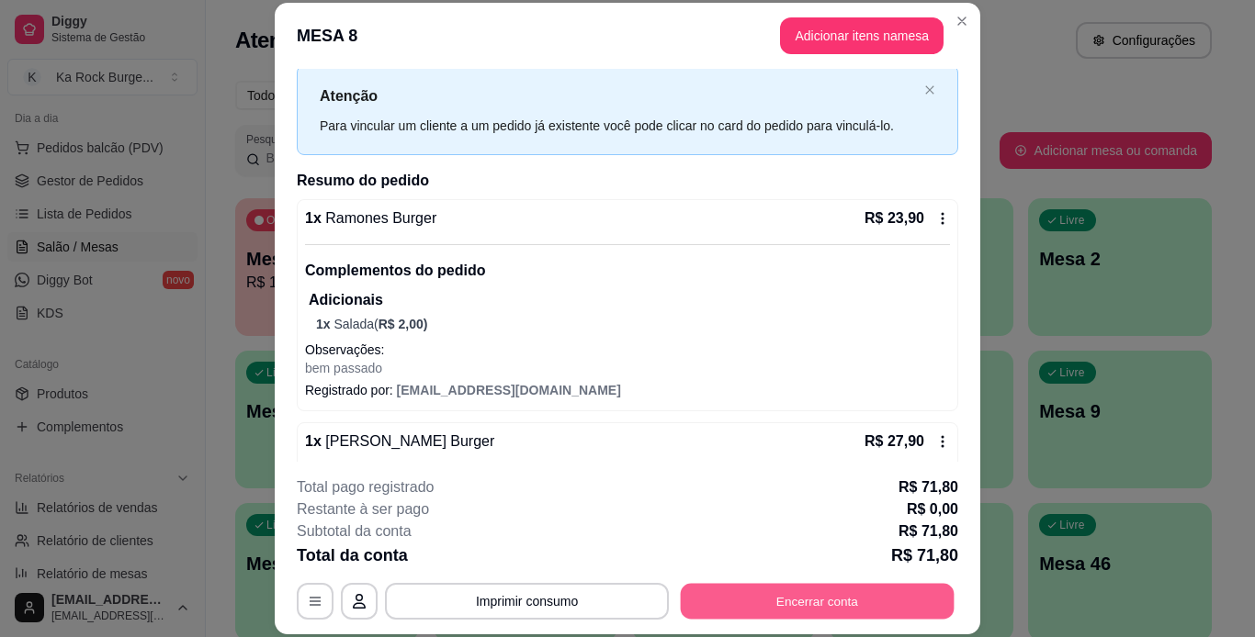
click at [848, 598] on button "Encerrar conta" at bounding box center [818, 601] width 274 height 36
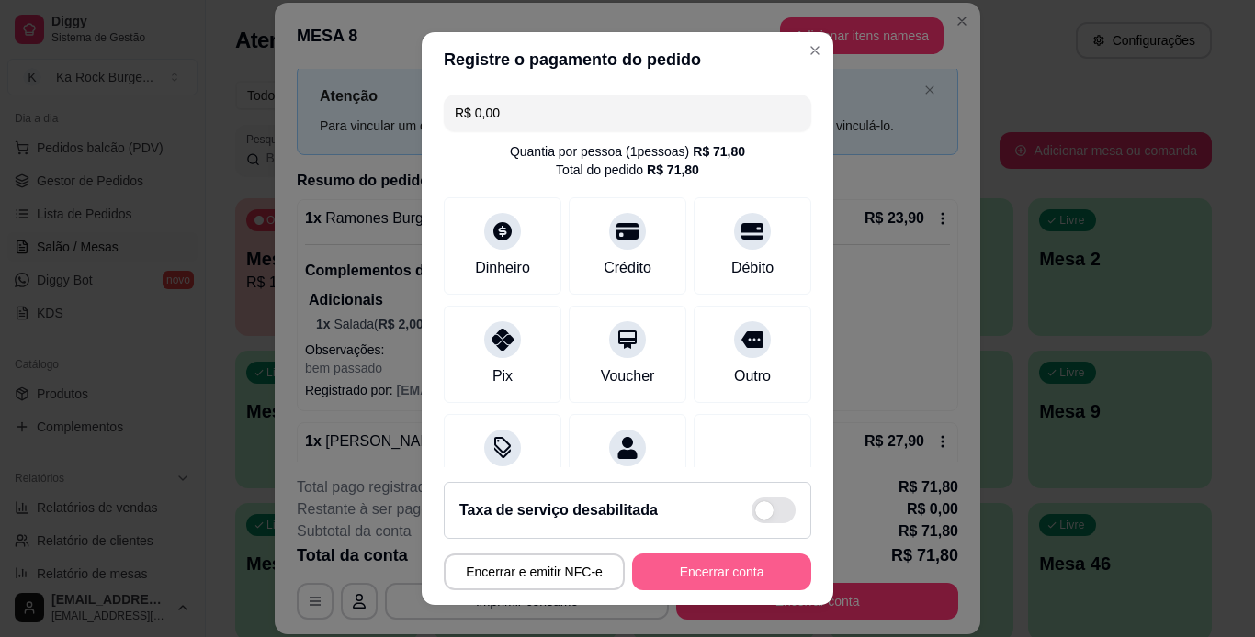
click at [731, 571] on button "Encerrar conta" at bounding box center [721, 572] width 179 height 37
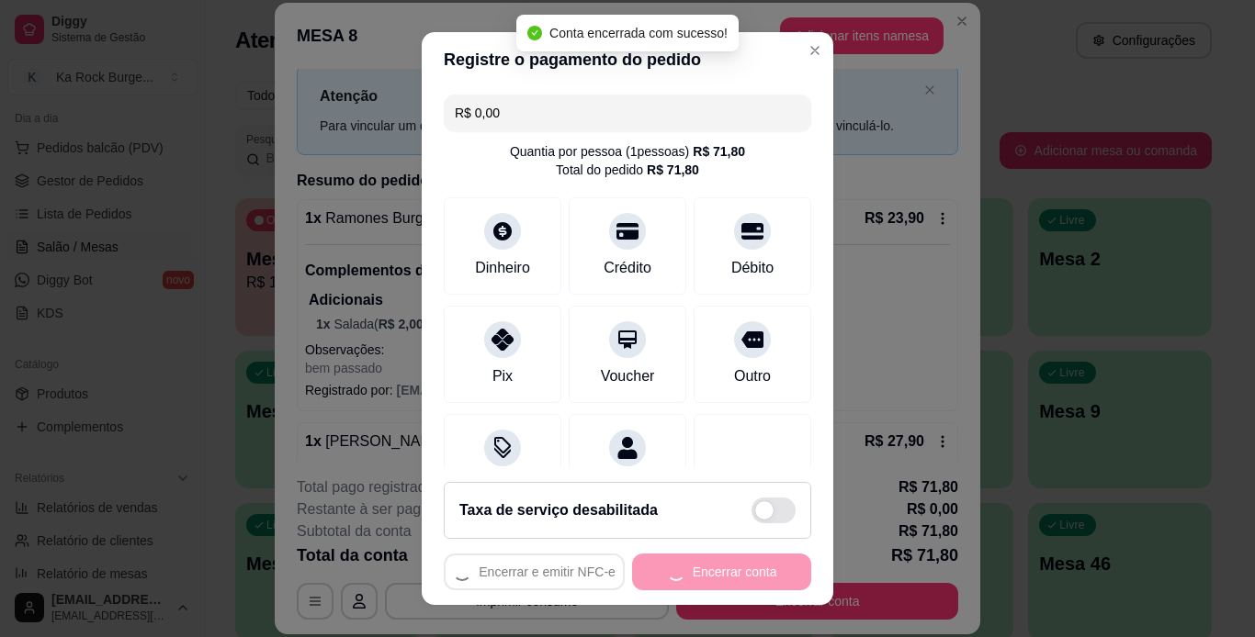
scroll to position [0, 0]
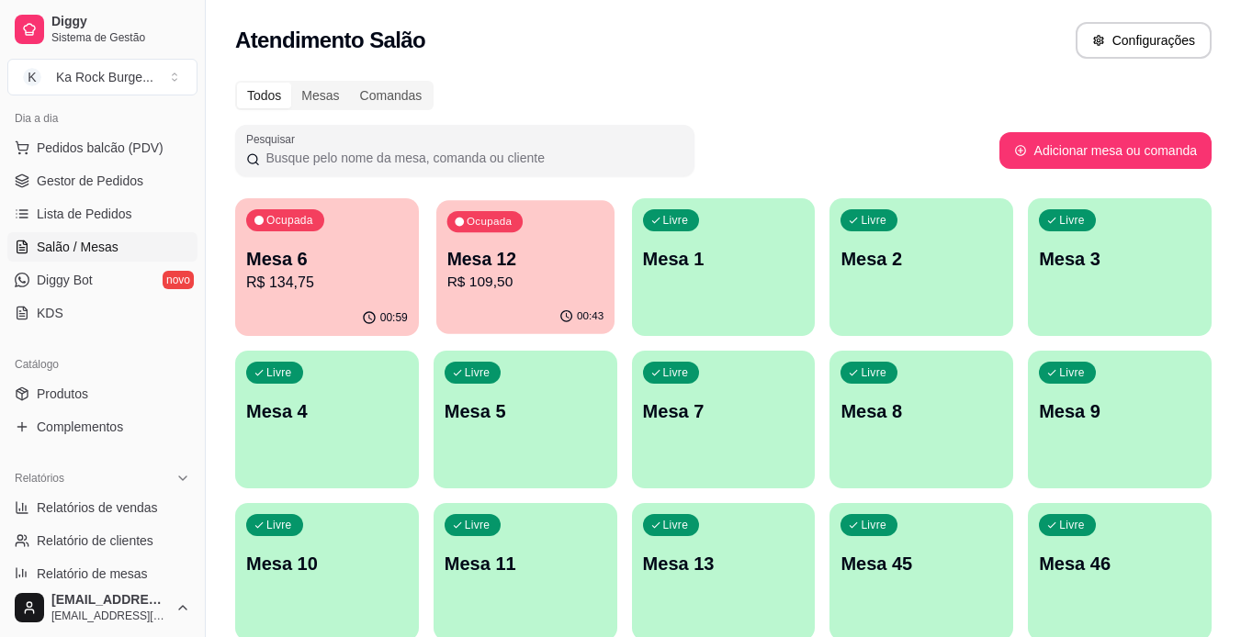
click at [496, 308] on div "00:43" at bounding box center [525, 316] width 178 height 35
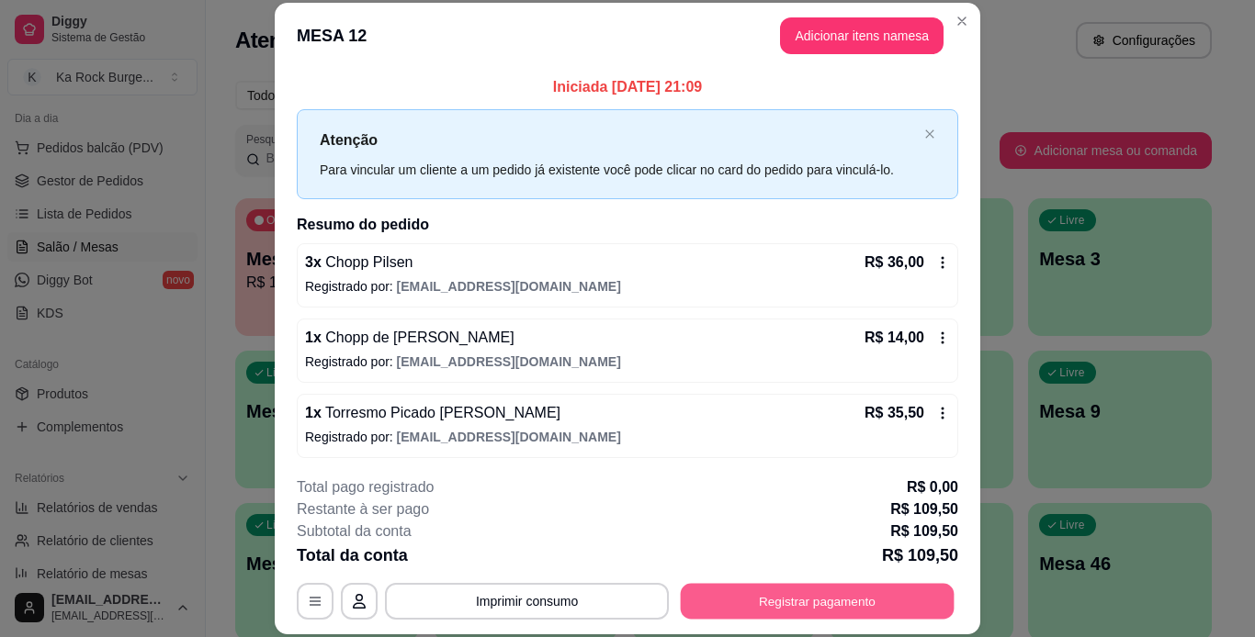
click at [750, 597] on button "Registrar pagamento" at bounding box center [818, 601] width 274 height 36
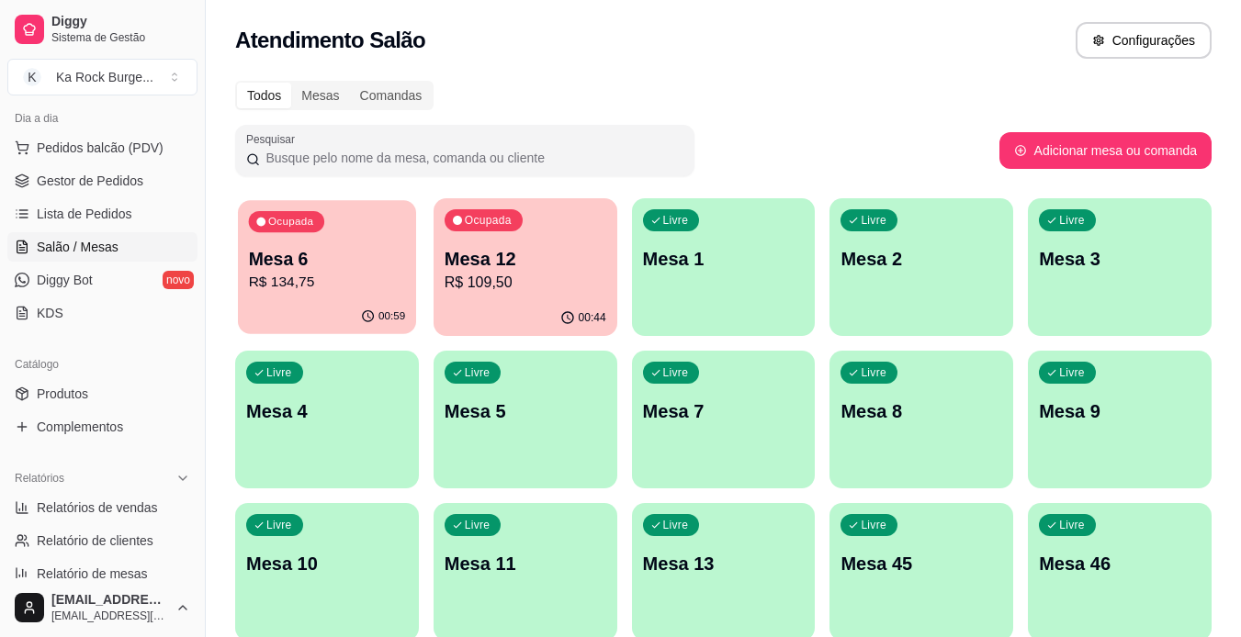
click at [377, 291] on p "R$ 134,75" at bounding box center [327, 282] width 157 height 21
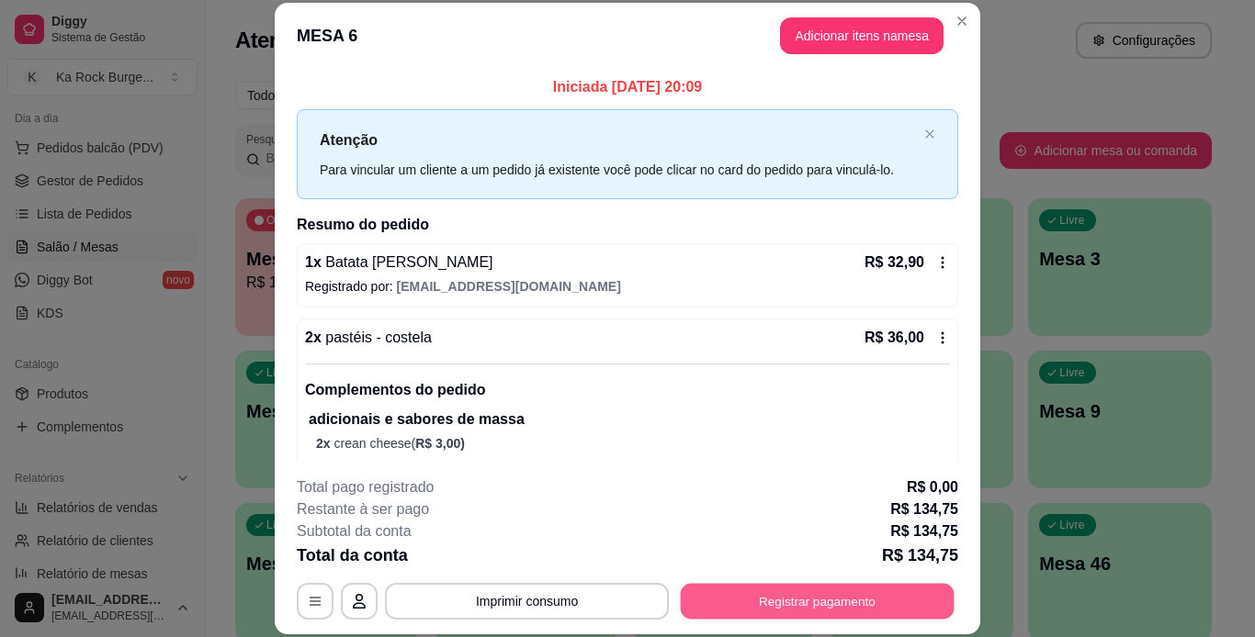
click at [819, 605] on button "Registrar pagamento" at bounding box center [818, 601] width 274 height 36
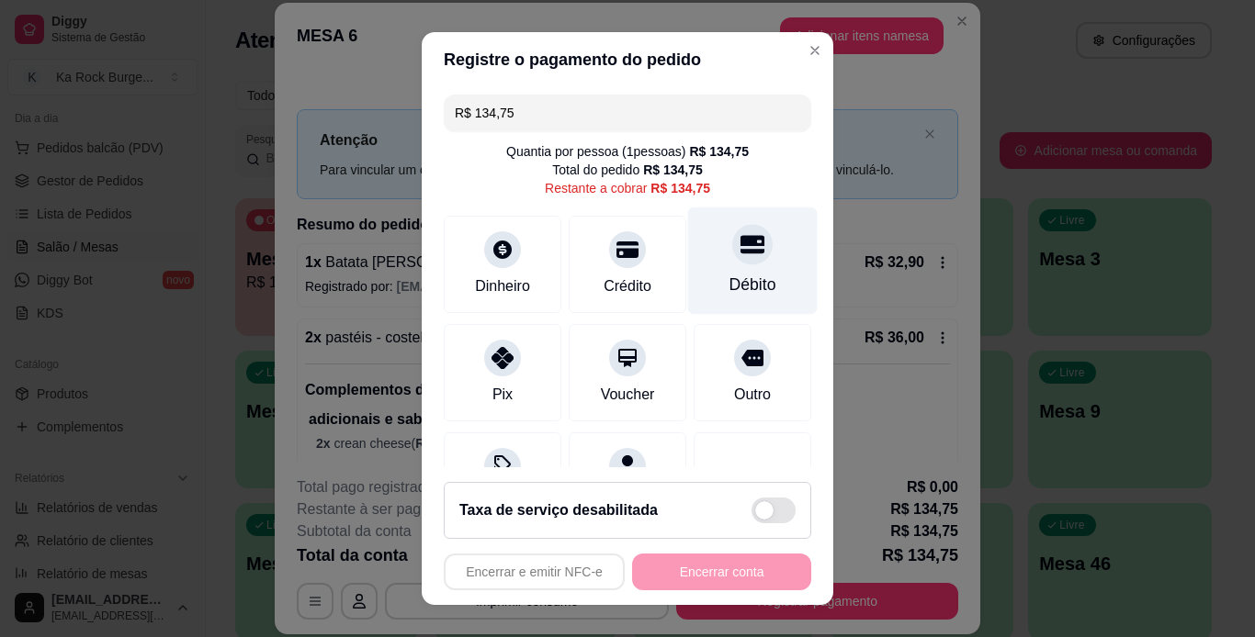
click at [732, 259] on div at bounding box center [752, 244] width 40 height 40
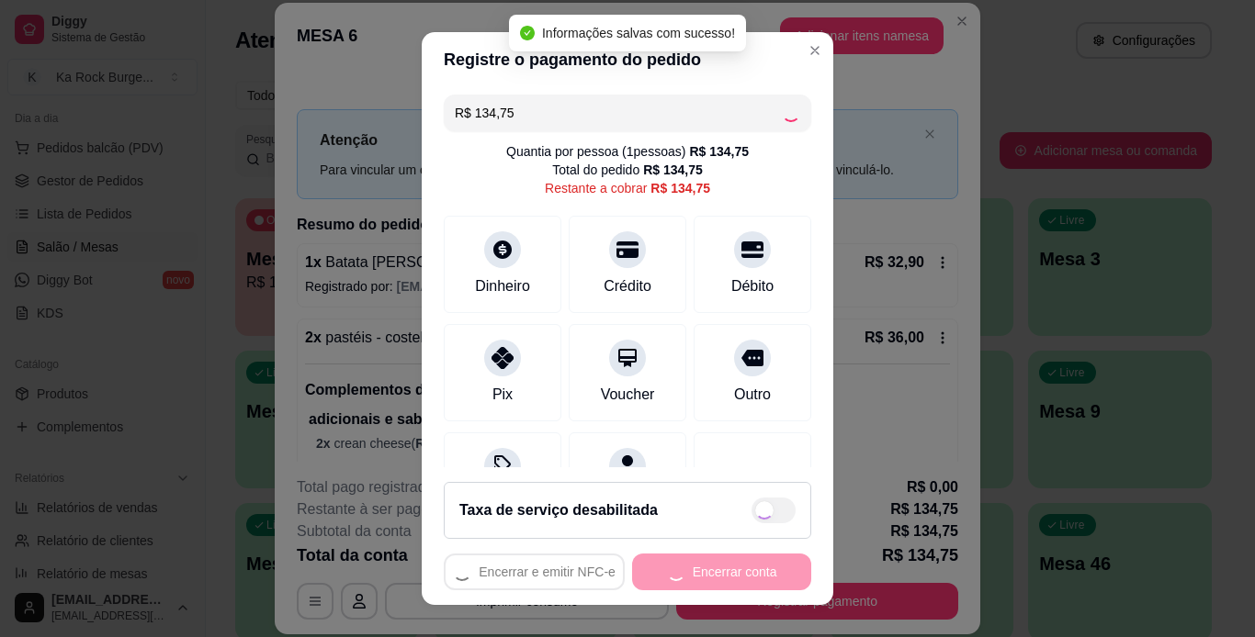
type input "R$ 0,00"
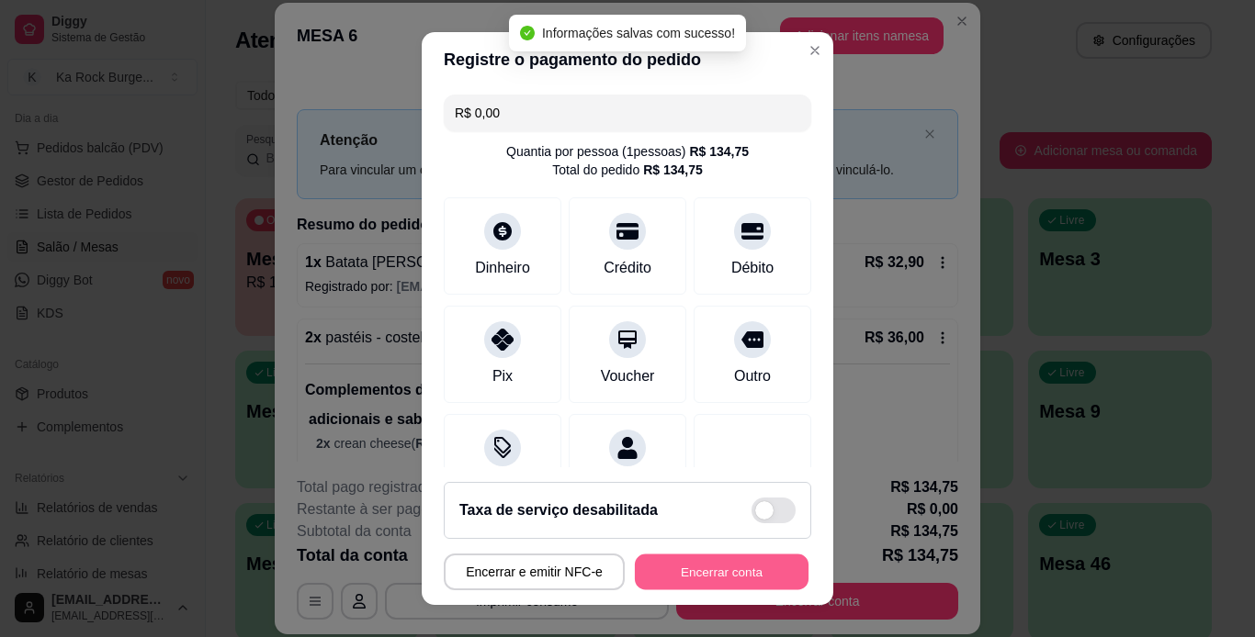
click at [744, 569] on button "Encerrar conta" at bounding box center [722, 573] width 174 height 36
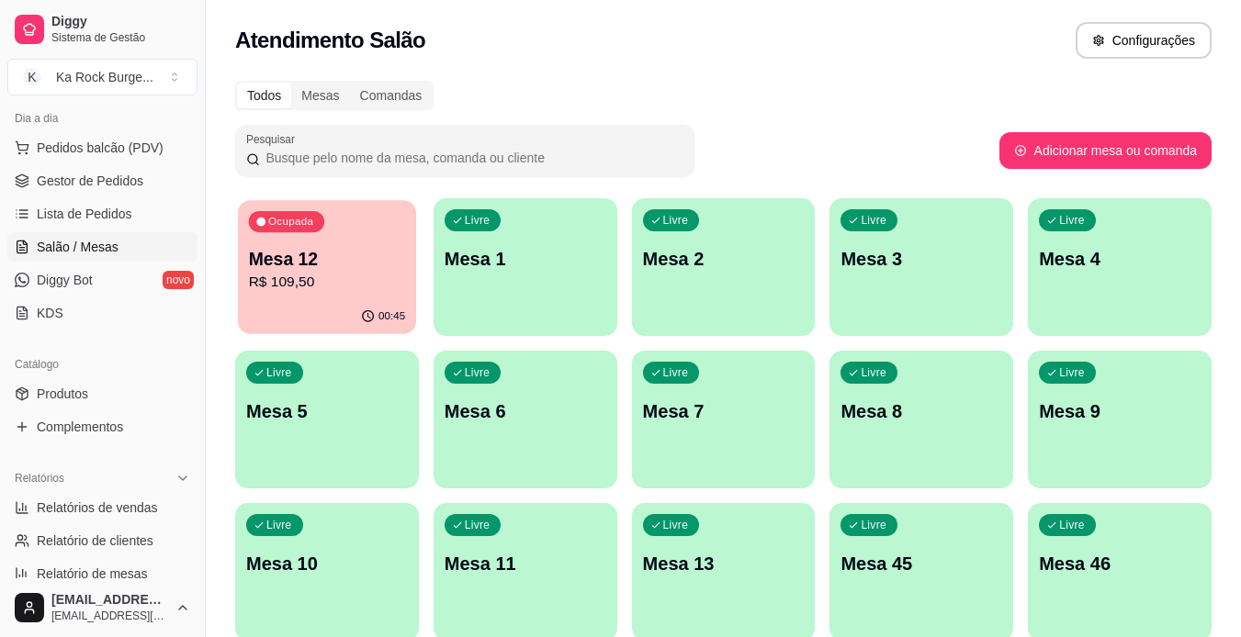
click at [343, 234] on div "Ocupada Mesa 12 R$ 109,50" at bounding box center [327, 249] width 178 height 99
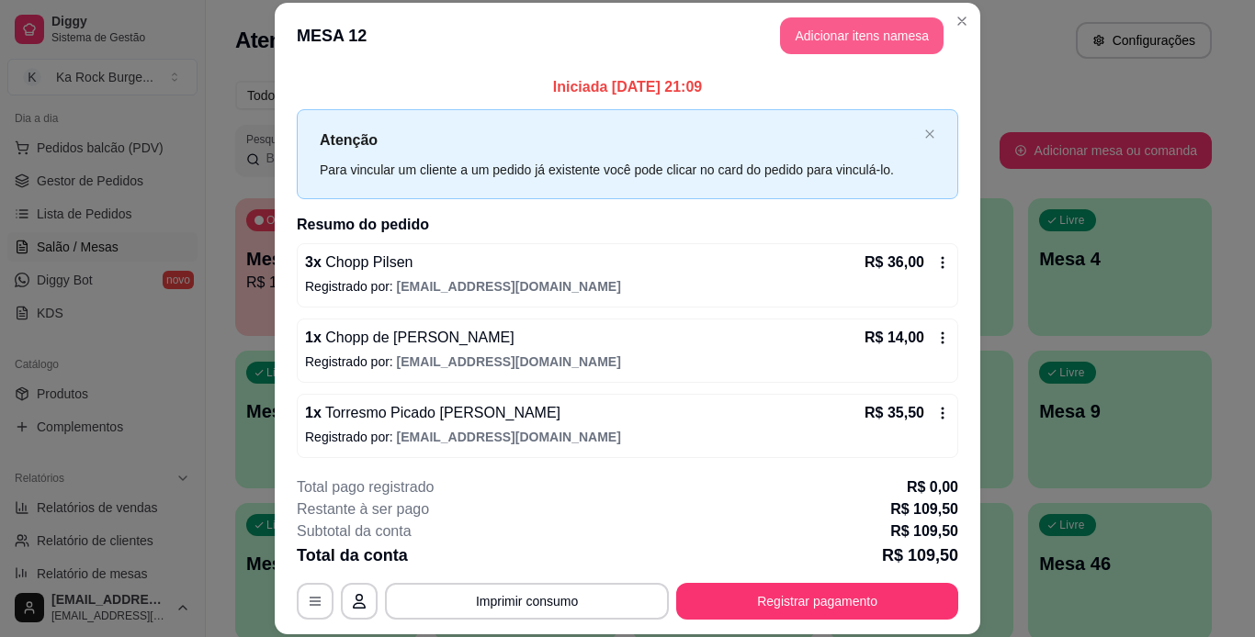
click at [828, 36] on button "Adicionar itens na mesa" at bounding box center [861, 35] width 163 height 37
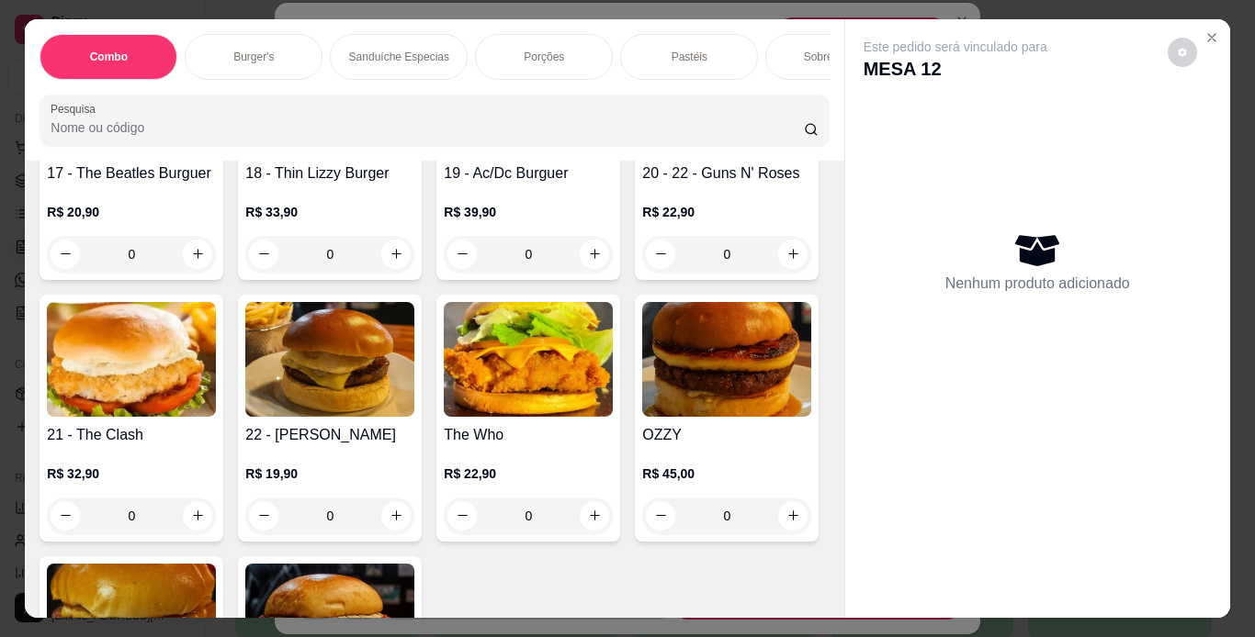
scroll to position [1380, 0]
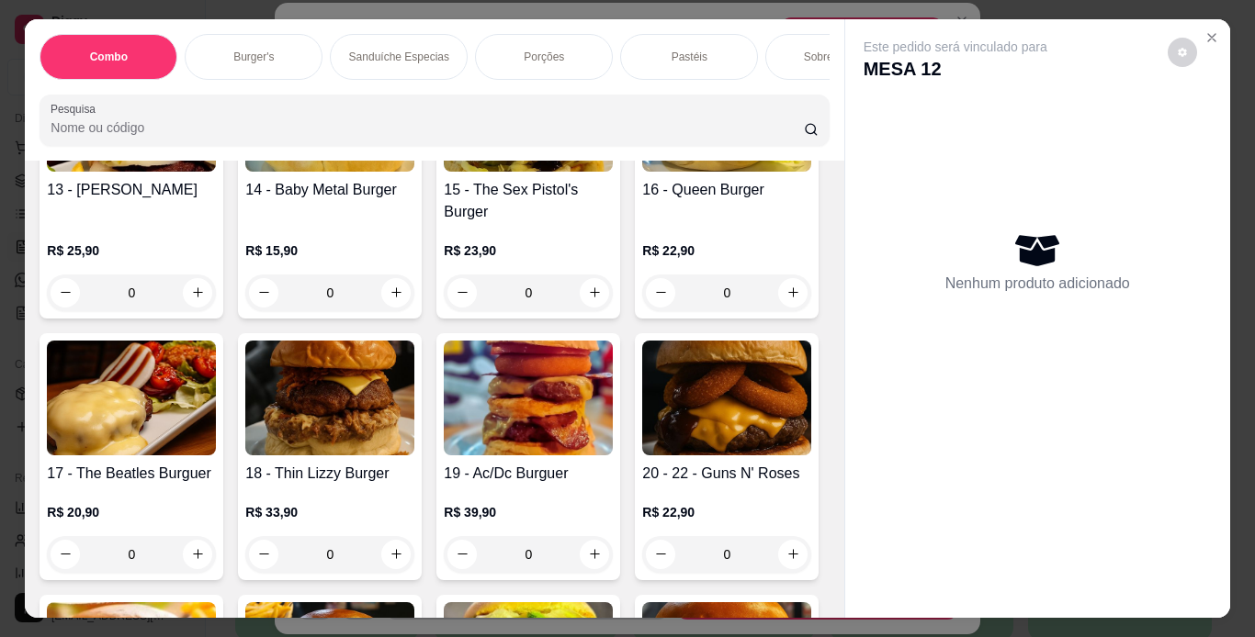
click at [444, 28] on div "0" at bounding box center [528, 9] width 169 height 37
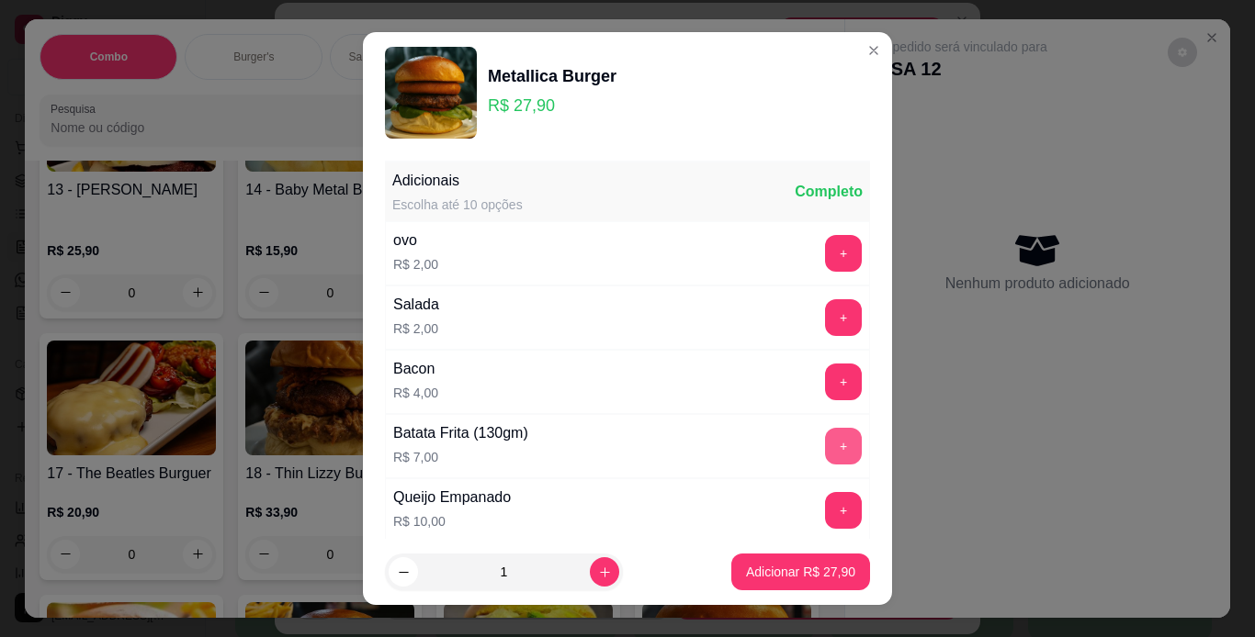
click at [825, 457] on button "+" at bounding box center [843, 446] width 37 height 37
click at [792, 580] on p "Adicionar R$ 34,90" at bounding box center [801, 572] width 107 height 17
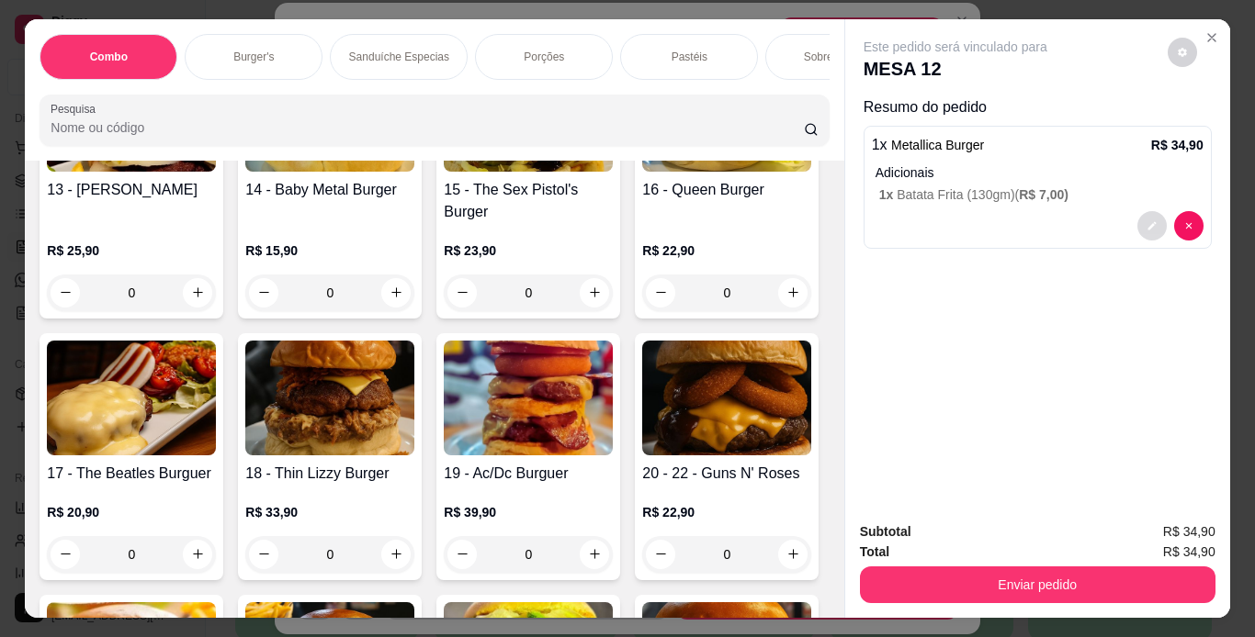
click at [1146, 230] on button "decrease-product-quantity" at bounding box center [1151, 225] width 29 height 29
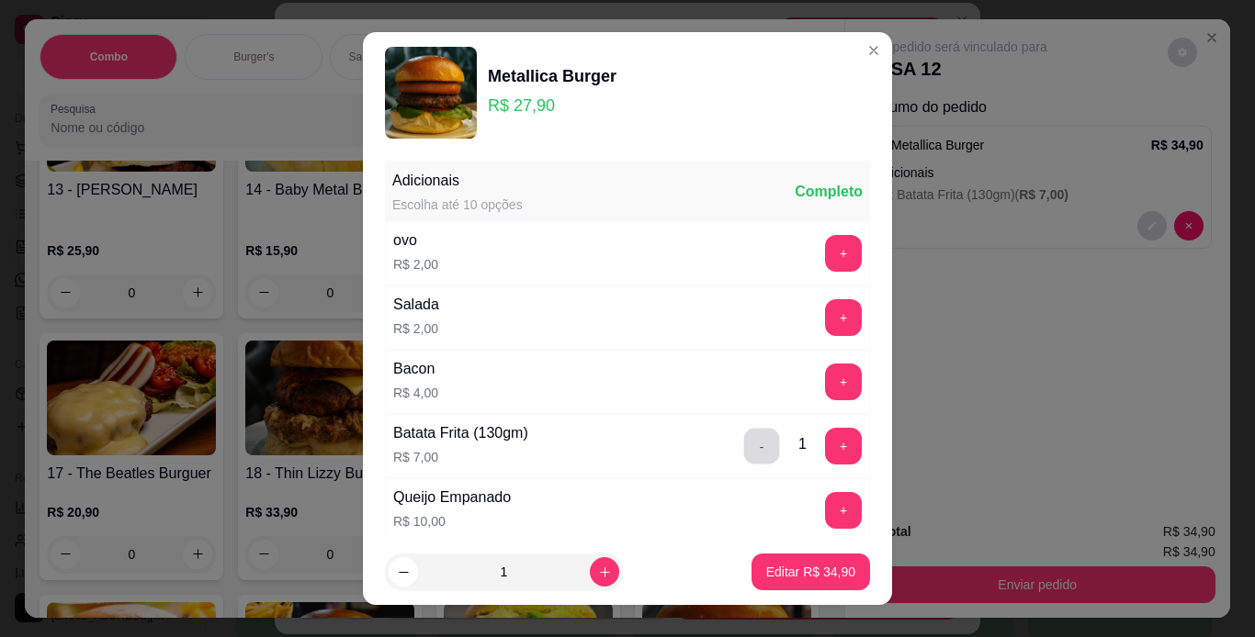
click at [744, 449] on button "-" at bounding box center [762, 446] width 36 height 36
click at [826, 382] on button "+" at bounding box center [844, 382] width 36 height 36
click at [792, 580] on p "Editar R$ 31,90" at bounding box center [810, 572] width 86 height 17
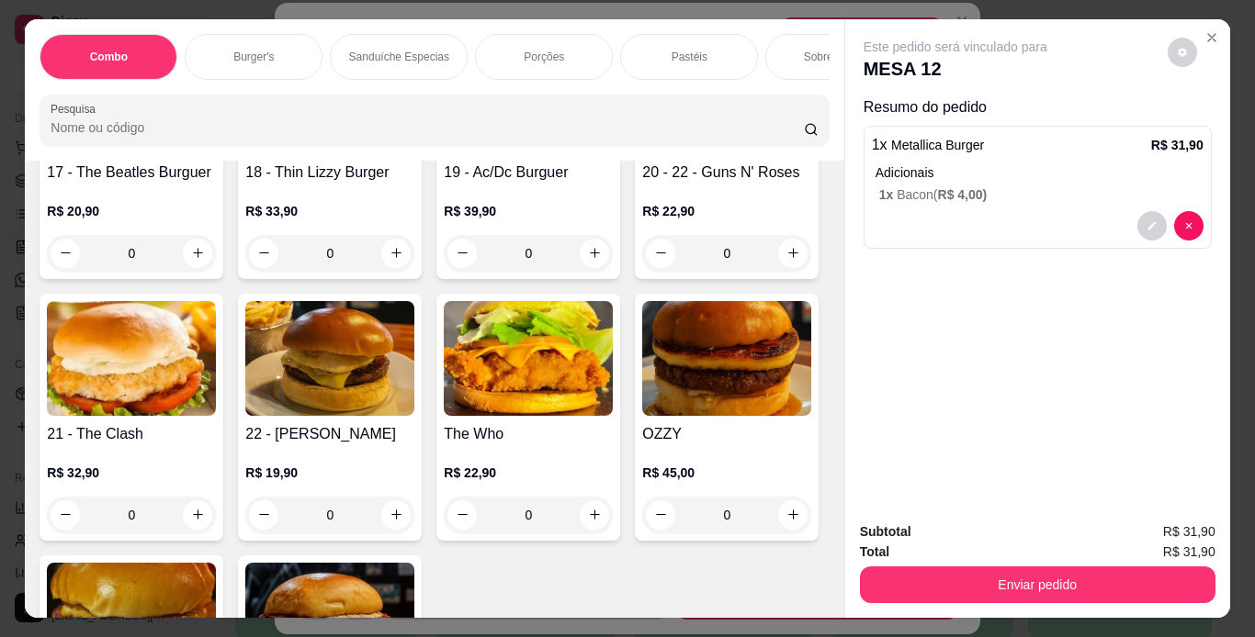
scroll to position [1250, 0]
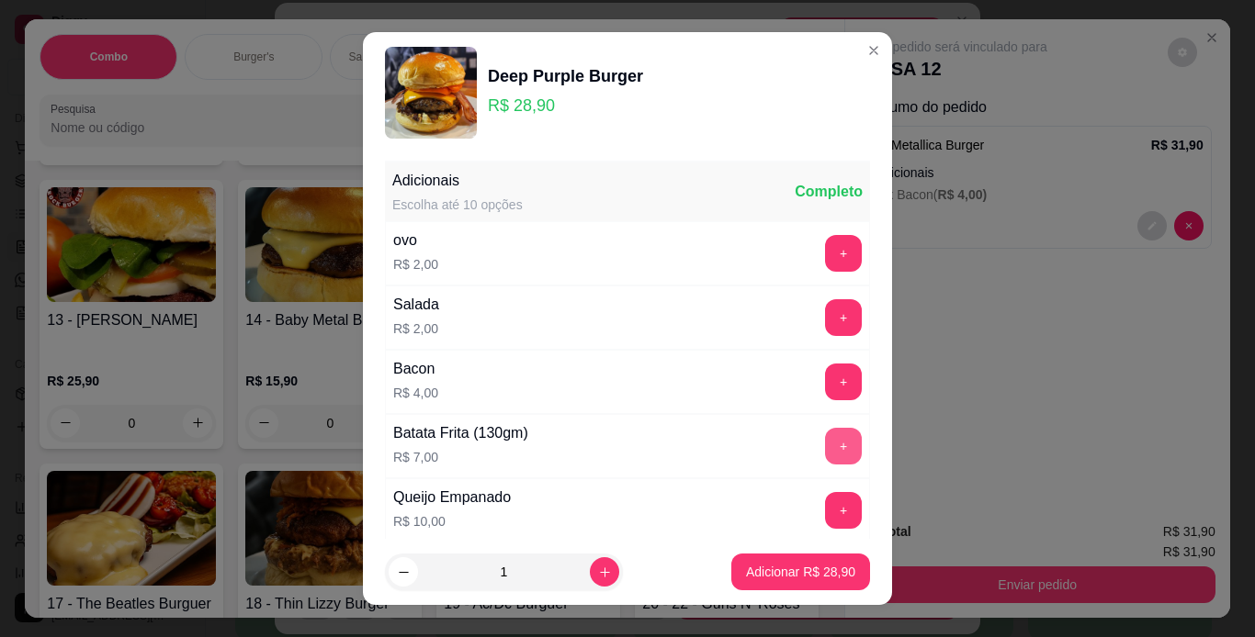
click at [825, 447] on button "+" at bounding box center [843, 446] width 37 height 37
click at [798, 570] on p "Adicionar R$ 35,90" at bounding box center [800, 572] width 109 height 18
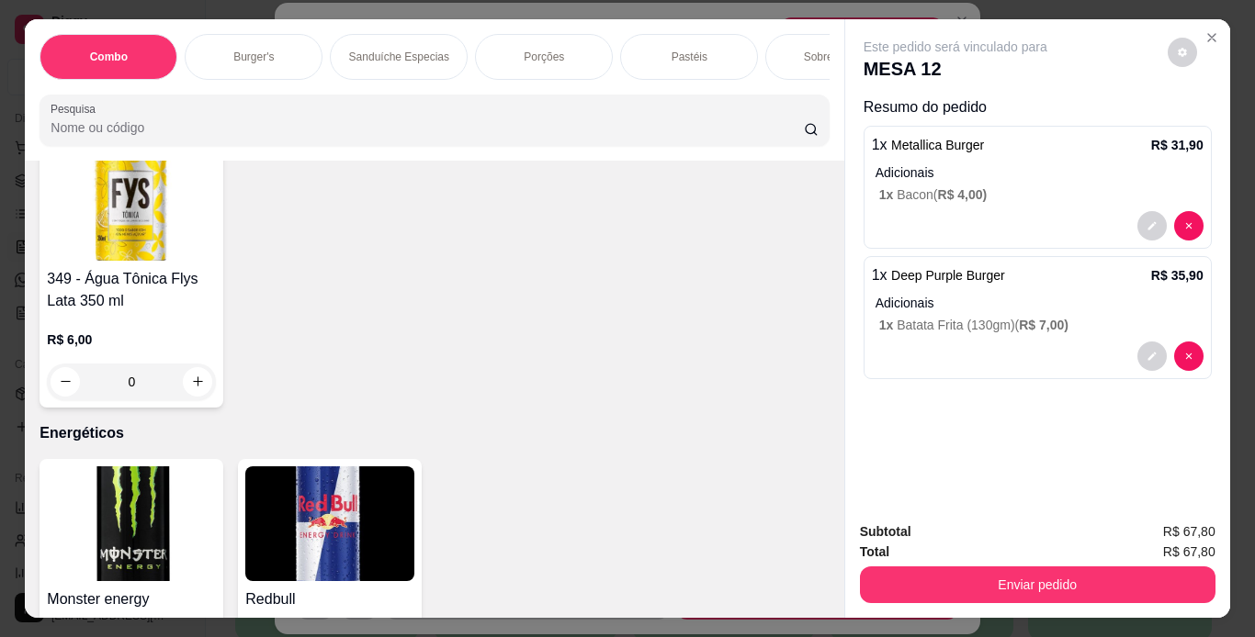
scroll to position [8882, 0]
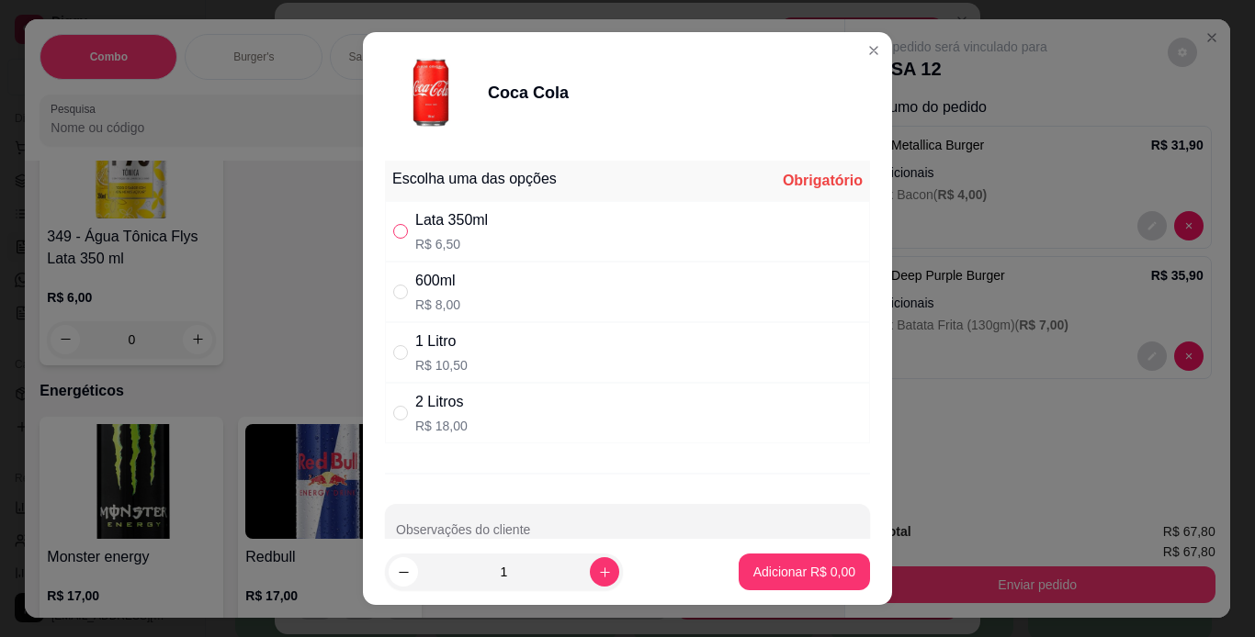
click at [395, 237] on input "" at bounding box center [400, 231] width 15 height 15
radio input "true"
click at [780, 584] on button "Adicionar R$ 6,50" at bounding box center [803, 572] width 131 height 37
type input "1"
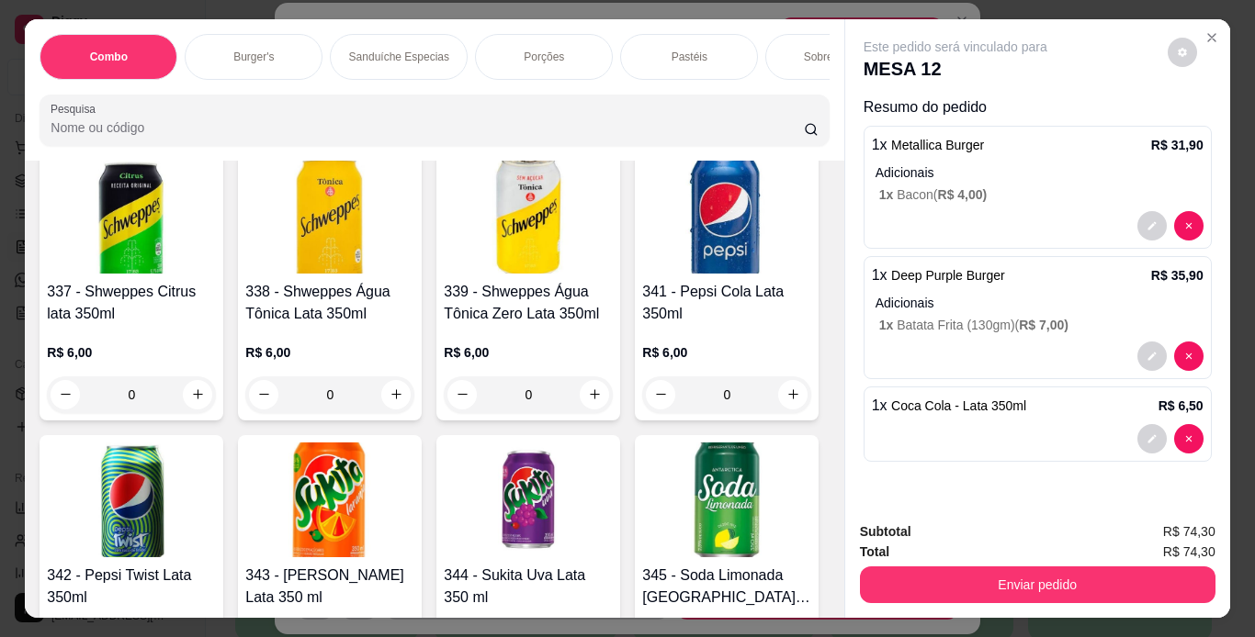
scroll to position [7373, 0]
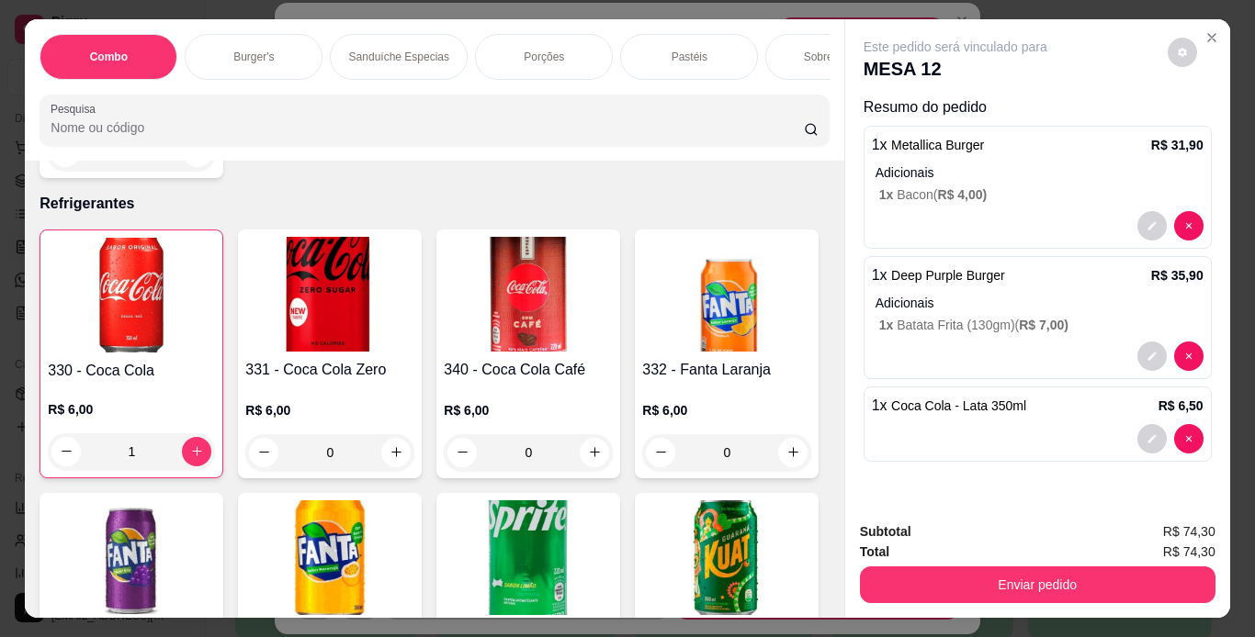
type input "1"
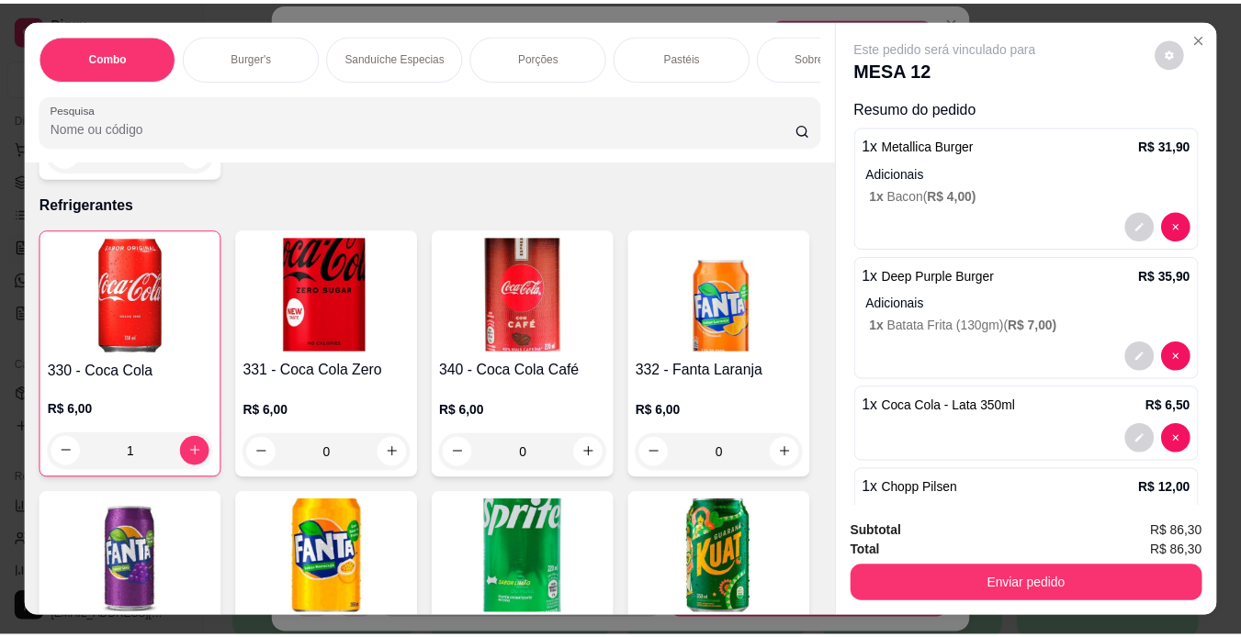
scroll to position [7374, 0]
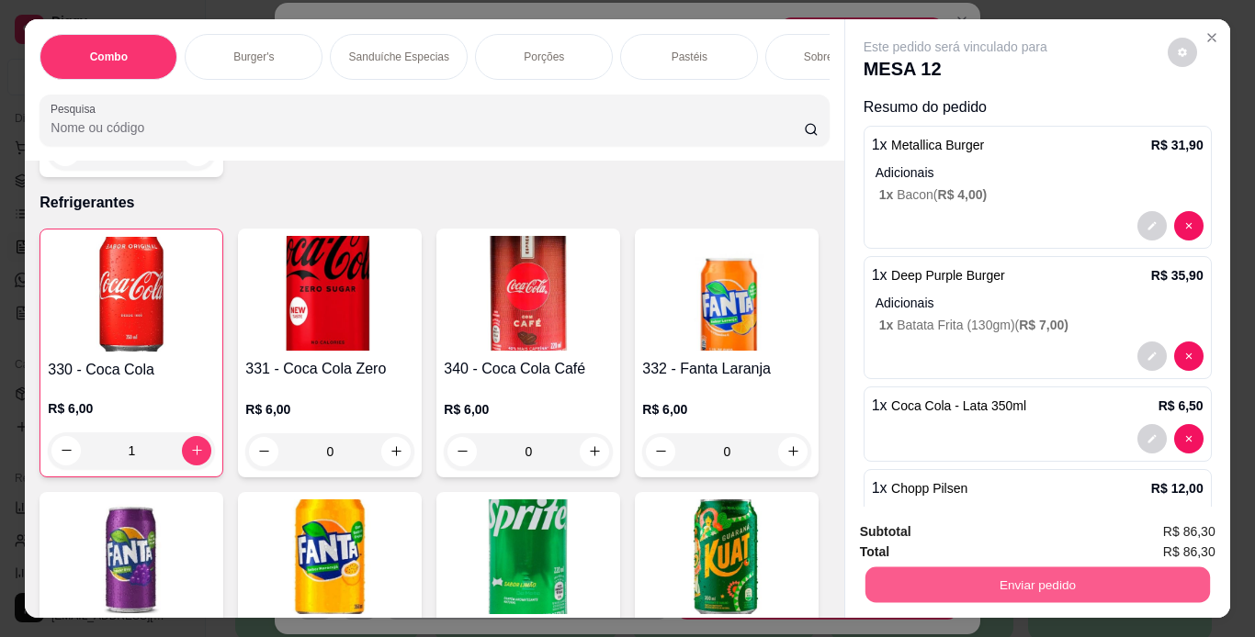
click at [911, 573] on button "Enviar pedido" at bounding box center [1036, 586] width 344 height 36
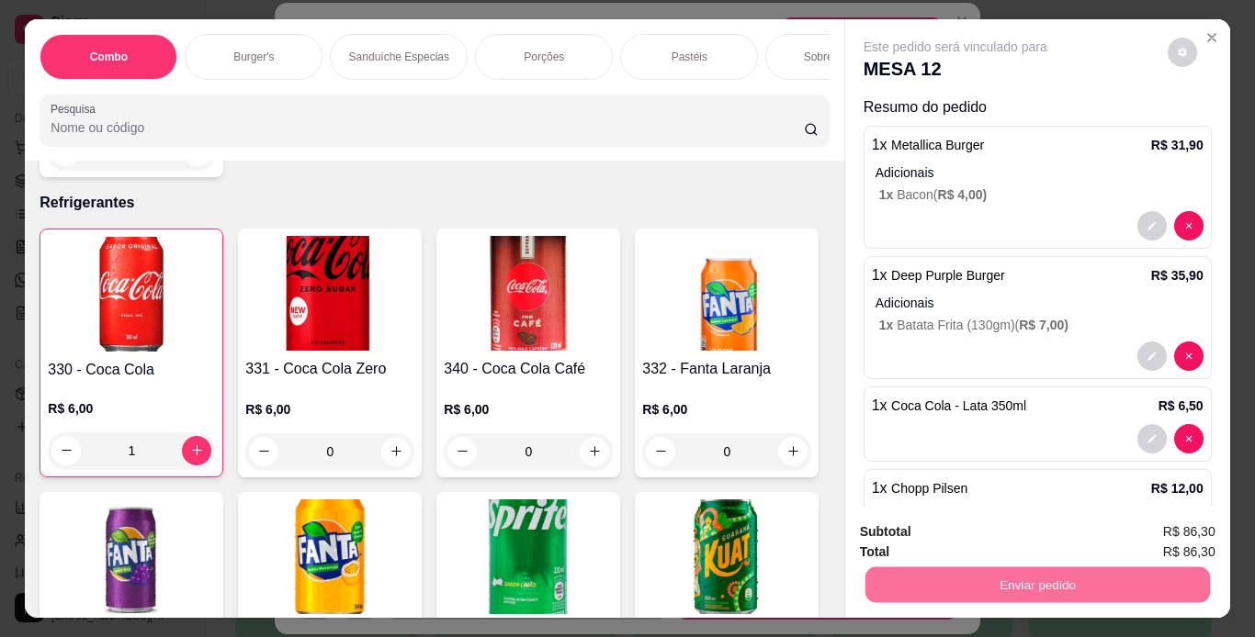
click at [968, 538] on button "Não registrar e enviar pedido" at bounding box center [977, 533] width 186 height 34
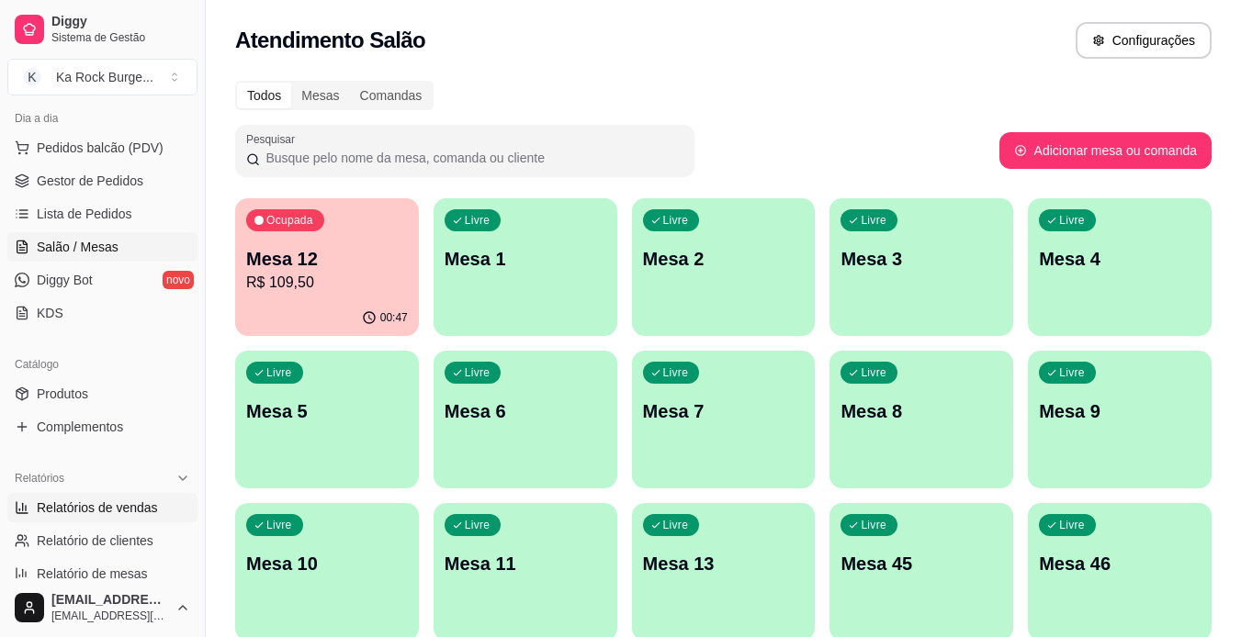
click at [58, 502] on span "Relatórios de vendas" at bounding box center [97, 508] width 121 height 18
select select "ALL"
select select "0"
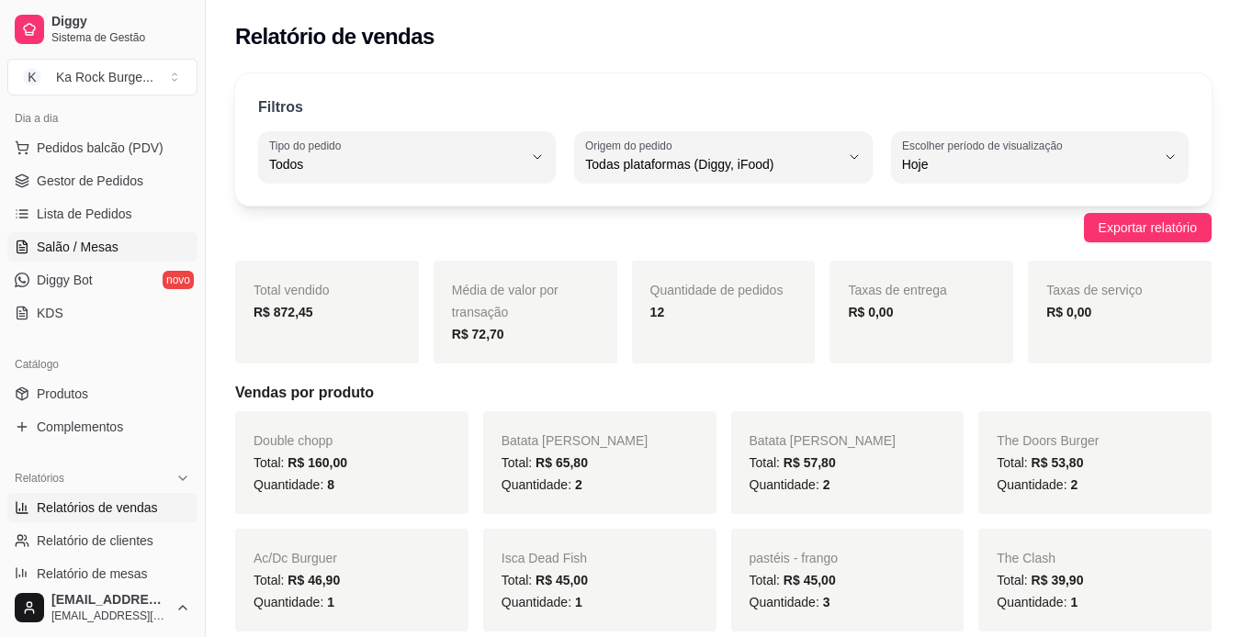
click at [94, 243] on span "Salão / Mesas" at bounding box center [78, 247] width 82 height 18
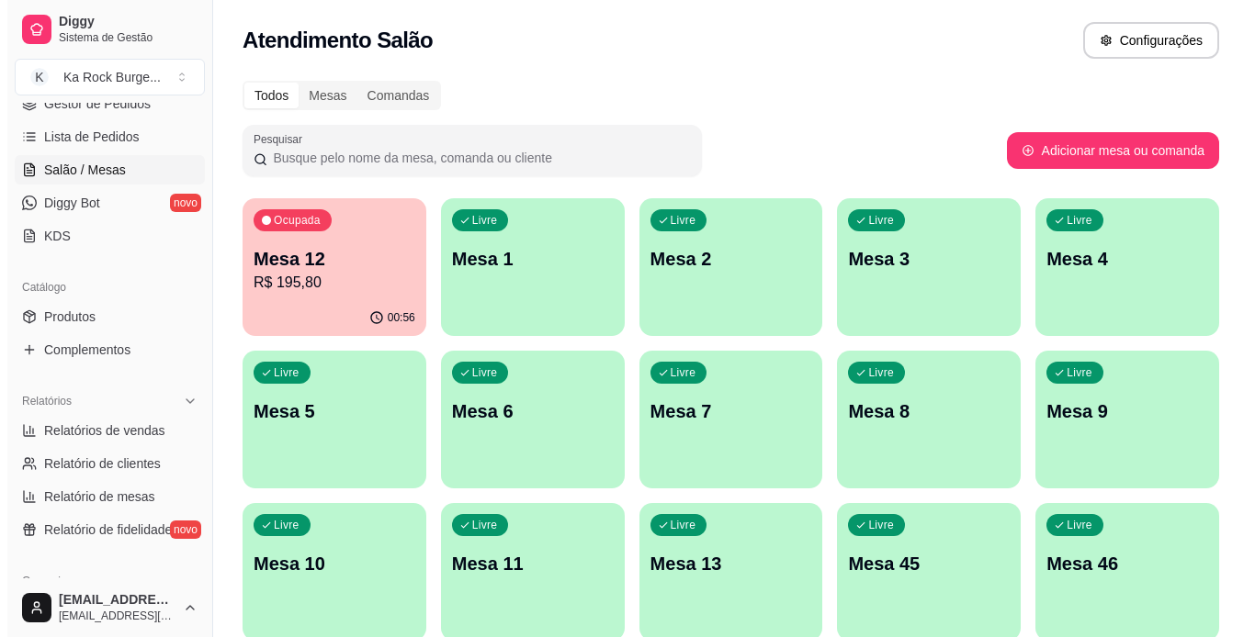
scroll to position [287, 0]
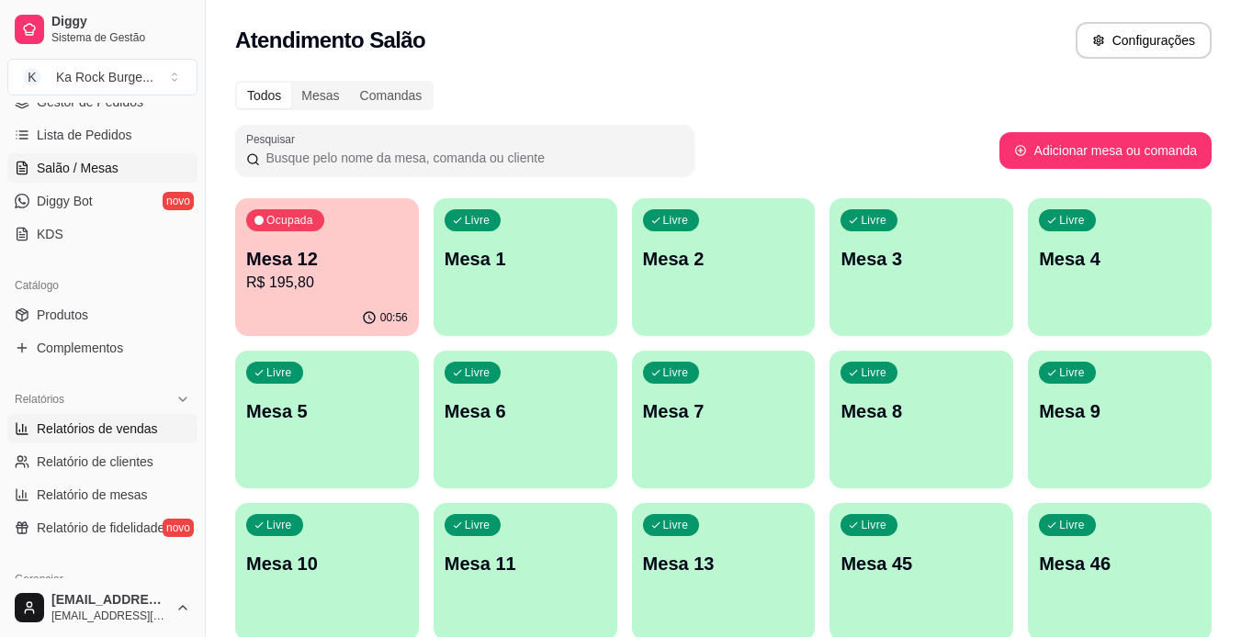
click at [140, 421] on span "Relatórios de vendas" at bounding box center [97, 429] width 121 height 18
select select "ALL"
select select "0"
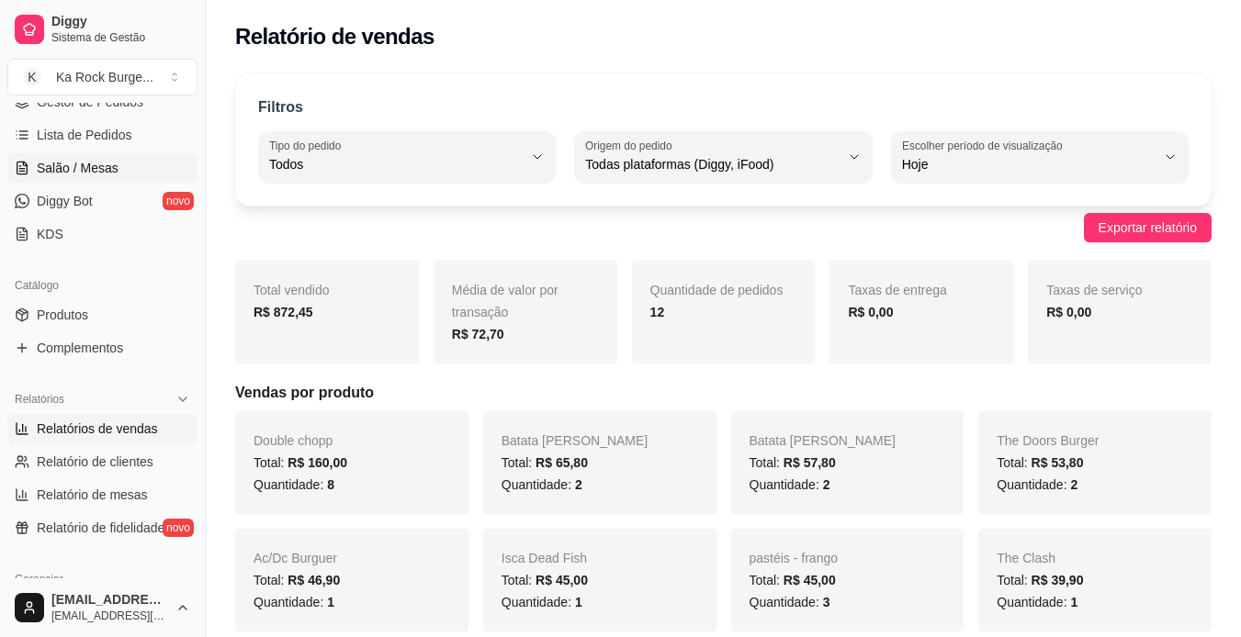
click at [68, 154] on link "Salão / Mesas" at bounding box center [102, 167] width 190 height 29
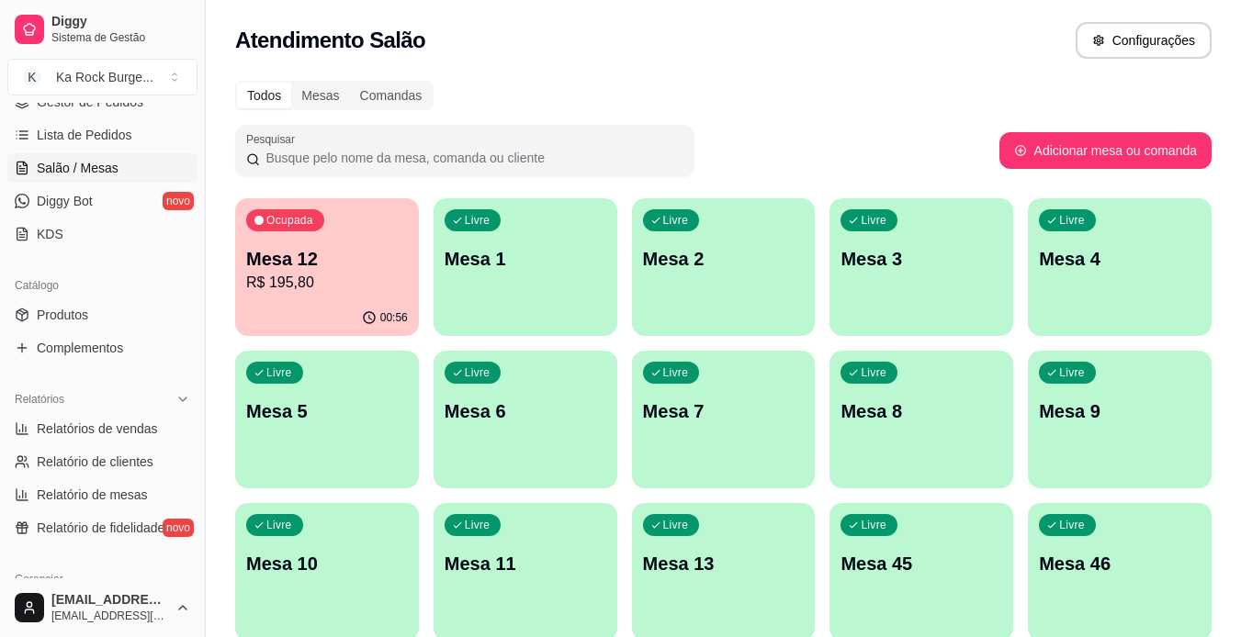
click at [316, 304] on div "00:56" at bounding box center [327, 318] width 184 height 36
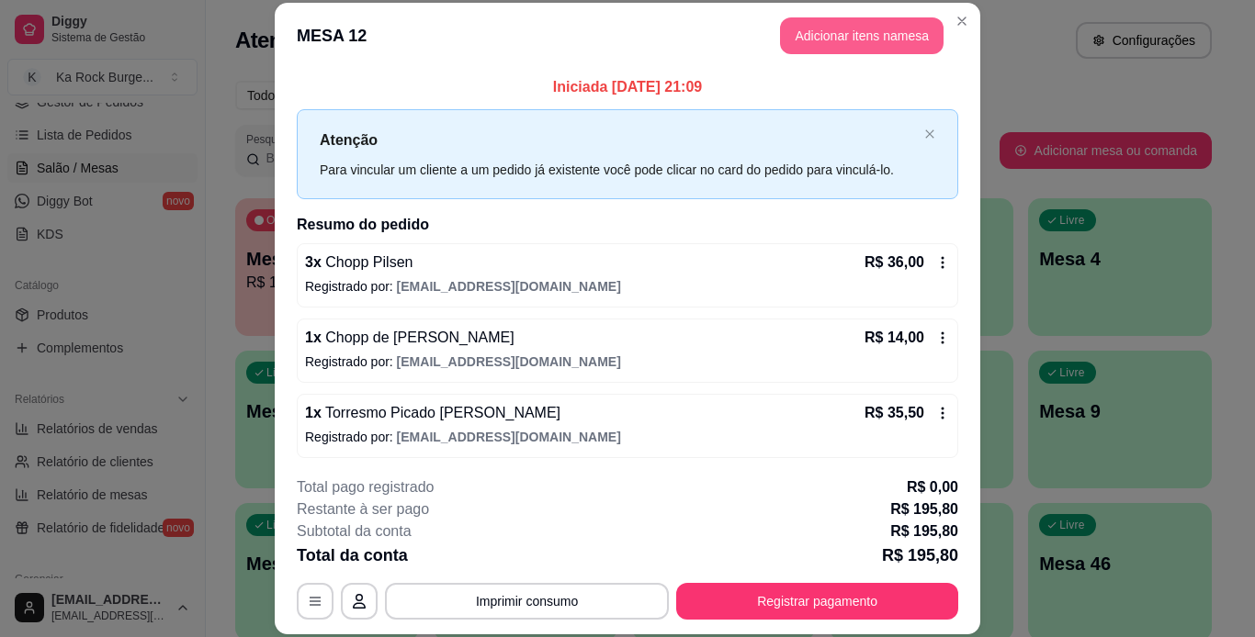
click at [830, 23] on button "Adicionar itens na mesa" at bounding box center [861, 35] width 163 height 37
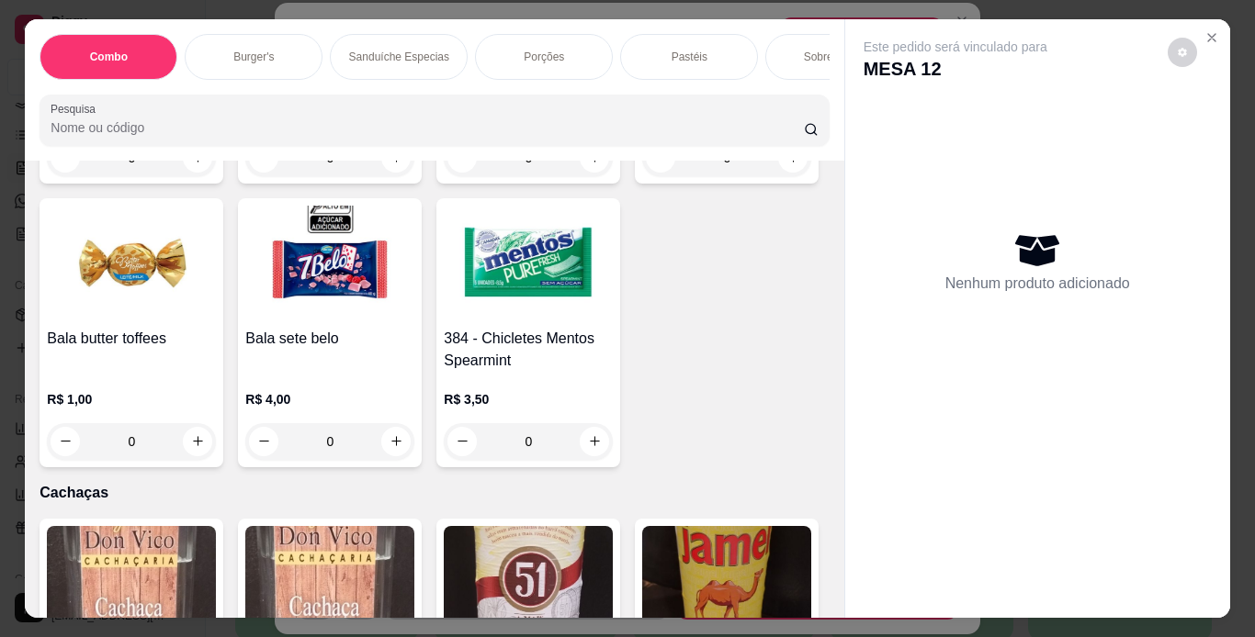
scroll to position [11211, 0]
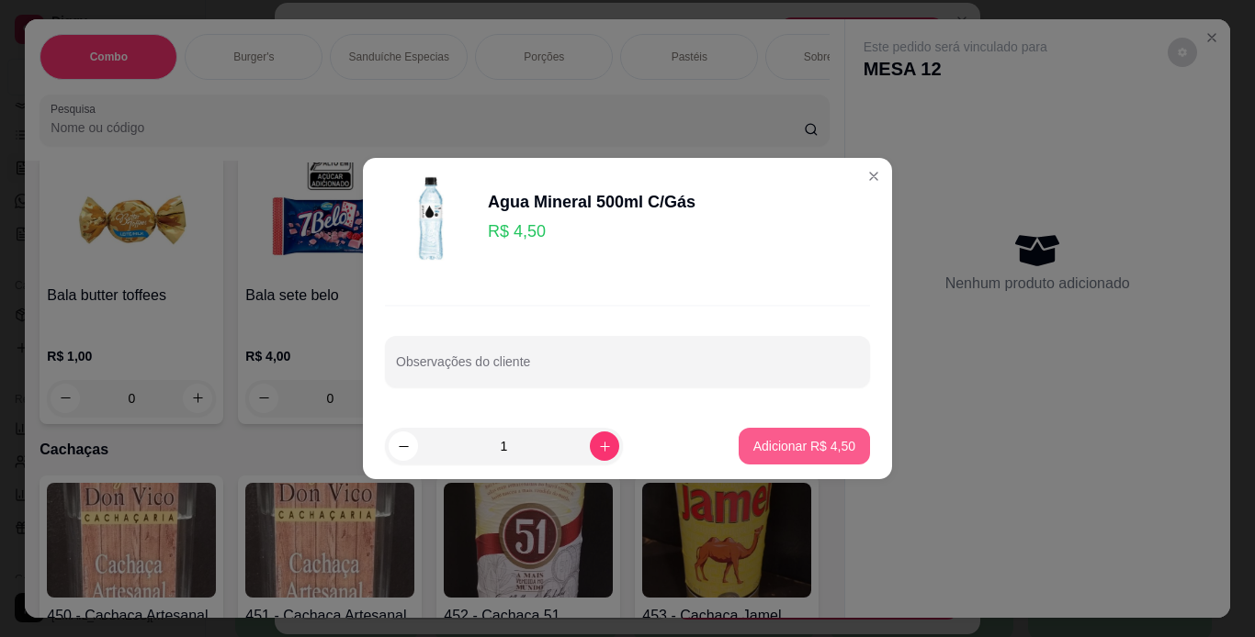
click at [775, 445] on p "Adicionar R$ 4,50" at bounding box center [804, 446] width 102 height 18
type input "1"
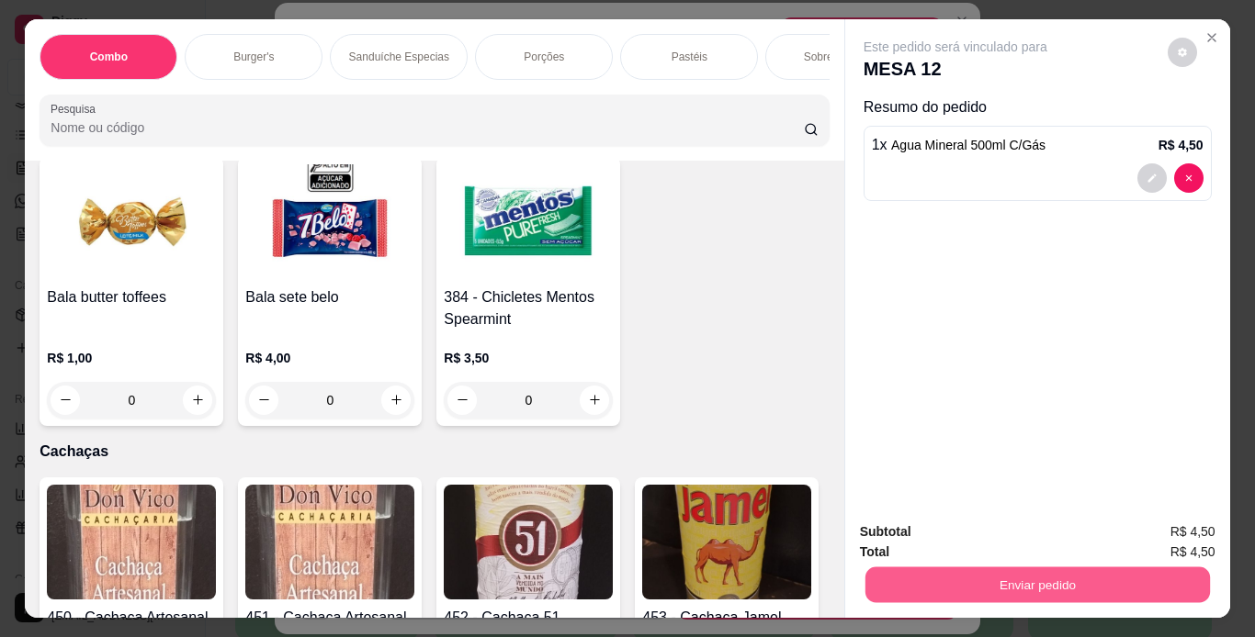
click at [884, 573] on button "Enviar pedido" at bounding box center [1036, 586] width 344 height 36
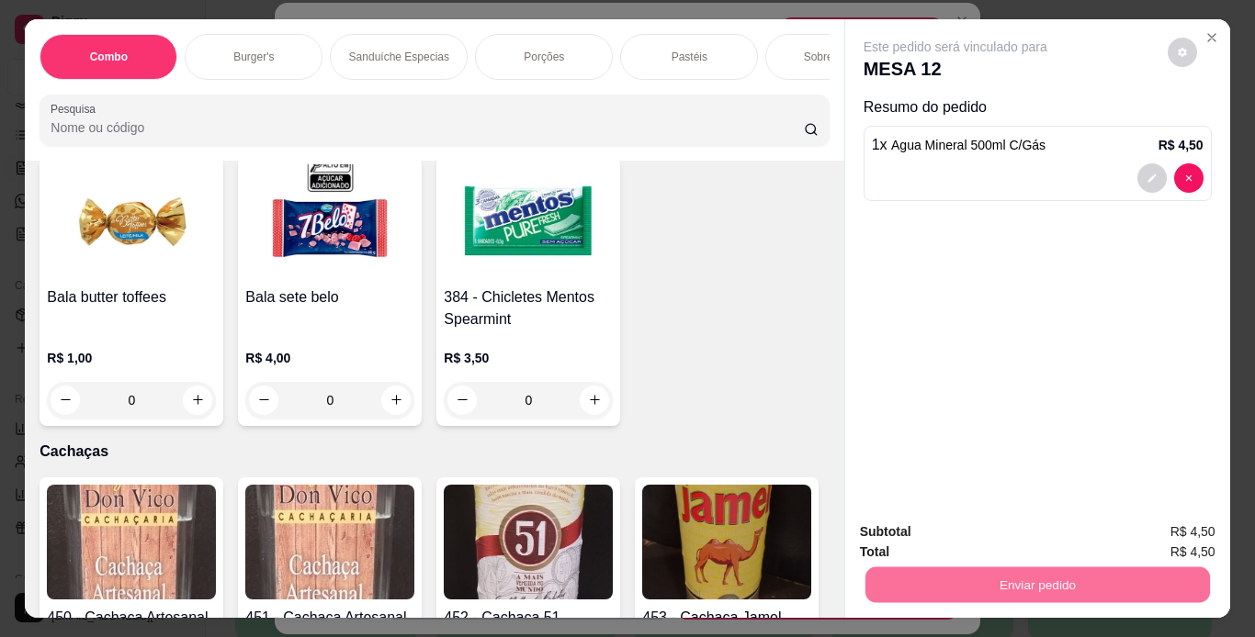
click at [881, 539] on button "Não registrar e enviar pedido" at bounding box center [976, 533] width 191 height 35
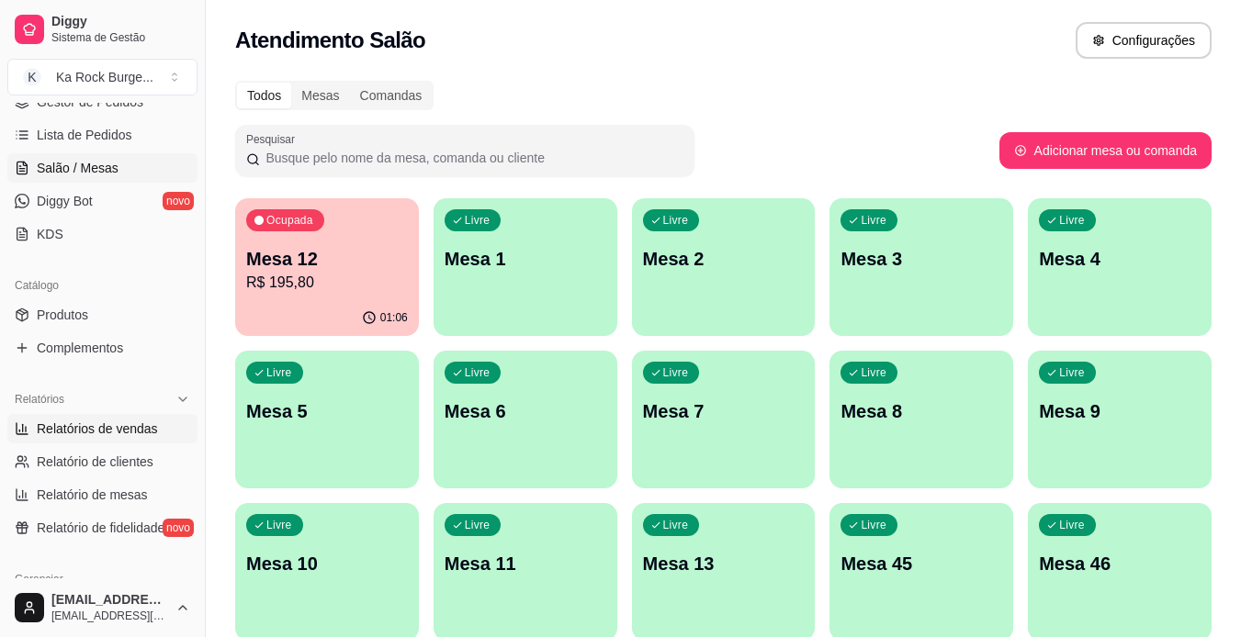
click at [43, 437] on link "Relatórios de vendas" at bounding box center [102, 428] width 190 height 29
select select "ALL"
select select "0"
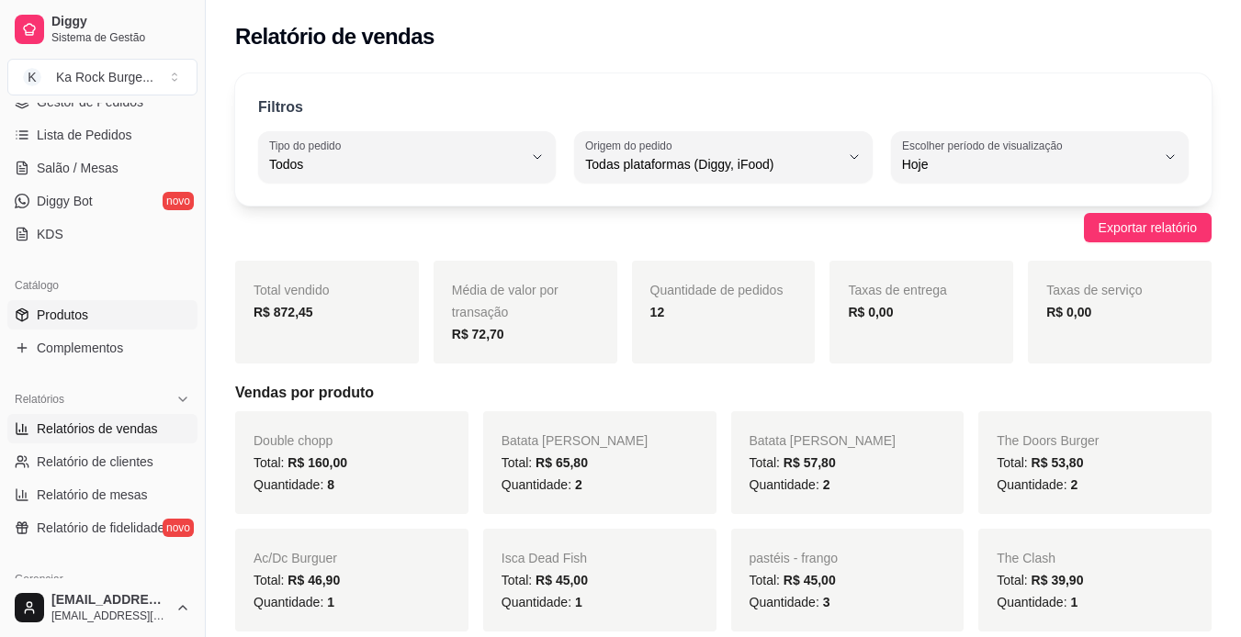
click at [82, 316] on span "Produtos" at bounding box center [62, 315] width 51 height 18
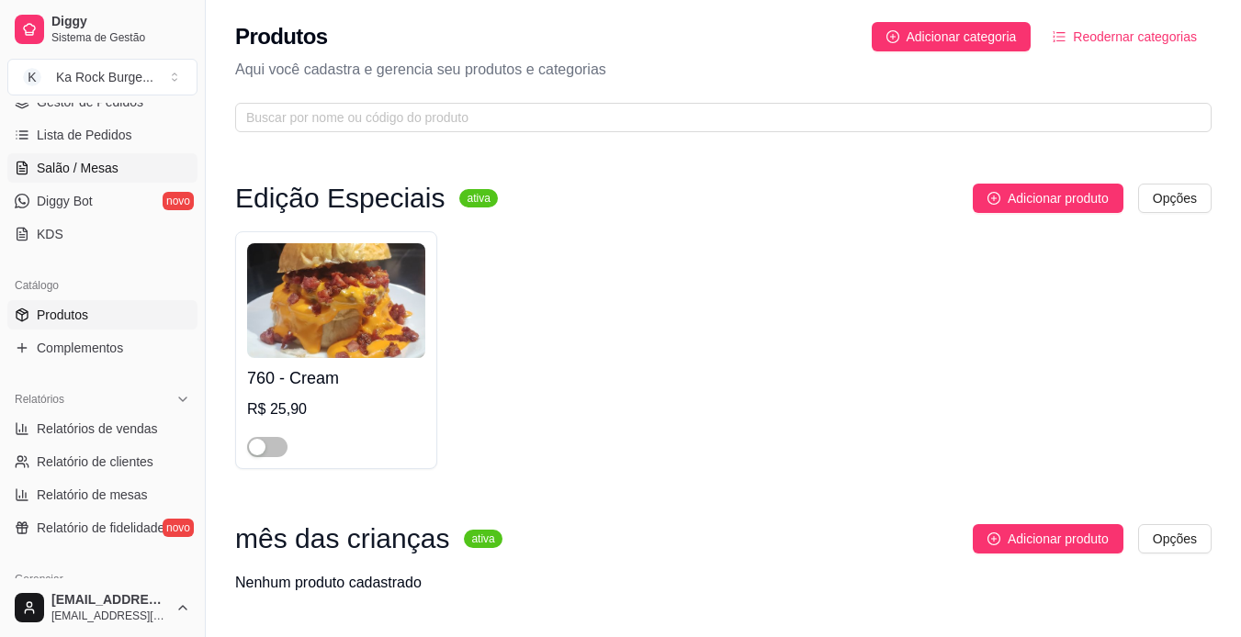
click at [78, 171] on span "Salão / Mesas" at bounding box center [78, 168] width 82 height 18
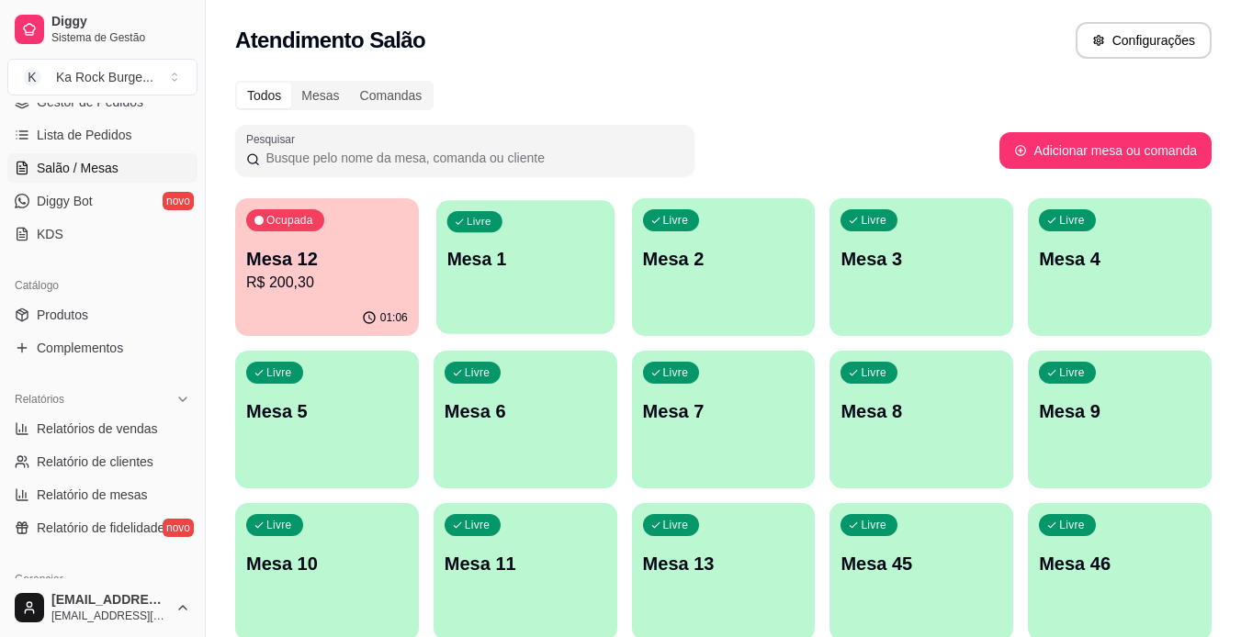
click at [557, 254] on p "Mesa 1" at bounding box center [524, 259] width 157 height 25
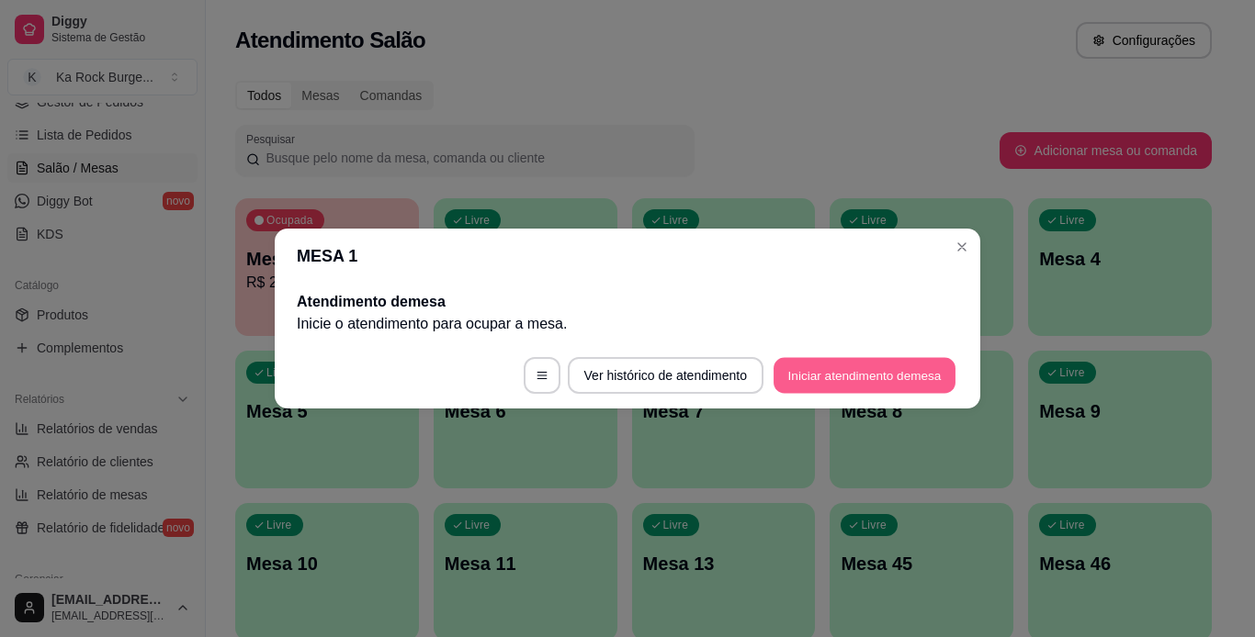
click at [872, 387] on button "Iniciar atendimento de mesa" at bounding box center [864, 376] width 182 height 36
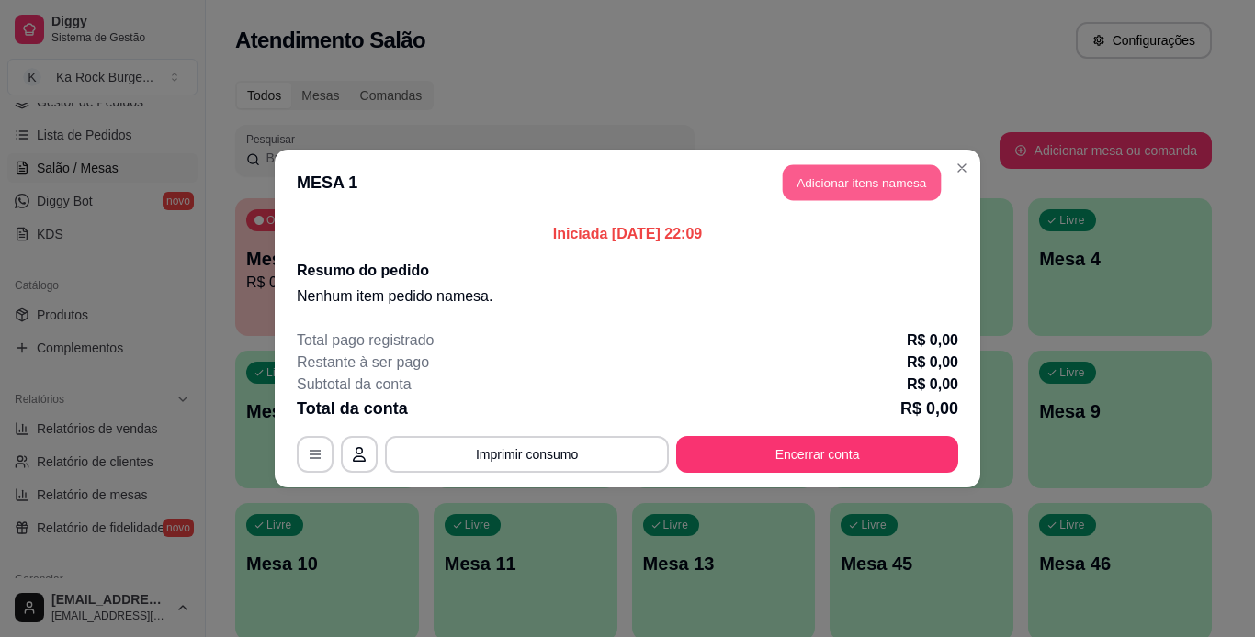
click at [880, 190] on button "Adicionar itens na mesa" at bounding box center [862, 183] width 158 height 36
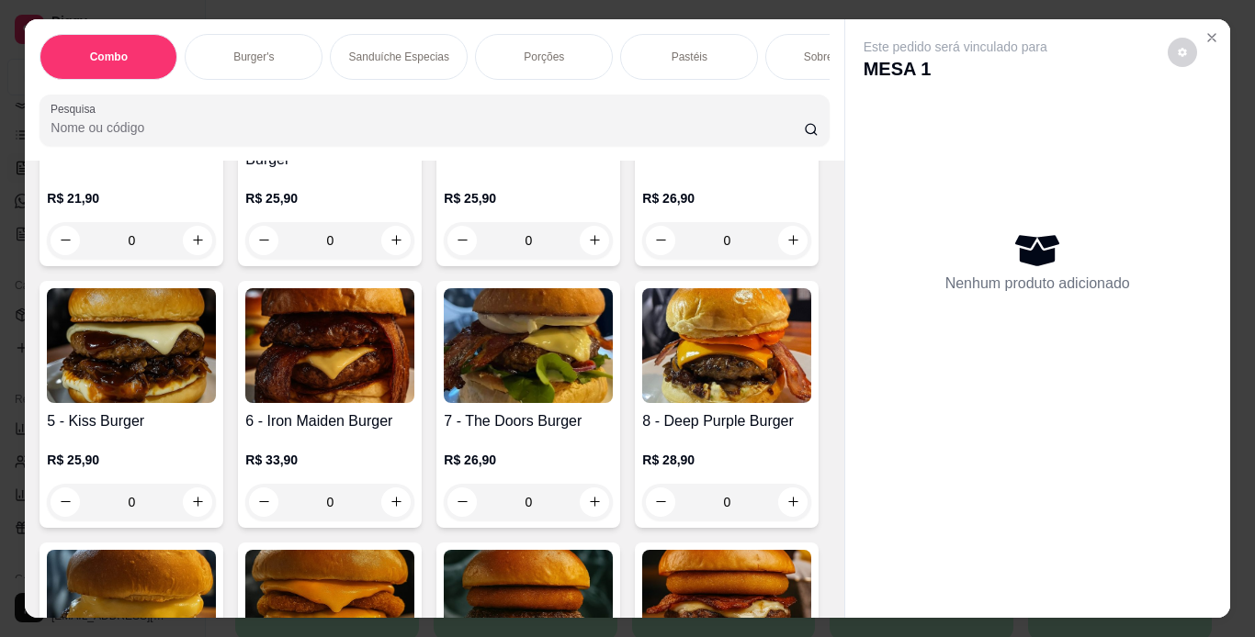
scroll to position [647, 0]
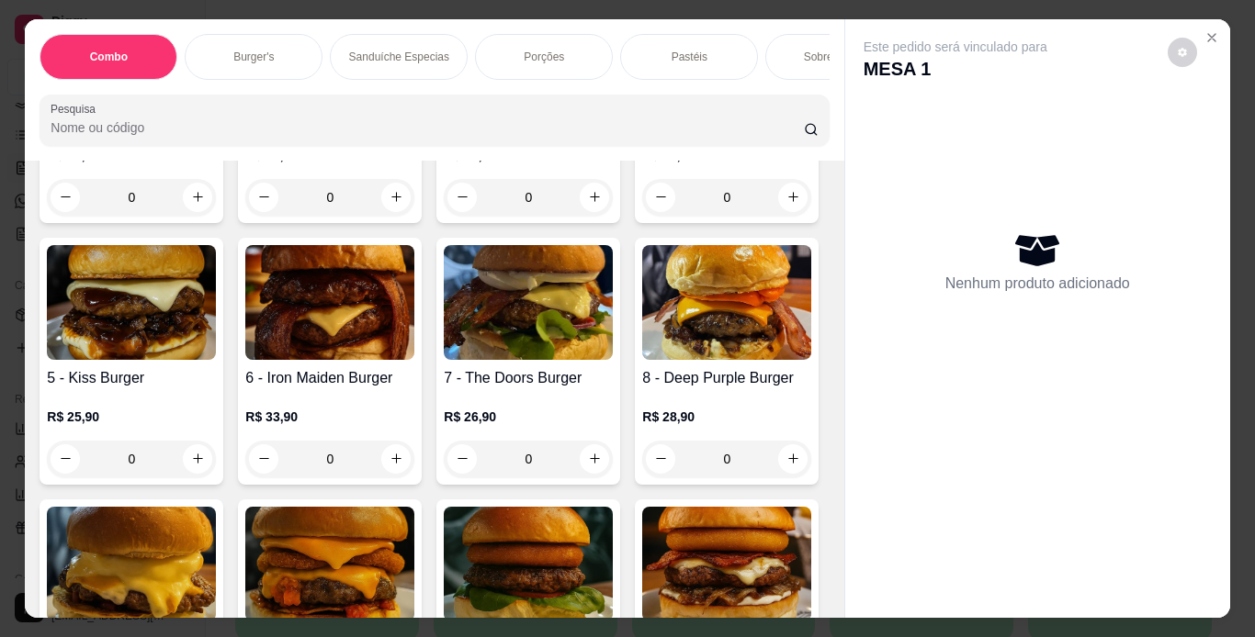
click at [160, 164] on p "R$ 21,90" at bounding box center [131, 155] width 169 height 18
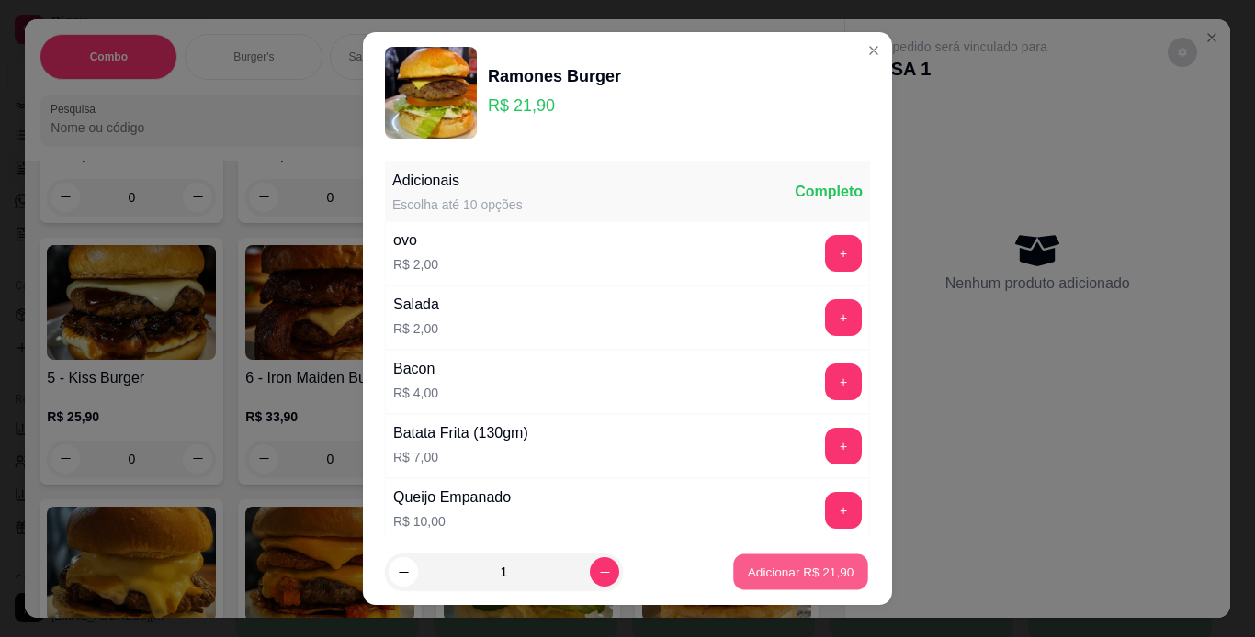
click at [806, 568] on p "Adicionar R$ 21,90" at bounding box center [801, 572] width 107 height 17
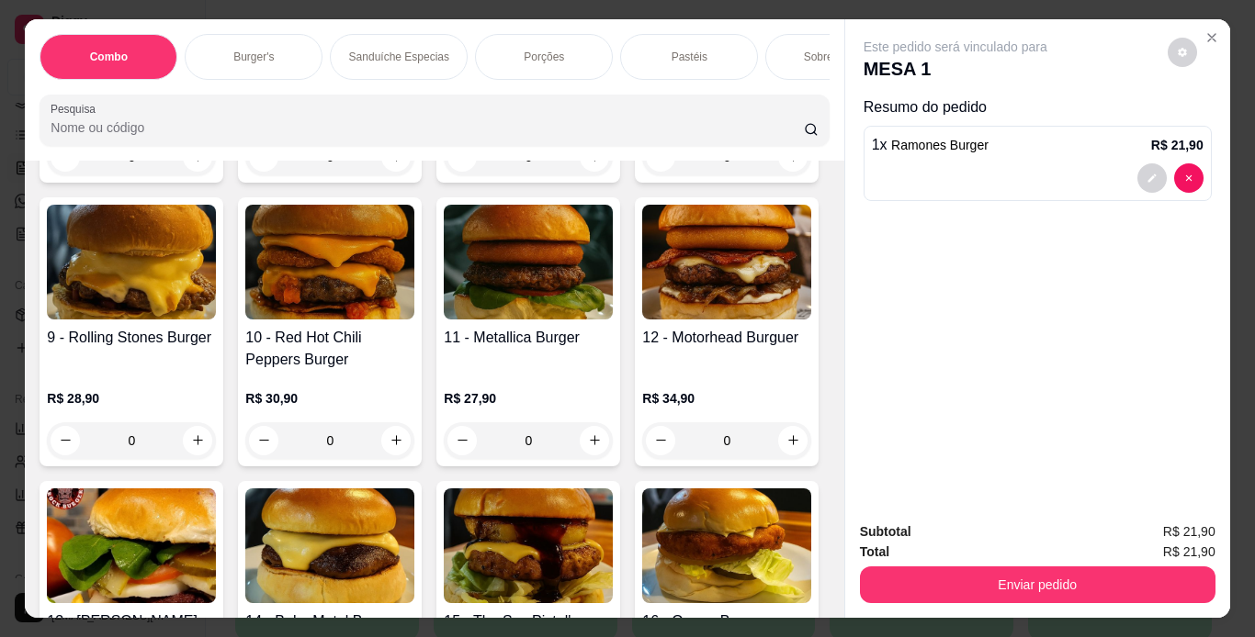
scroll to position [0, 0]
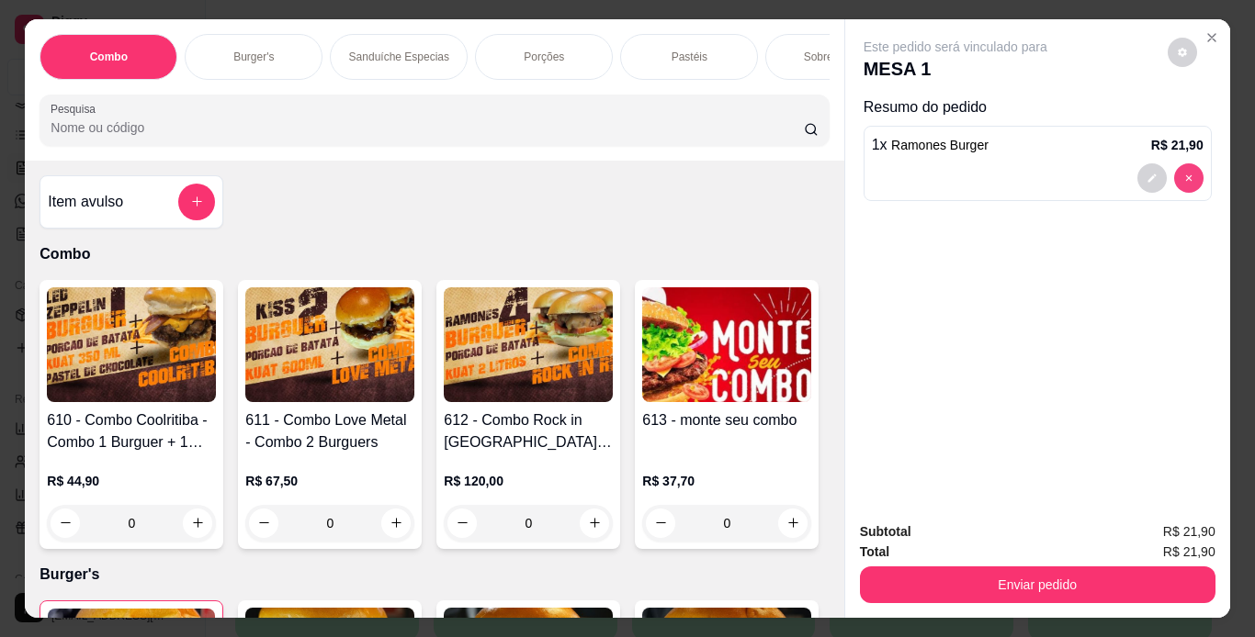
type input "0"
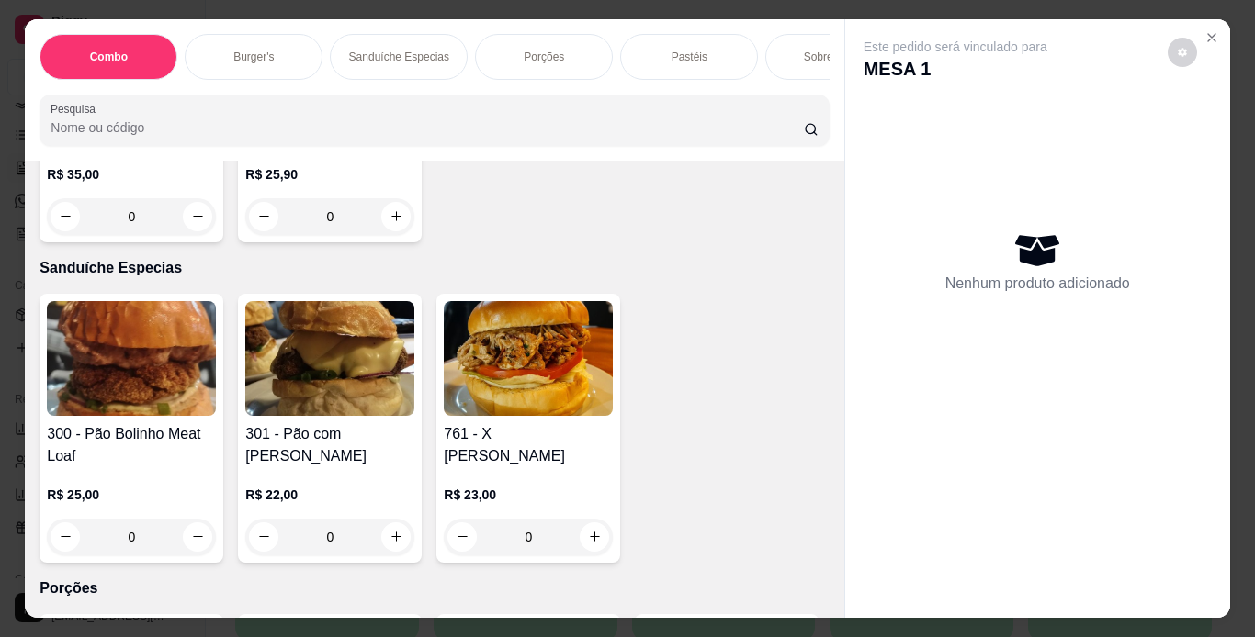
scroll to position [2285, 0]
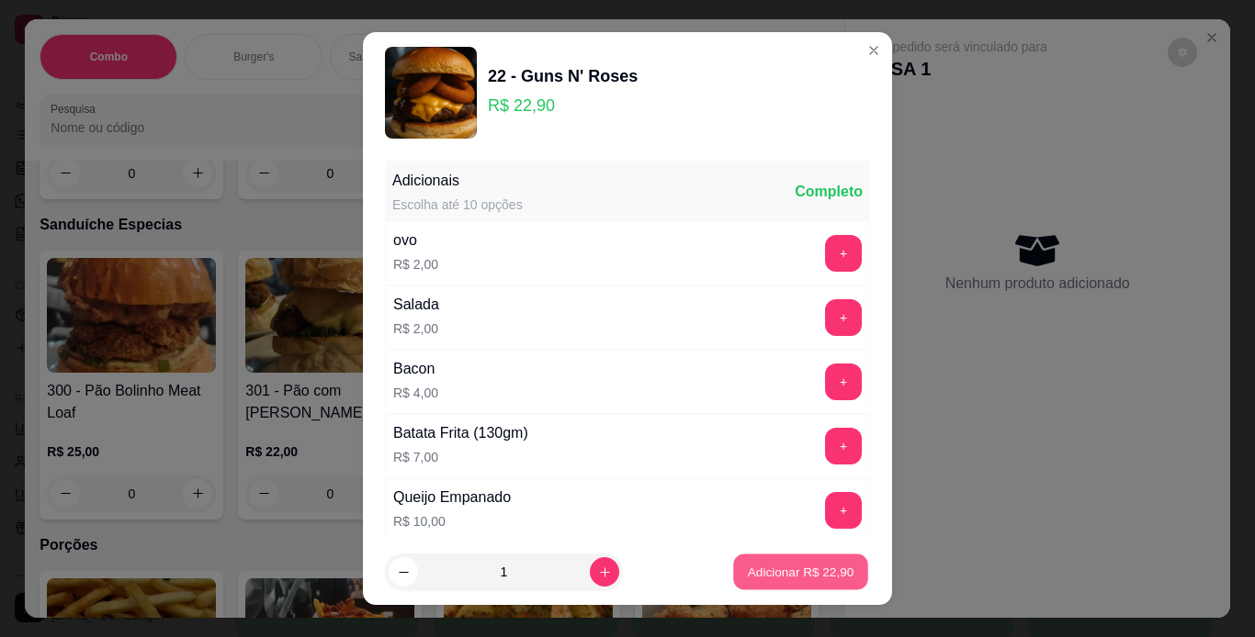
click at [794, 575] on p "Adicionar R$ 22,90" at bounding box center [801, 572] width 107 height 17
type input "1"
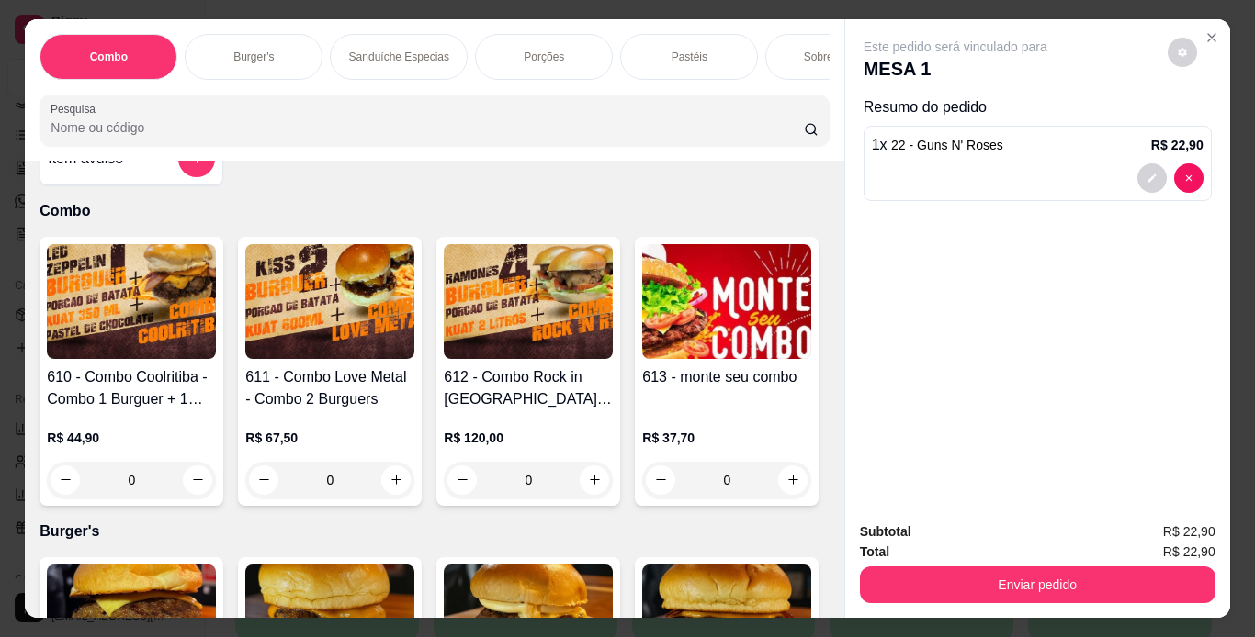
scroll to position [0, 0]
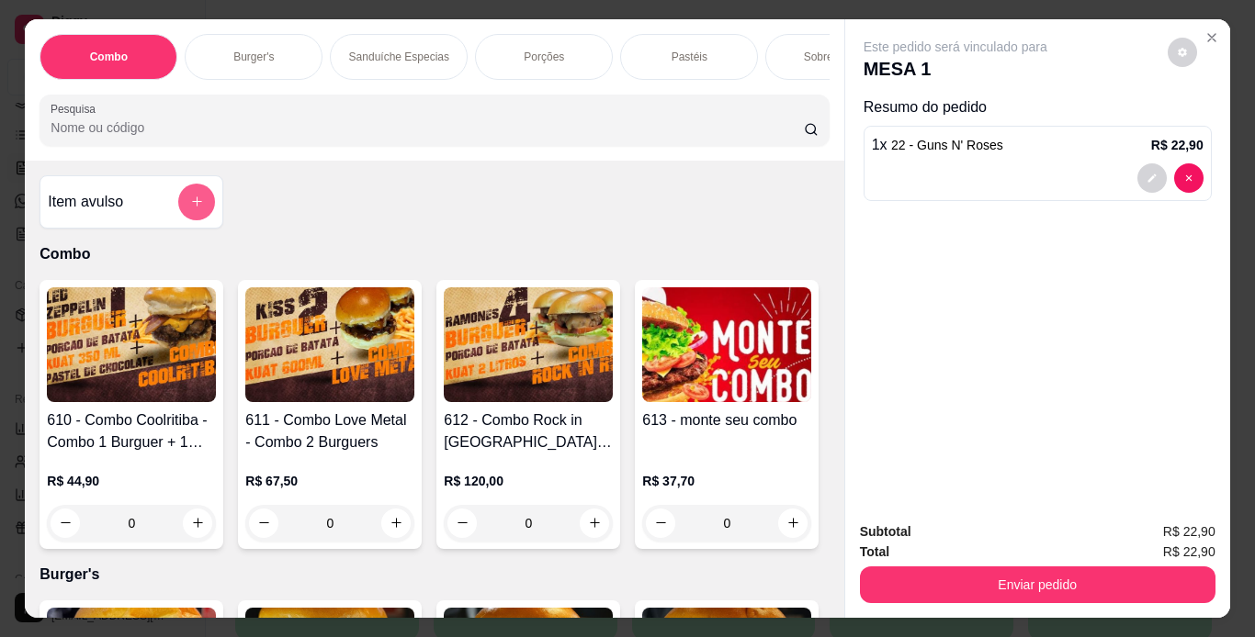
click at [192, 208] on icon "add-separate-item" at bounding box center [197, 202] width 10 height 10
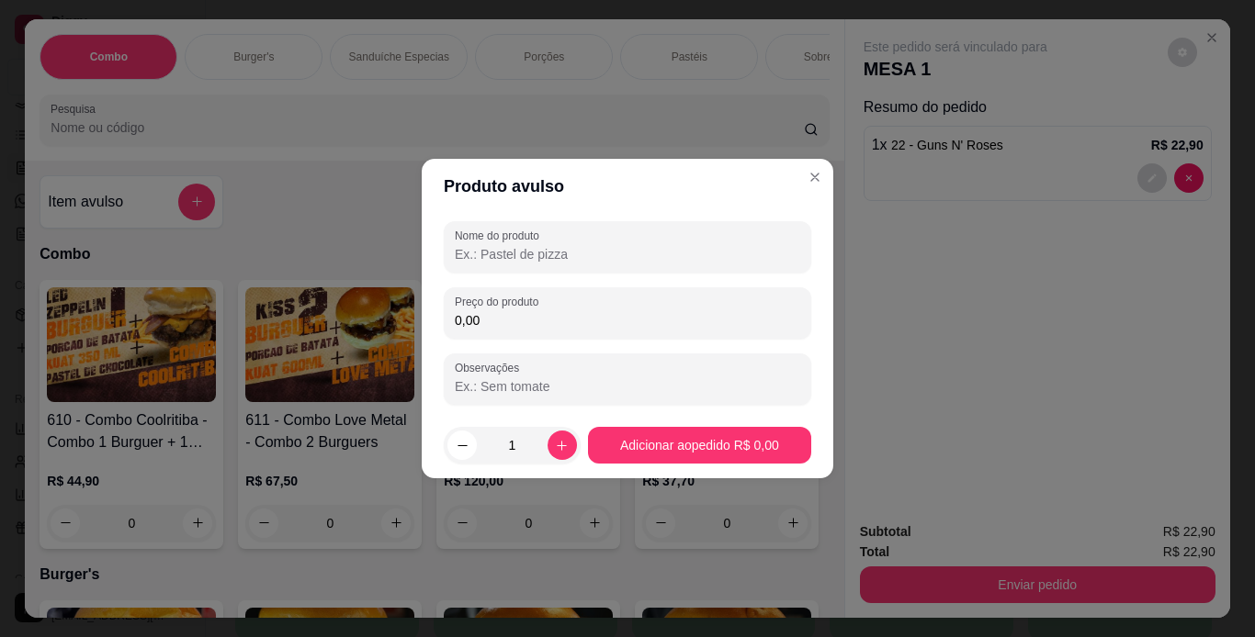
click at [497, 254] on input "Nome do produto" at bounding box center [627, 254] width 345 height 18
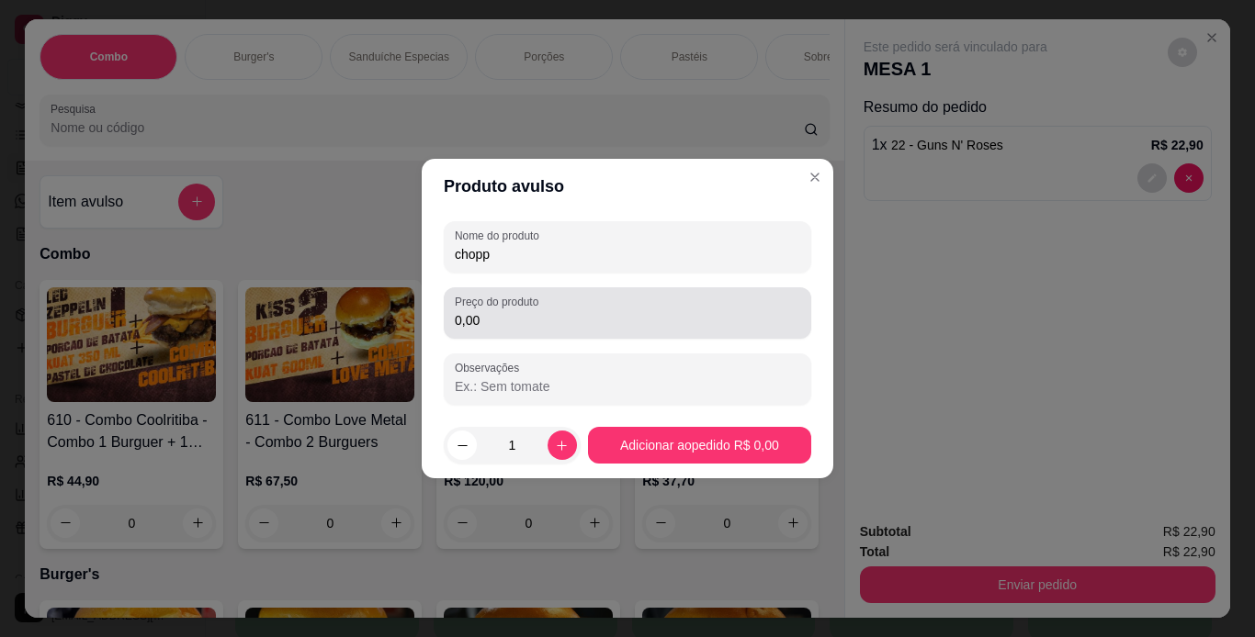
type input "chopp"
click at [508, 309] on label "Preço do produto" at bounding box center [500, 302] width 90 height 16
click at [508, 311] on input "0,00" at bounding box center [627, 320] width 345 height 18
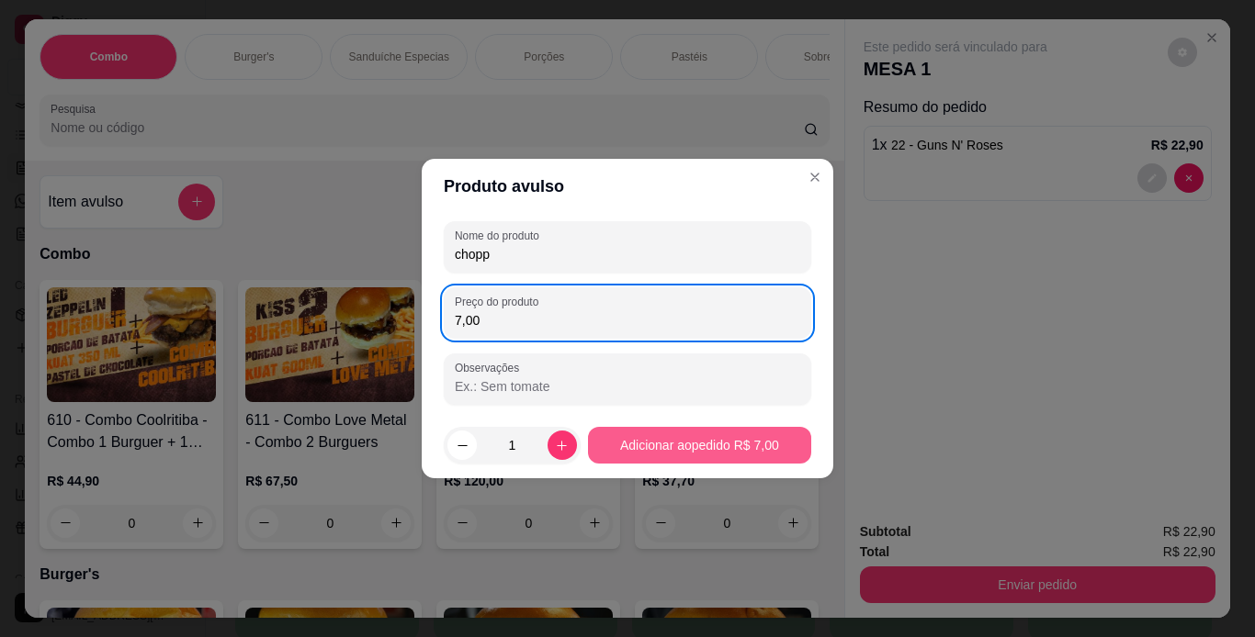
type input "7,00"
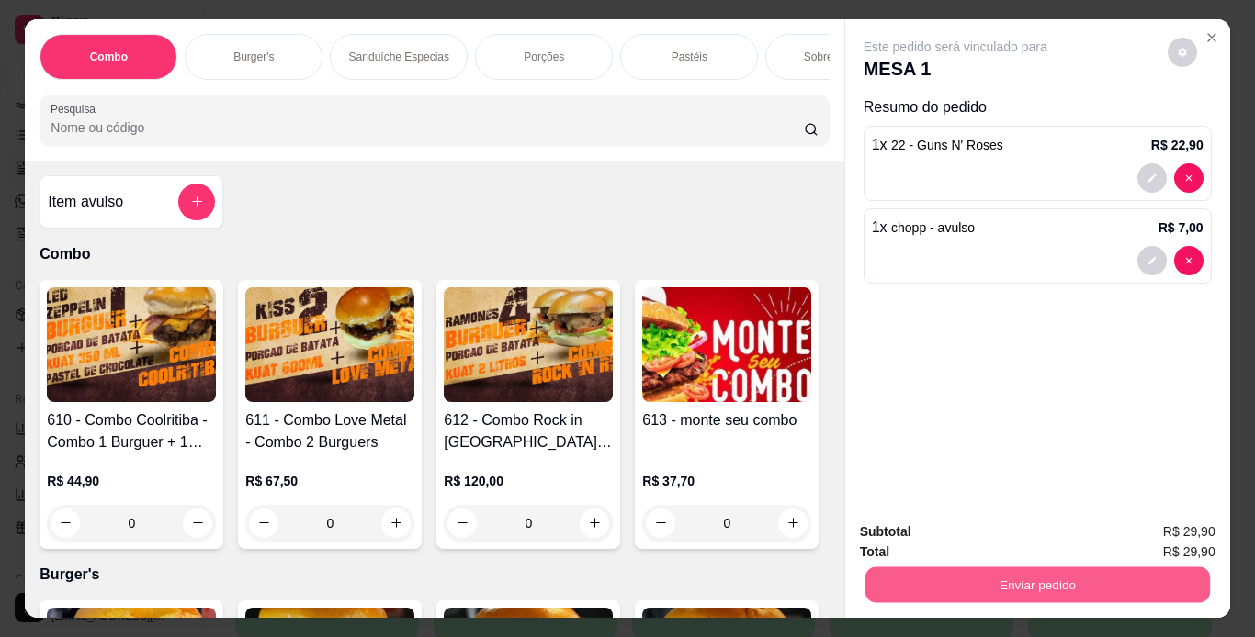
click at [918, 572] on button "Enviar pedido" at bounding box center [1036, 586] width 344 height 36
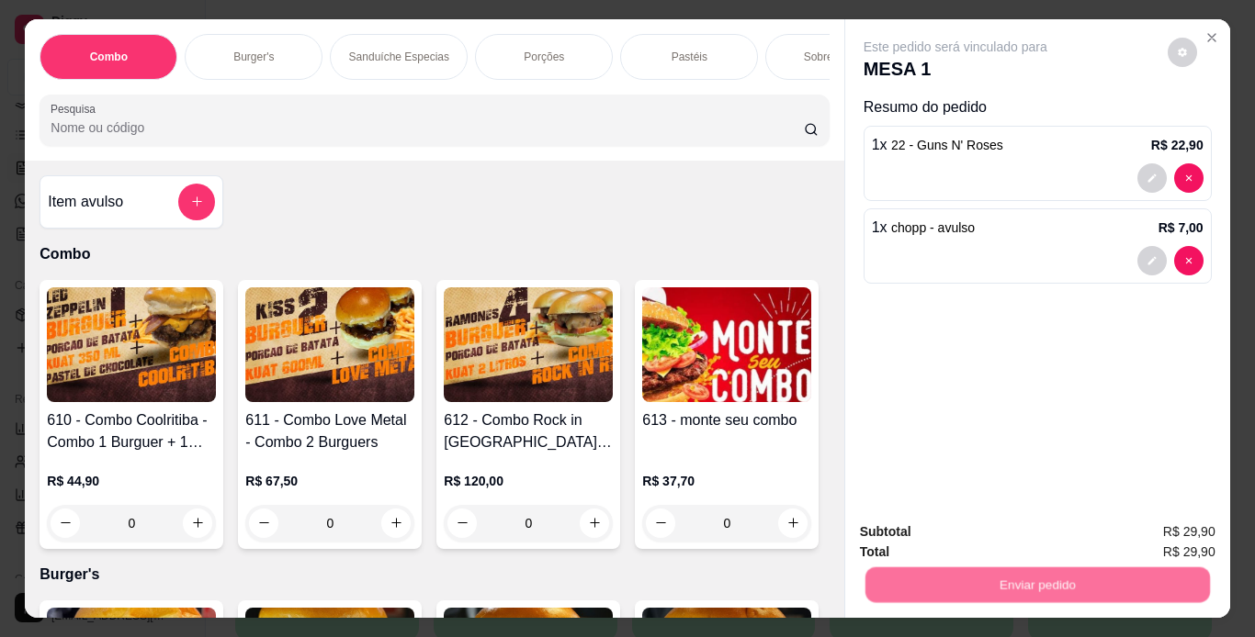
click at [920, 528] on button "Não registrar e enviar pedido" at bounding box center [977, 533] width 186 height 34
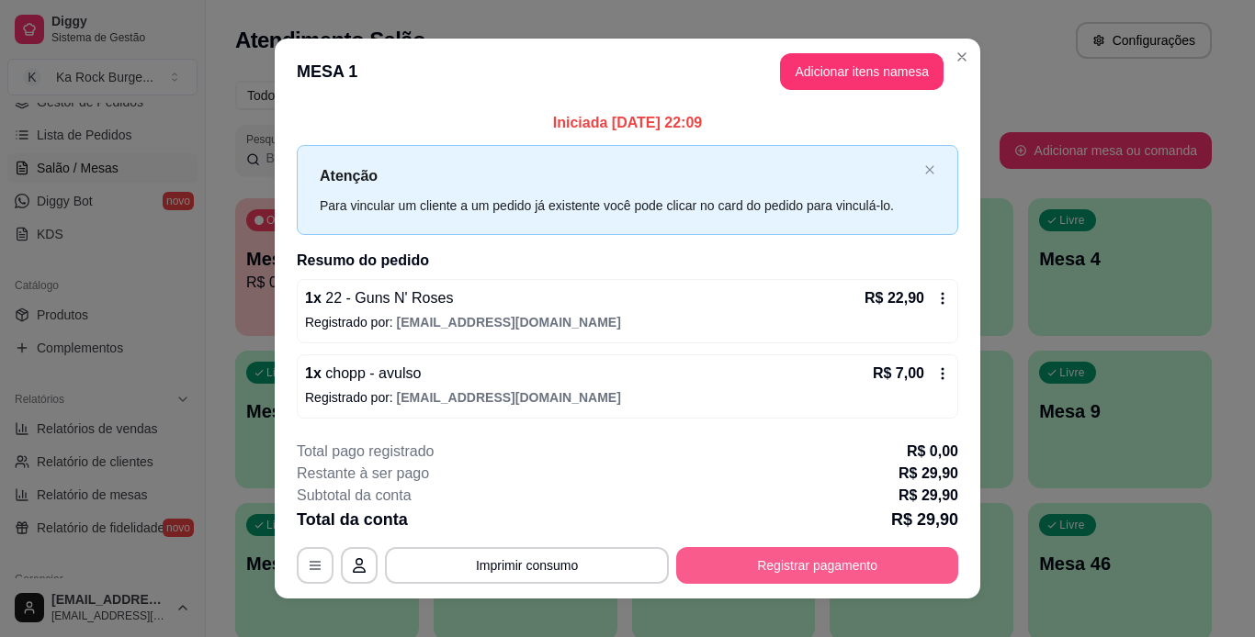
click at [932, 576] on button "Registrar pagamento" at bounding box center [817, 565] width 282 height 37
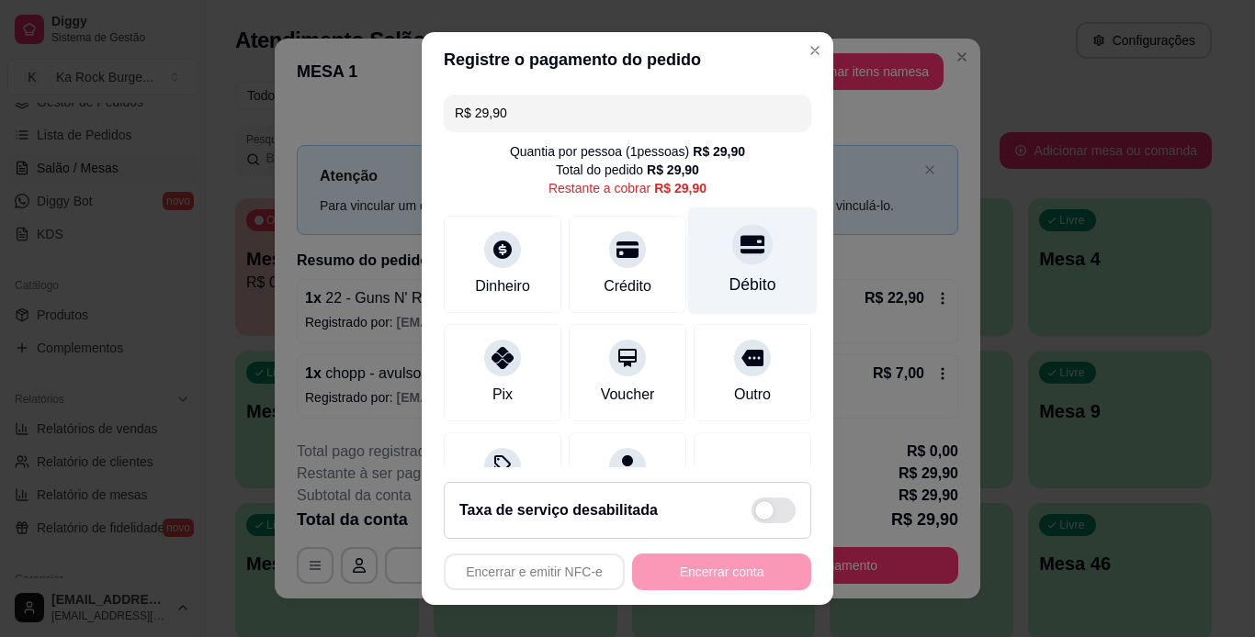
click at [729, 278] on div "Débito" at bounding box center [752, 285] width 47 height 24
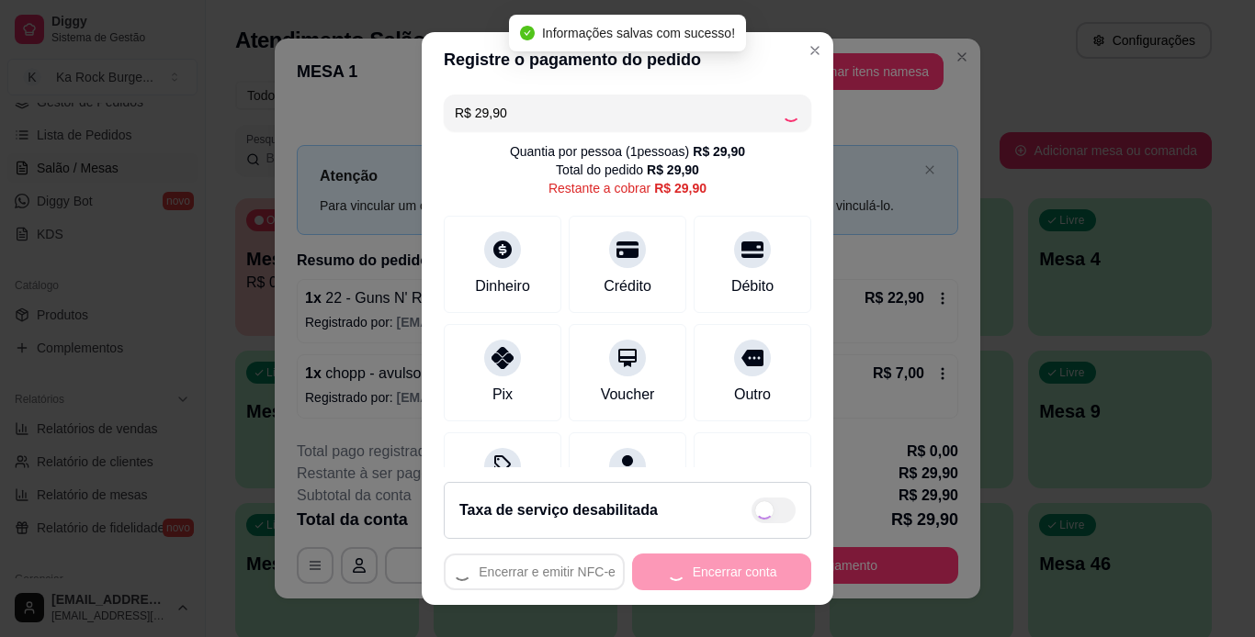
type input "R$ 0,00"
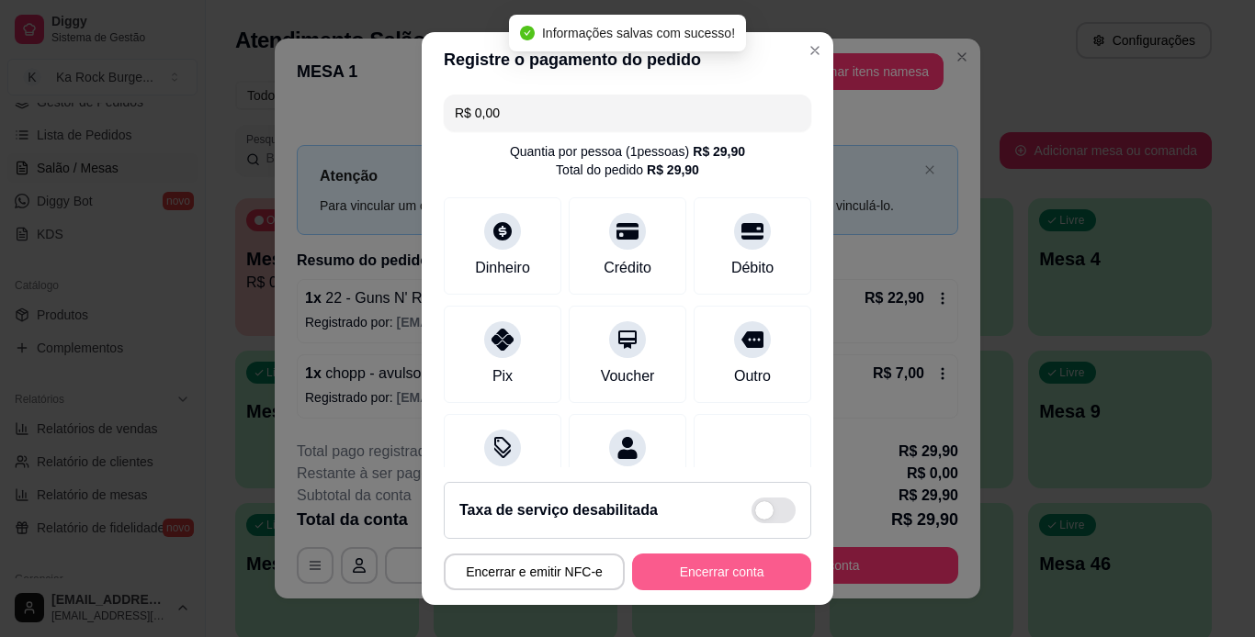
click at [727, 566] on button "Encerrar conta" at bounding box center [721, 572] width 179 height 37
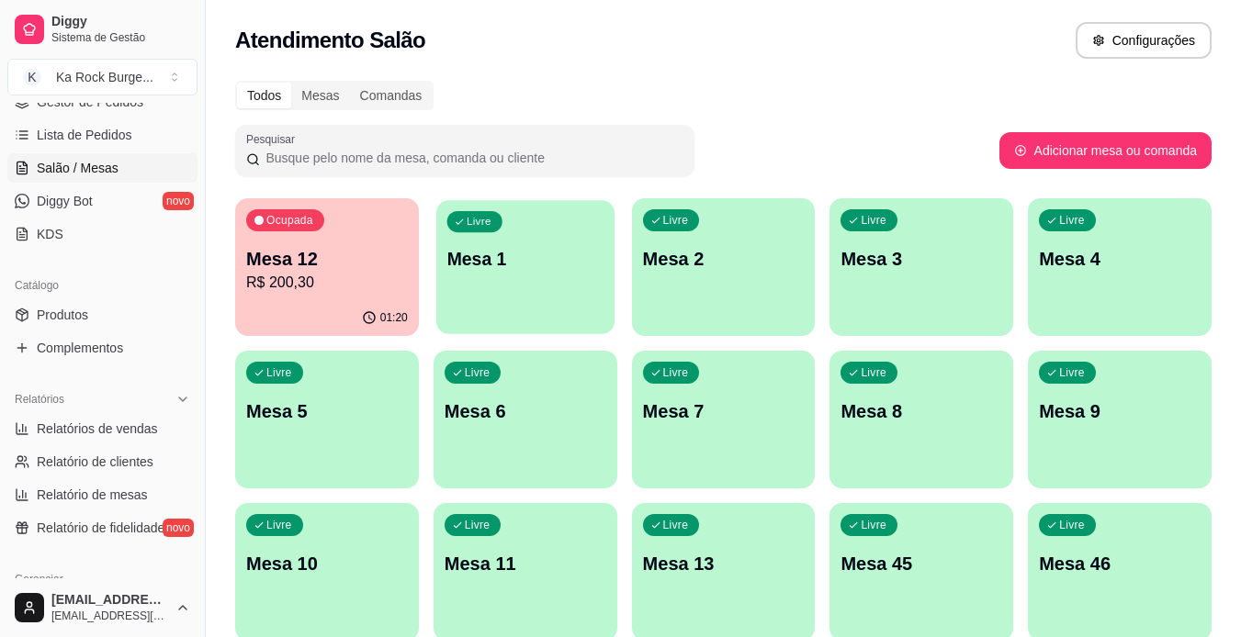
click at [485, 261] on p "Mesa 1" at bounding box center [524, 259] width 157 height 25
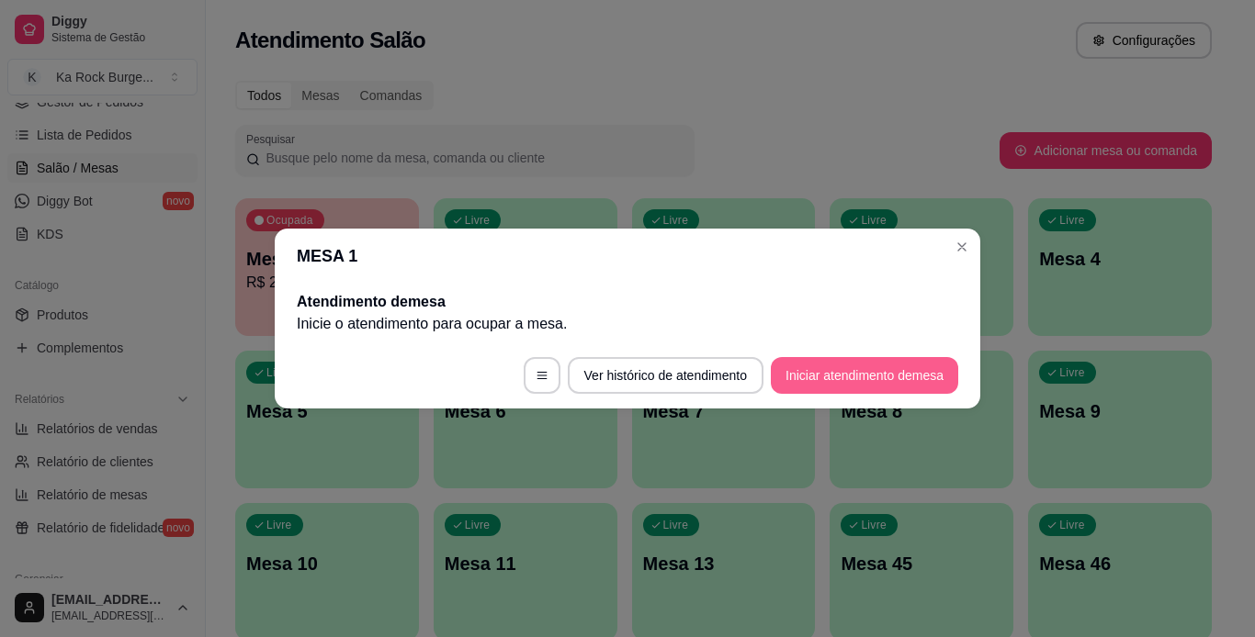
click at [820, 364] on button "Iniciar atendimento de mesa" at bounding box center [864, 375] width 187 height 37
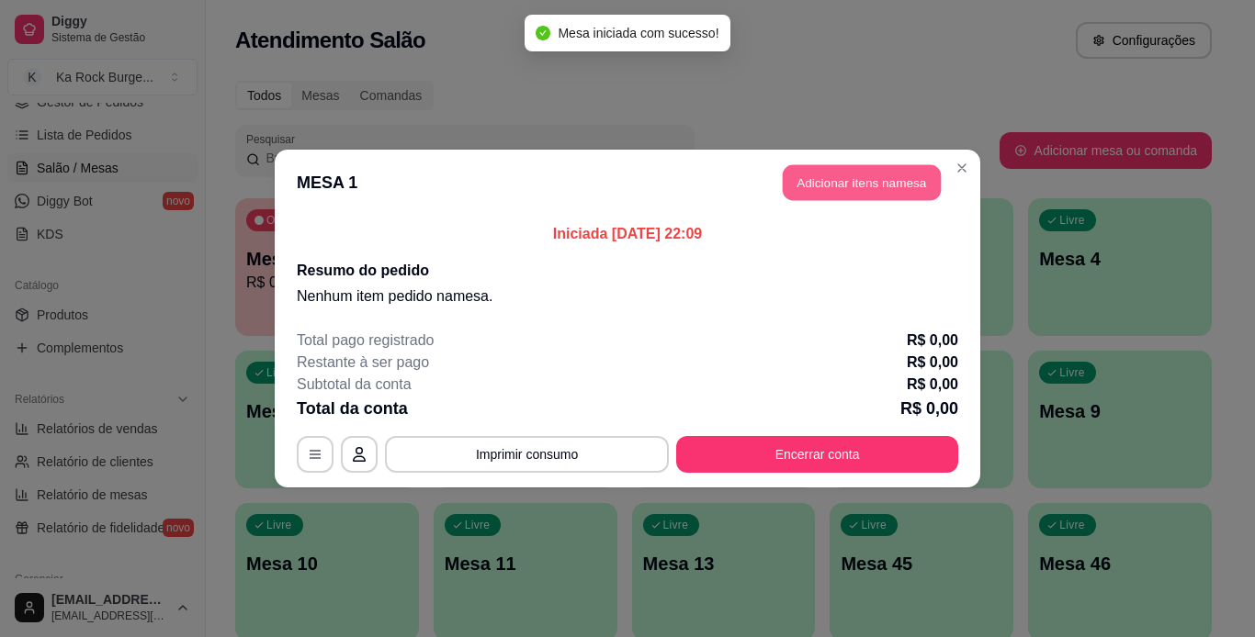
click at [870, 185] on button "Adicionar itens na mesa" at bounding box center [862, 183] width 158 height 36
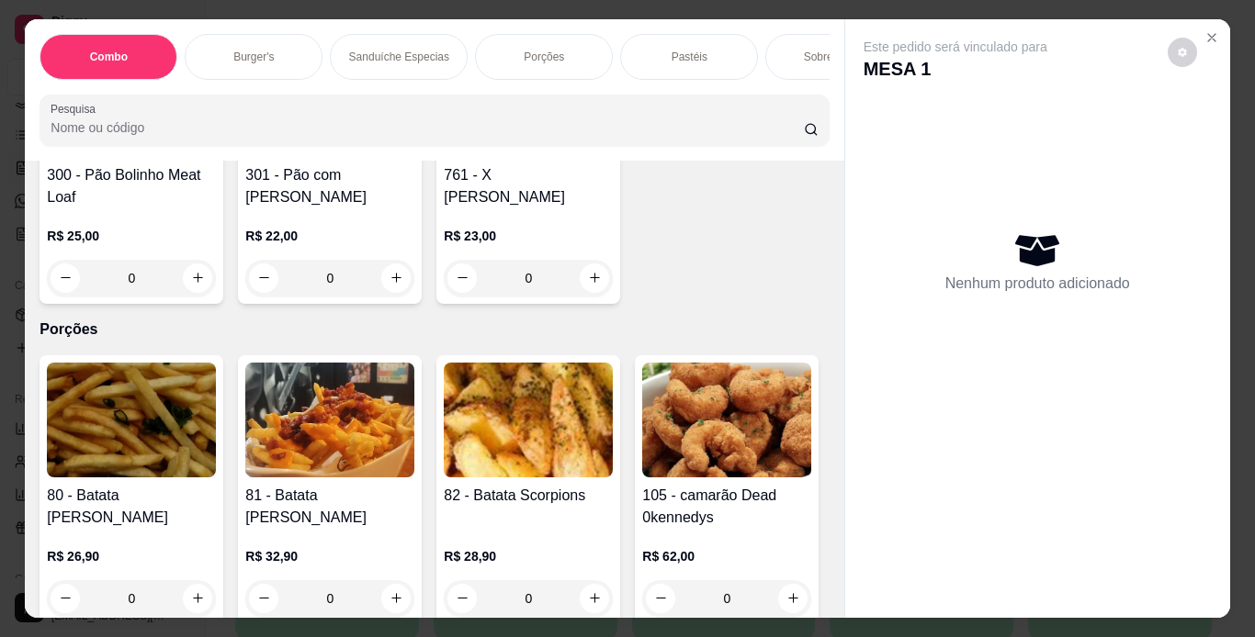
scroll to position [2630, 0]
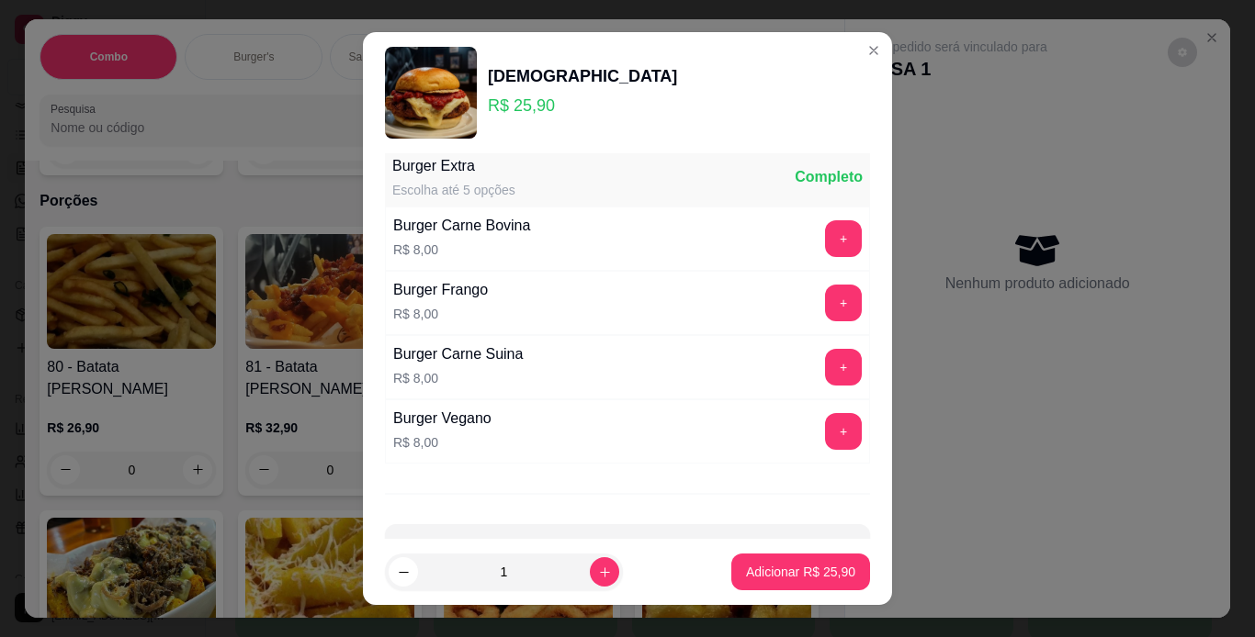
scroll to position [0, 0]
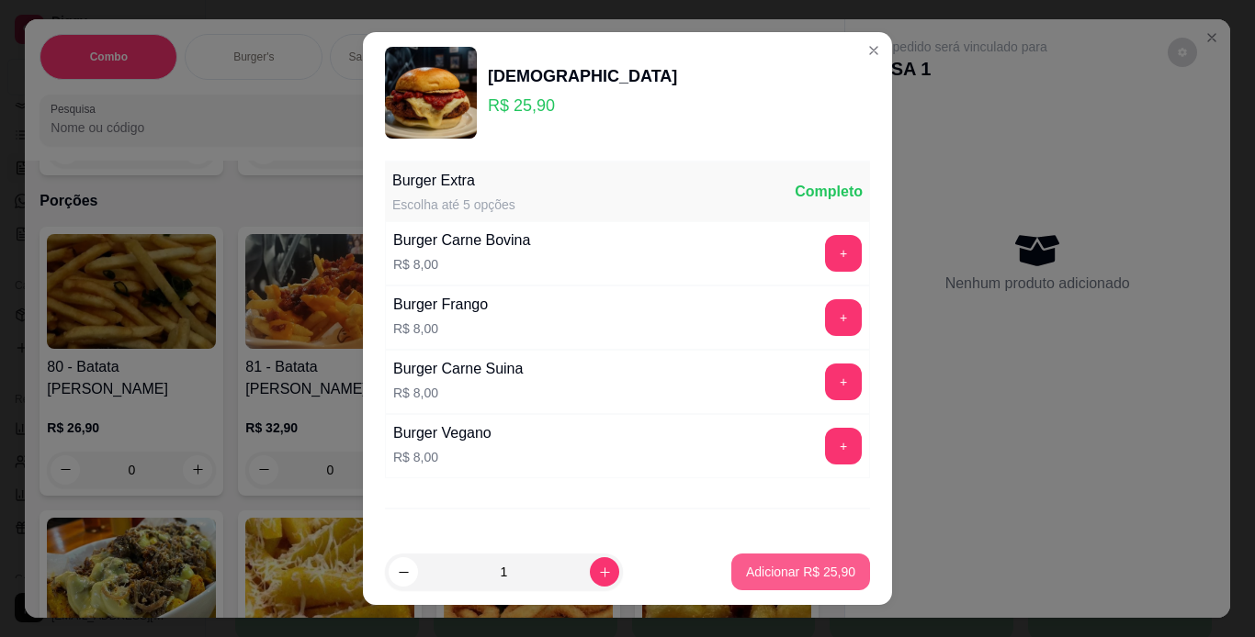
click at [787, 574] on p "Adicionar R$ 25,90" at bounding box center [800, 572] width 109 height 18
type input "1"
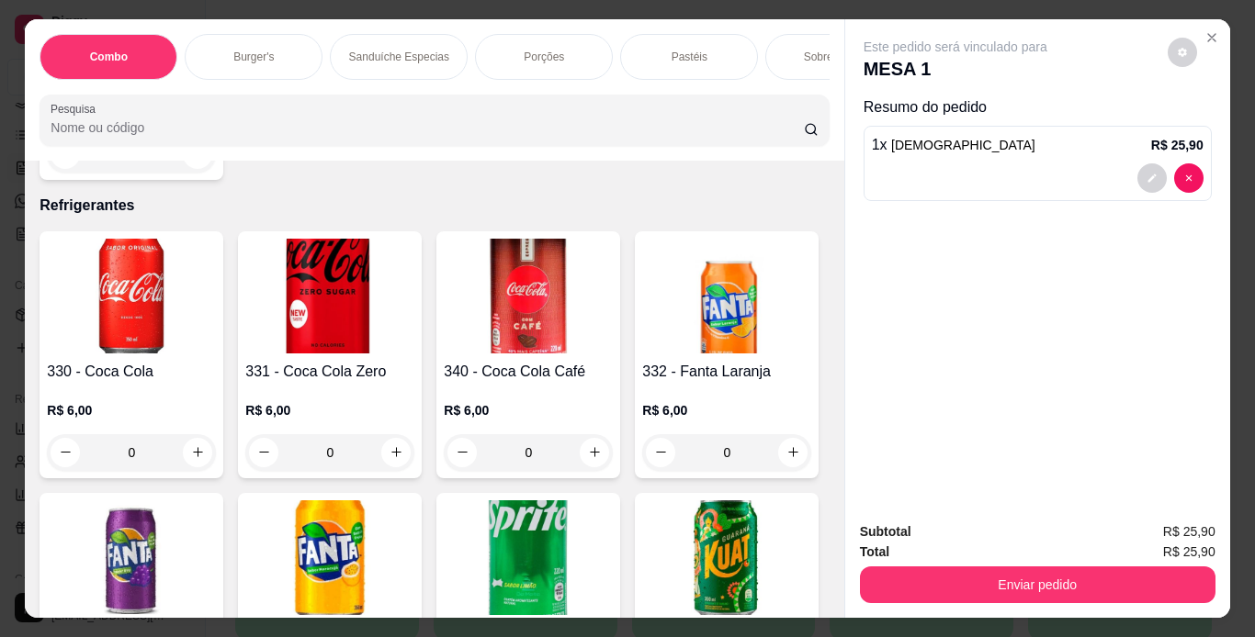
scroll to position [7589, 0]
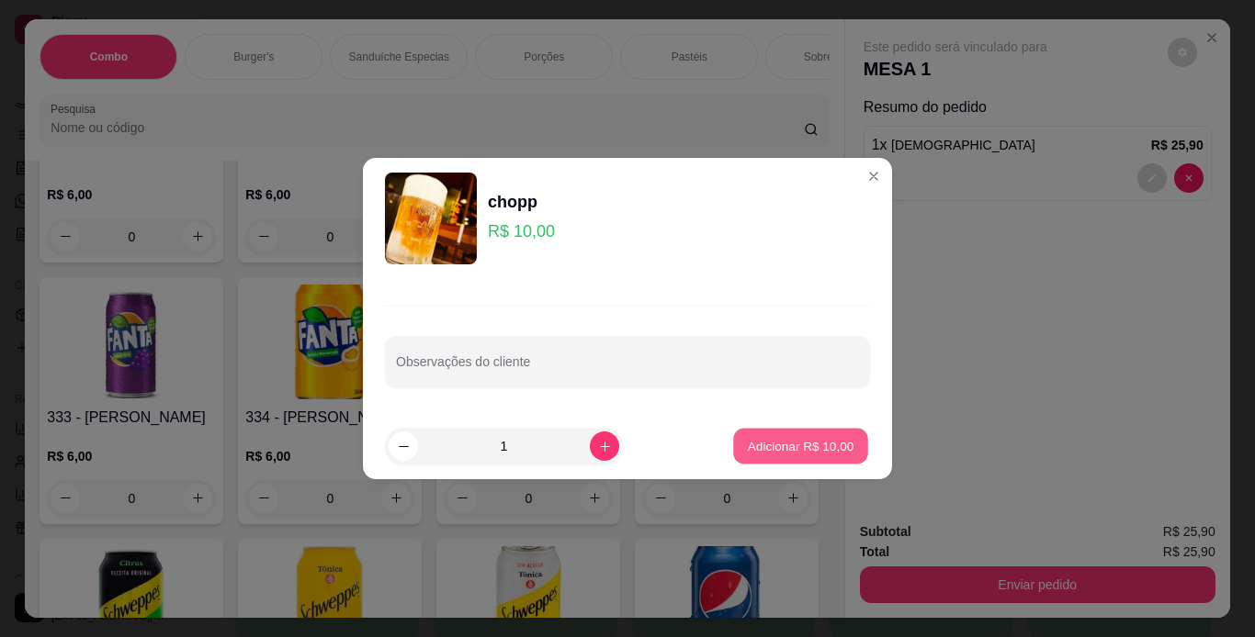
click at [748, 447] on p "Adicionar R$ 10,00" at bounding box center [801, 445] width 107 height 17
type input "1"
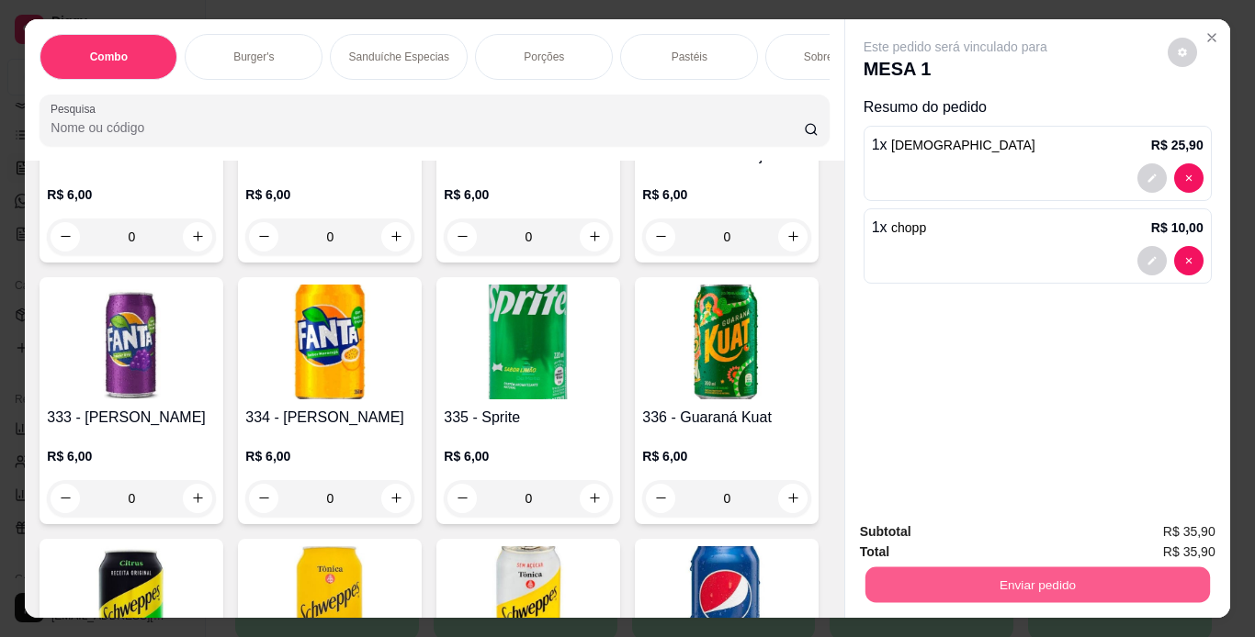
click at [884, 571] on button "Enviar pedido" at bounding box center [1036, 586] width 344 height 36
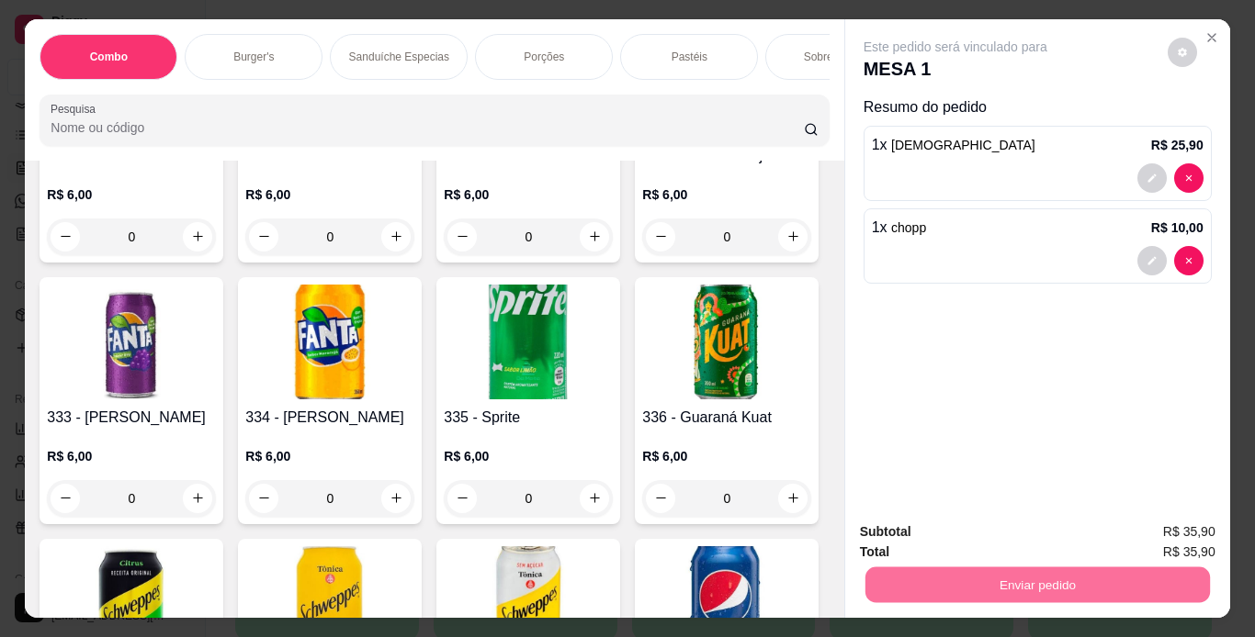
click at [907, 531] on button "Não registrar e enviar pedido" at bounding box center [976, 533] width 191 height 35
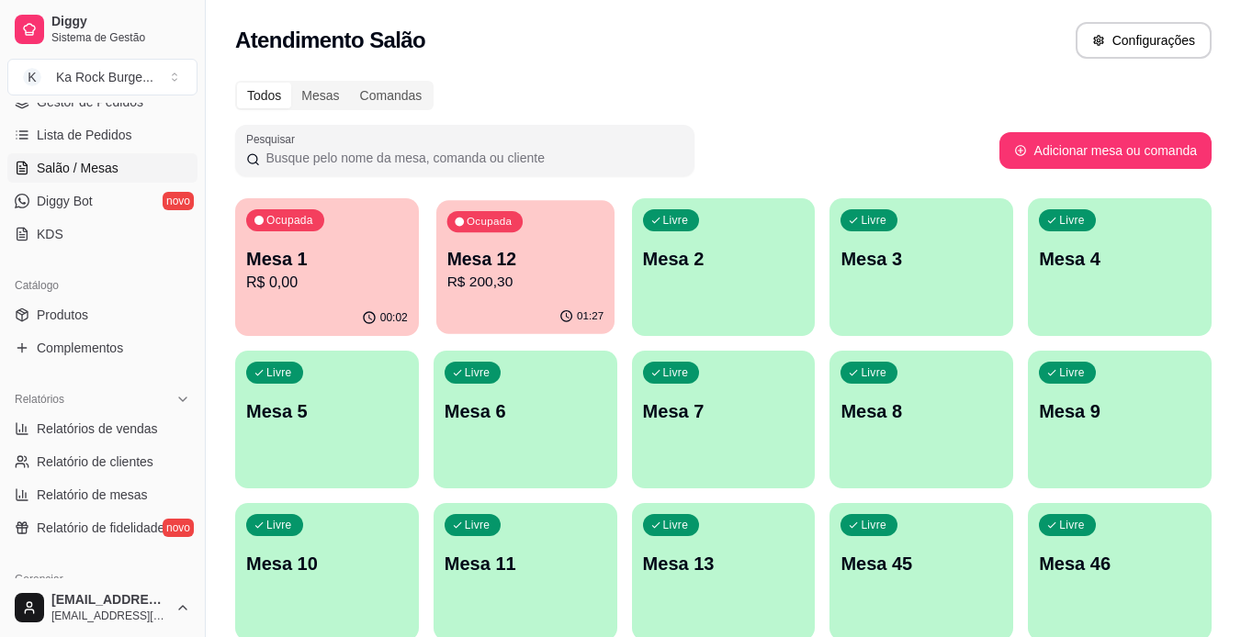
click at [513, 288] on p "R$ 200,30" at bounding box center [524, 282] width 157 height 21
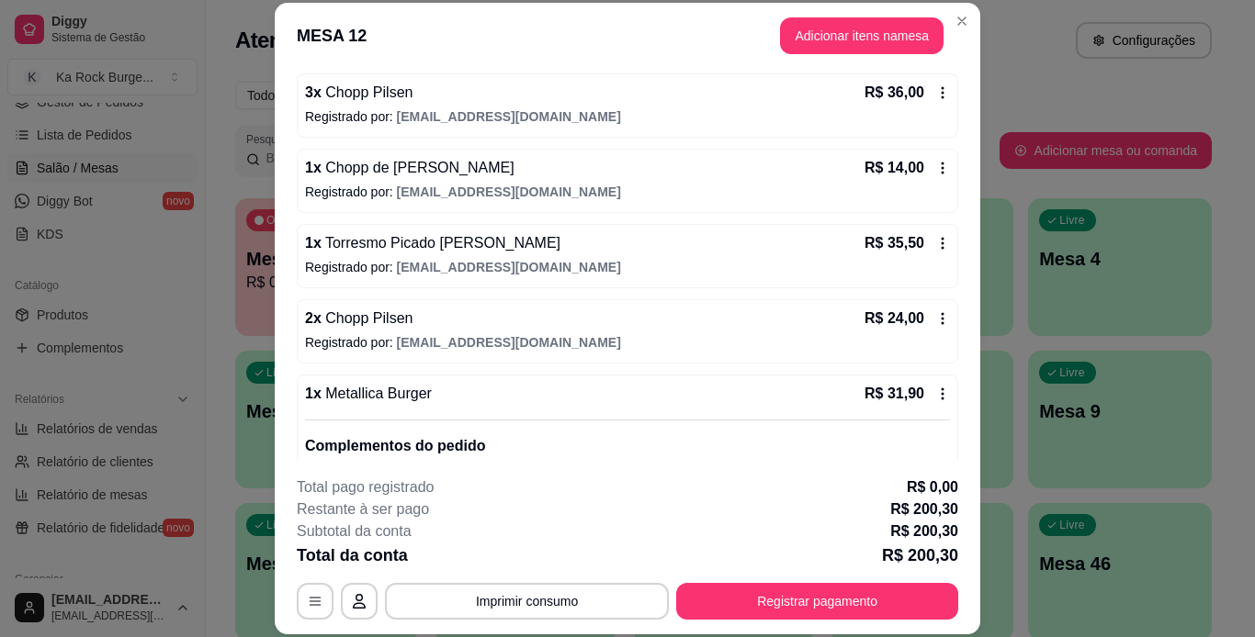
scroll to position [167, 0]
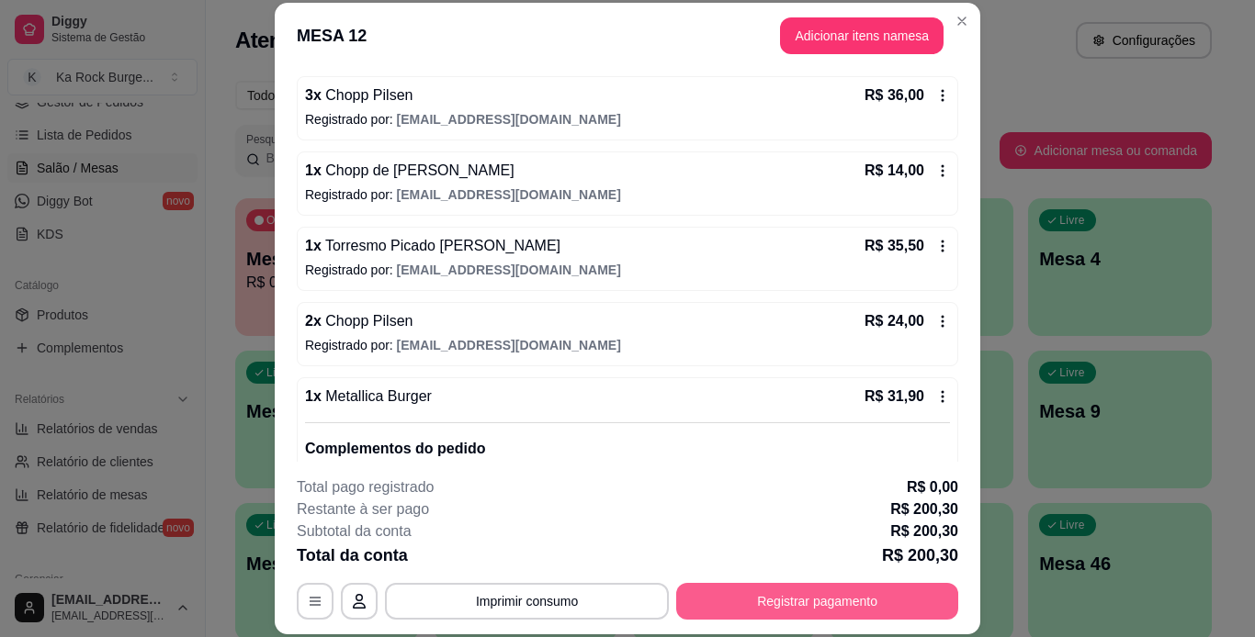
click at [706, 611] on button "Registrar pagamento" at bounding box center [817, 601] width 282 height 37
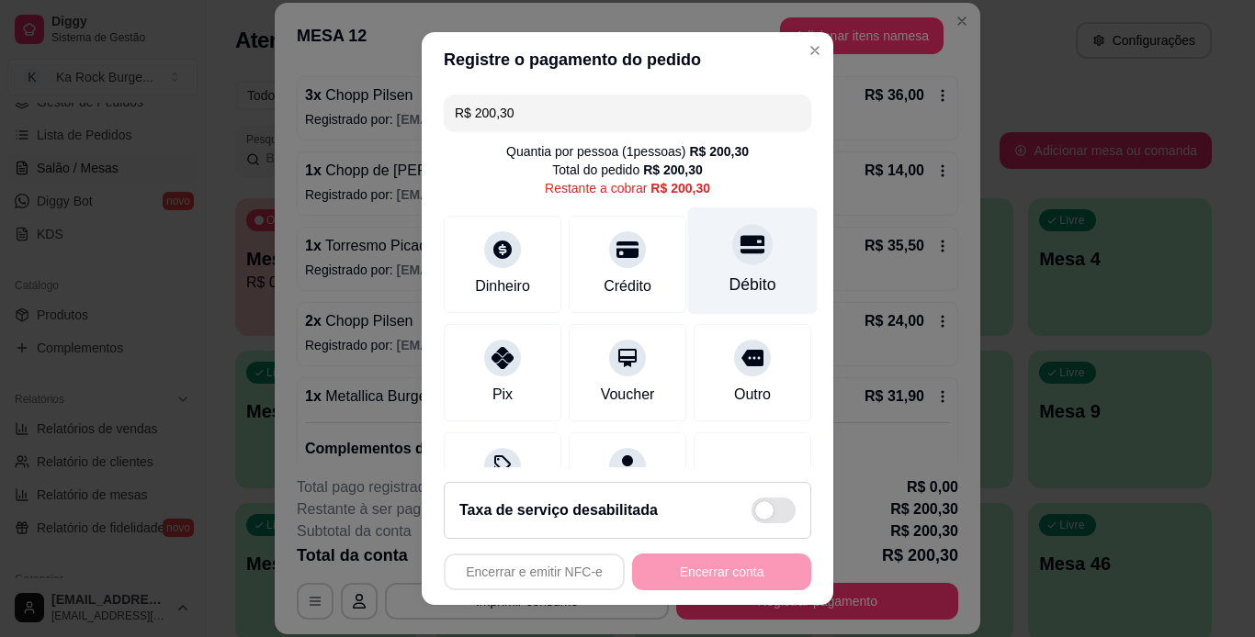
click at [729, 284] on div "Débito" at bounding box center [752, 285] width 47 height 24
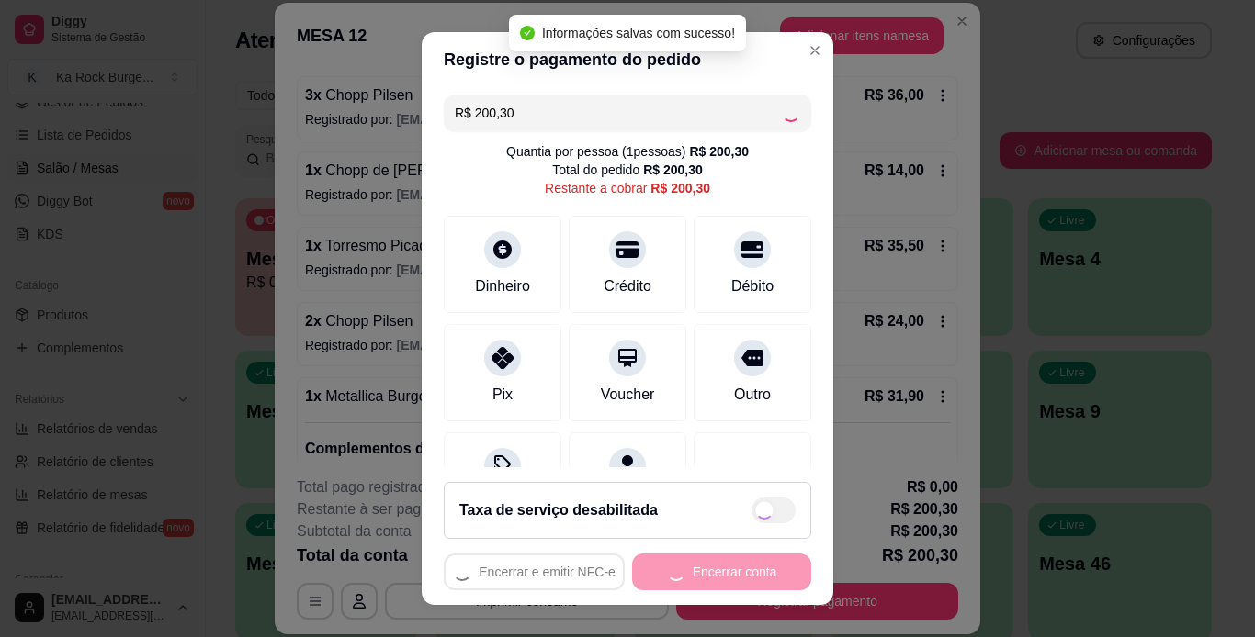
type input "R$ 0,00"
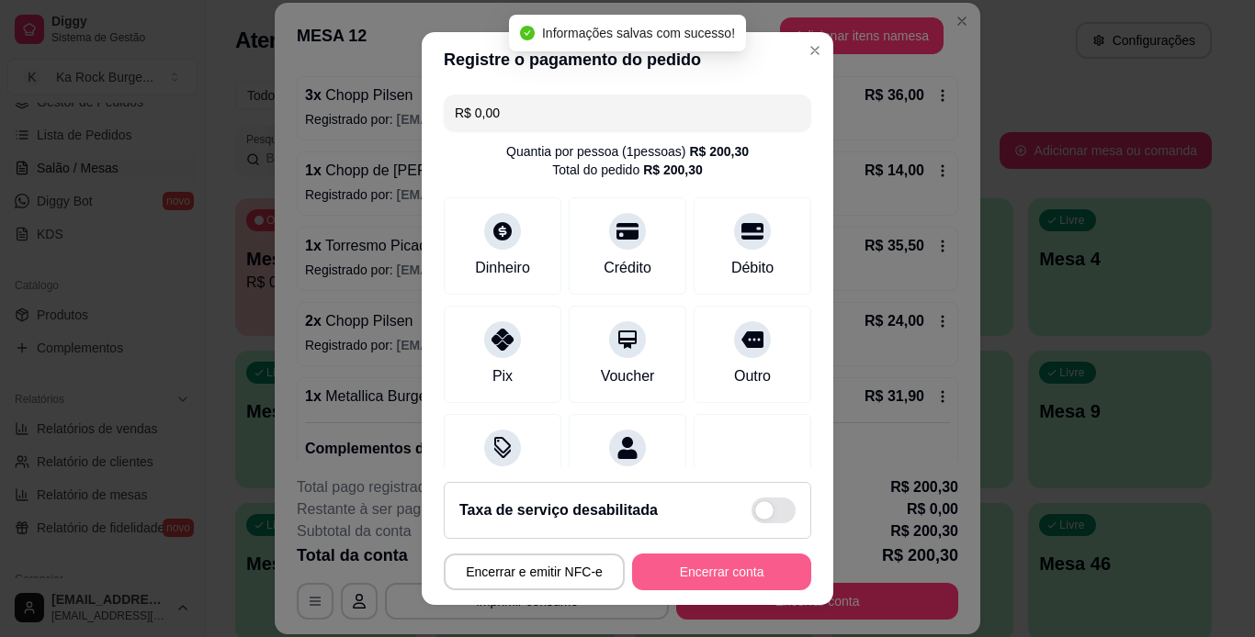
click at [665, 577] on button "Encerrar conta" at bounding box center [721, 572] width 179 height 37
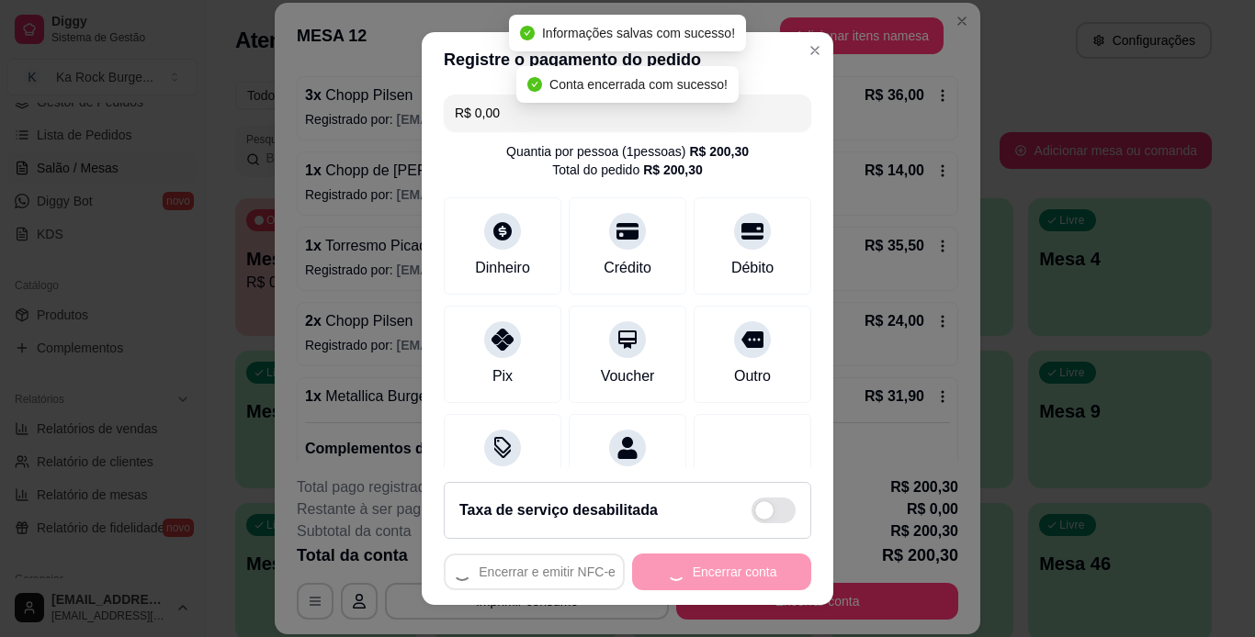
scroll to position [0, 0]
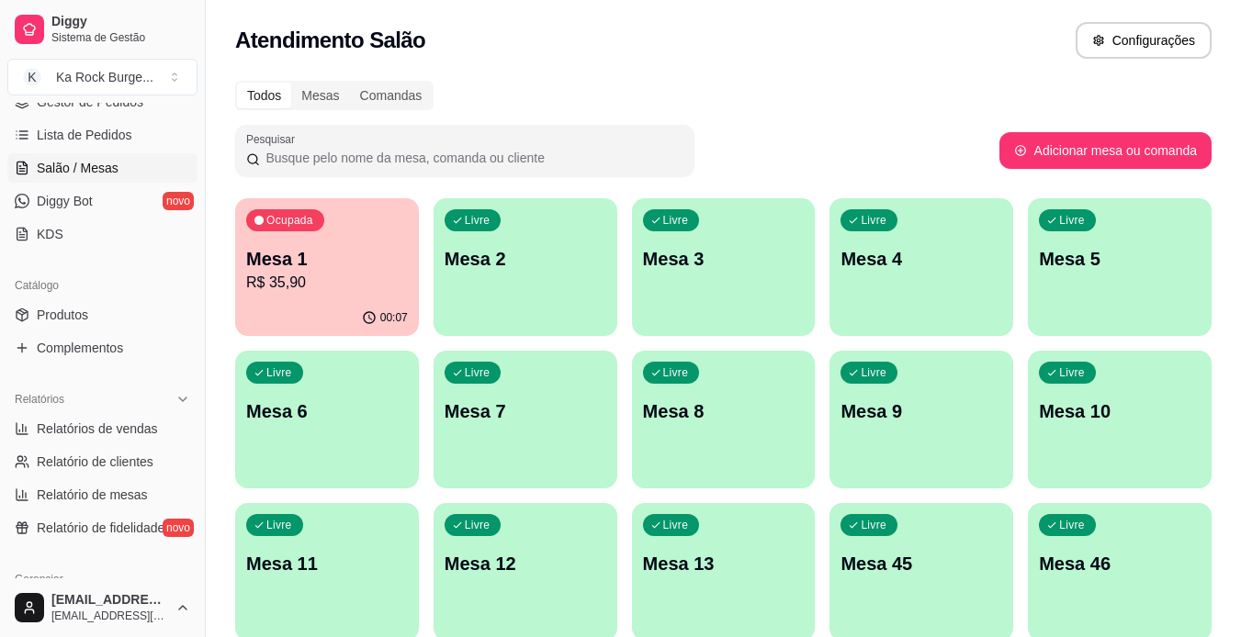
click at [533, 455] on div "Livre Mesa 7" at bounding box center [526, 409] width 184 height 116
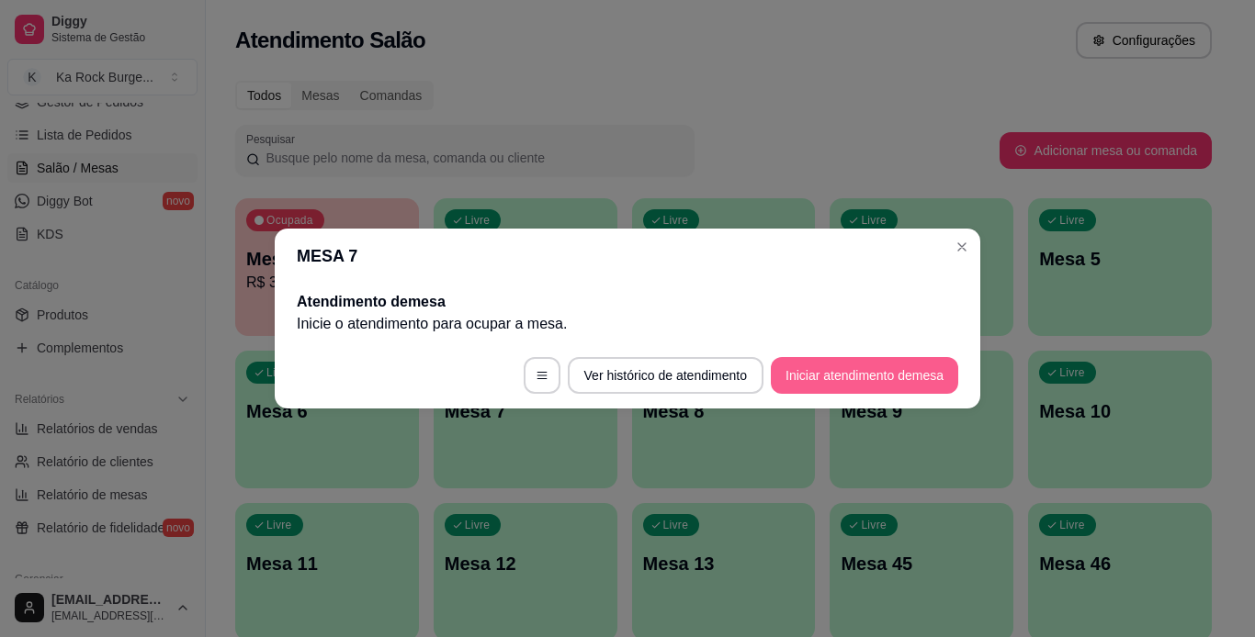
click at [865, 365] on button "Iniciar atendimento de mesa" at bounding box center [864, 375] width 187 height 37
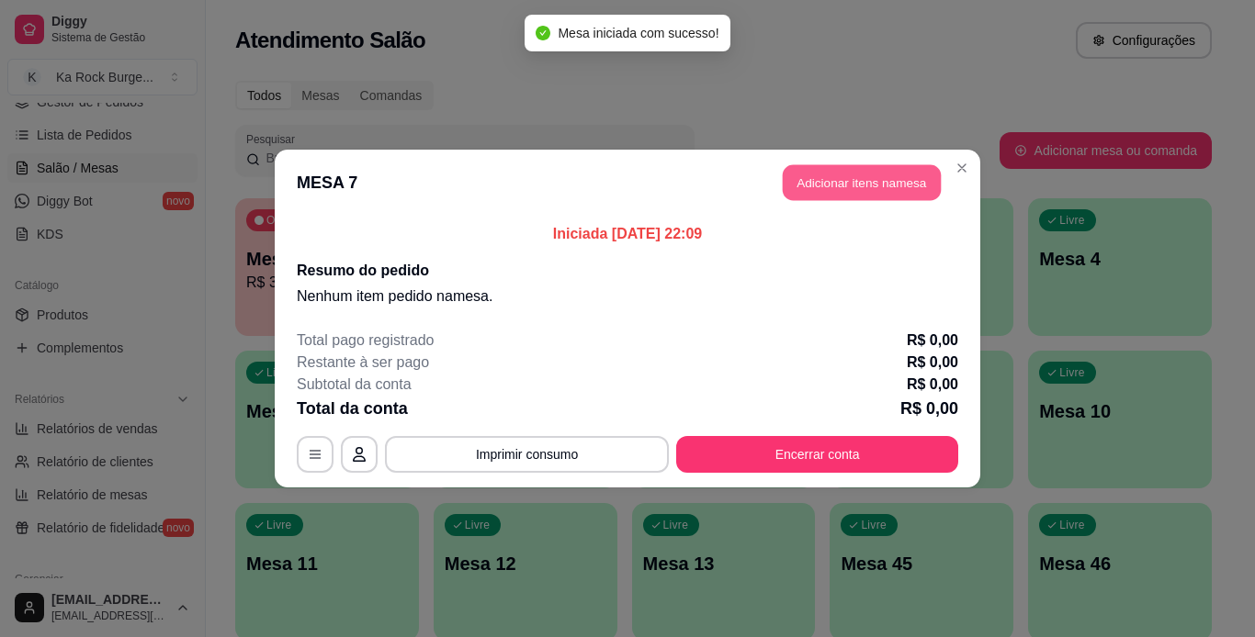
click at [814, 175] on button "Adicionar itens na mesa" at bounding box center [862, 183] width 158 height 36
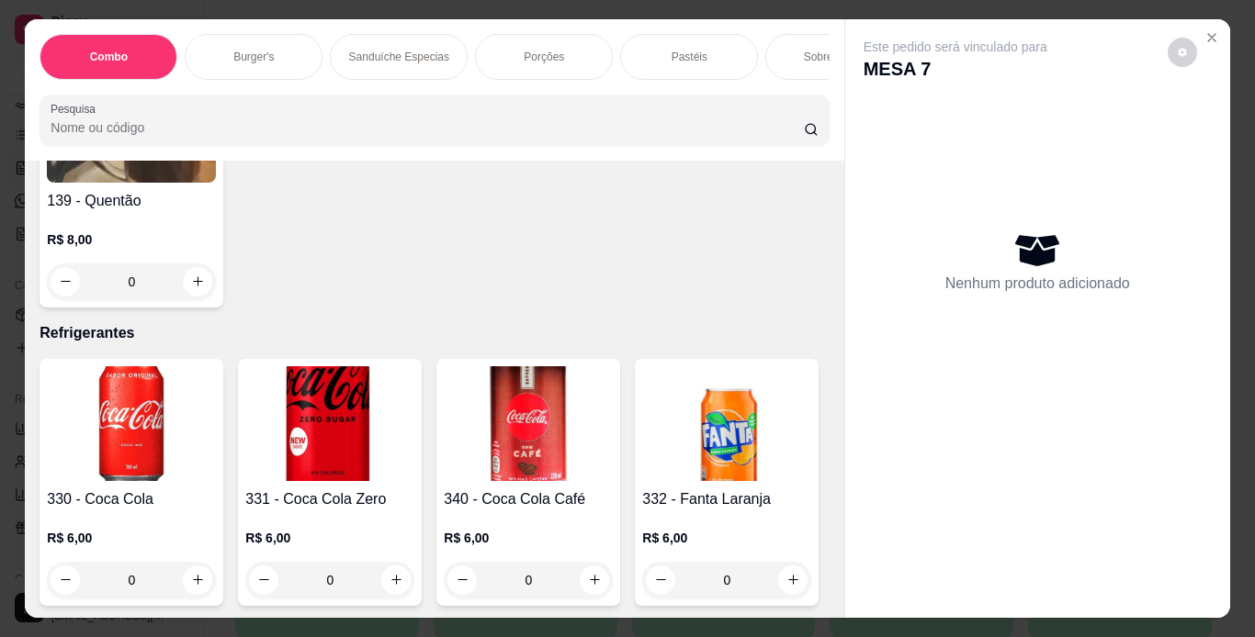
scroll to position [7589, 0]
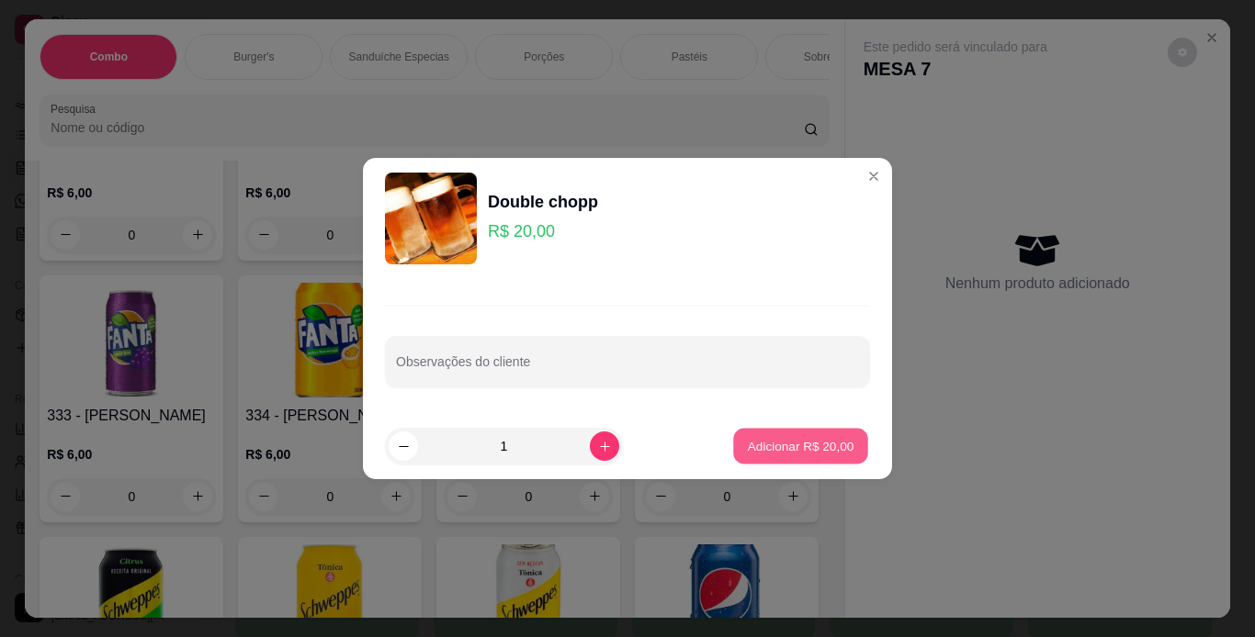
click at [811, 440] on p "Adicionar R$ 20,00" at bounding box center [801, 445] width 107 height 17
type input "1"
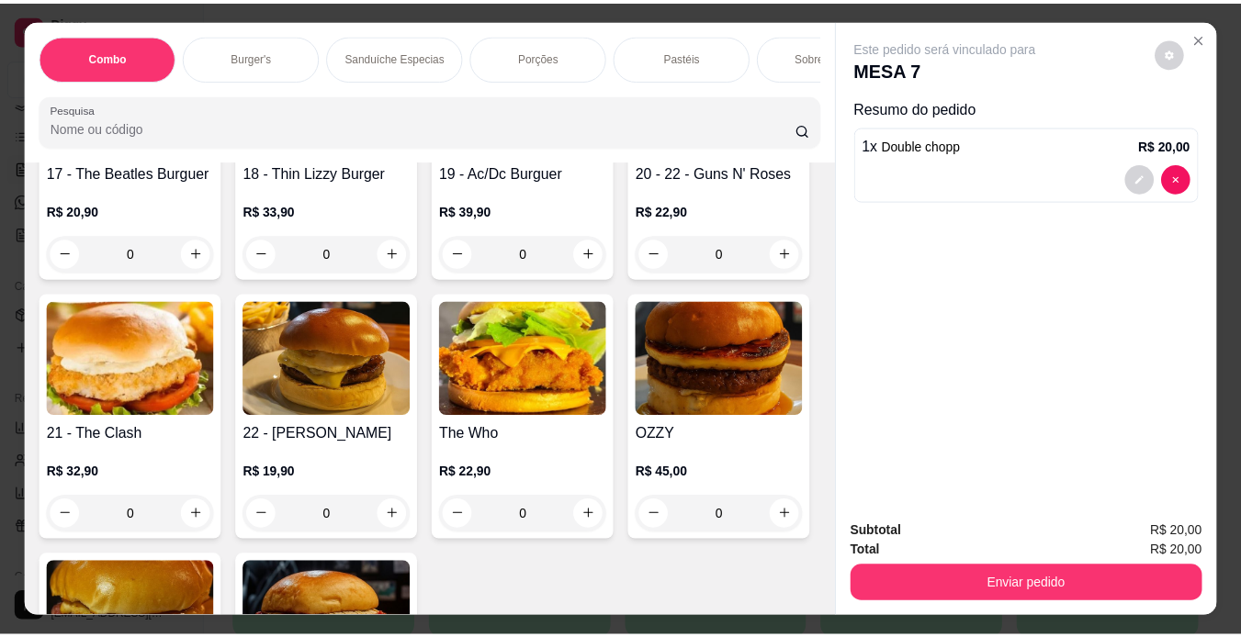
scroll to position [1595, 0]
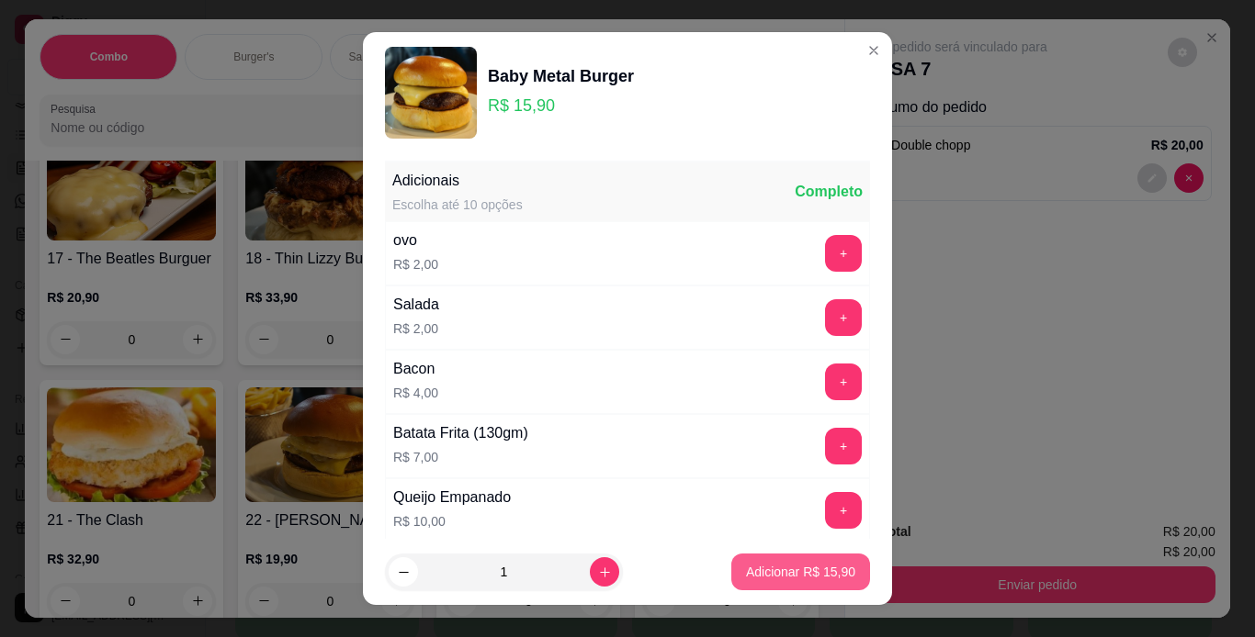
click at [793, 579] on p "Adicionar R$ 15,90" at bounding box center [800, 572] width 109 height 18
type input "1"
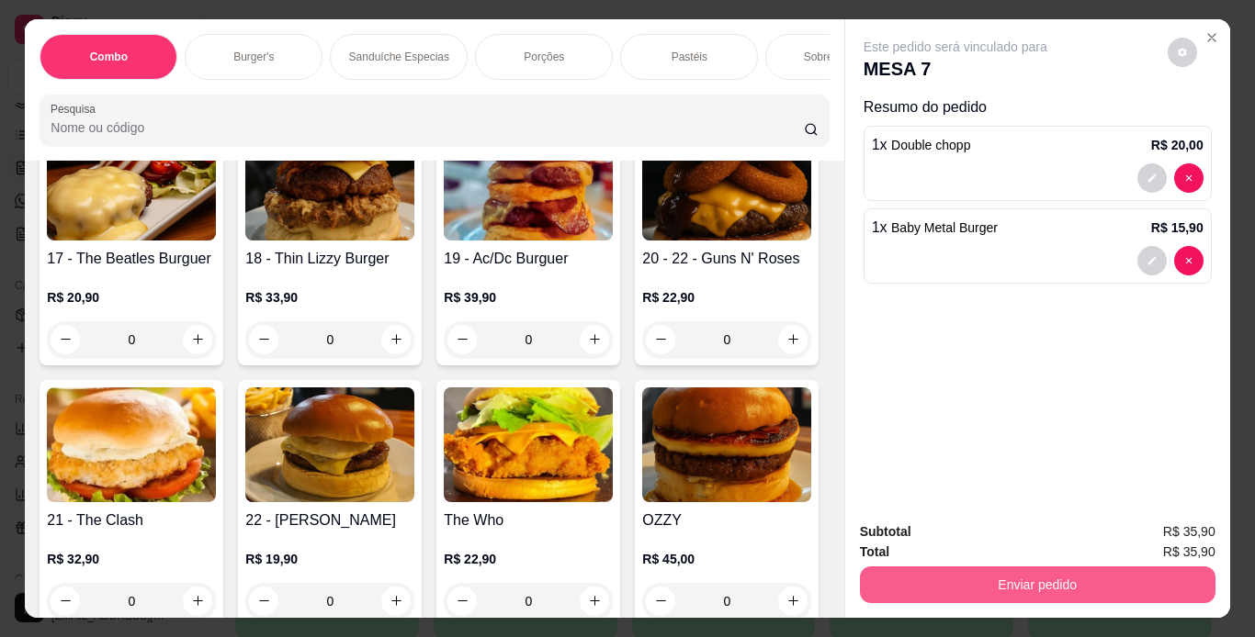
click at [882, 583] on button "Enviar pedido" at bounding box center [1037, 585] width 355 height 37
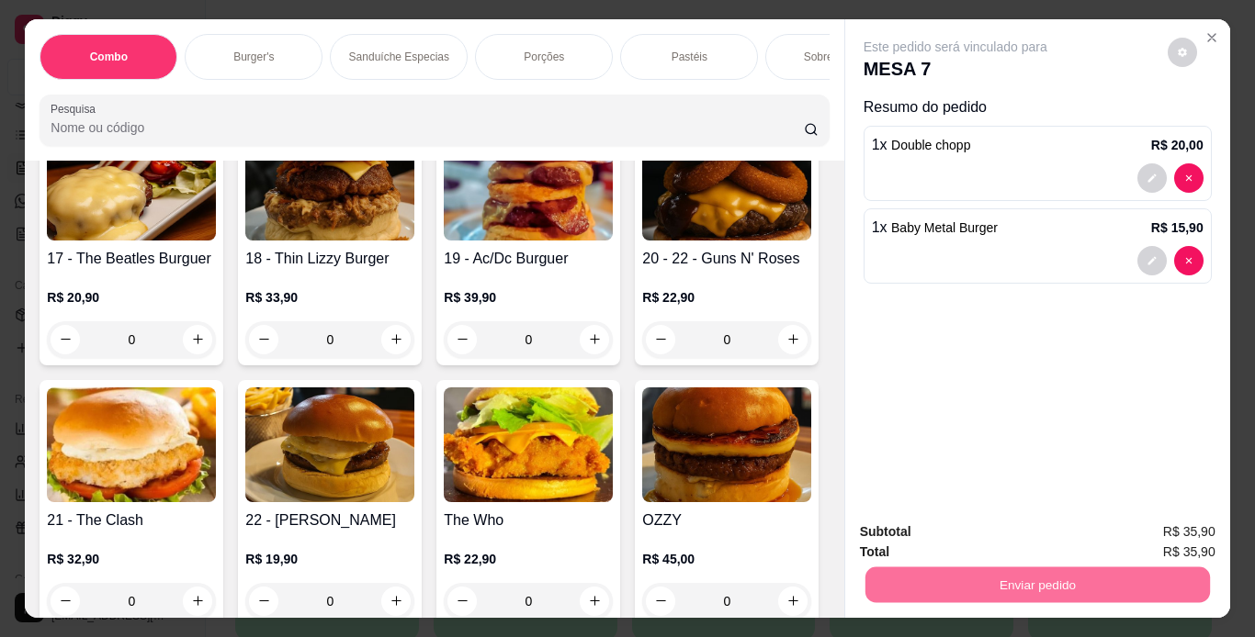
click at [933, 535] on button "Não registrar e enviar pedido" at bounding box center [977, 533] width 186 height 34
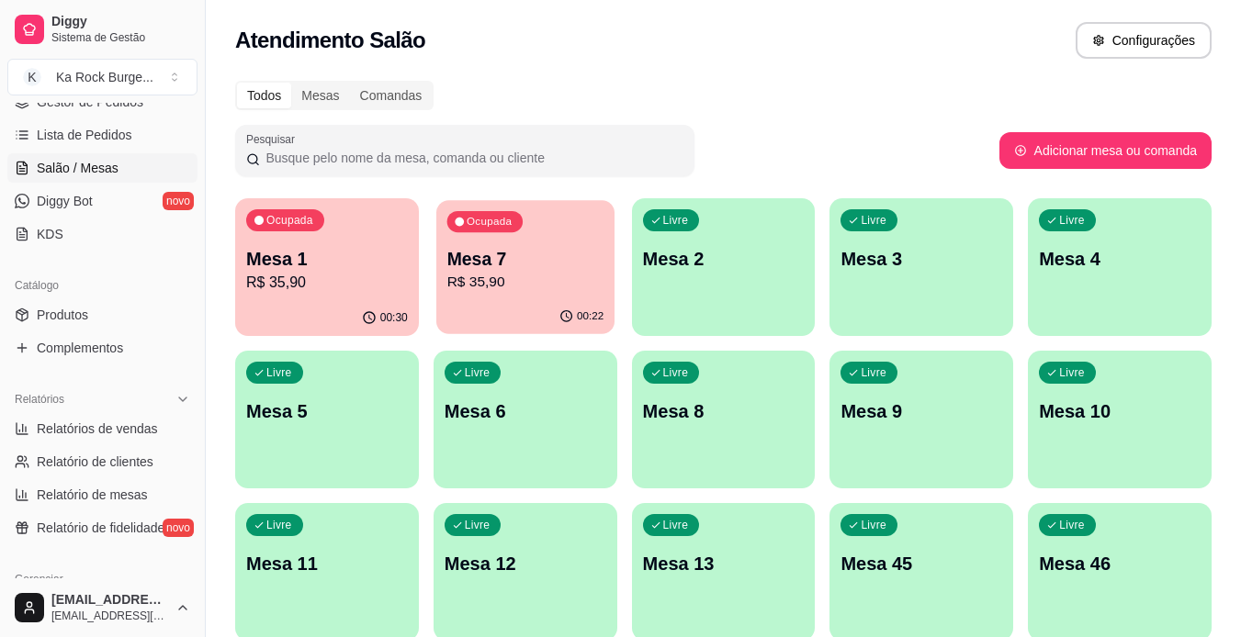
click at [497, 274] on p "R$ 35,90" at bounding box center [524, 282] width 157 height 21
click at [370, 278] on p "R$ 35,90" at bounding box center [327, 282] width 157 height 21
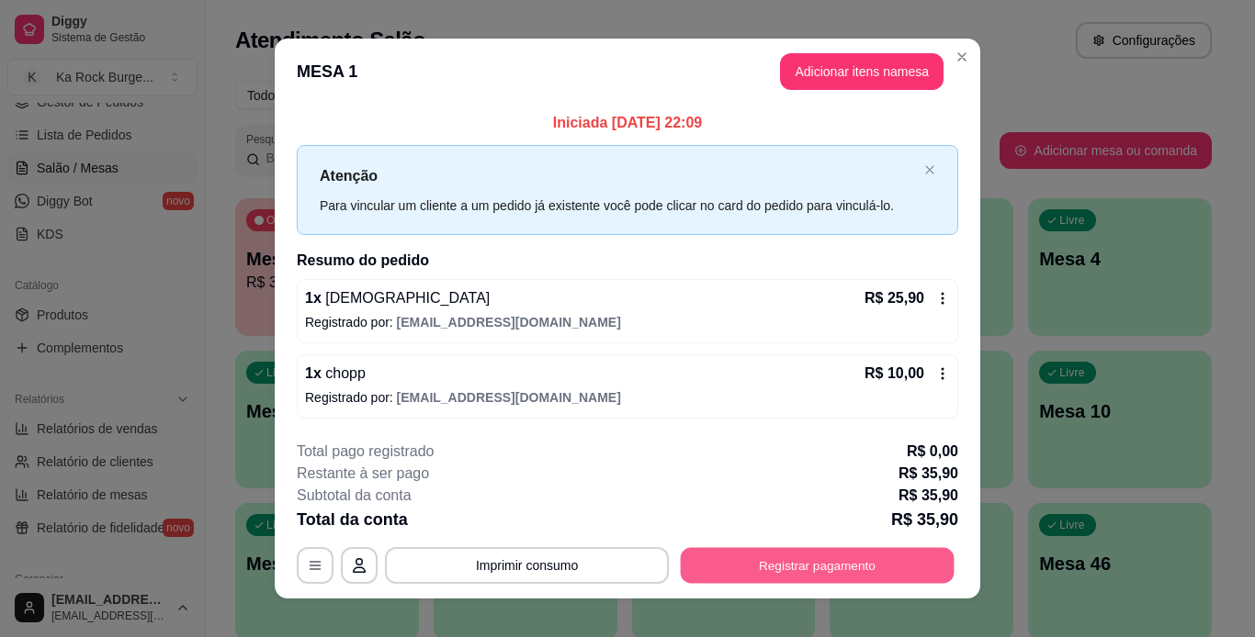
click at [728, 563] on button "Registrar pagamento" at bounding box center [818, 565] width 274 height 36
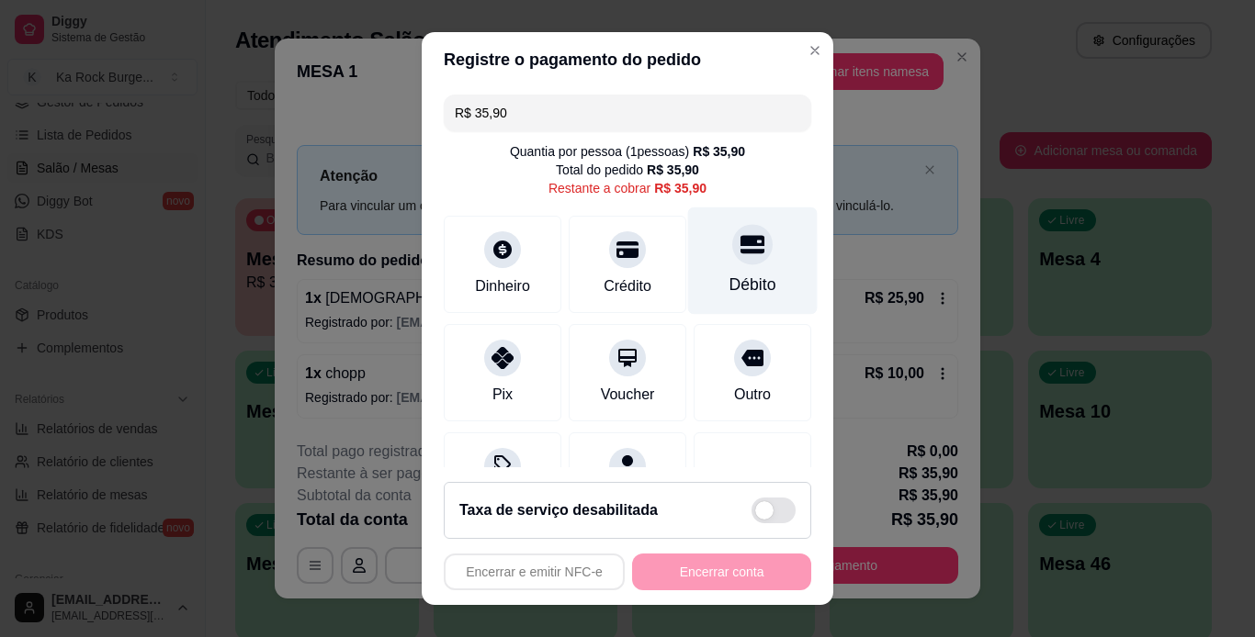
click at [732, 253] on div at bounding box center [752, 244] width 40 height 40
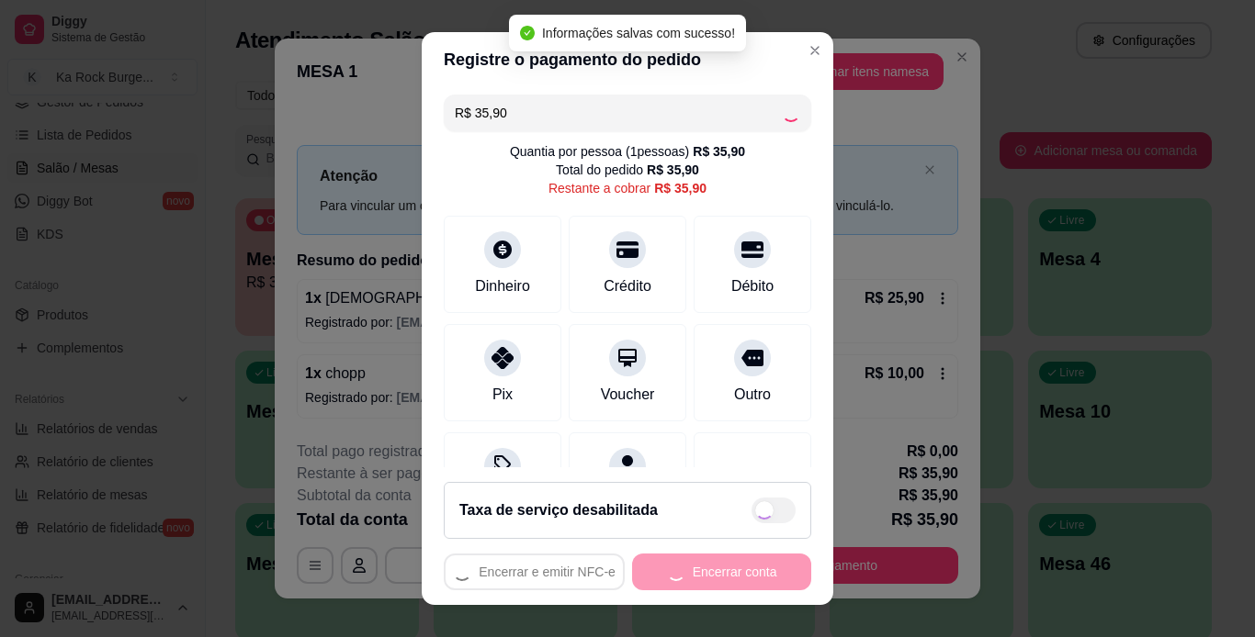
type input "R$ 0,00"
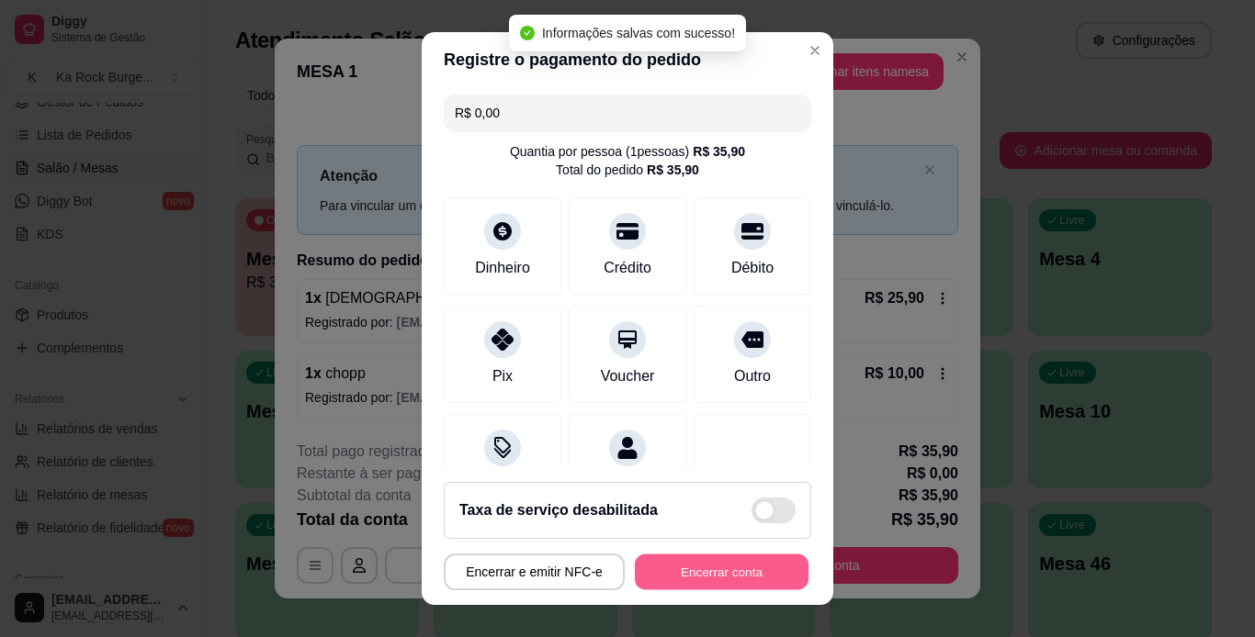
click at [719, 580] on button "Encerrar conta" at bounding box center [722, 573] width 174 height 36
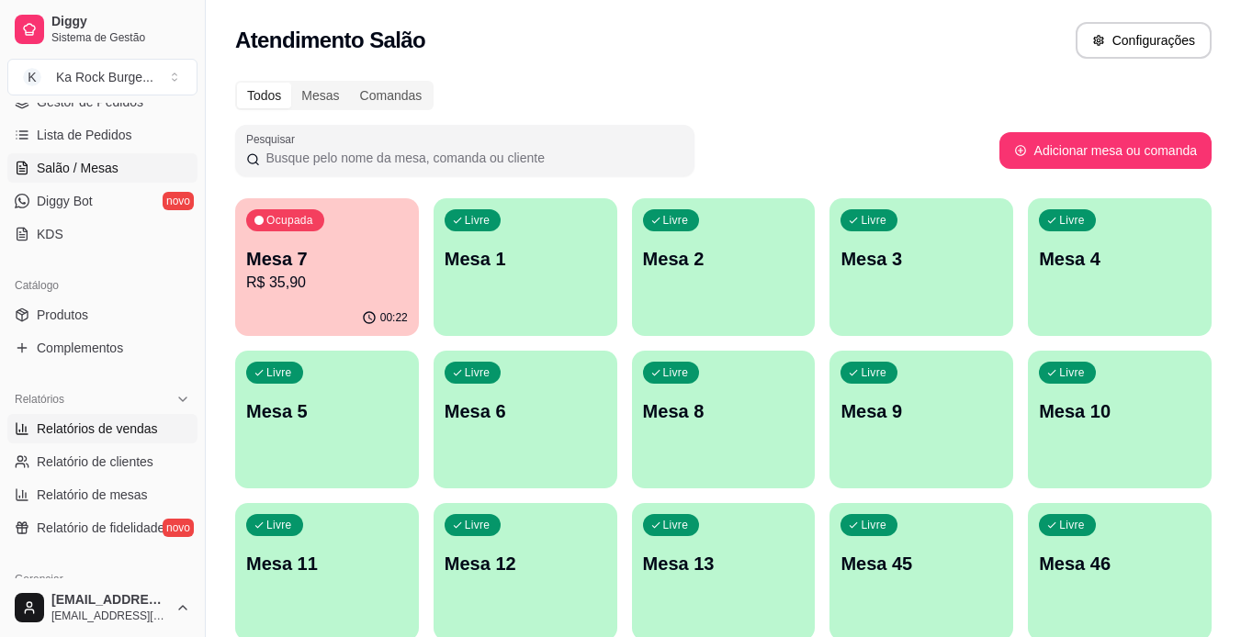
click at [130, 438] on link "Relatórios de vendas" at bounding box center [102, 428] width 190 height 29
select select "ALL"
select select "0"
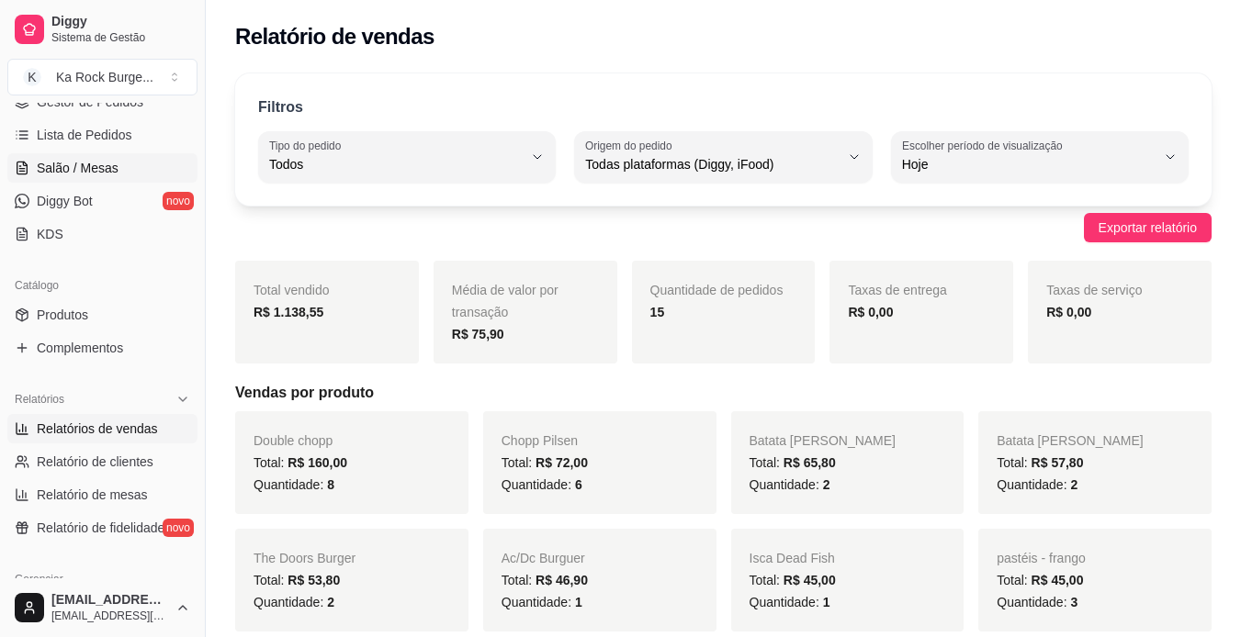
click at [100, 159] on span "Salão / Mesas" at bounding box center [78, 168] width 82 height 18
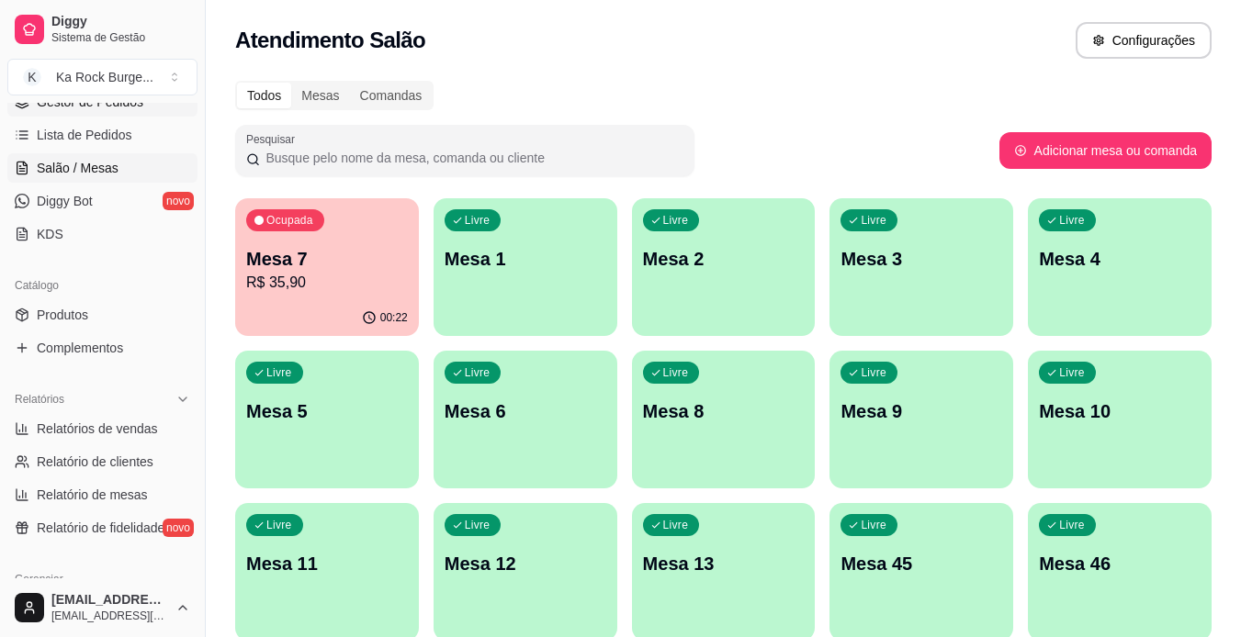
click at [100, 107] on span "Gestor de Pedidos" at bounding box center [90, 102] width 107 height 18
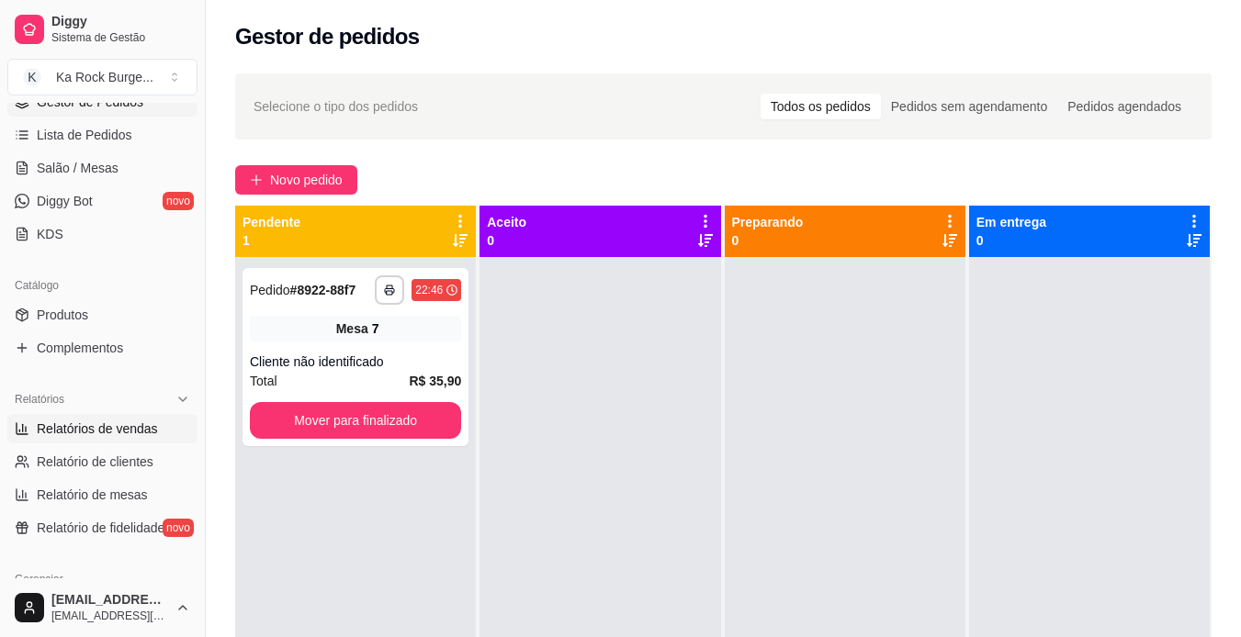
click at [114, 432] on span "Relatórios de vendas" at bounding box center [97, 429] width 121 height 18
select select "ALL"
select select "0"
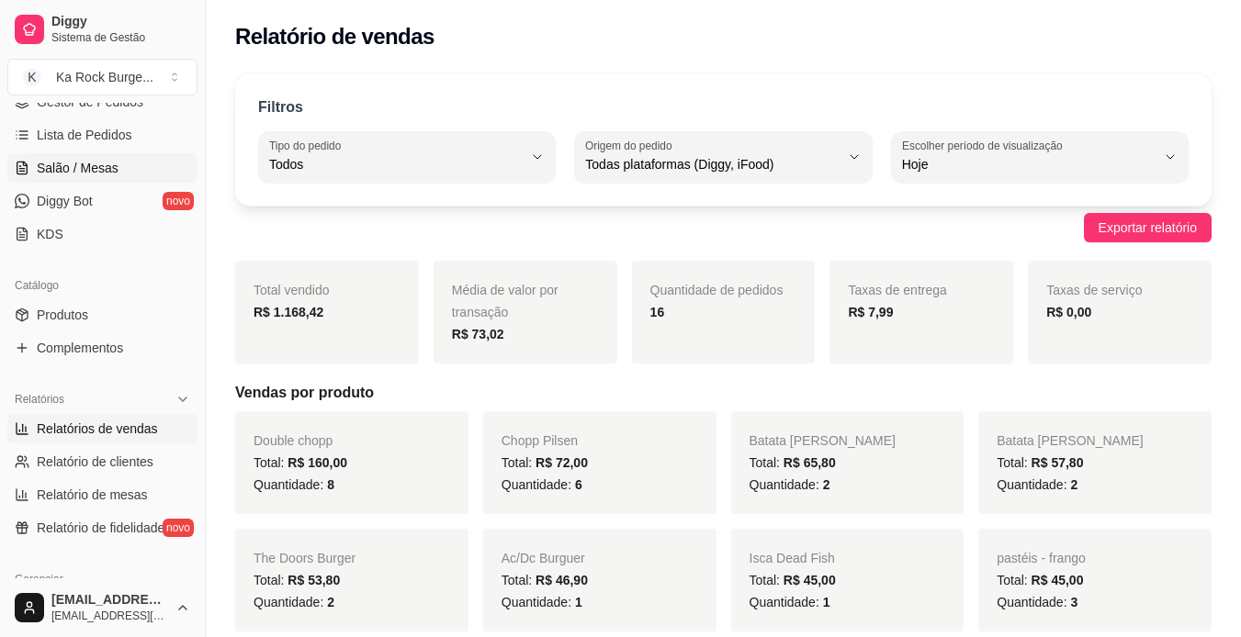
click at [97, 179] on link "Salão / Mesas" at bounding box center [102, 167] width 190 height 29
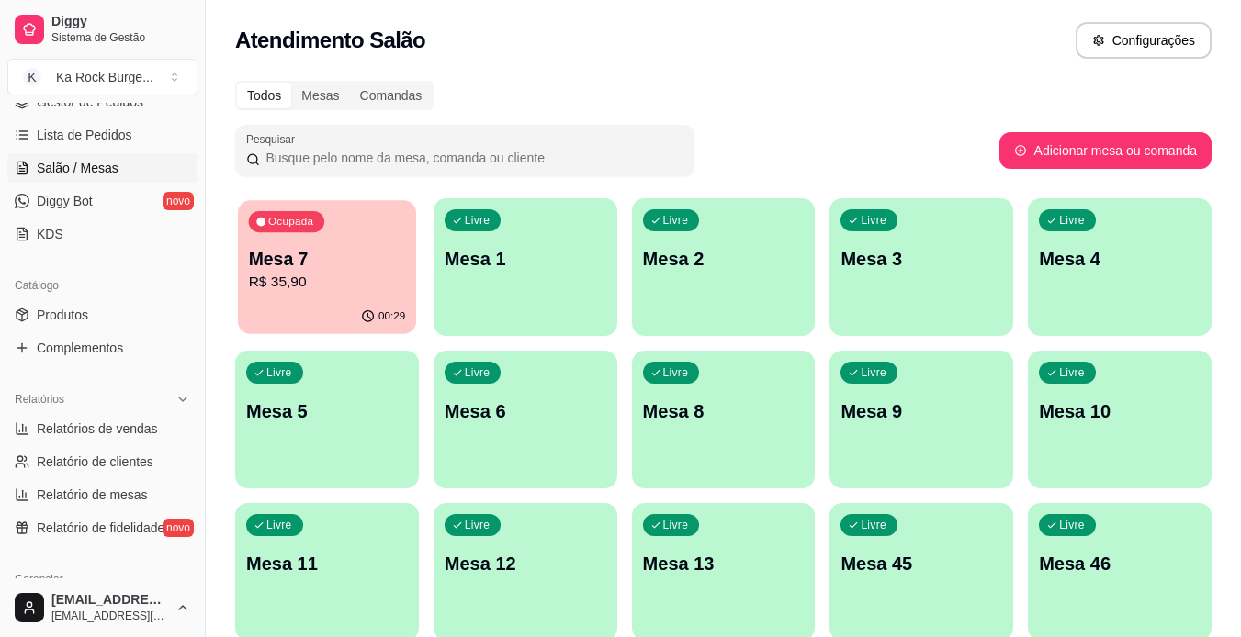
click at [282, 295] on div "Ocupada Mesa 7 R$ 35,90" at bounding box center [327, 249] width 178 height 99
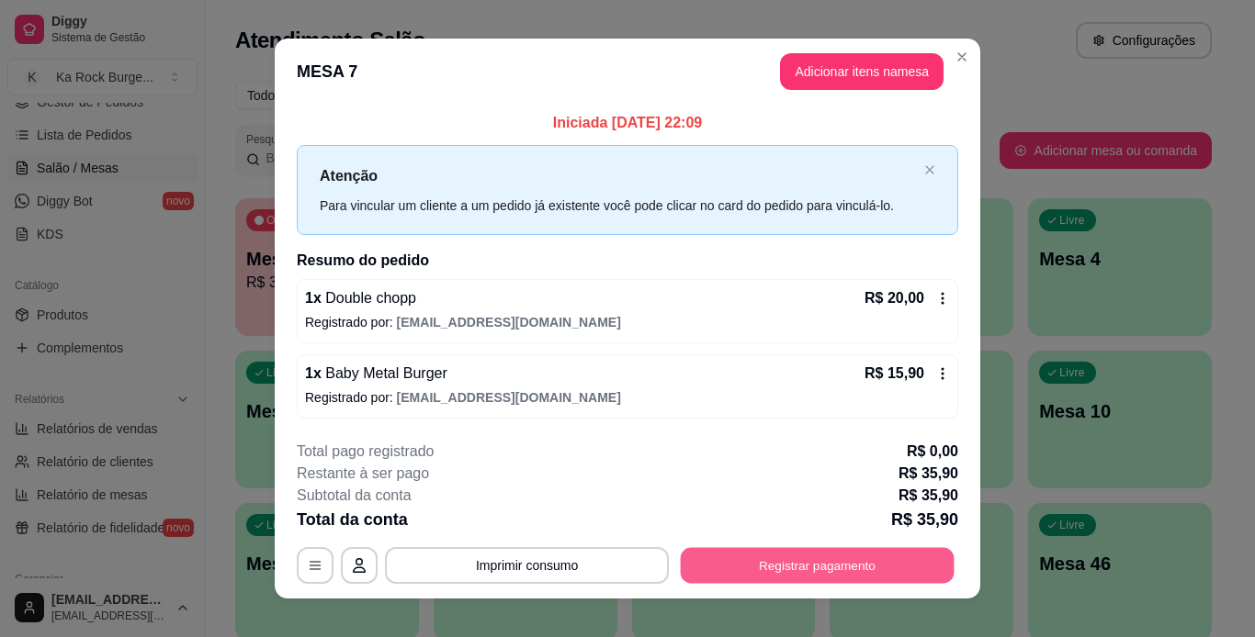
click at [704, 560] on button "Registrar pagamento" at bounding box center [818, 565] width 274 height 36
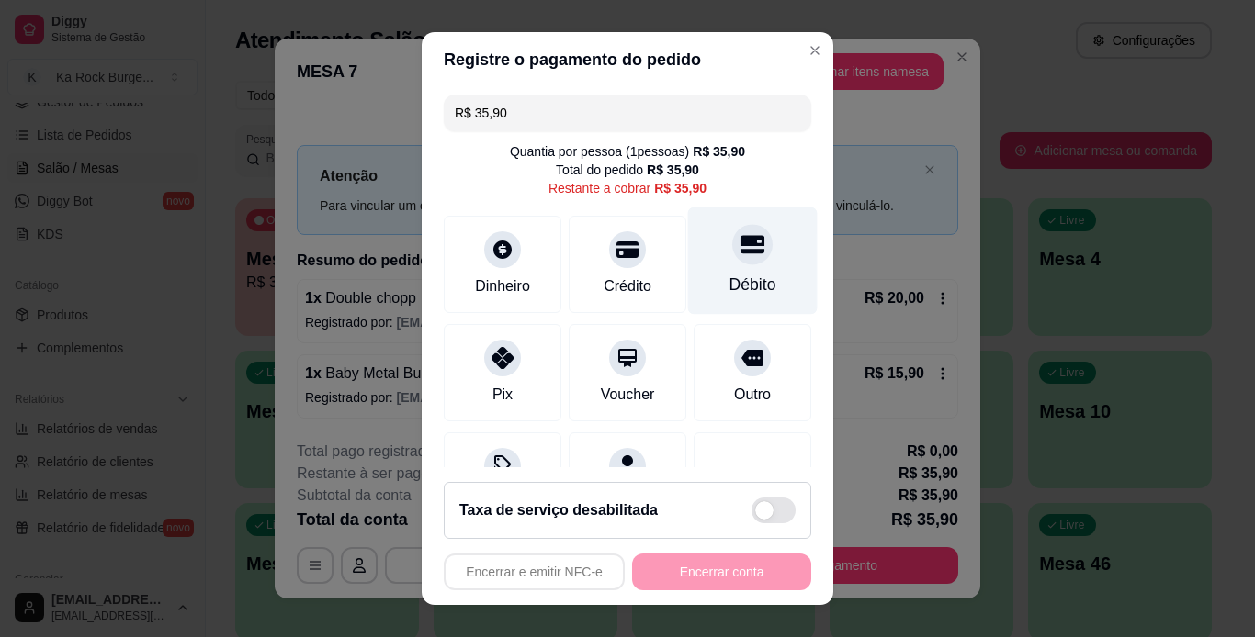
click at [740, 255] on icon at bounding box center [752, 244] width 24 height 24
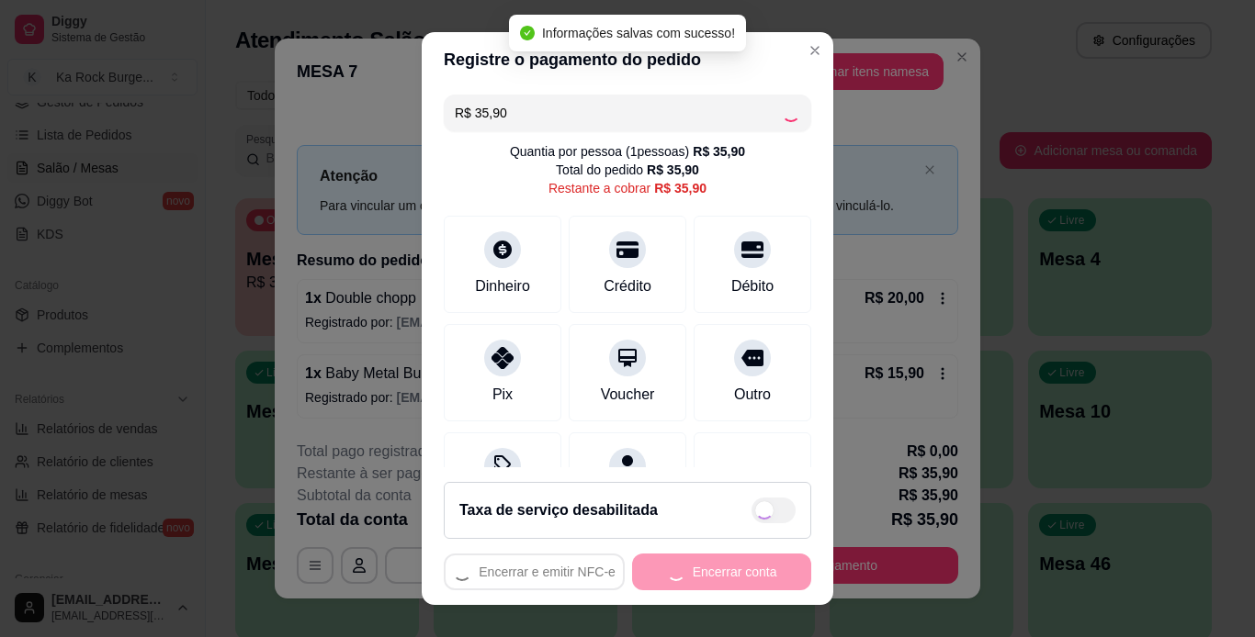
type input "R$ 0,00"
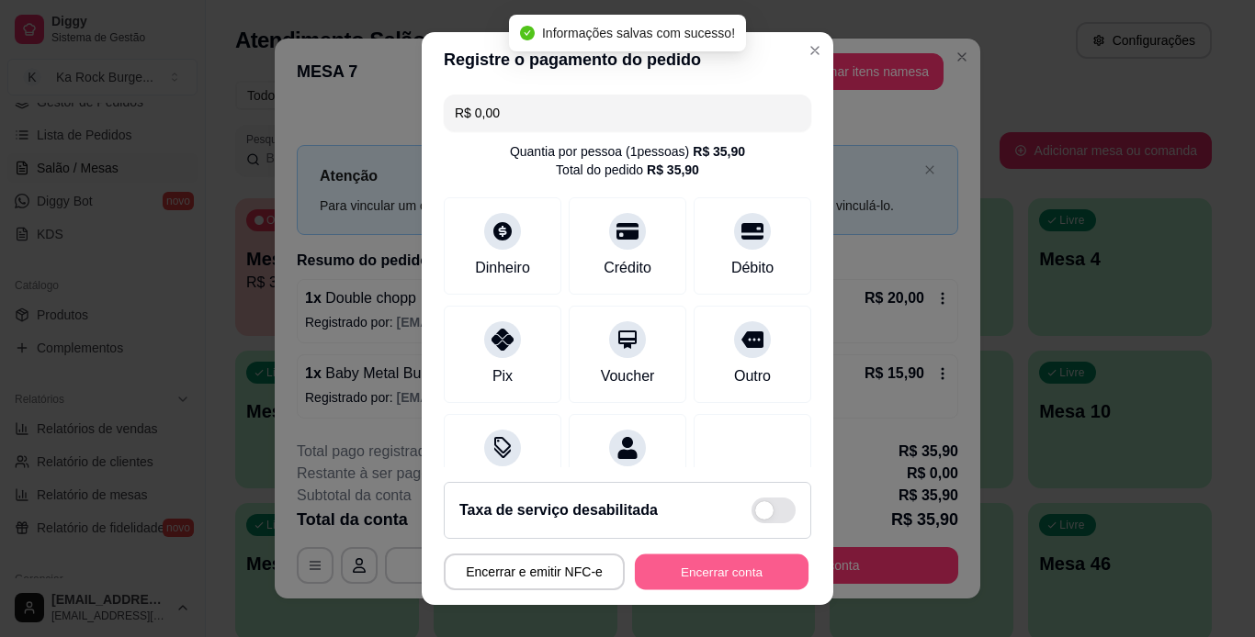
click at [696, 579] on button "Encerrar conta" at bounding box center [722, 573] width 174 height 36
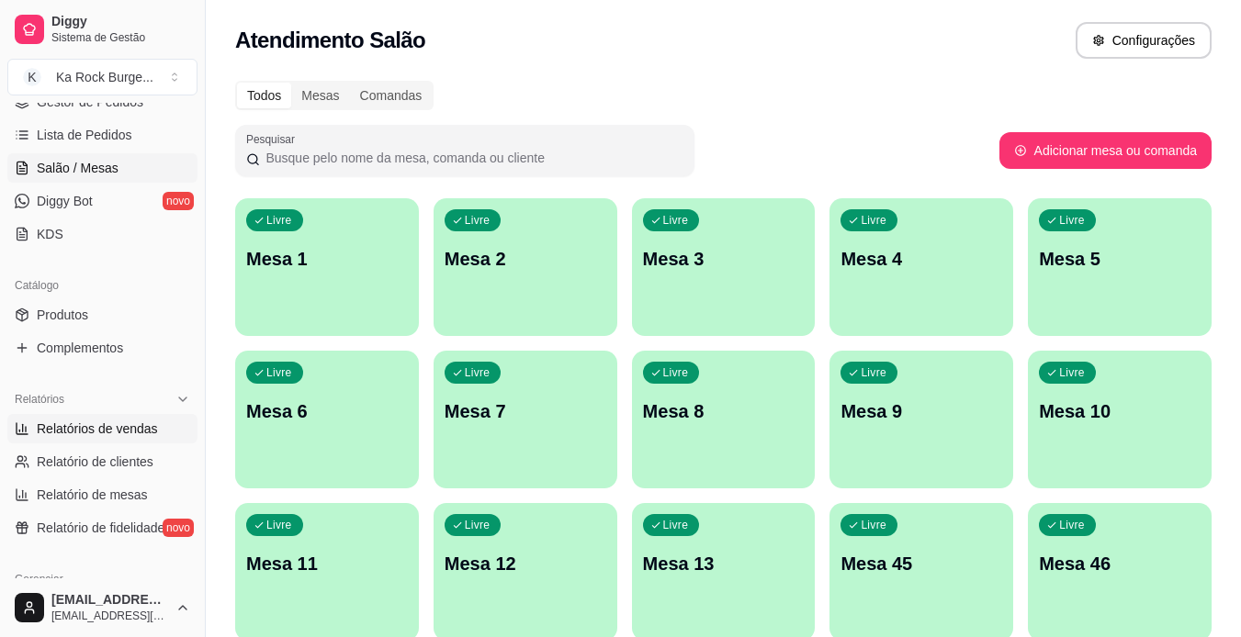
click at [84, 430] on span "Relatórios de vendas" at bounding box center [97, 429] width 121 height 18
select select "ALL"
select select "0"
